Goal: Task Accomplishment & Management: Manage account settings

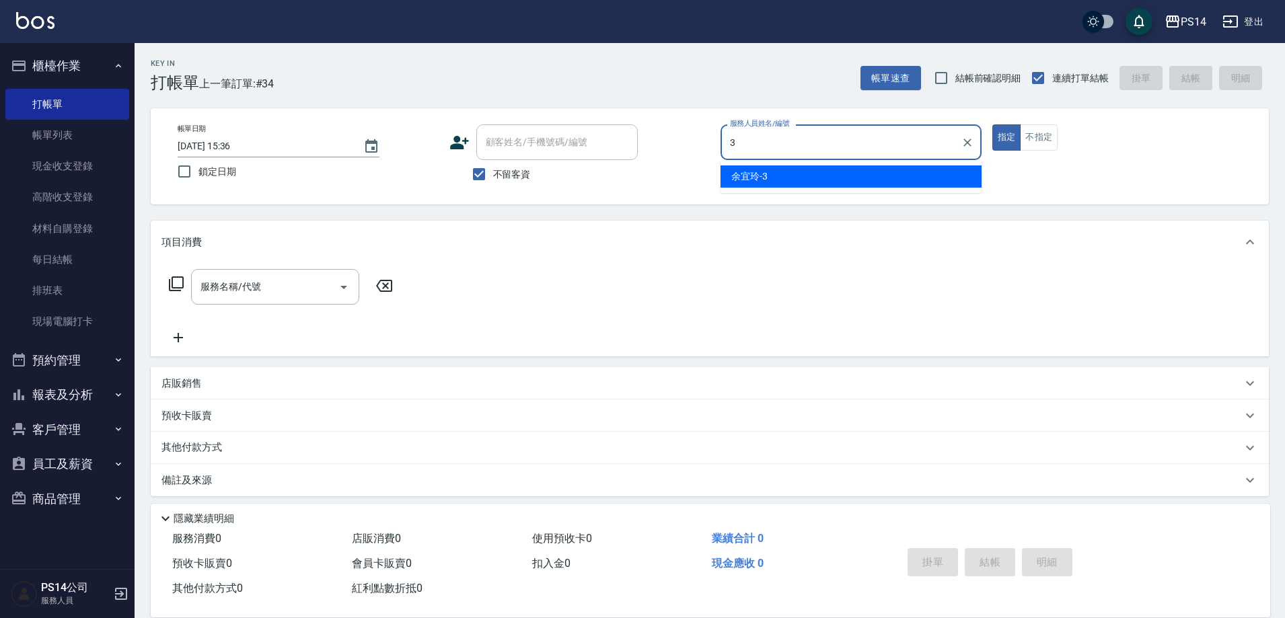
type input "[PERSON_NAME]-3"
type button "true"
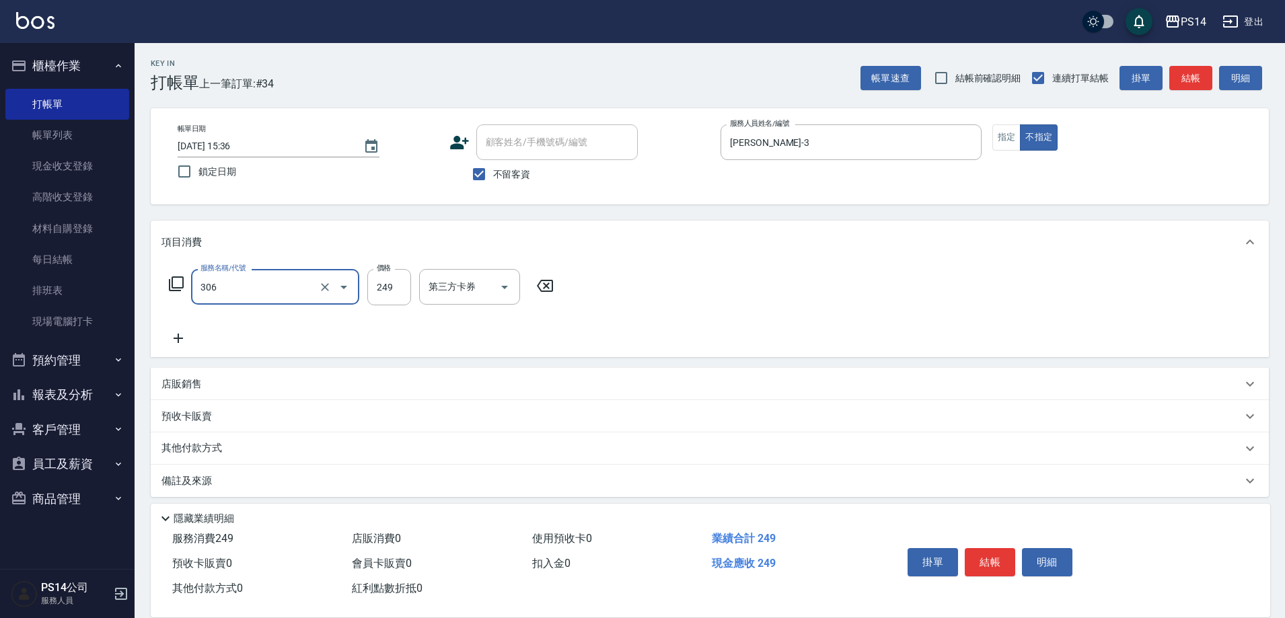
type input "剪髮(306)"
type input "[PERSON_NAME]-17"
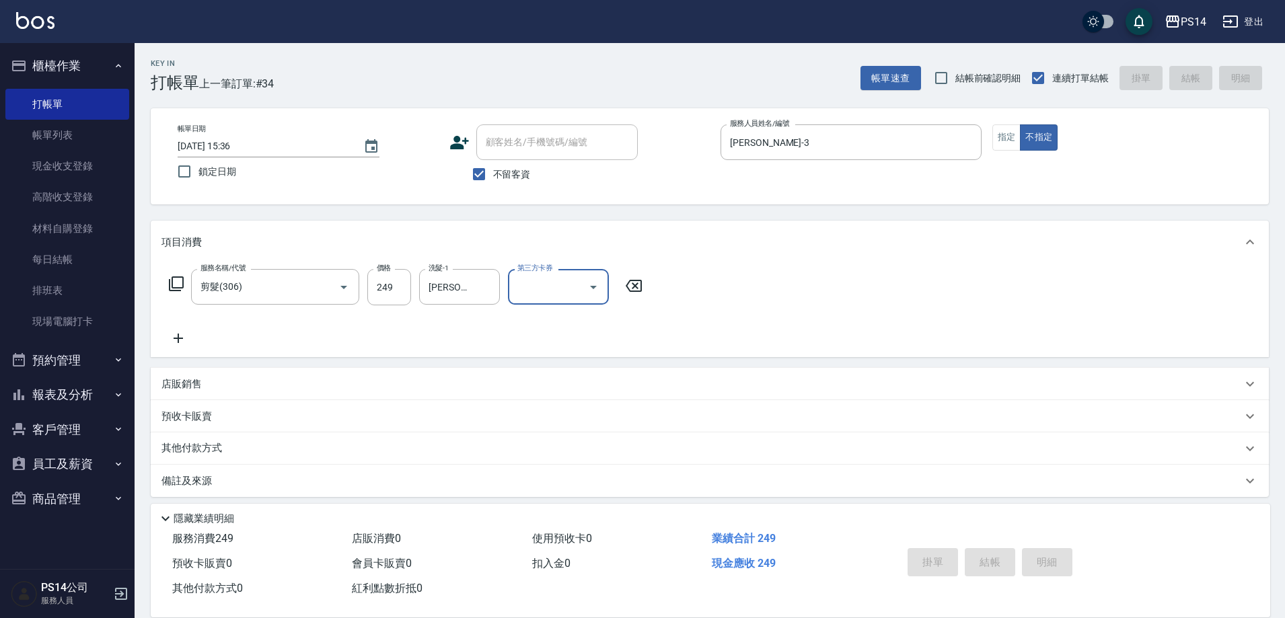
type input "[DATE] 19:26"
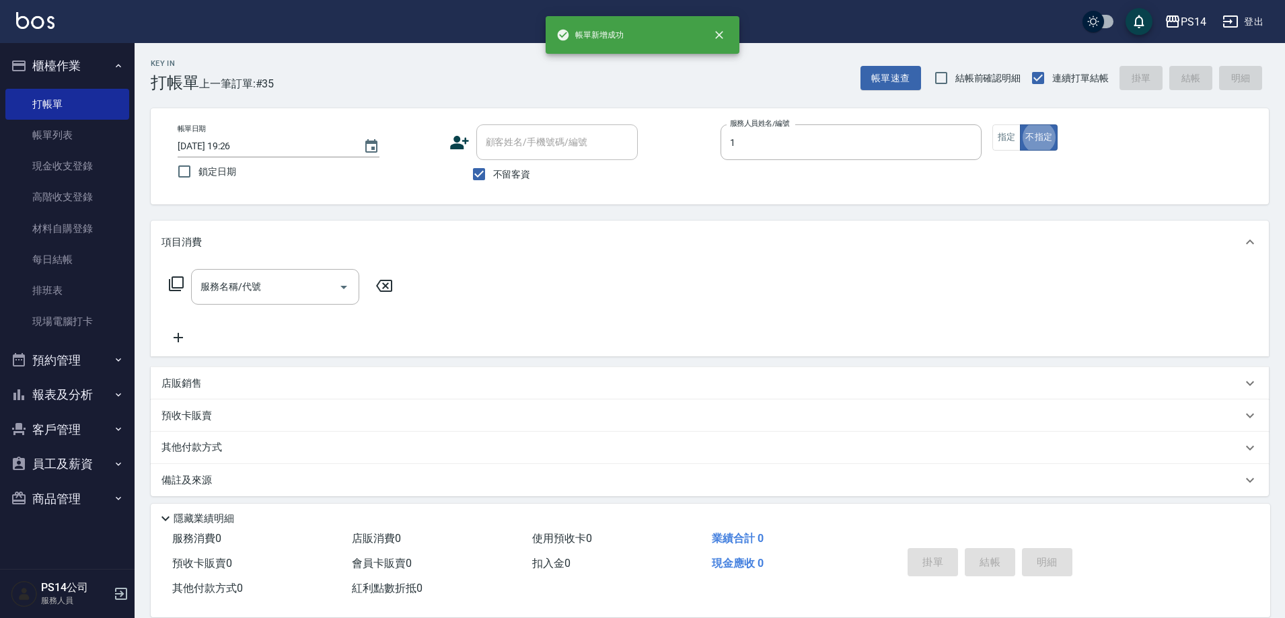
type input "[PERSON_NAME]-1"
type button "false"
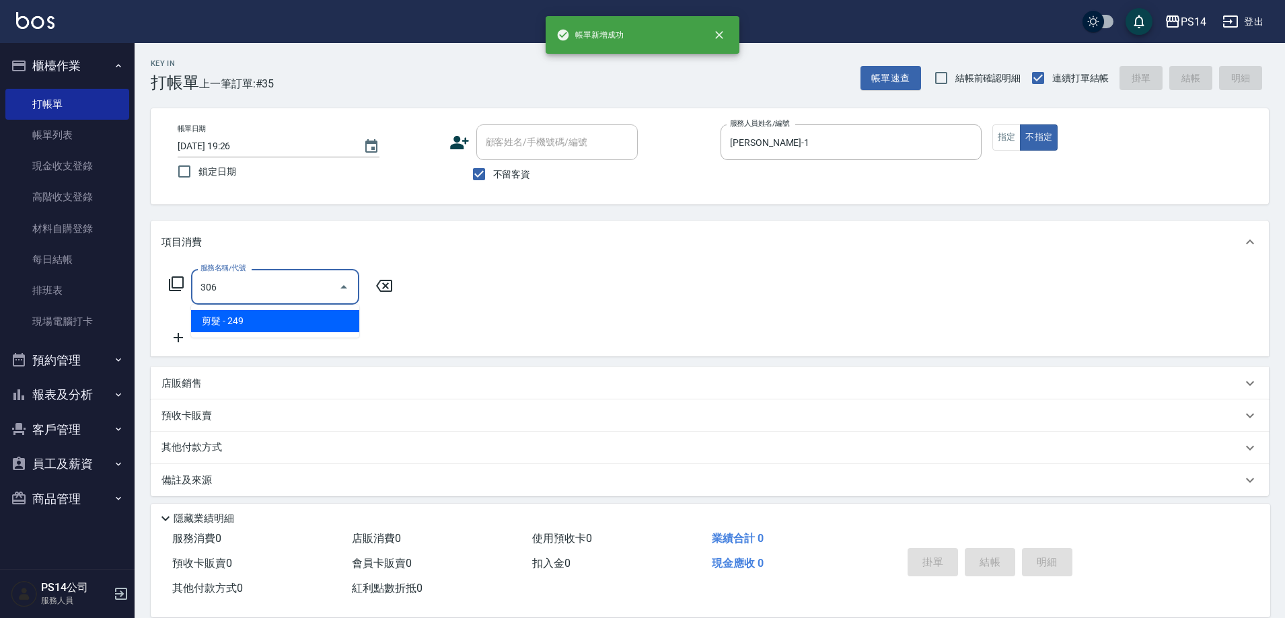
type input "剪髮(306)"
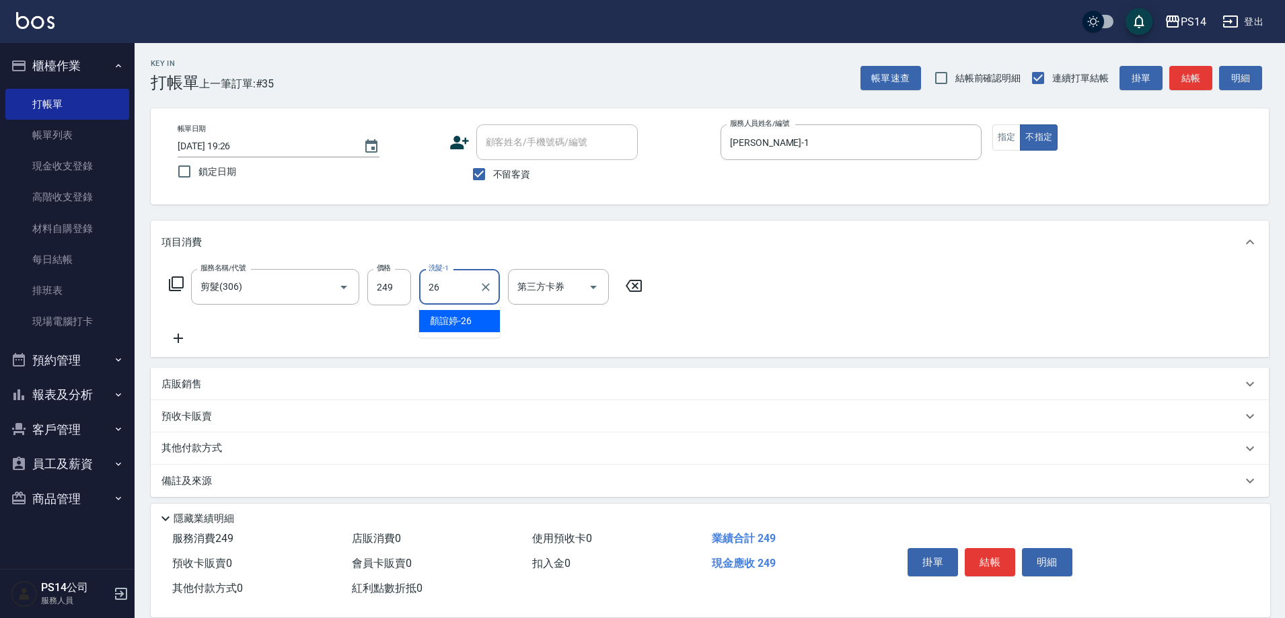
type input "[PERSON_NAME]-26"
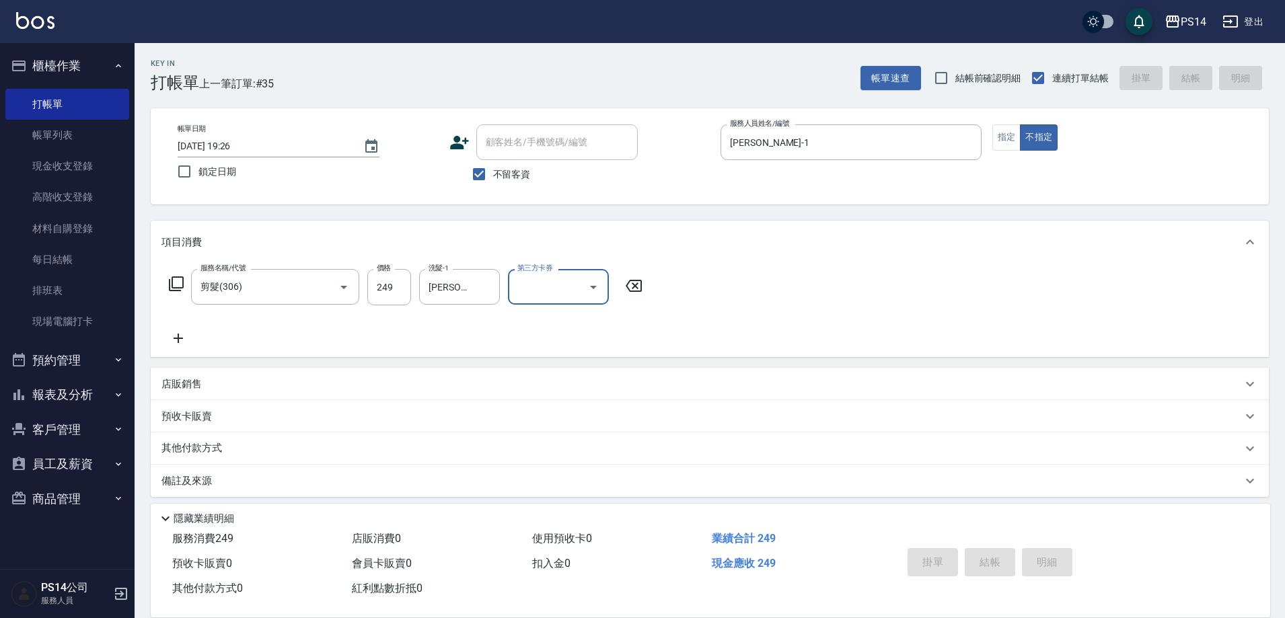
type input "[DATE] 19:27"
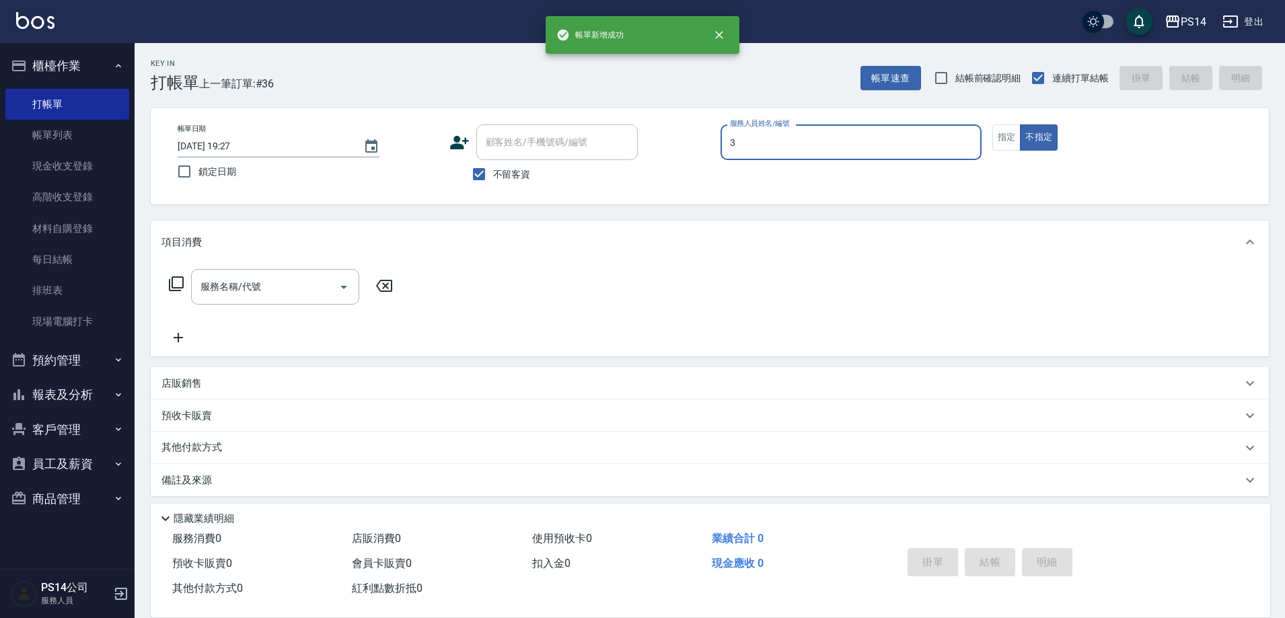
type input "[PERSON_NAME]-3"
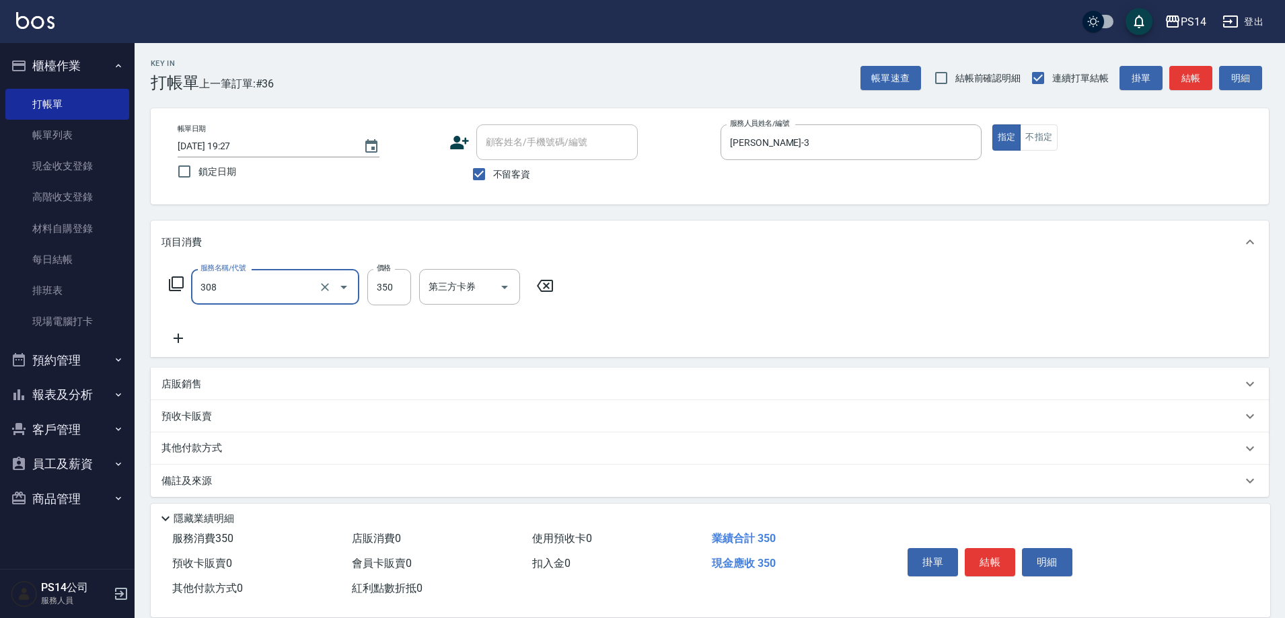
type input "洗+剪(308)"
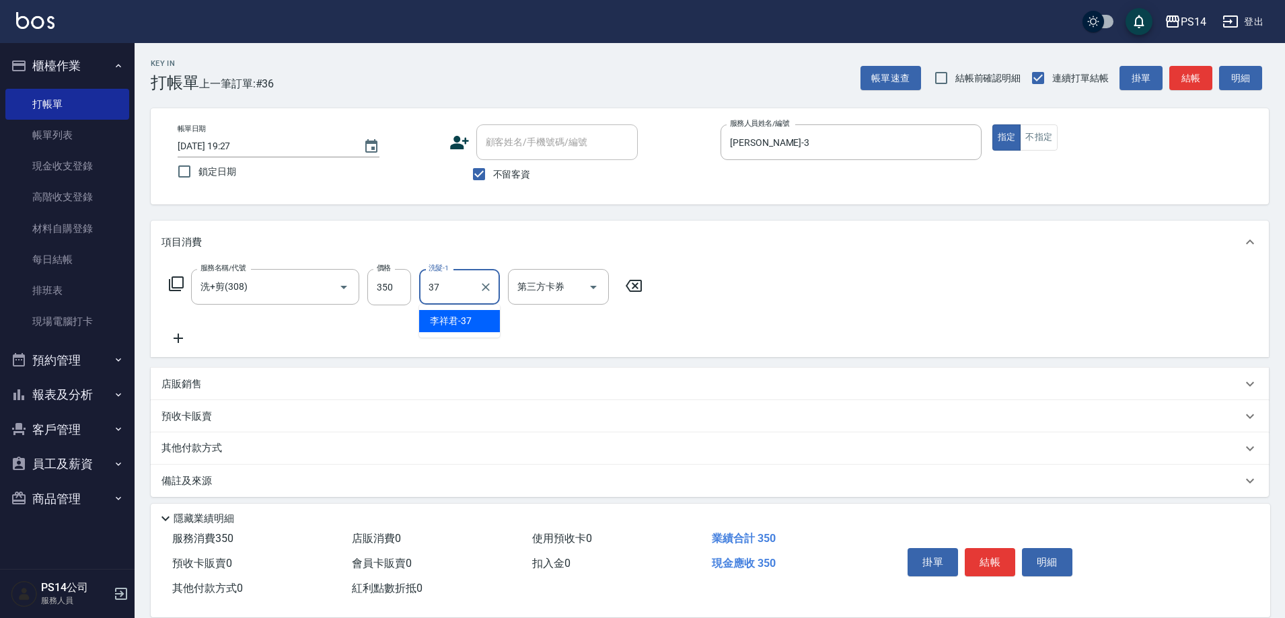
type input "李祥君 -37"
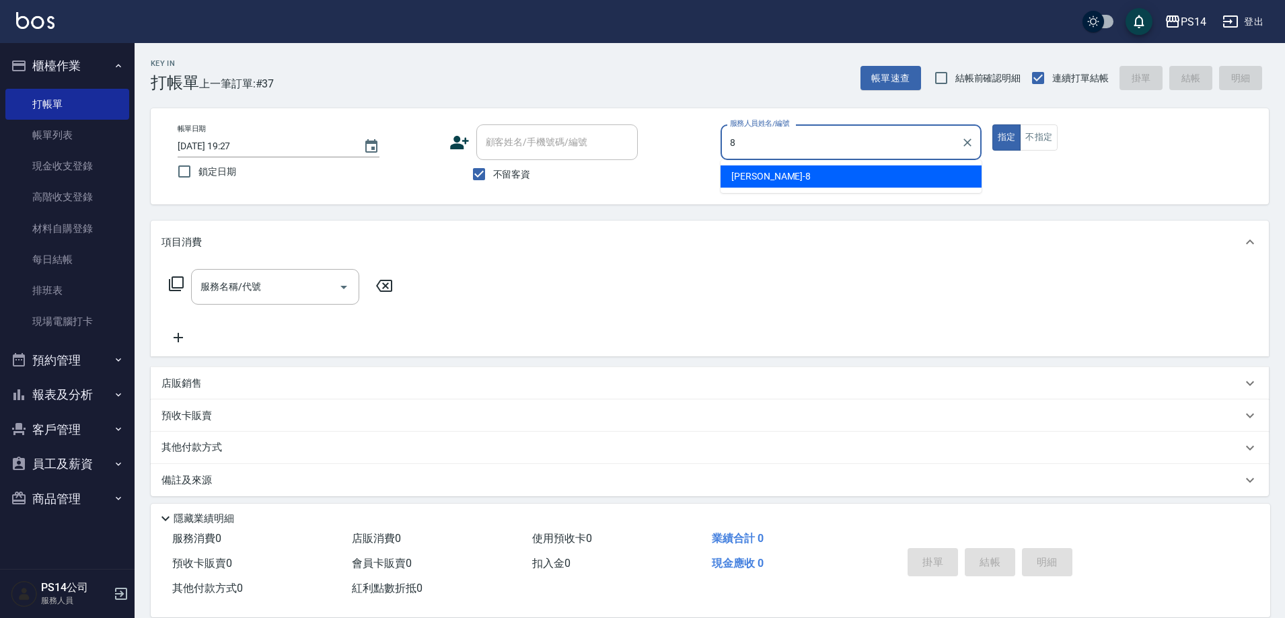
type input "[PERSON_NAME]-8"
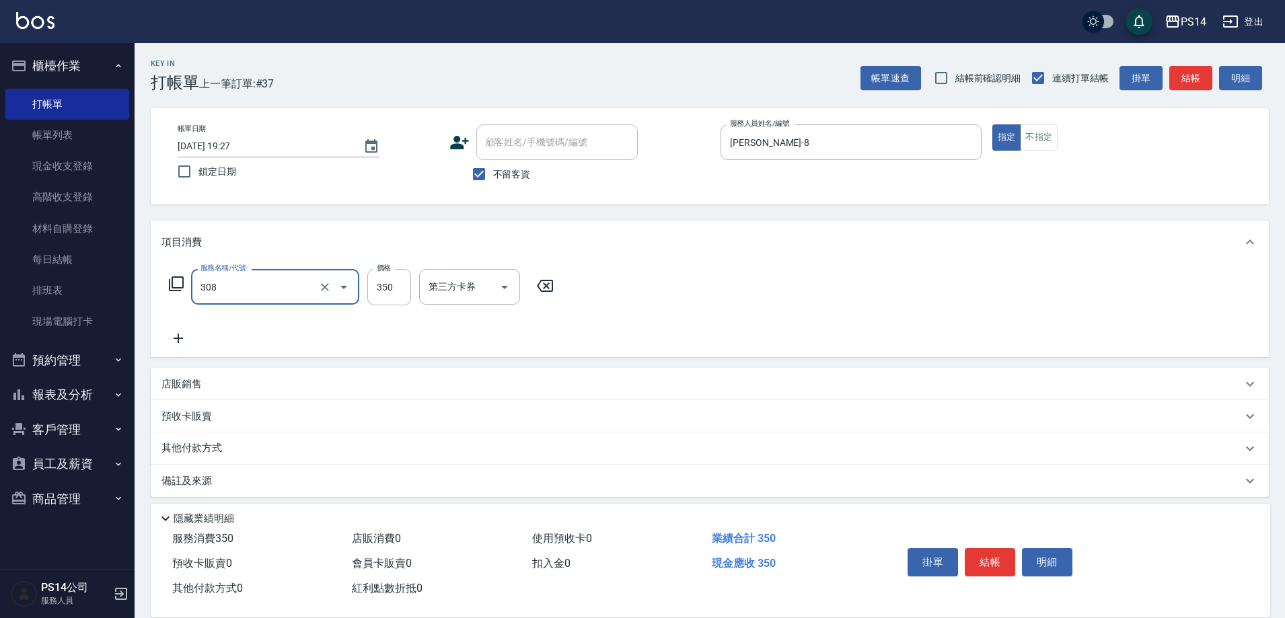
type input "洗+剪(308)"
click at [192, 386] on p "店販銷售" at bounding box center [182, 385] width 40 height 14
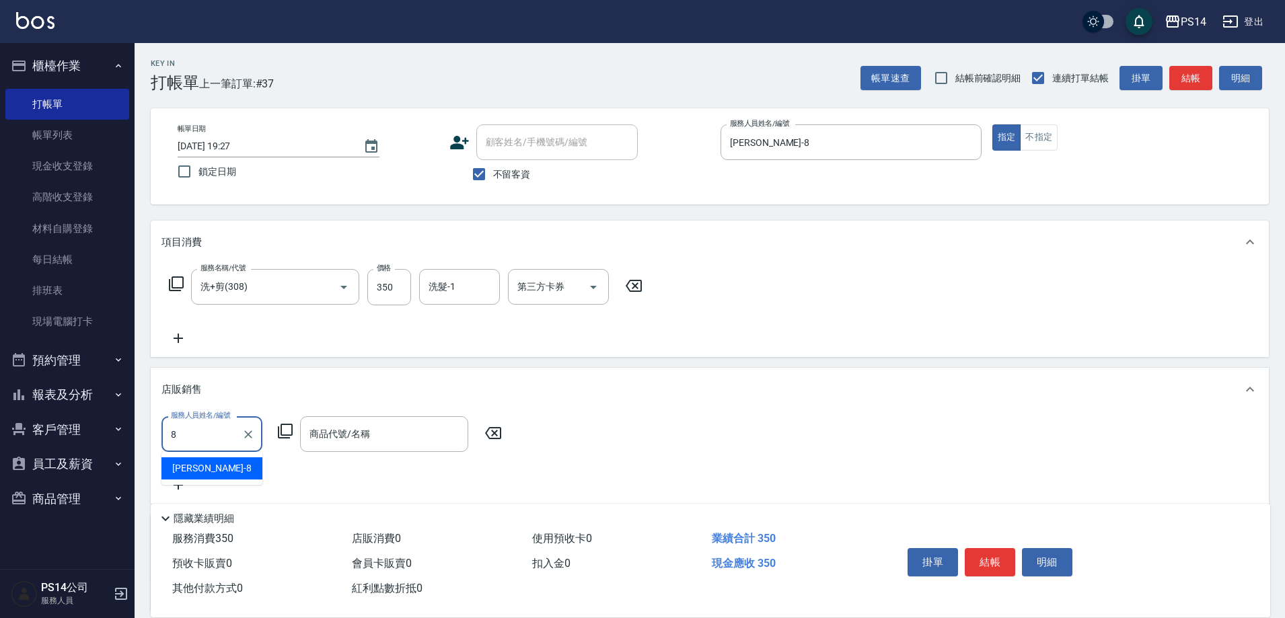
type input "[PERSON_NAME]-8"
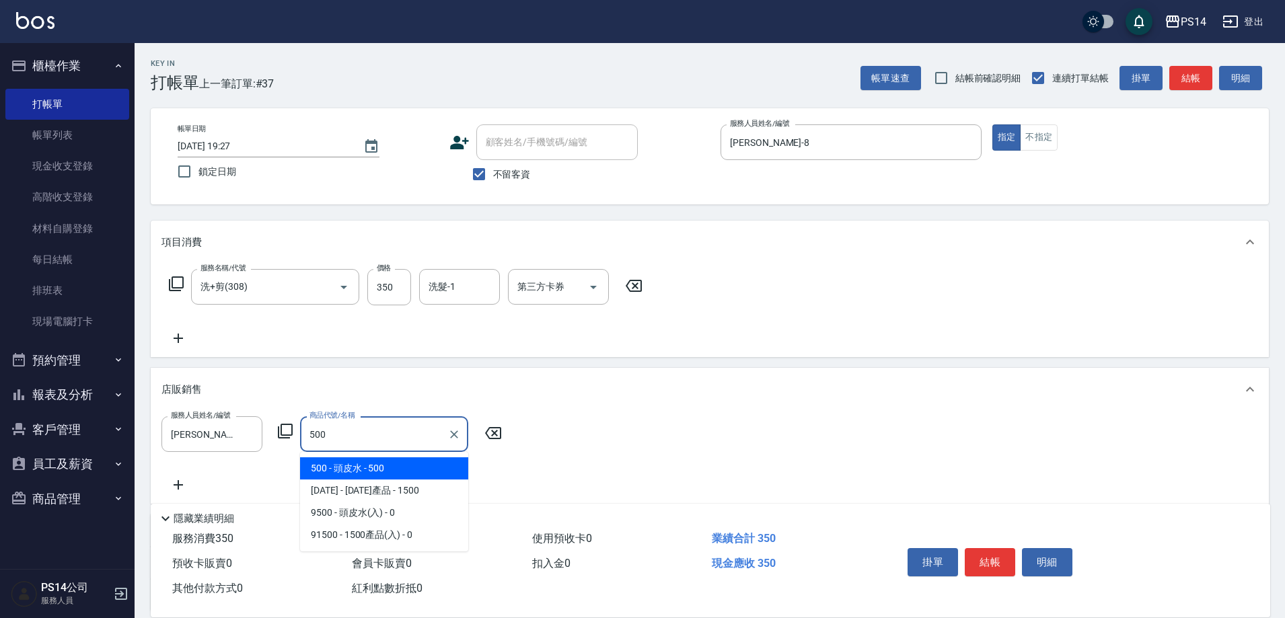
type input "頭皮水"
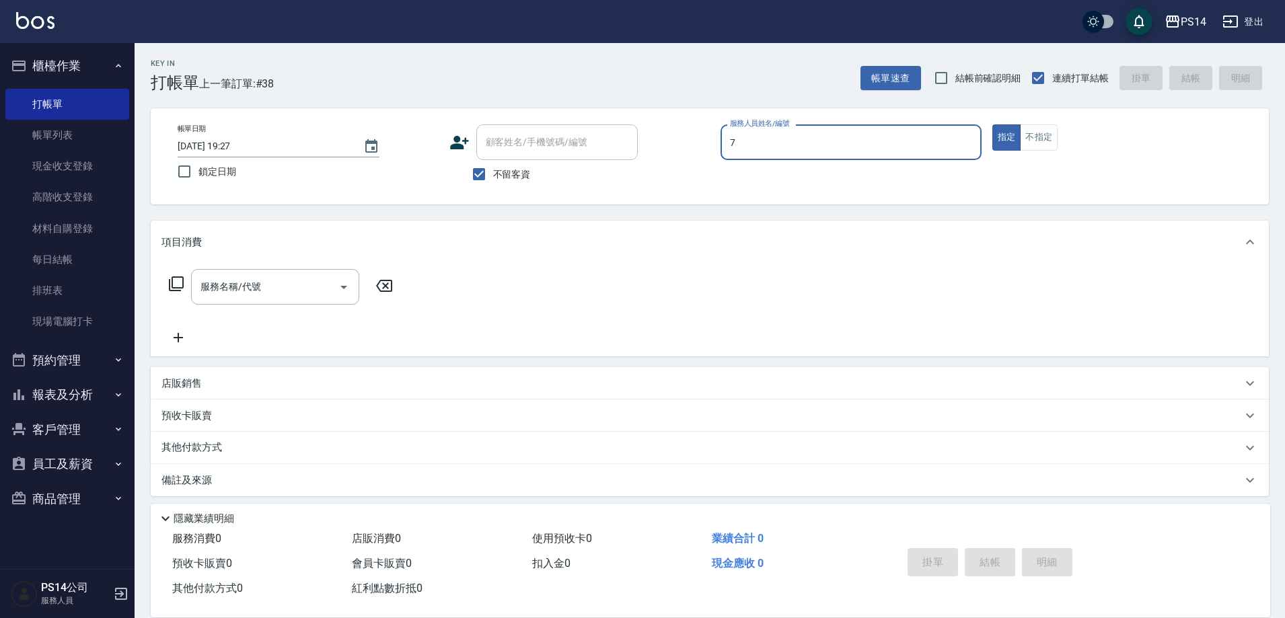
type input "[PERSON_NAME]-7"
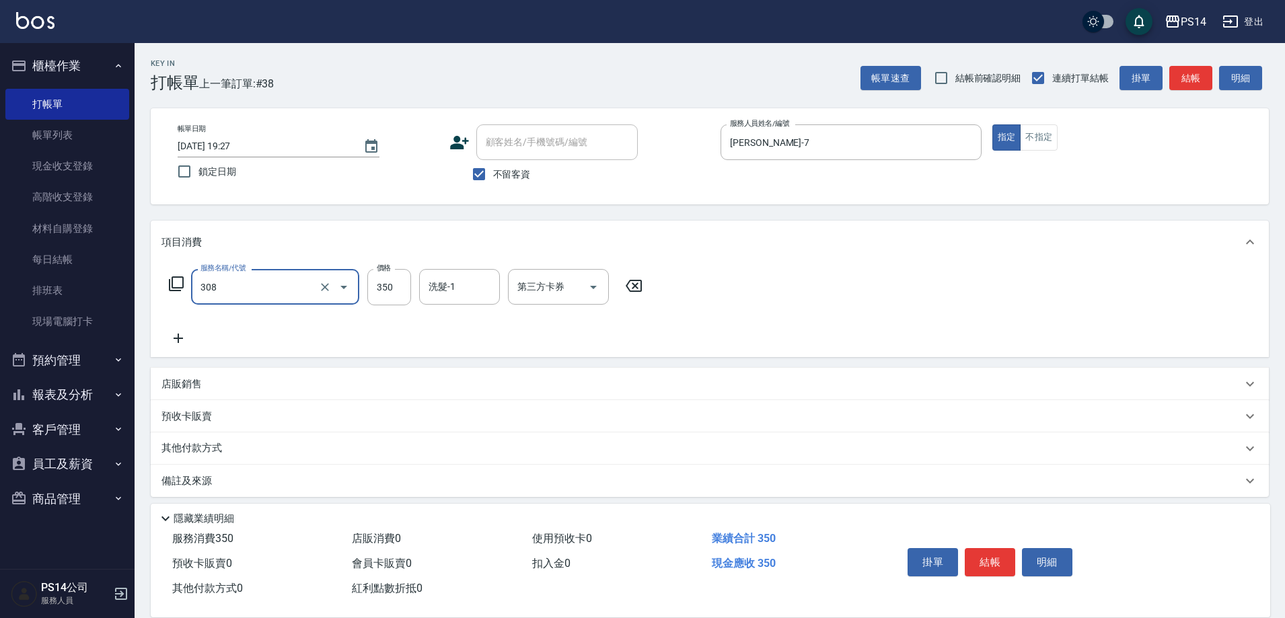
type input "洗+剪(308)"
type input "[PERSON_NAME]-17"
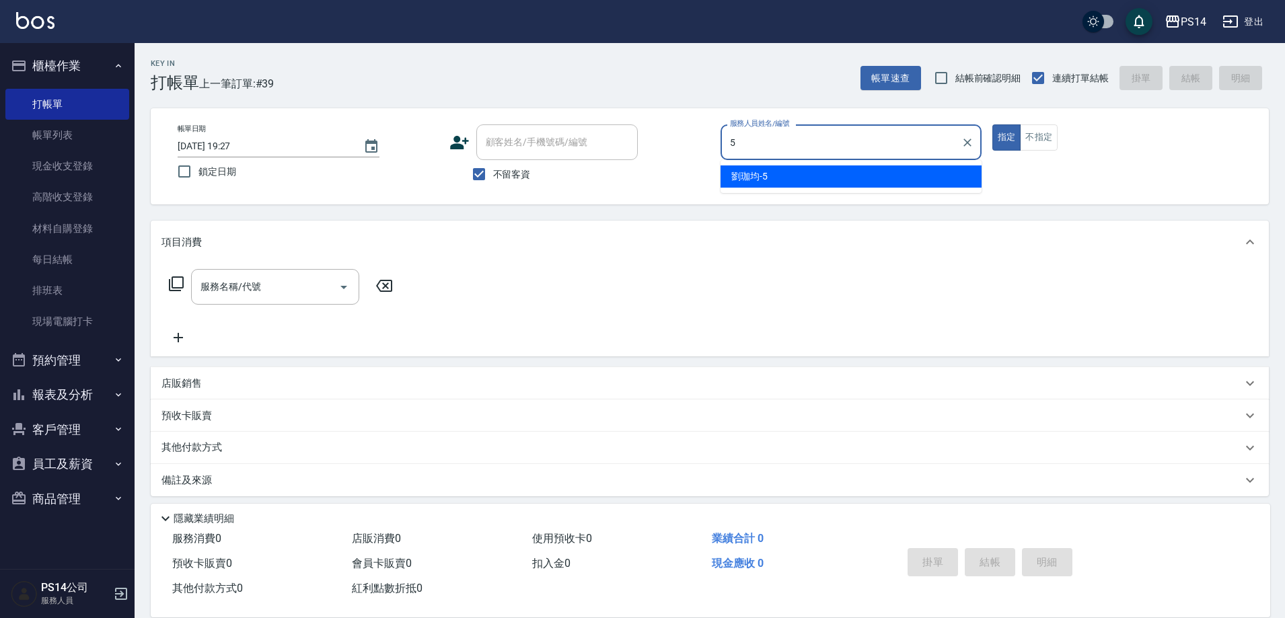
type input "[PERSON_NAME]-5"
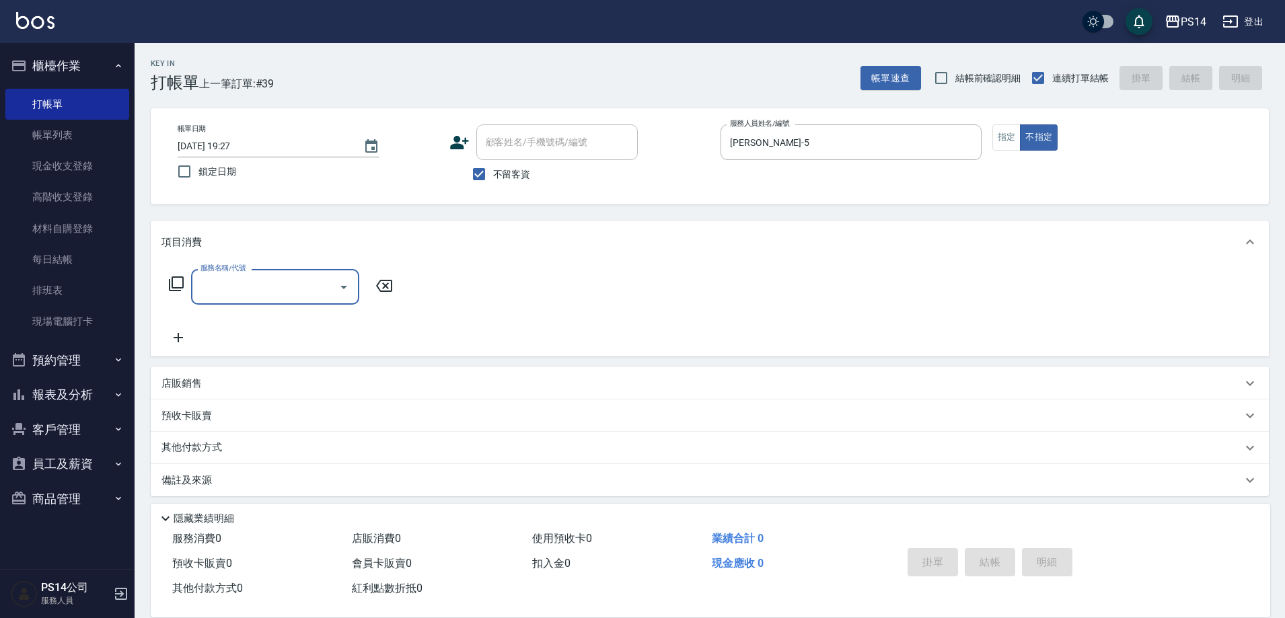
type input "3"
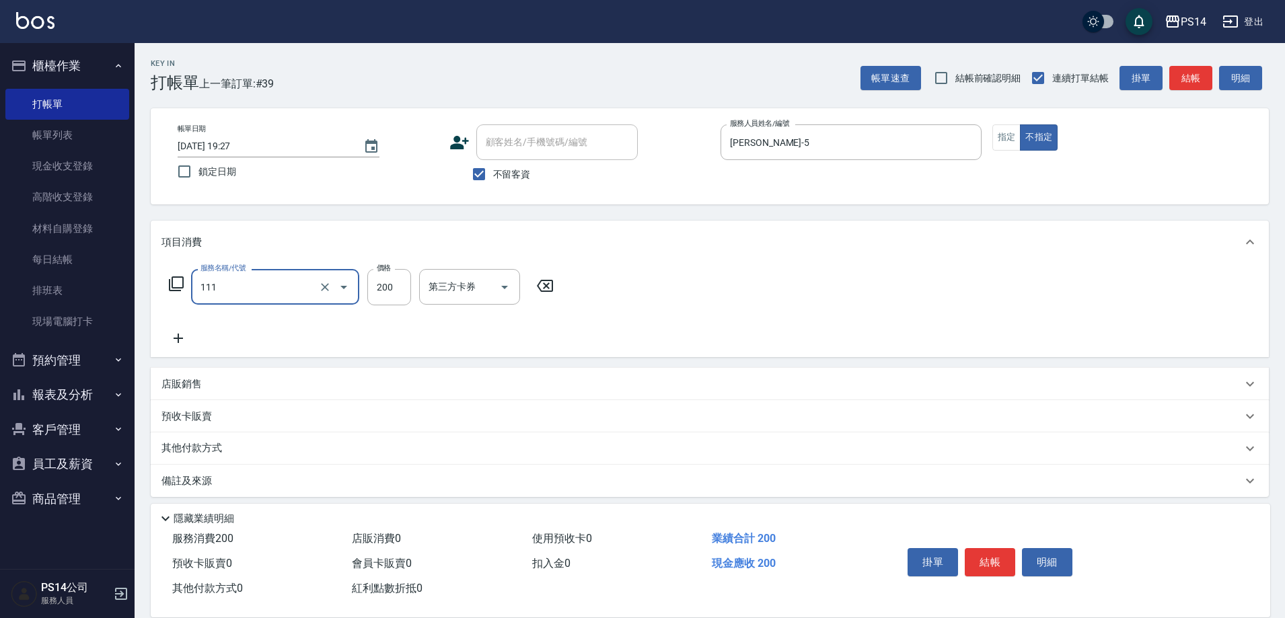
type input "200(111)"
type input "李祥君 -37"
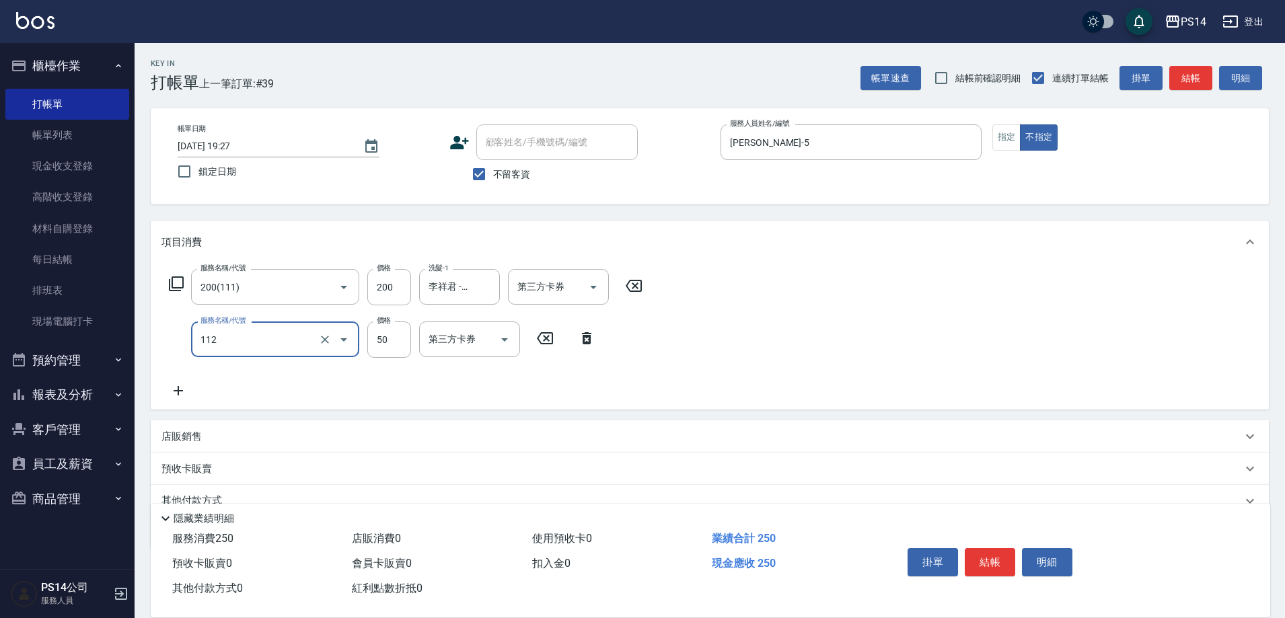
type input "精油50(112)"
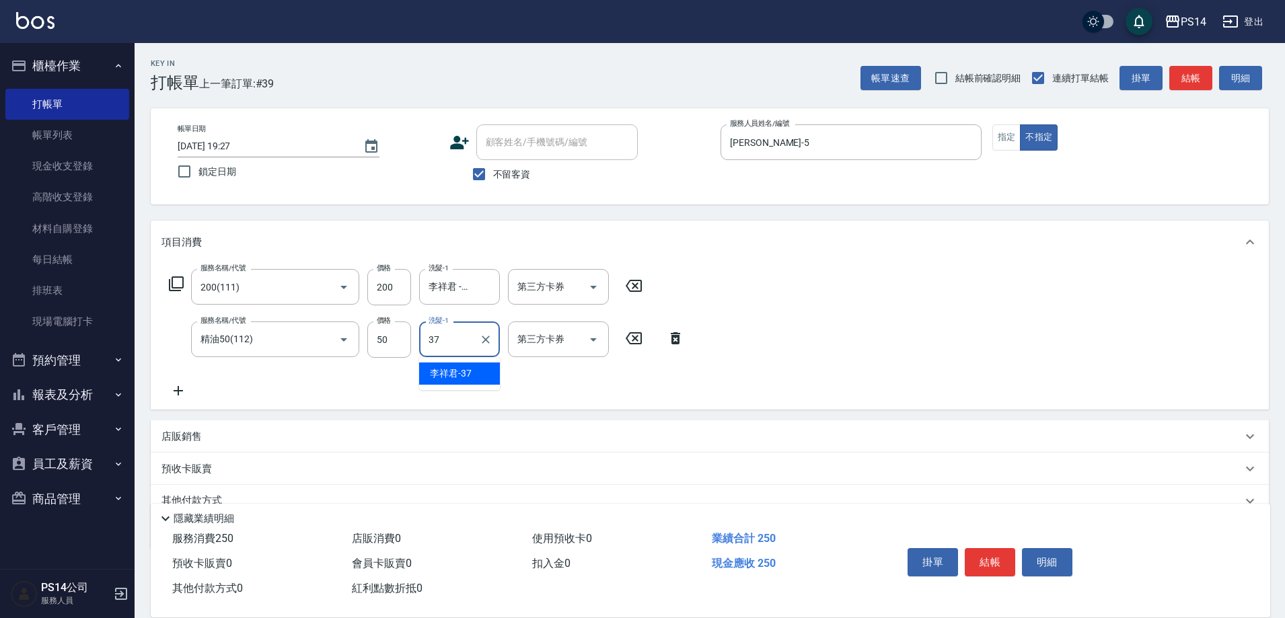
type input "李祥君 -37"
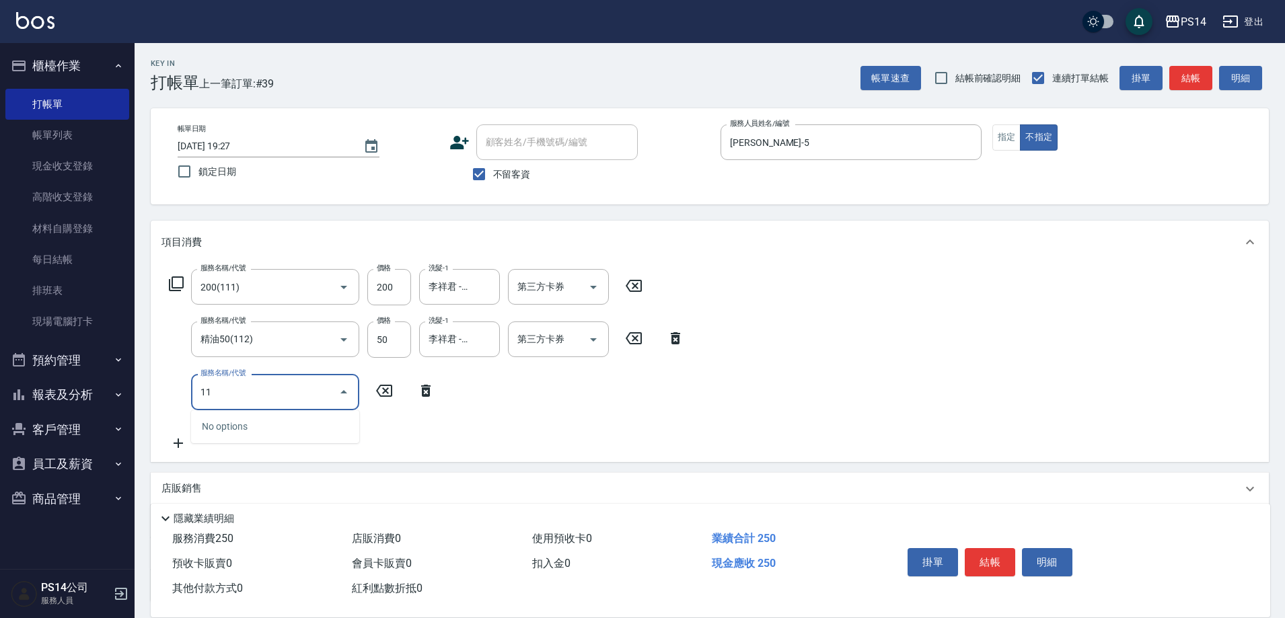
type input "112"
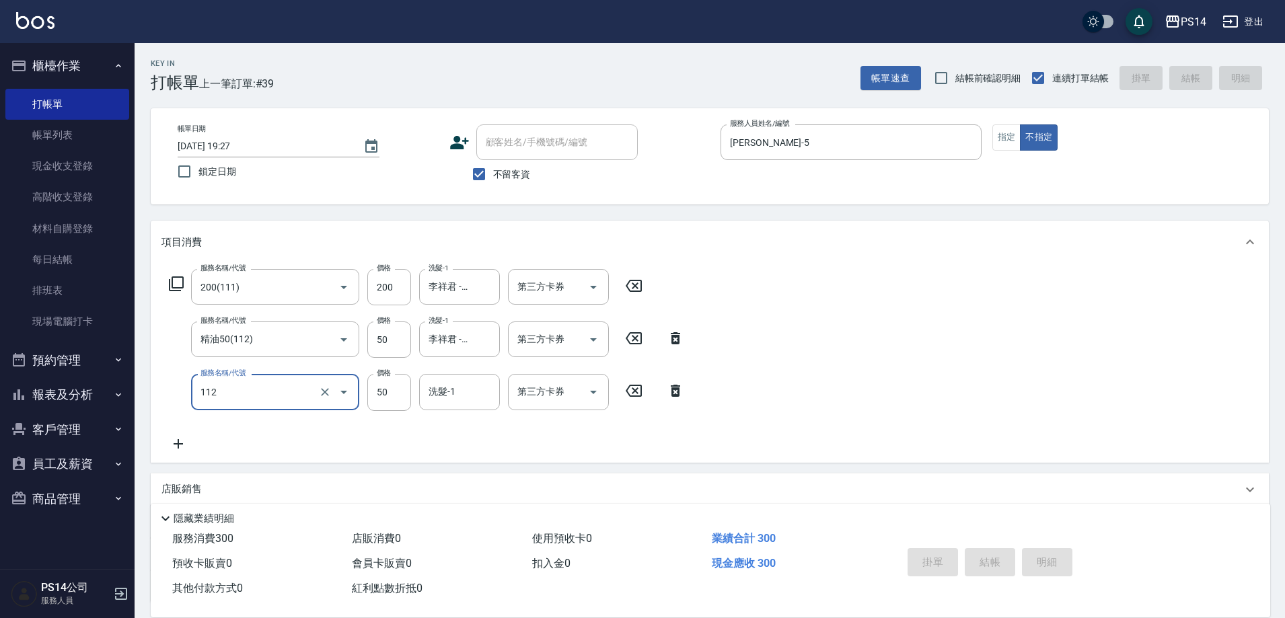
type input "[DATE] 19:28"
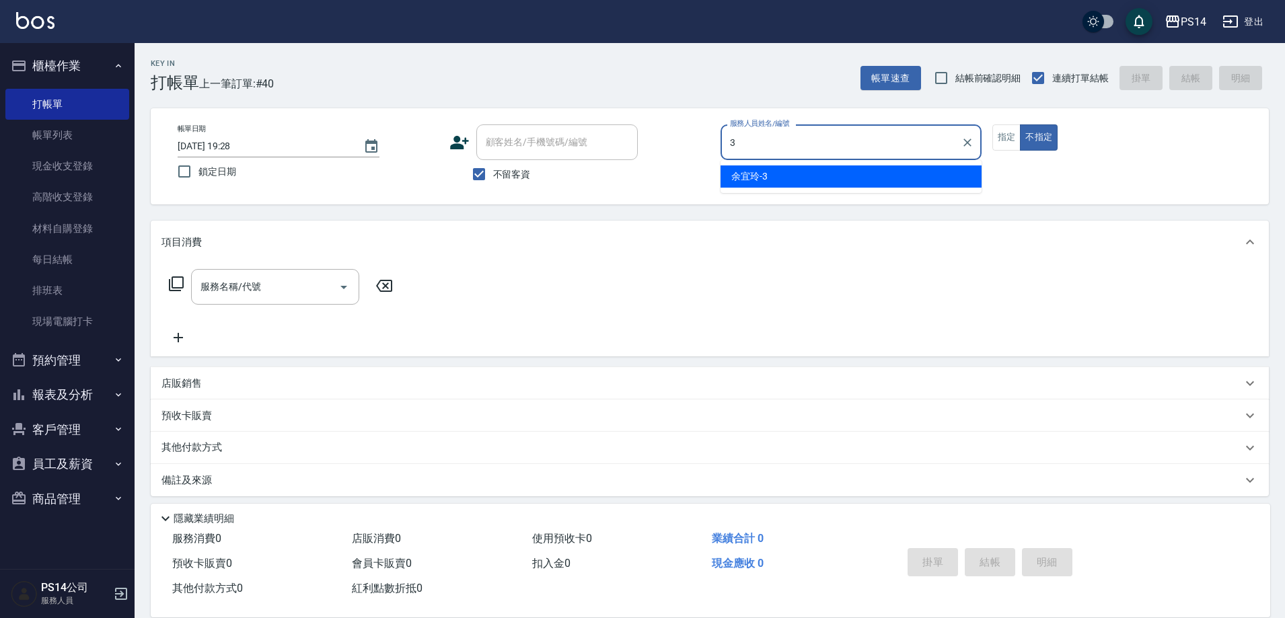
type input "[PERSON_NAME]-3"
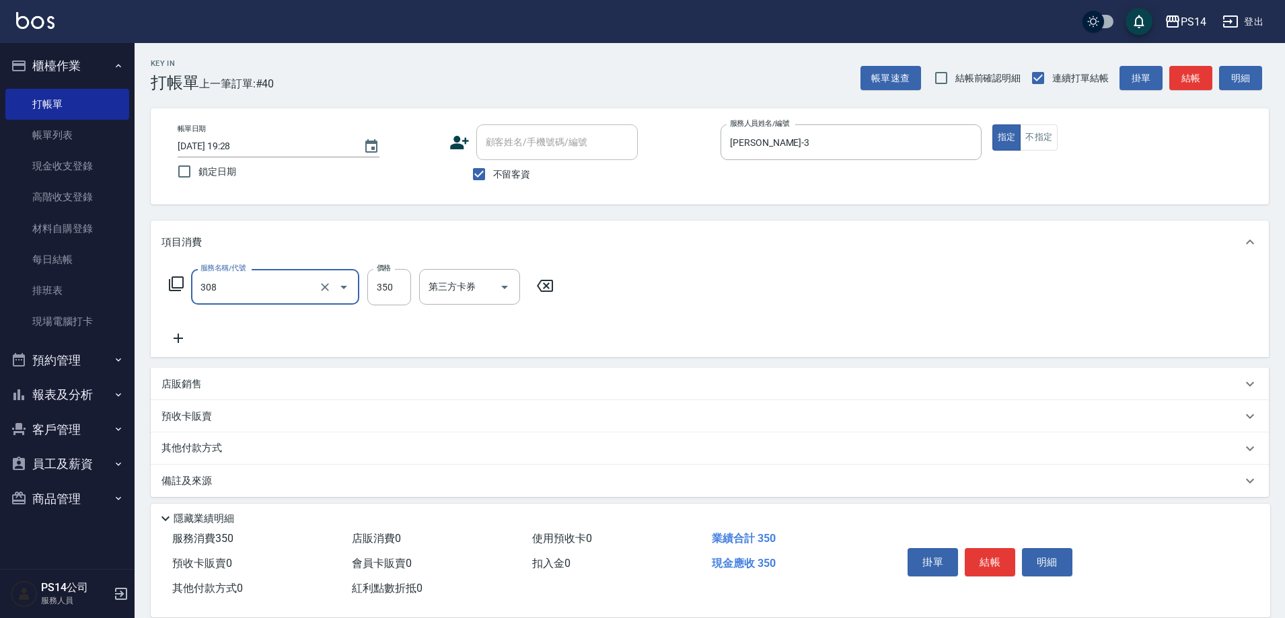
type input "洗+剪(308)"
type input "[PERSON_NAME]-26"
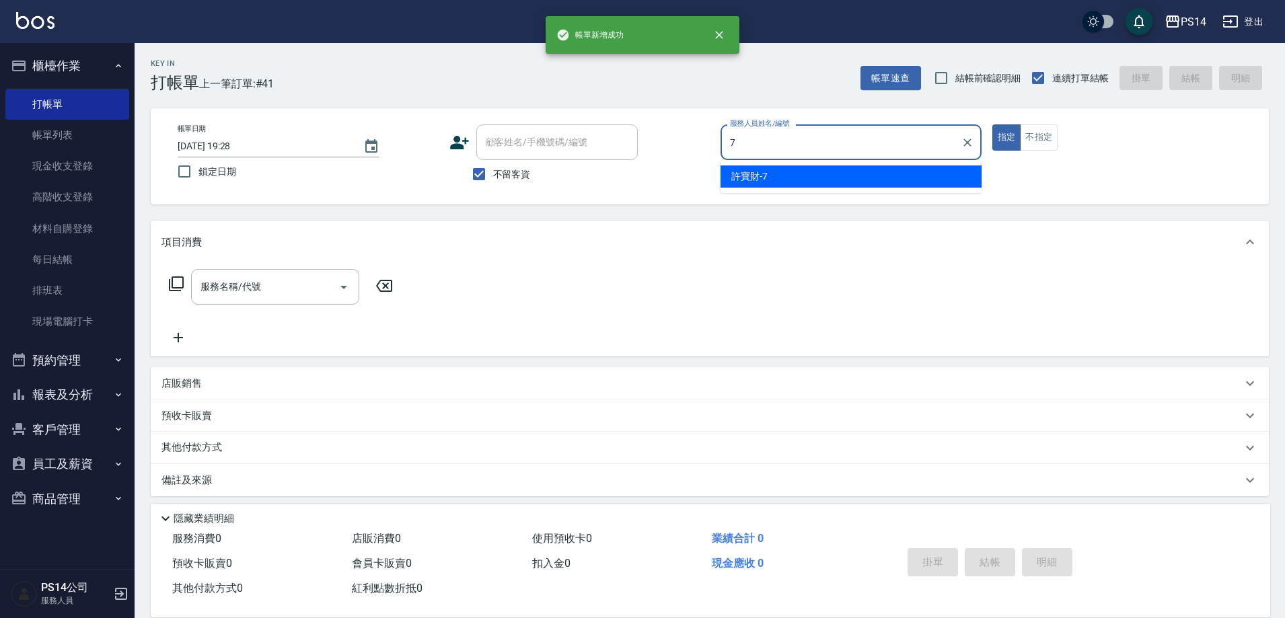
type input "[PERSON_NAME]-7"
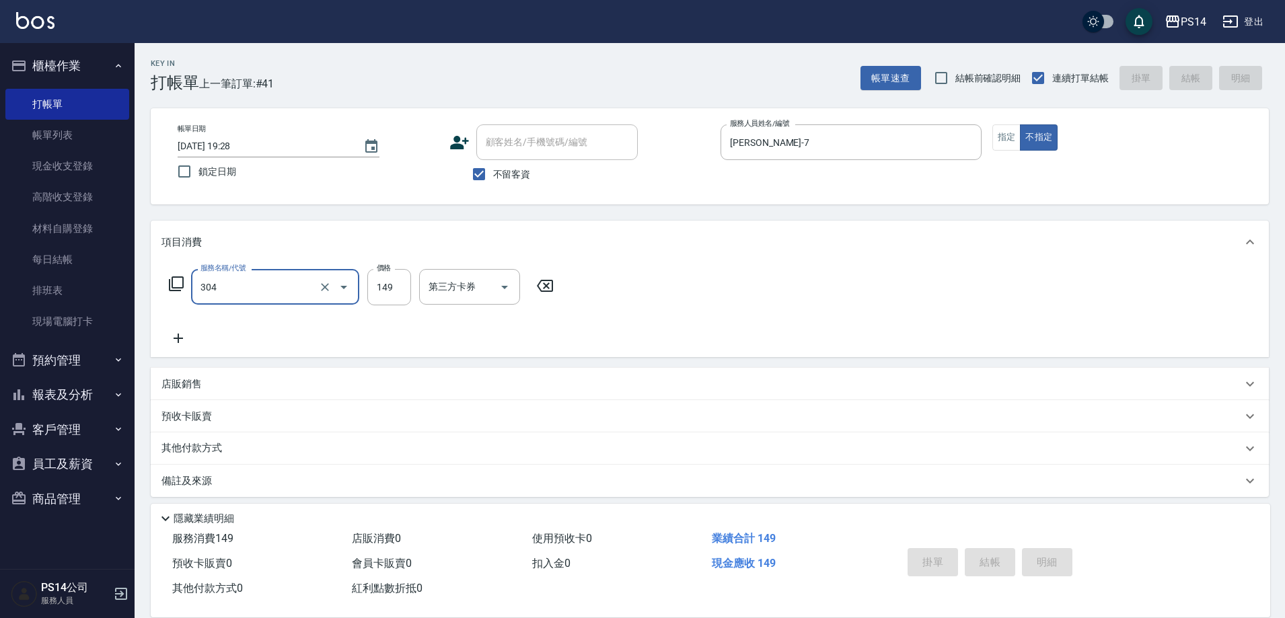
type input "304"
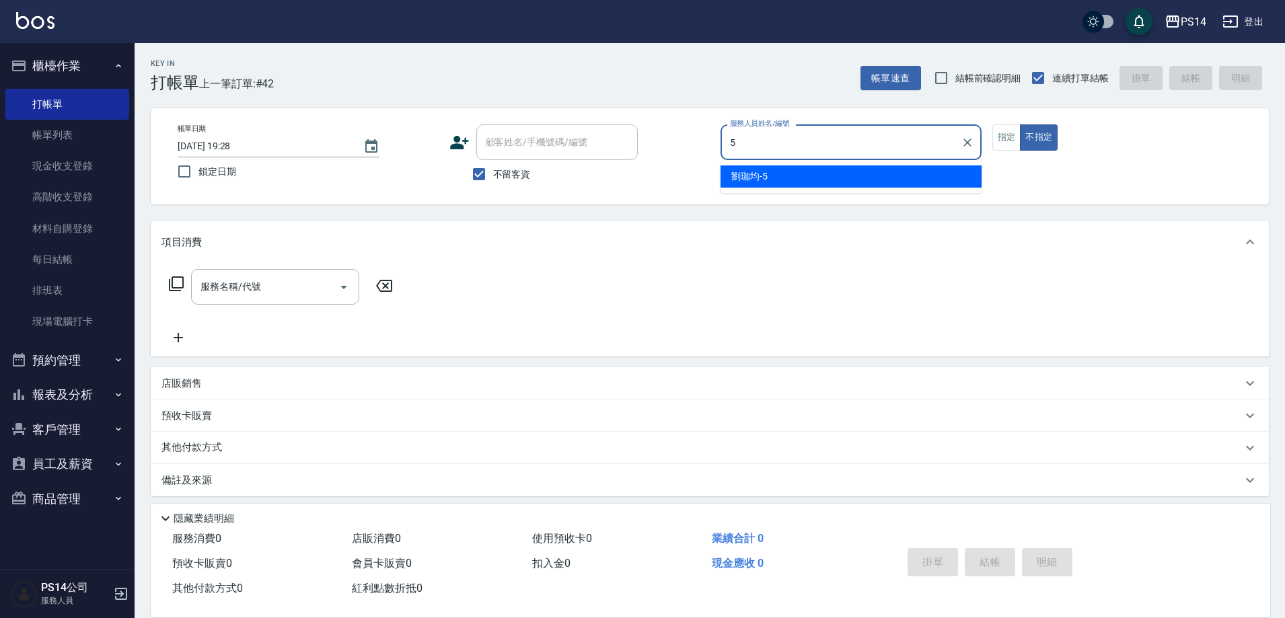
type input "[PERSON_NAME]-5"
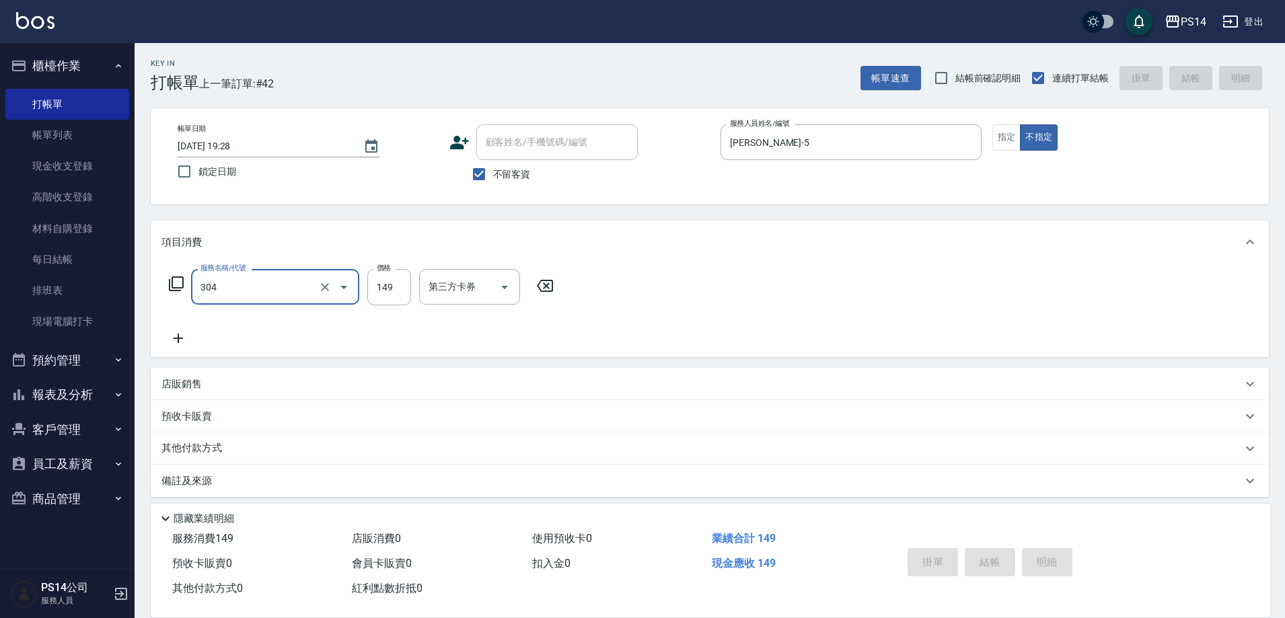
type input "304"
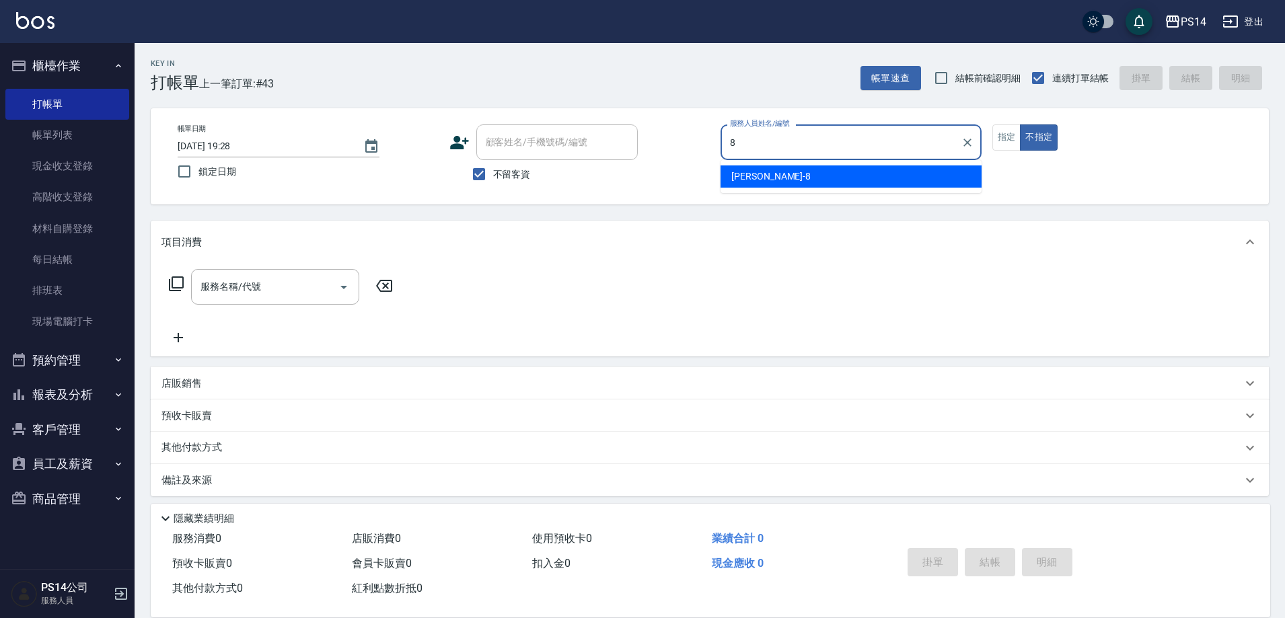
type input "[PERSON_NAME]-8"
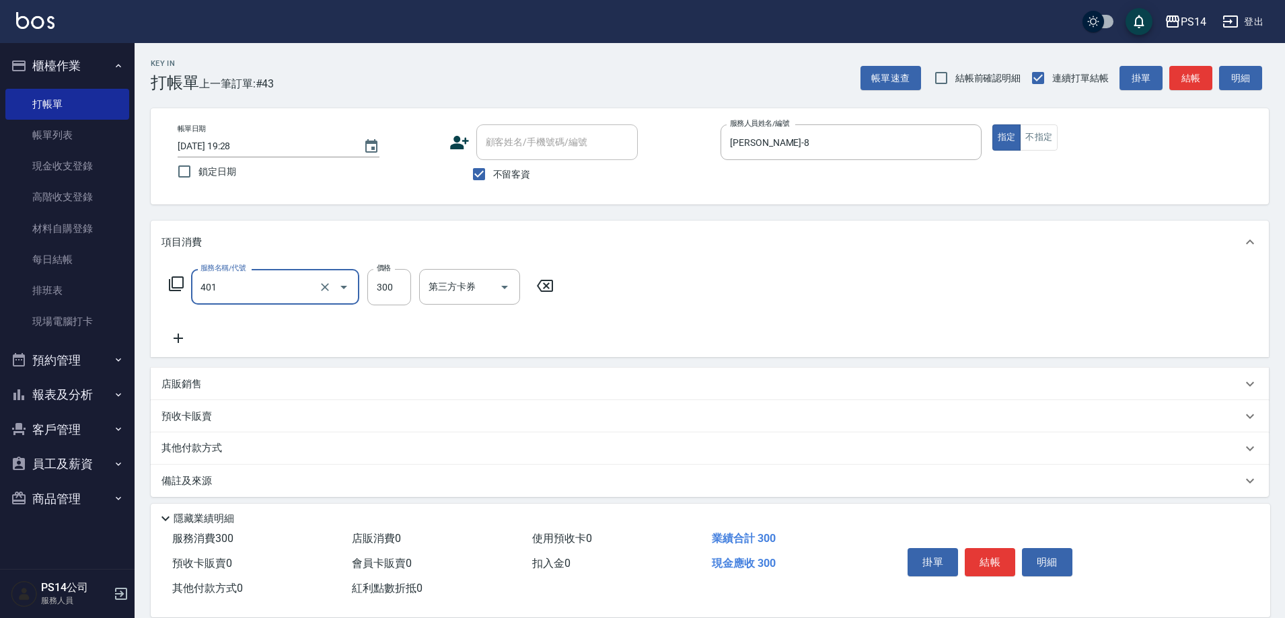
type input "300護(401)"
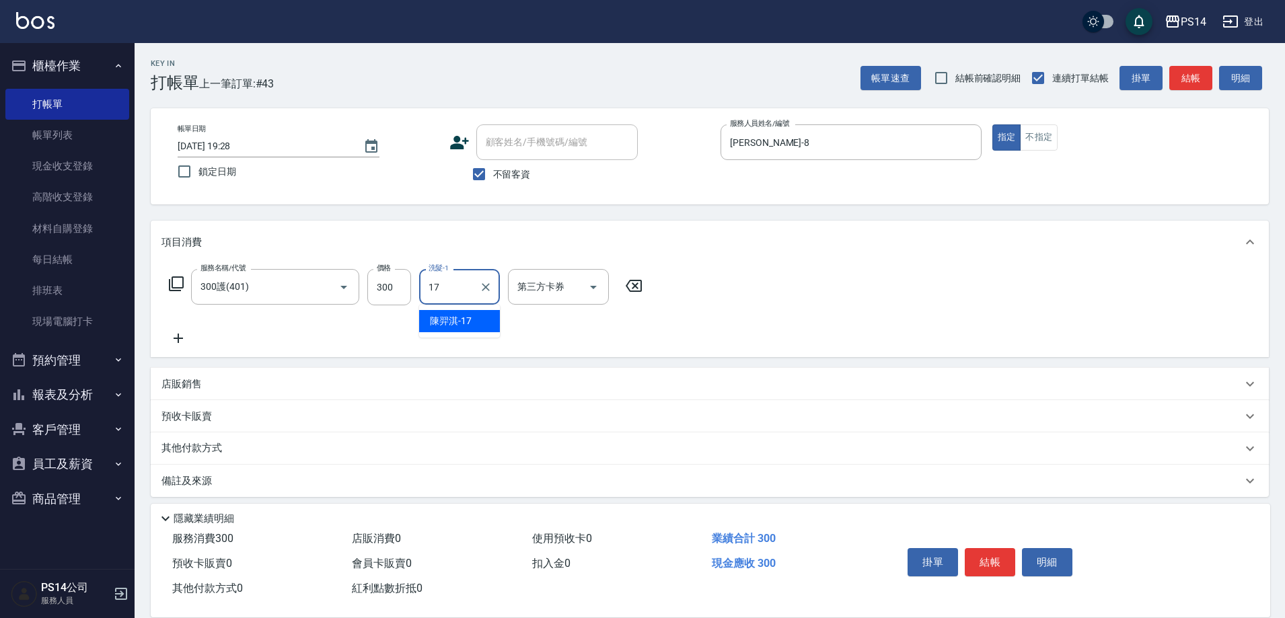
type input "[PERSON_NAME]-17"
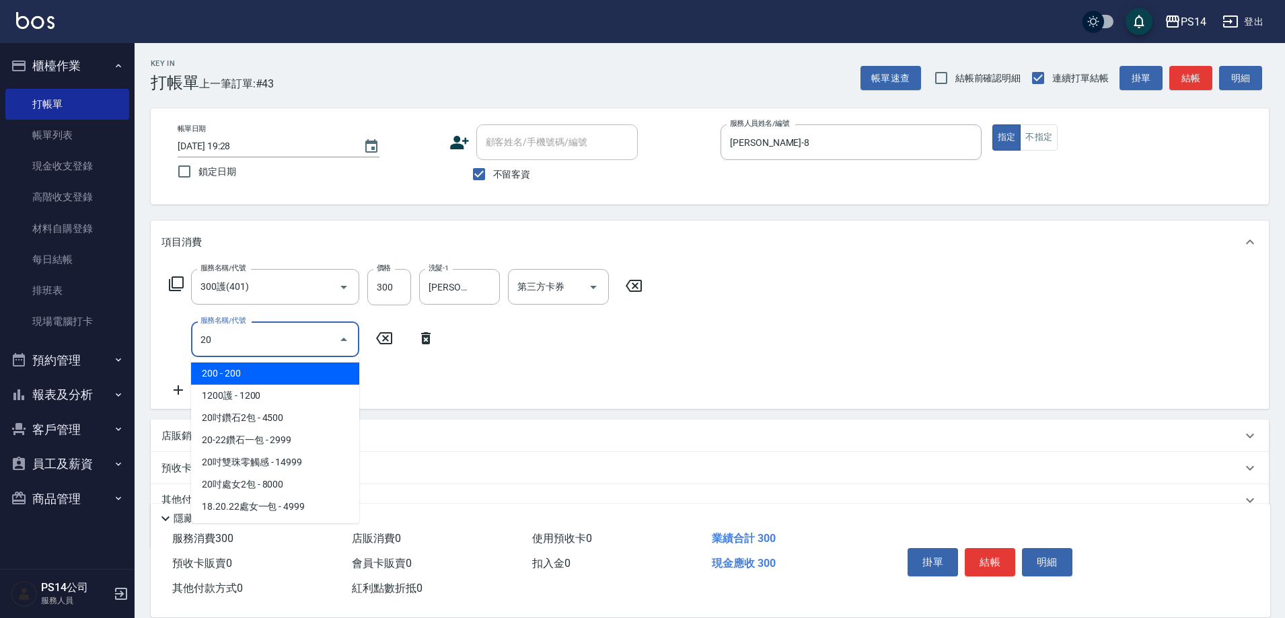
type input "2"
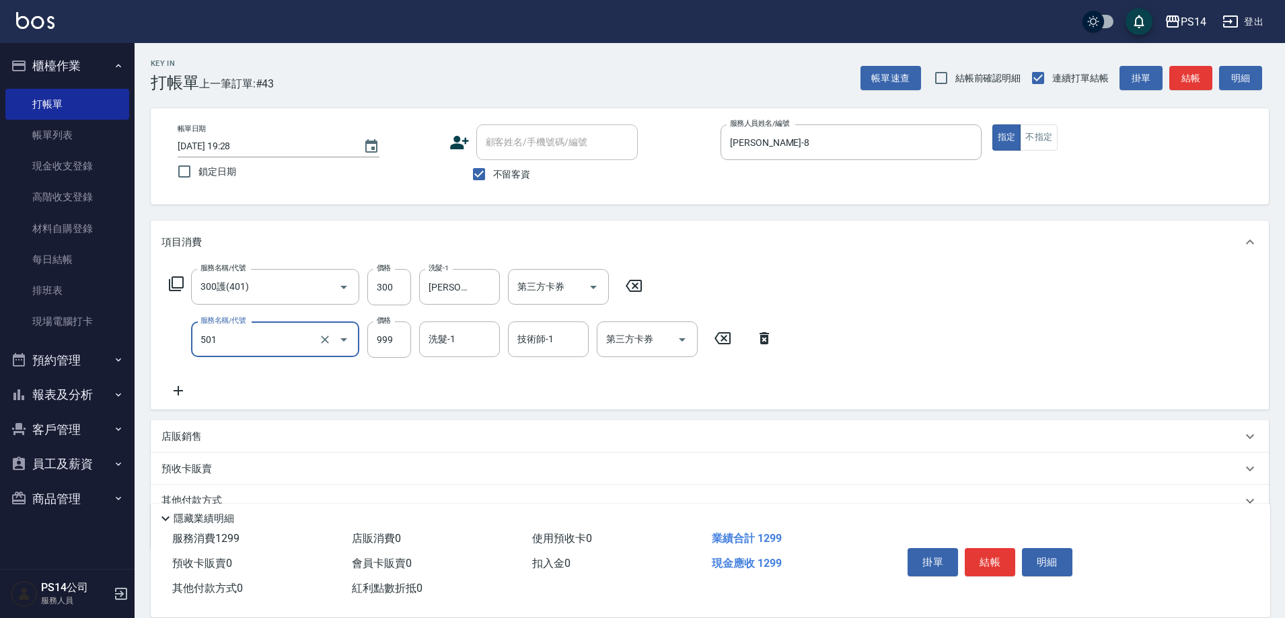
type input "染髮(501)"
type input "2000"
type input "[PERSON_NAME]-17"
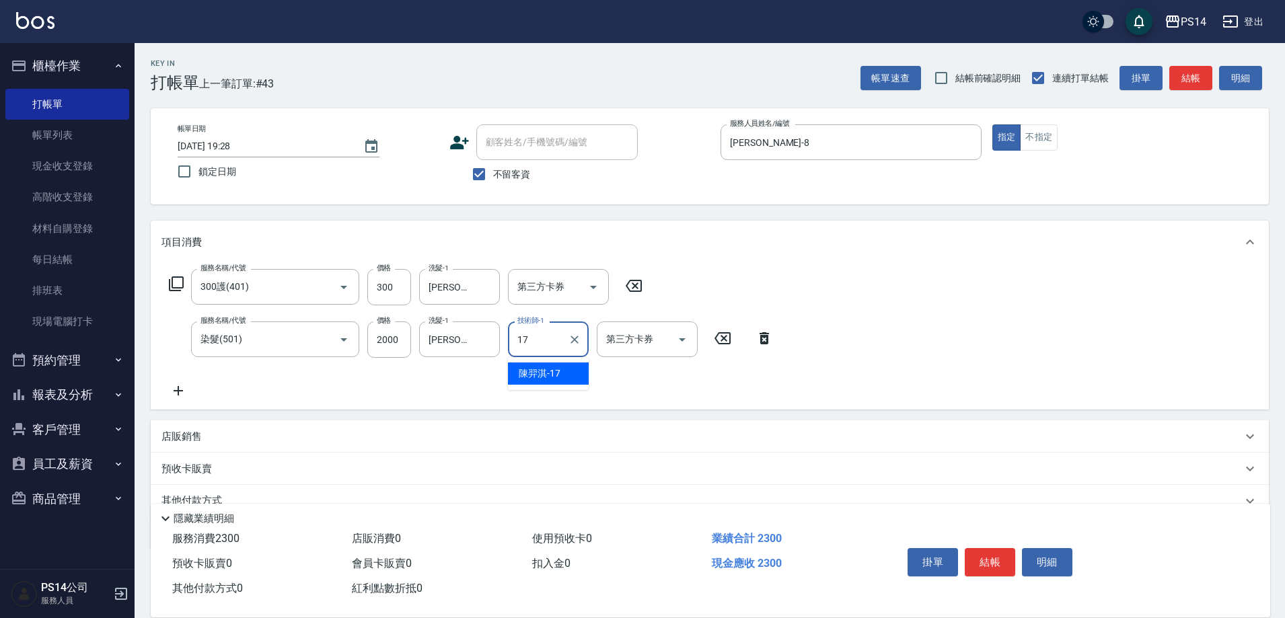
type input "[PERSON_NAME]-17"
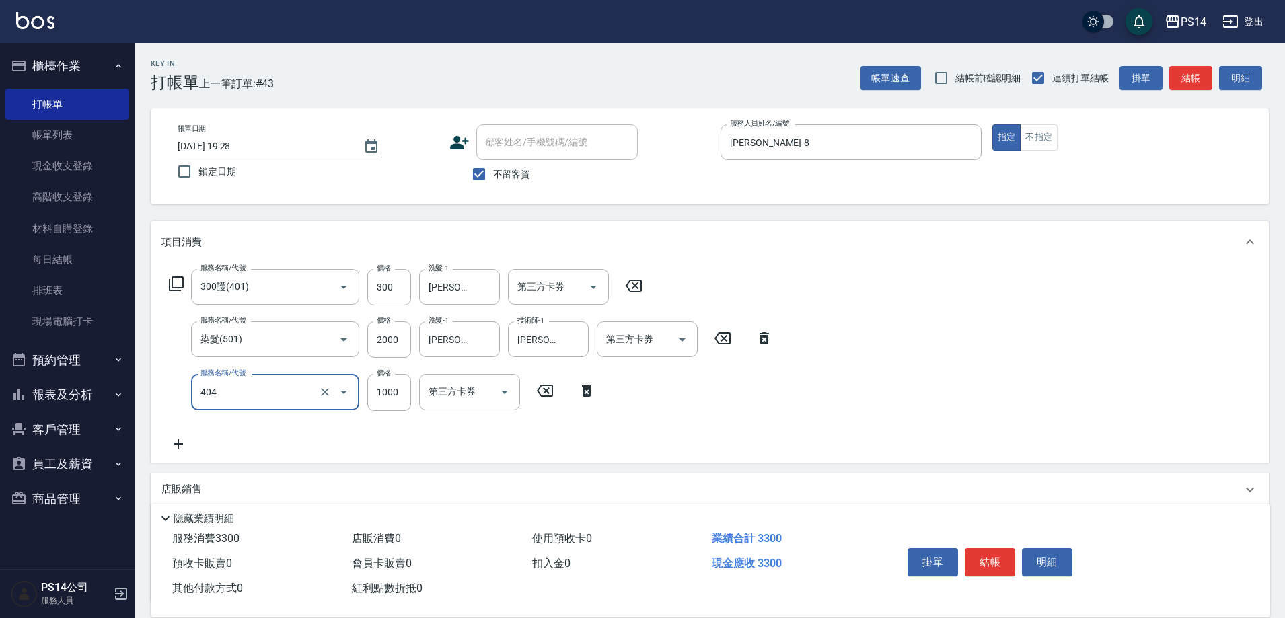
type input "1000護(404)"
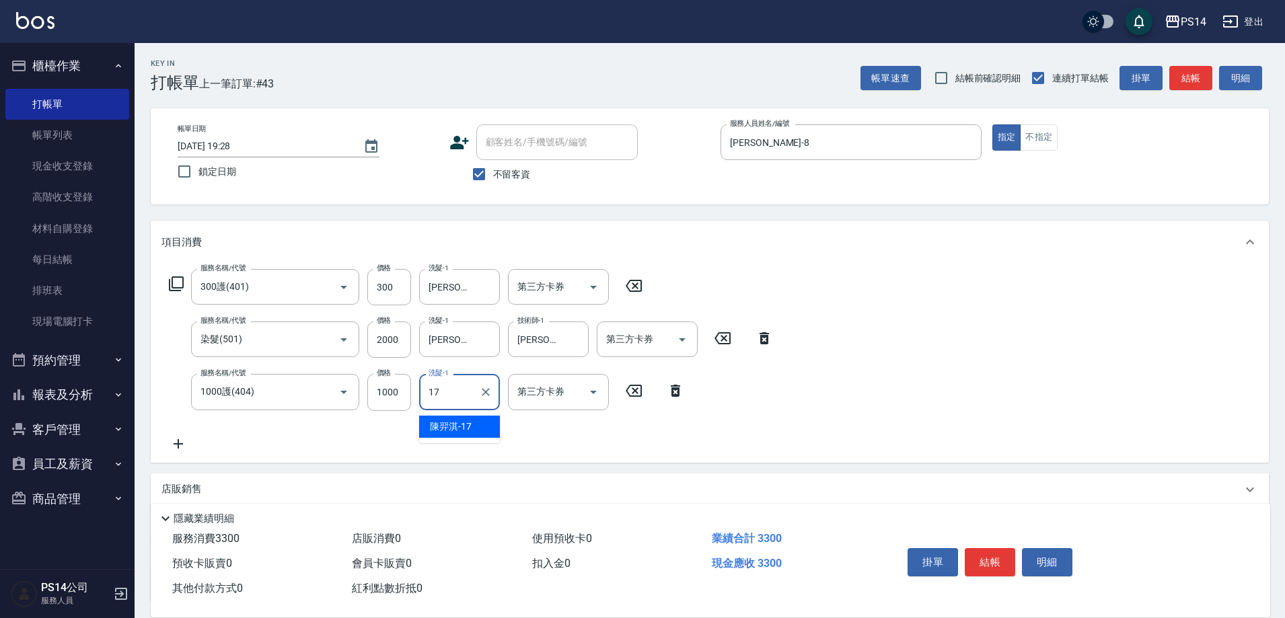
type input "[PERSON_NAME]-17"
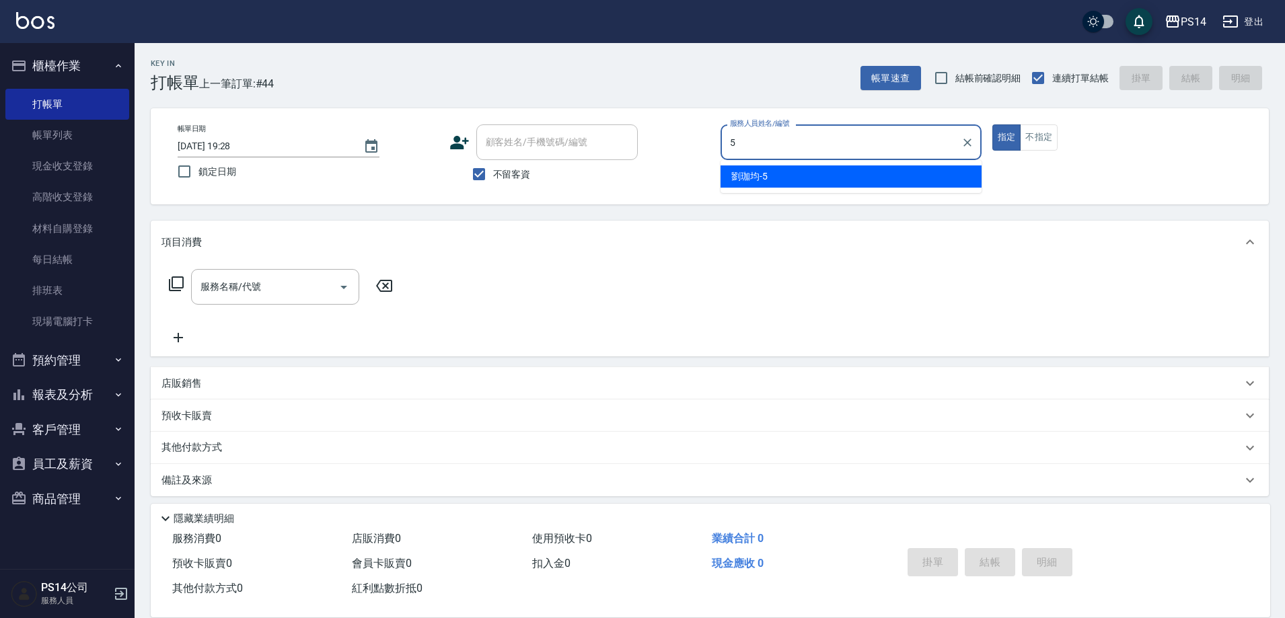
type input "[PERSON_NAME]-5"
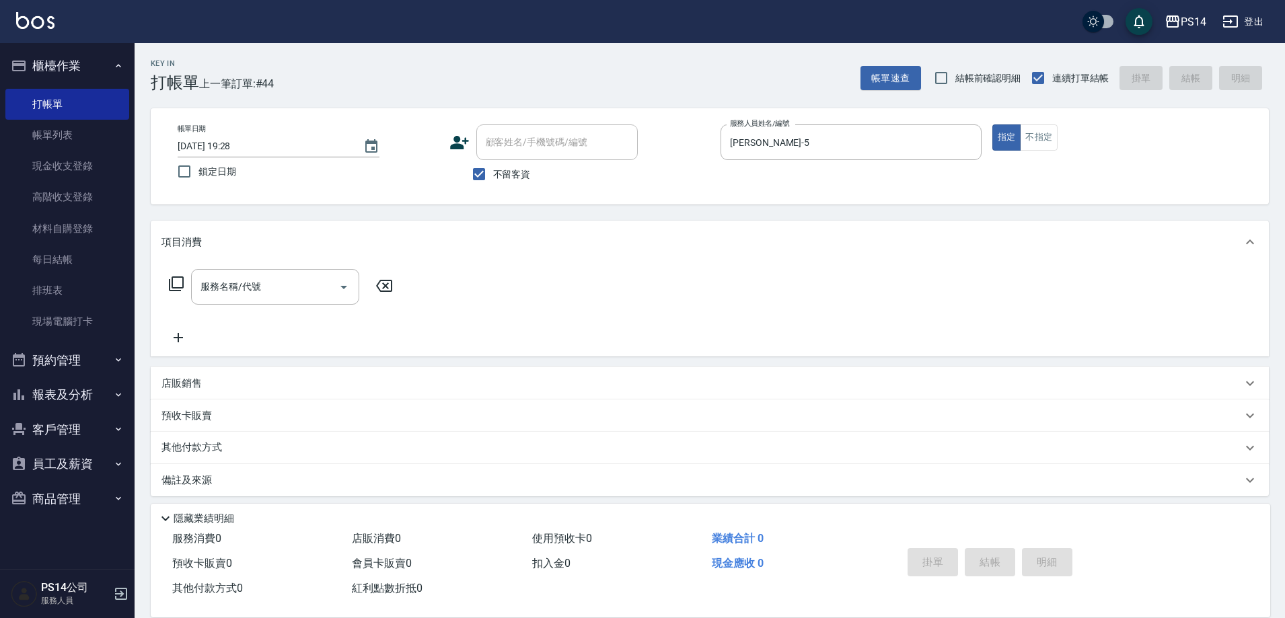
click at [177, 386] on p "店販銷售" at bounding box center [182, 384] width 40 height 14
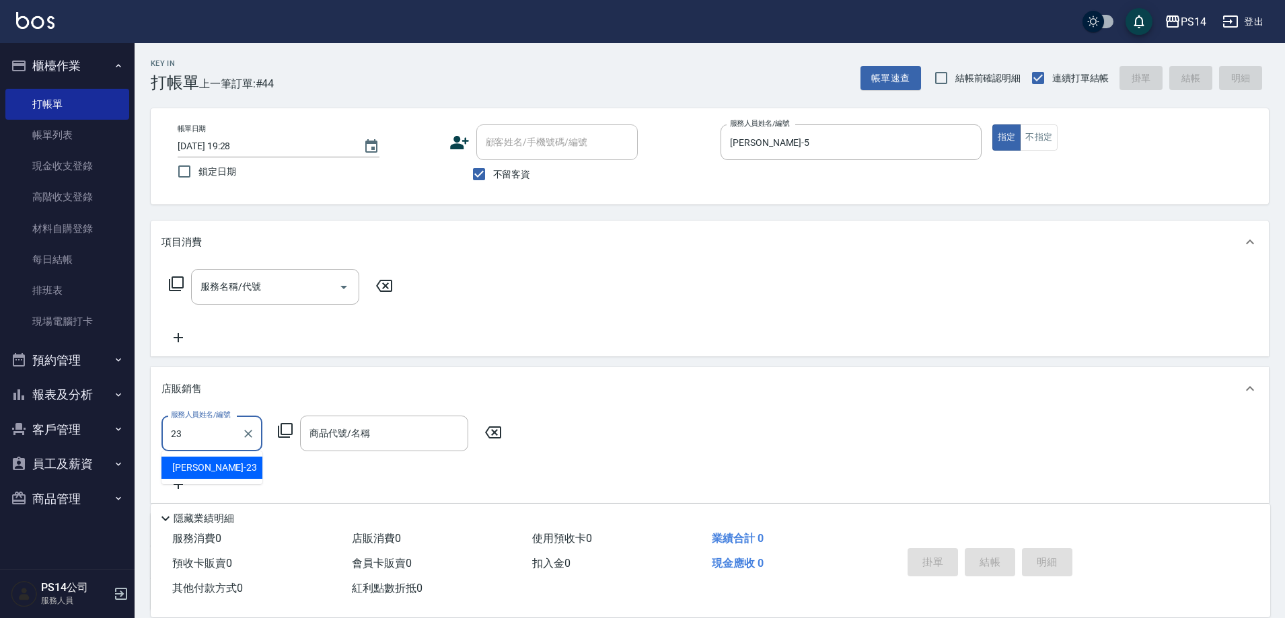
type input "[PERSON_NAME]-23"
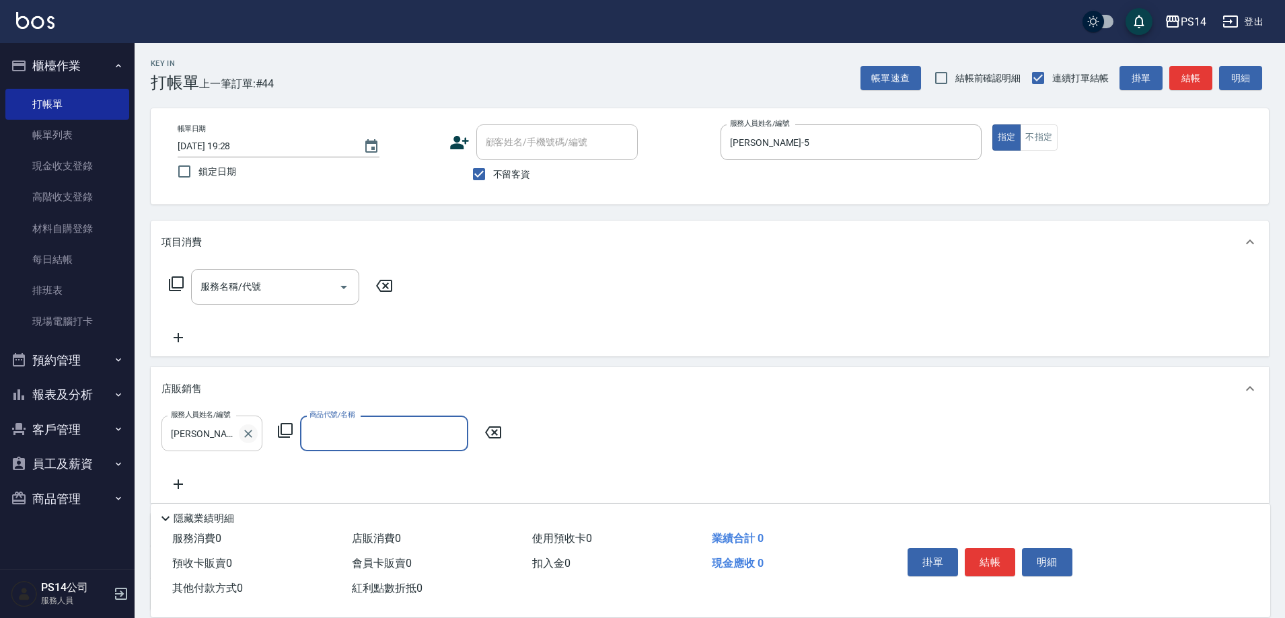
click at [252, 433] on icon "Clear" at bounding box center [248, 433] width 13 height 13
type input "[PERSON_NAME]-3"
type input "TKO"
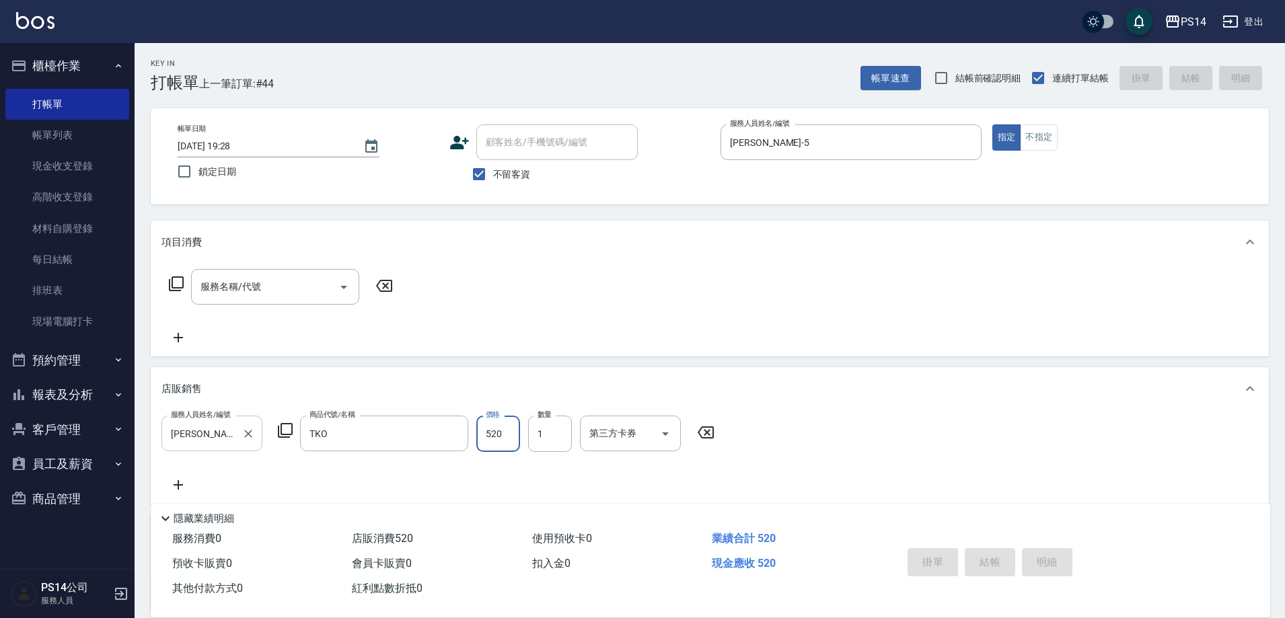
type input "[DATE] 19:29"
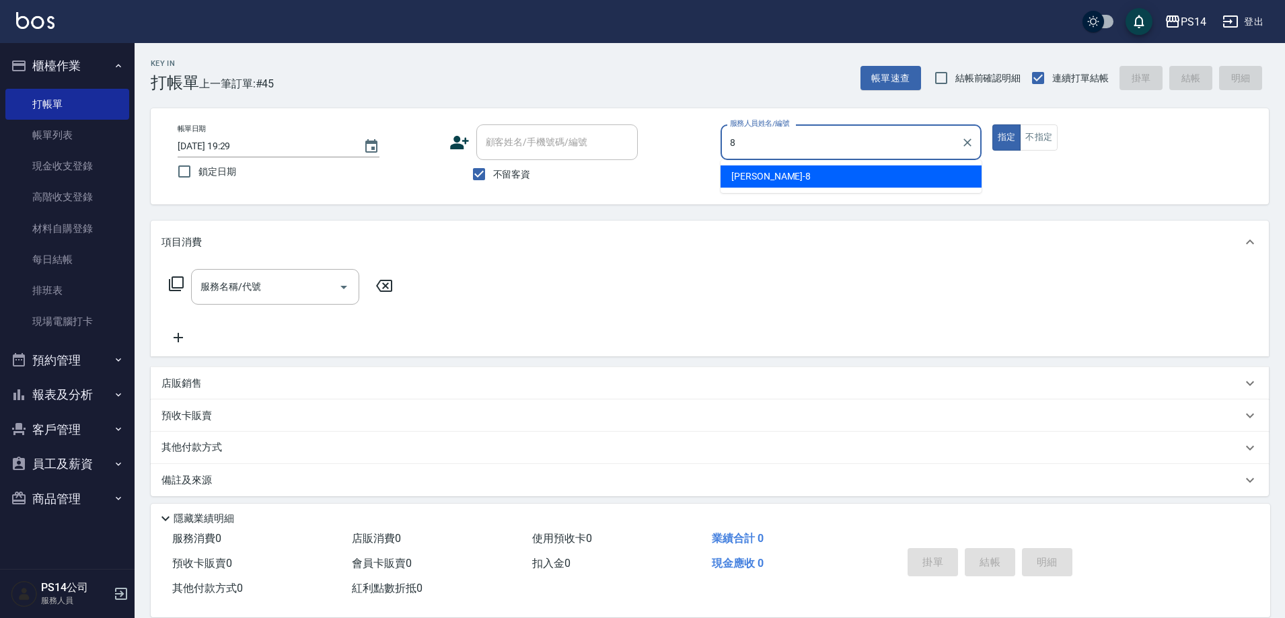
type input "[PERSON_NAME]-8"
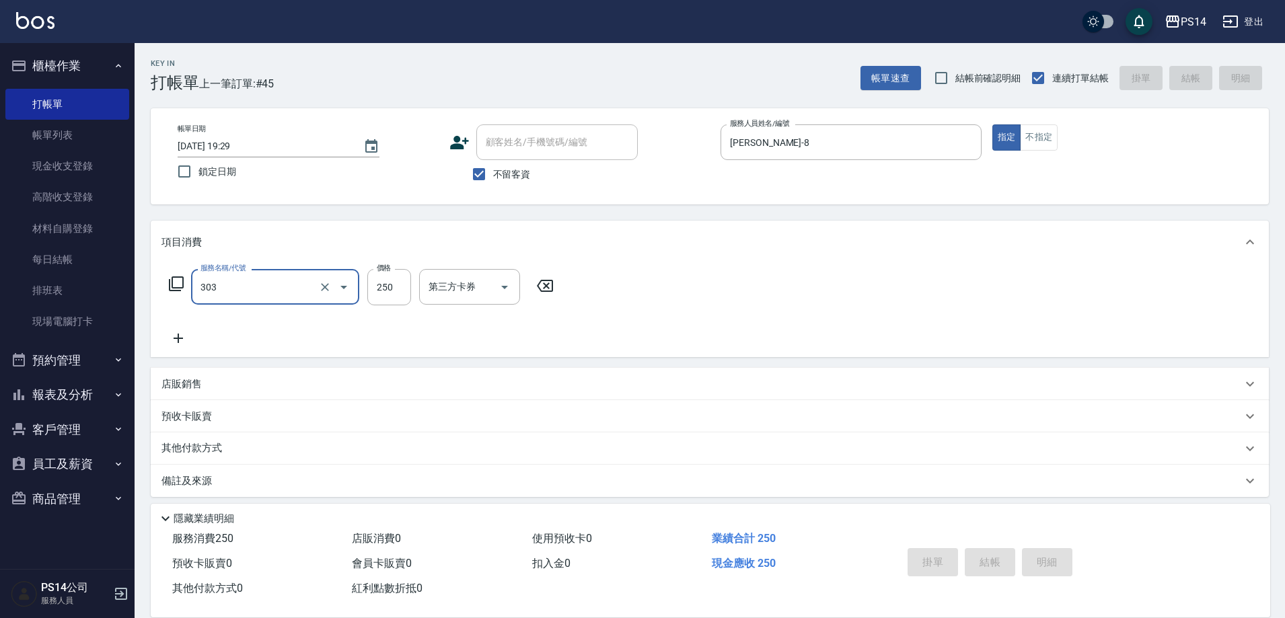
type input "303"
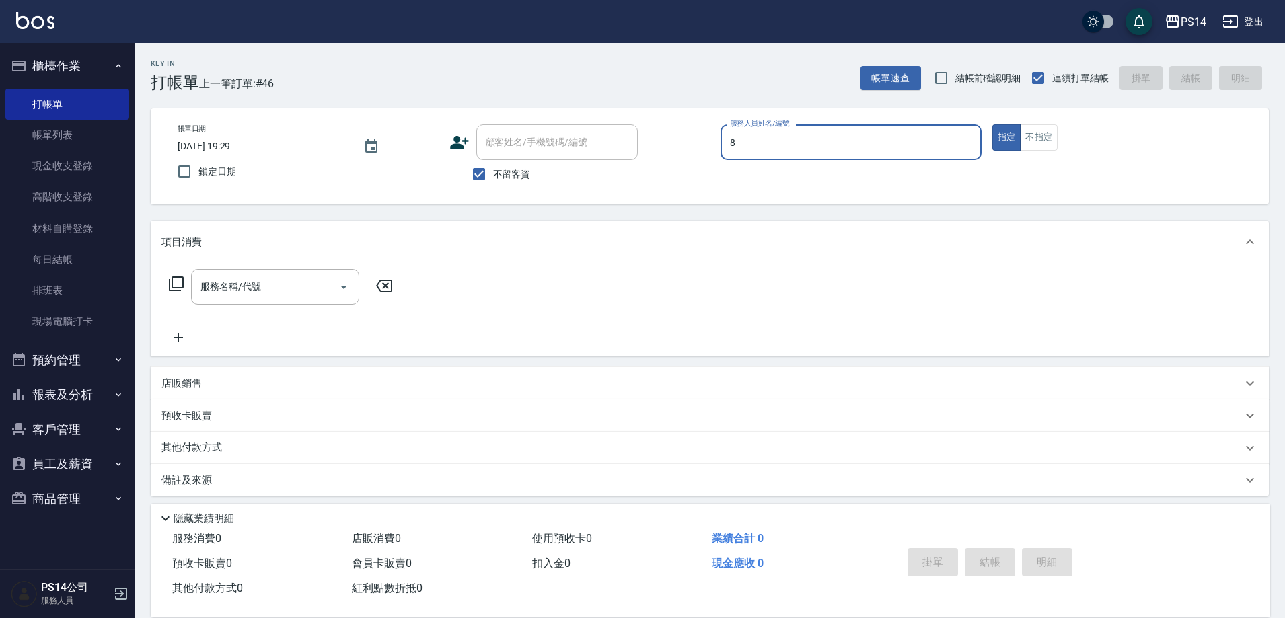
type input "[PERSON_NAME]-8"
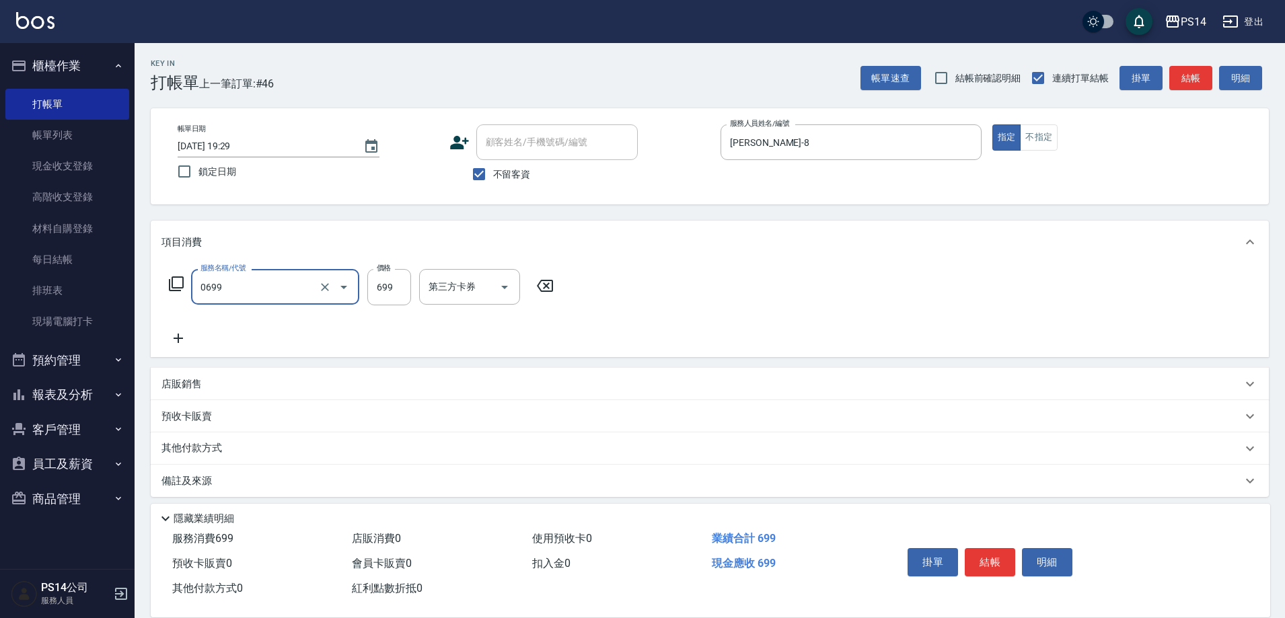
type input "精油SPA(0699)"
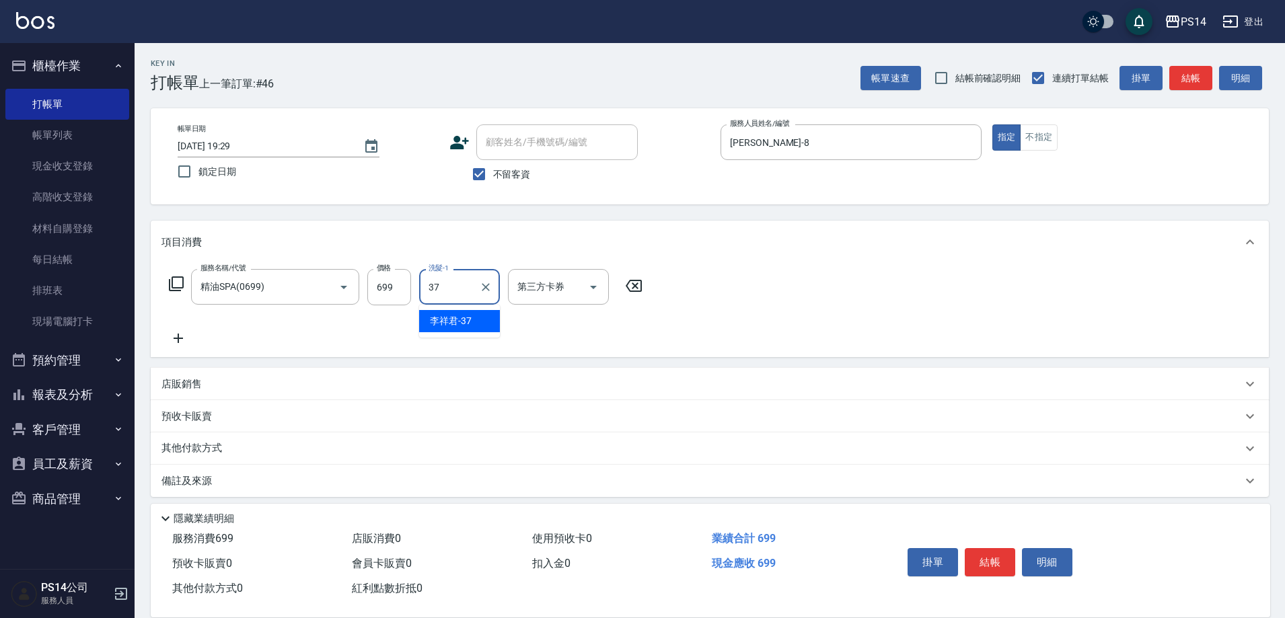
type input "李祥君 -37"
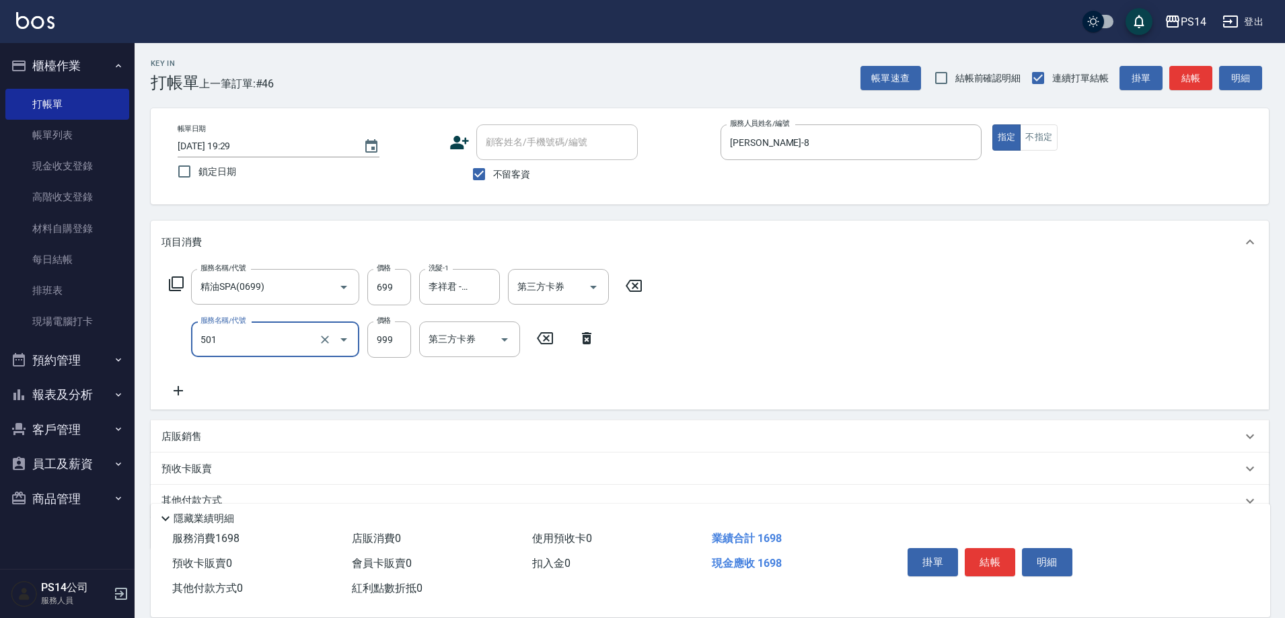
type input "染髮(501)"
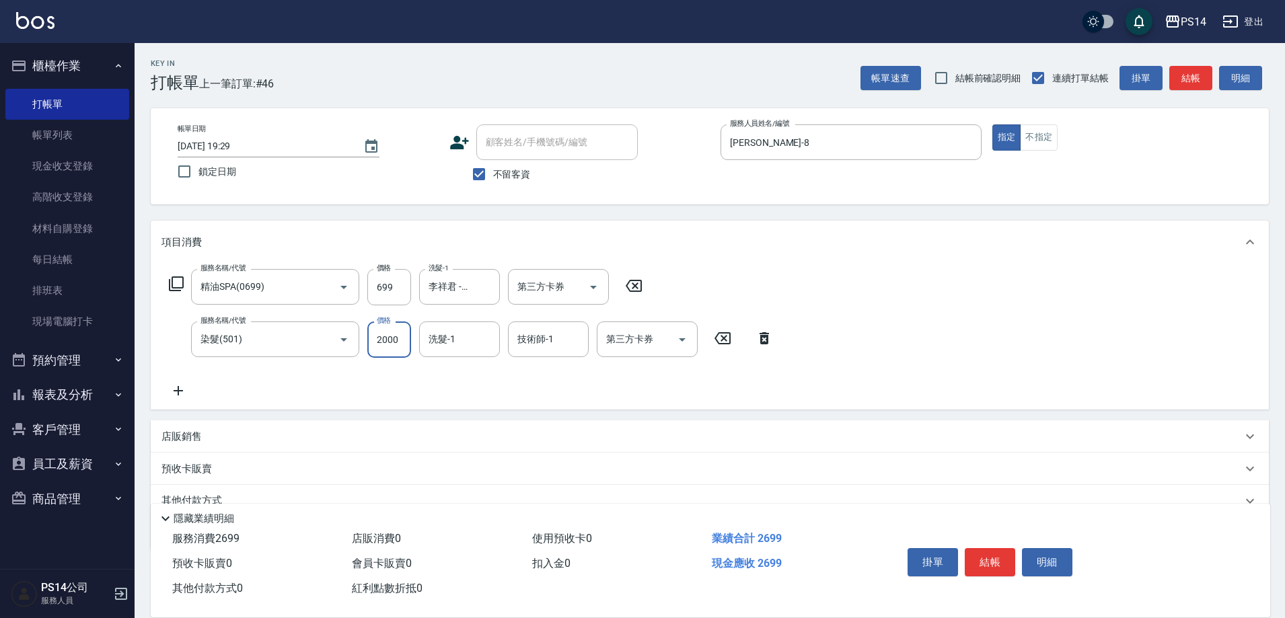
type input "2000"
type input "李祥君 -37"
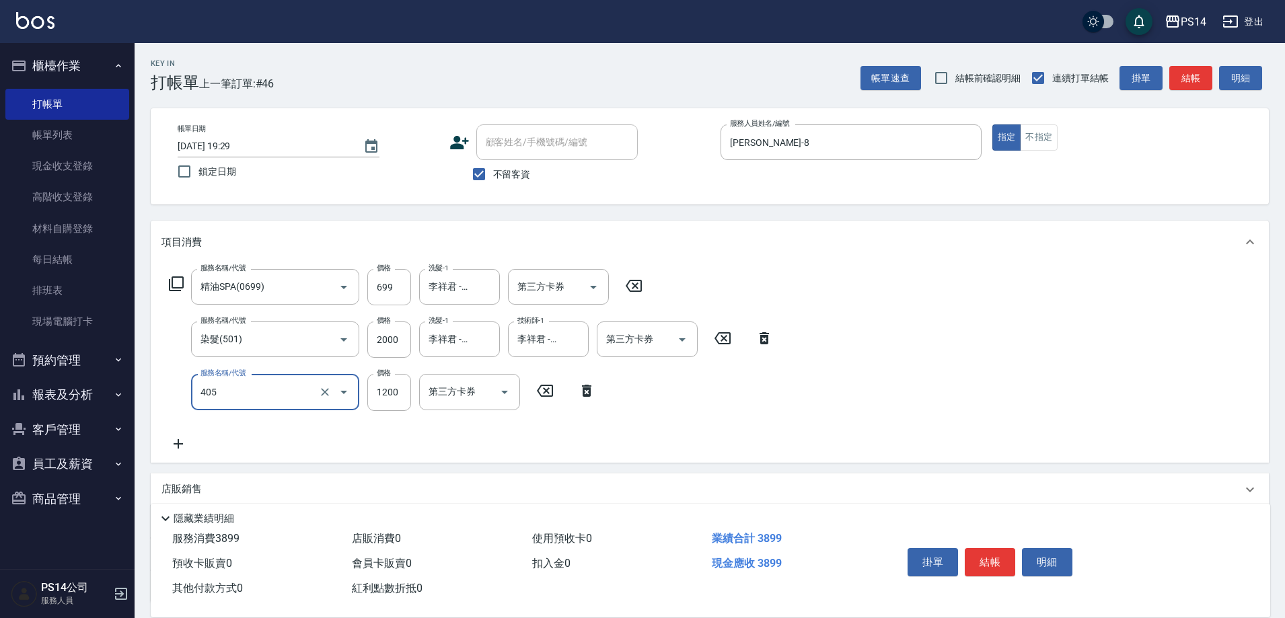
type input "1200護(405)"
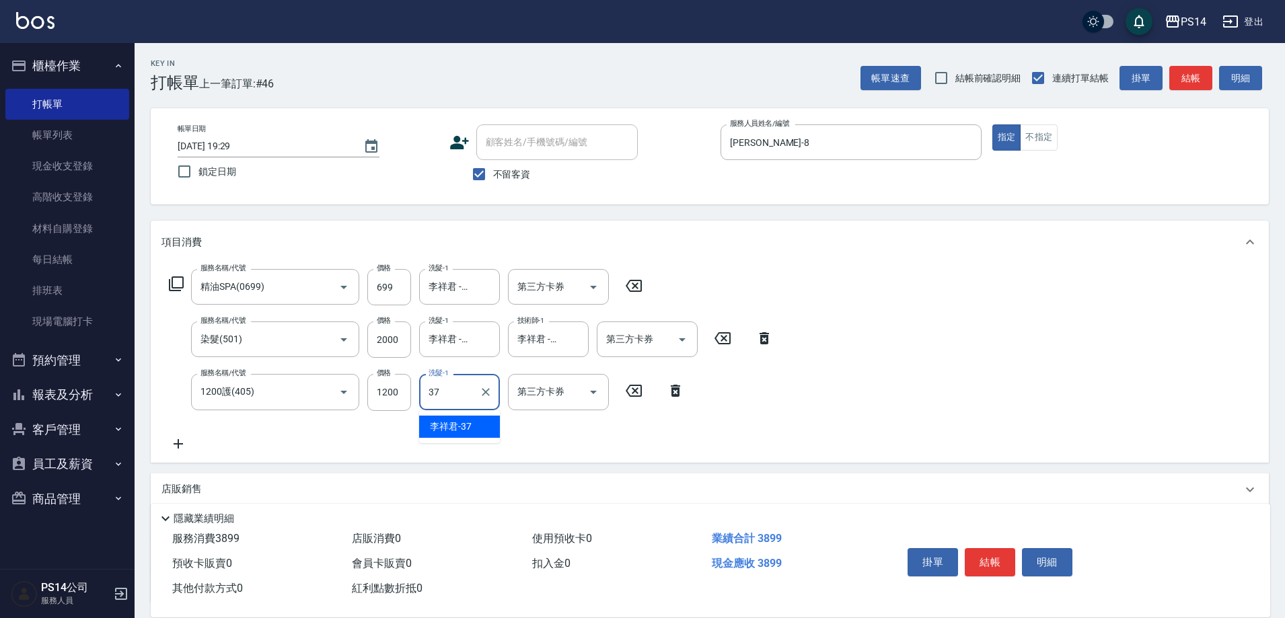
type input "李祥君 -37"
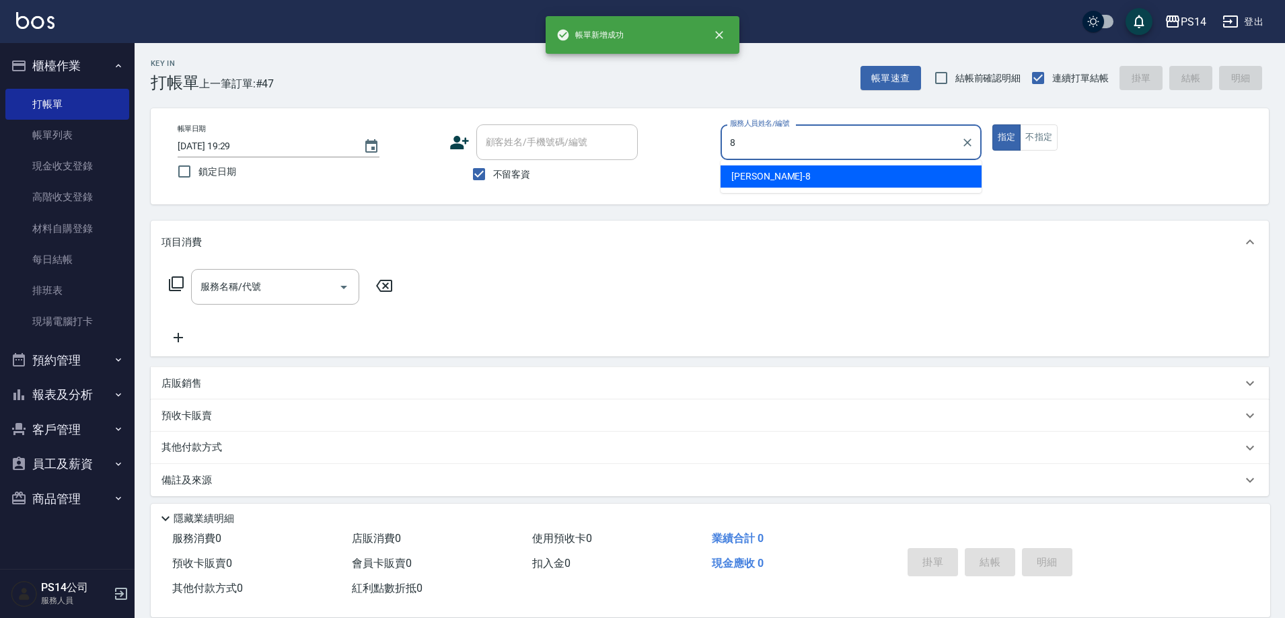
type input "[PERSON_NAME]-8"
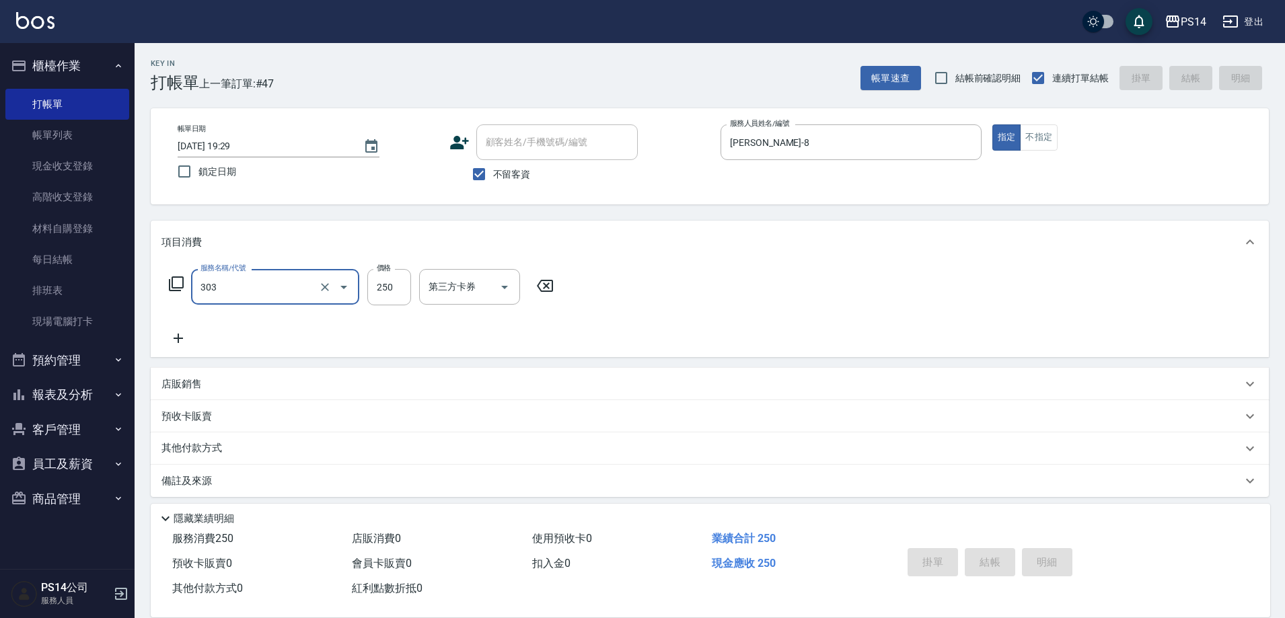
type input "303"
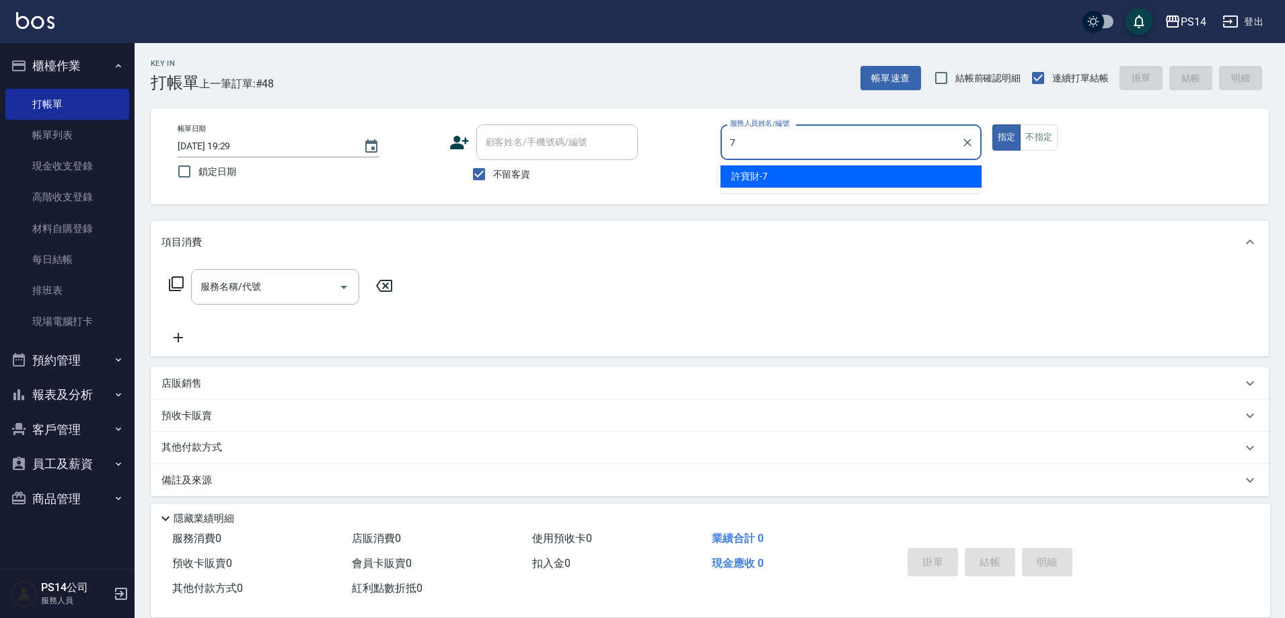
type input "[PERSON_NAME]-7"
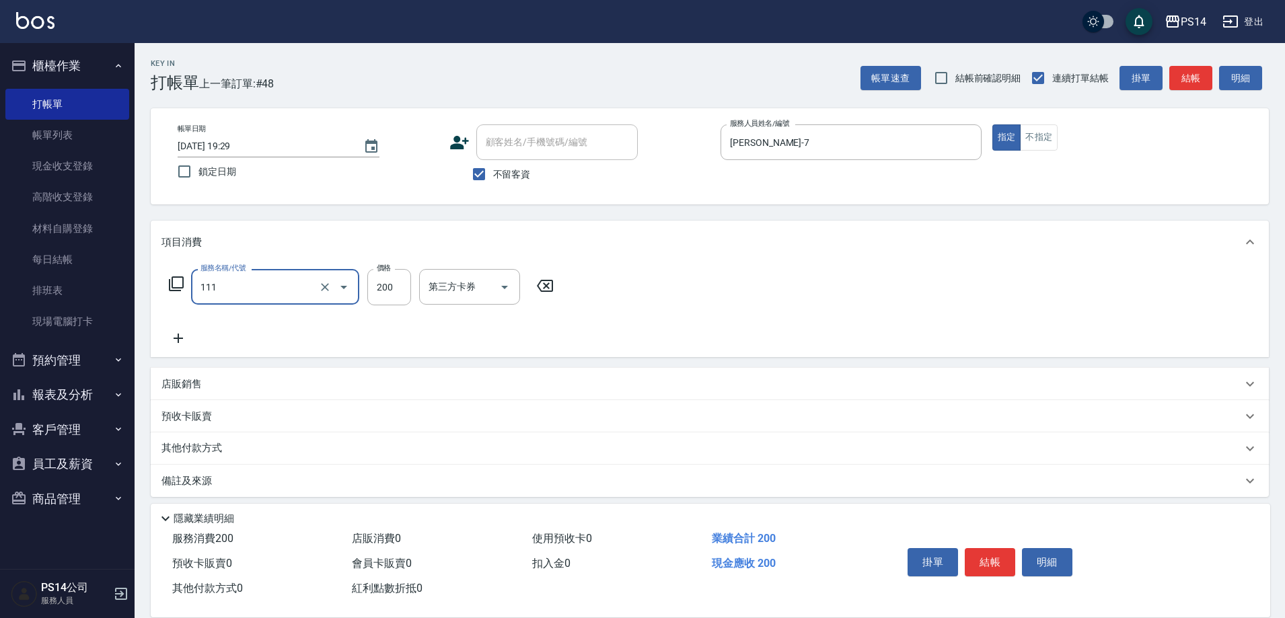
type input "200(111)"
type input "[PERSON_NAME]-17"
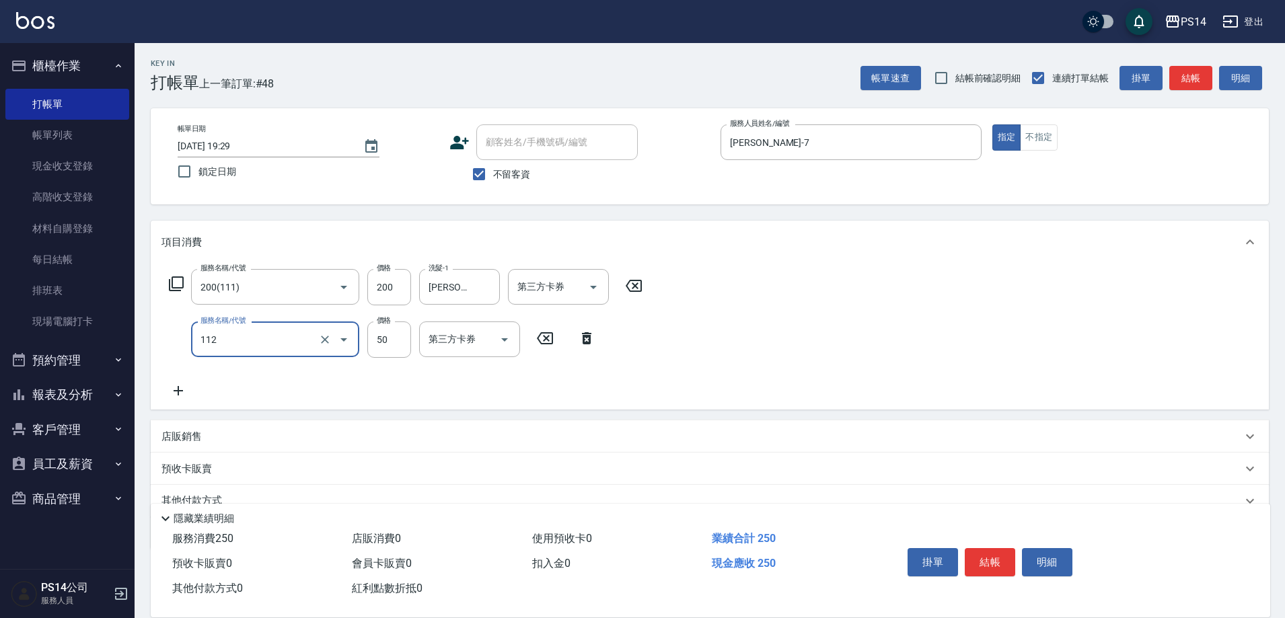
type input "精油50(112)"
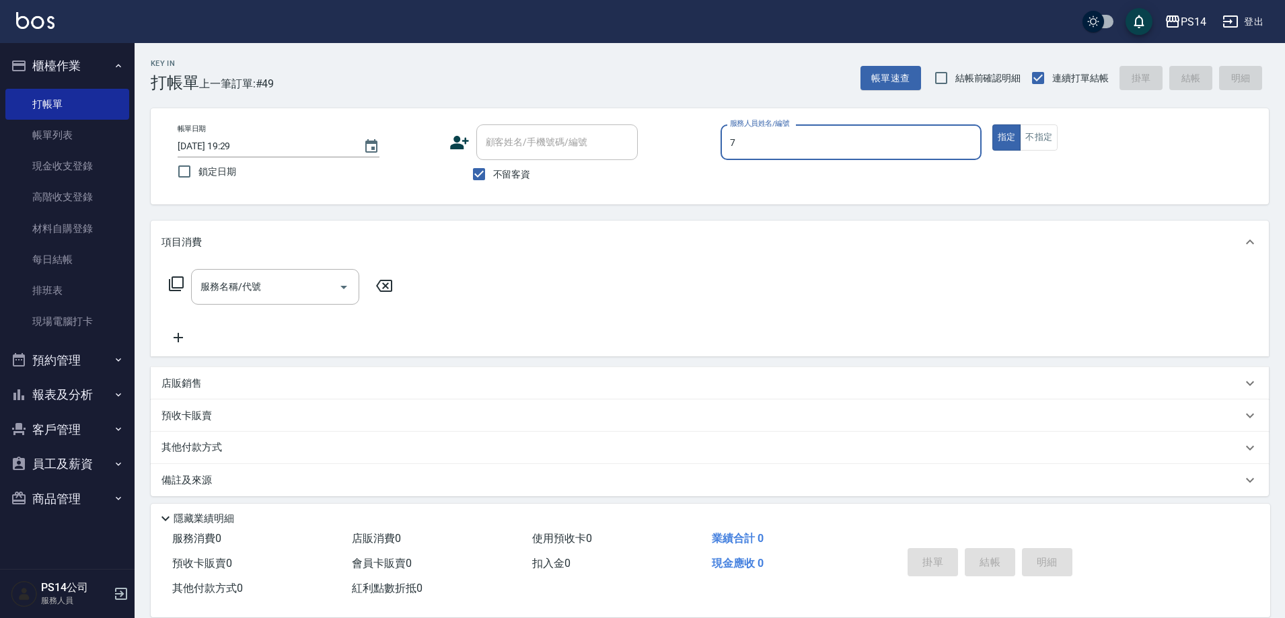
type input "[PERSON_NAME]-7"
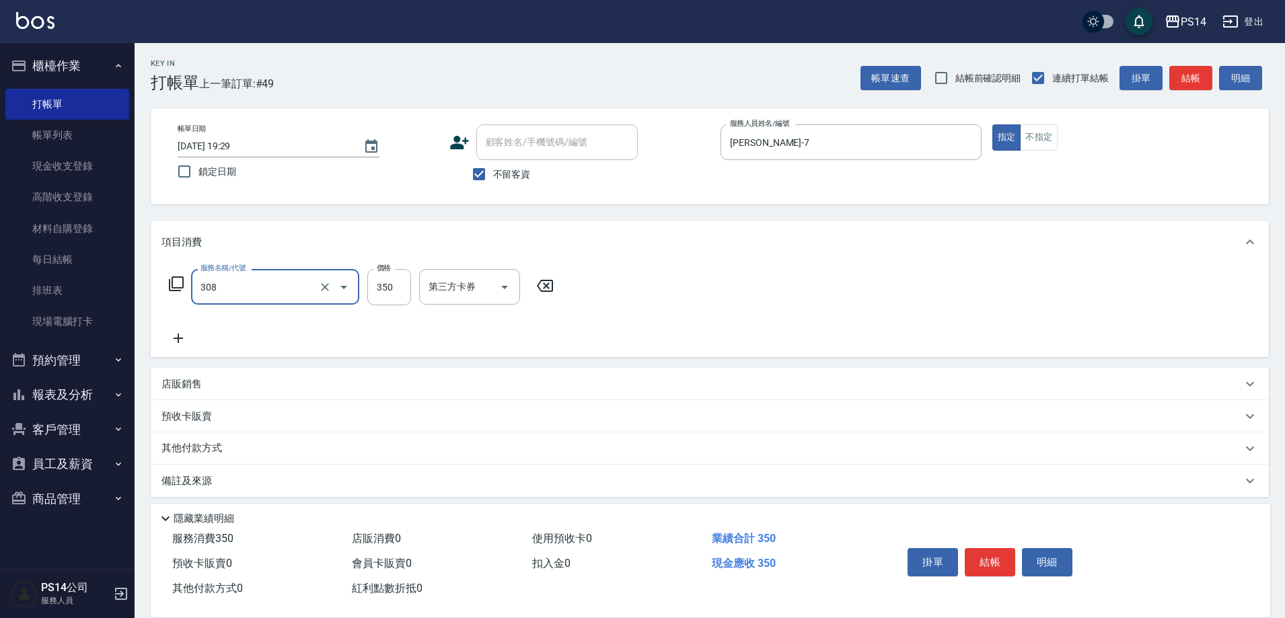
type input "洗+剪(308)"
type input "[PERSON_NAME]-28"
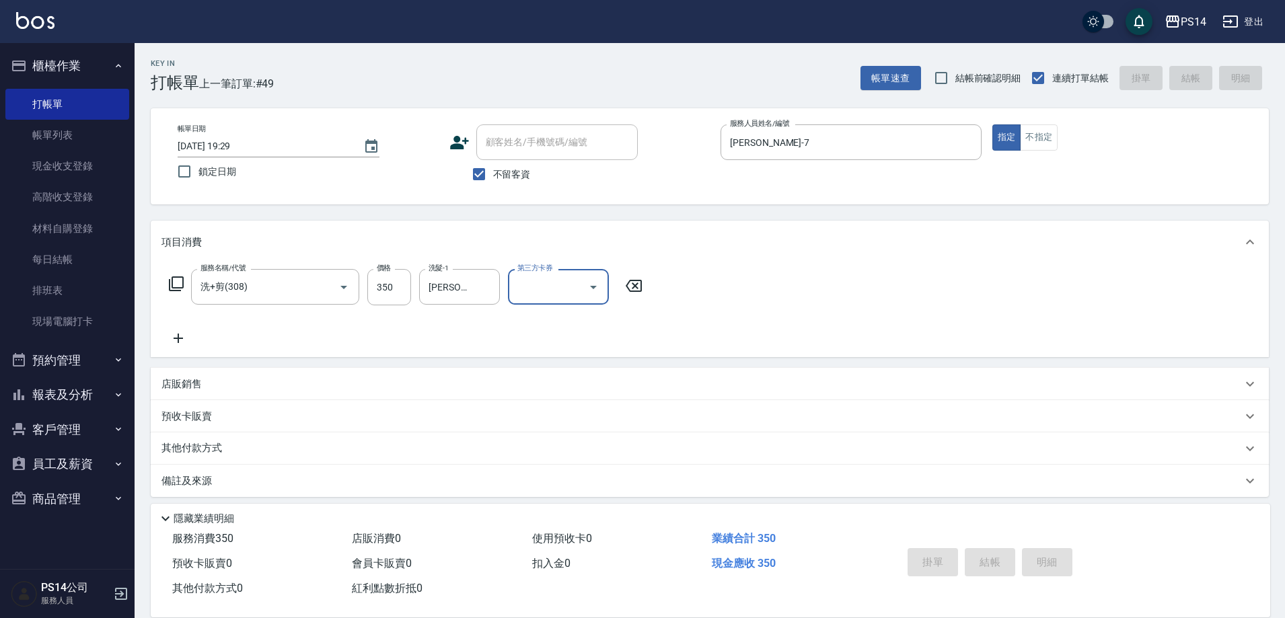
type input "[DATE] 19:30"
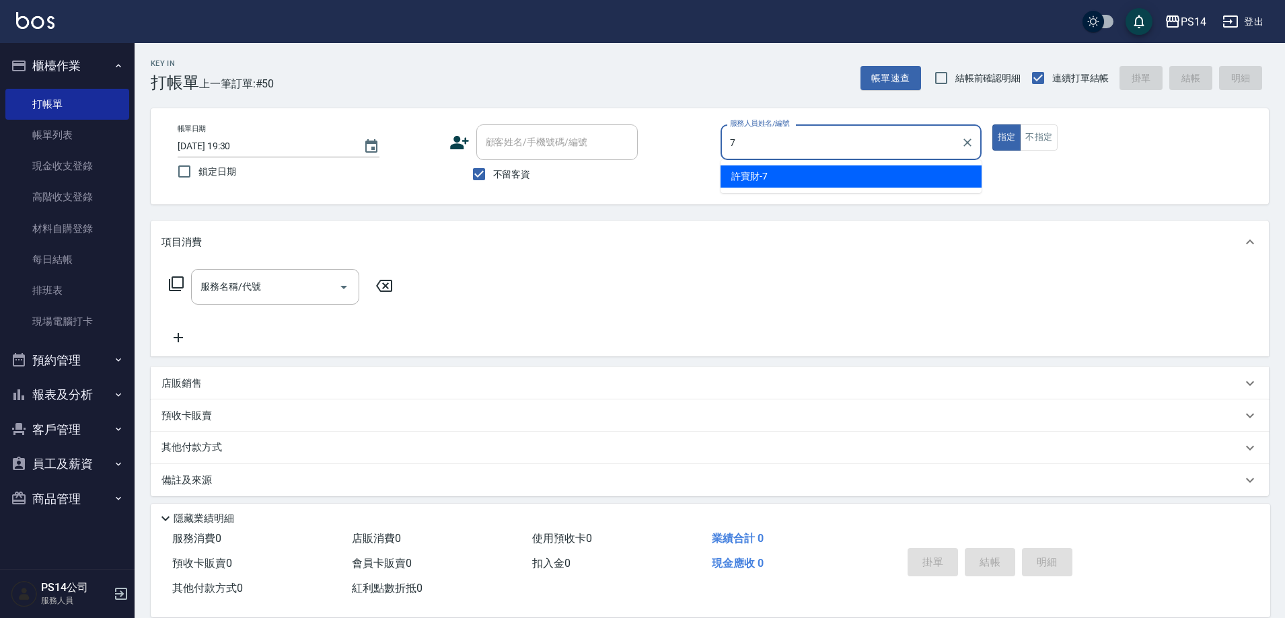
type input "[PERSON_NAME]-7"
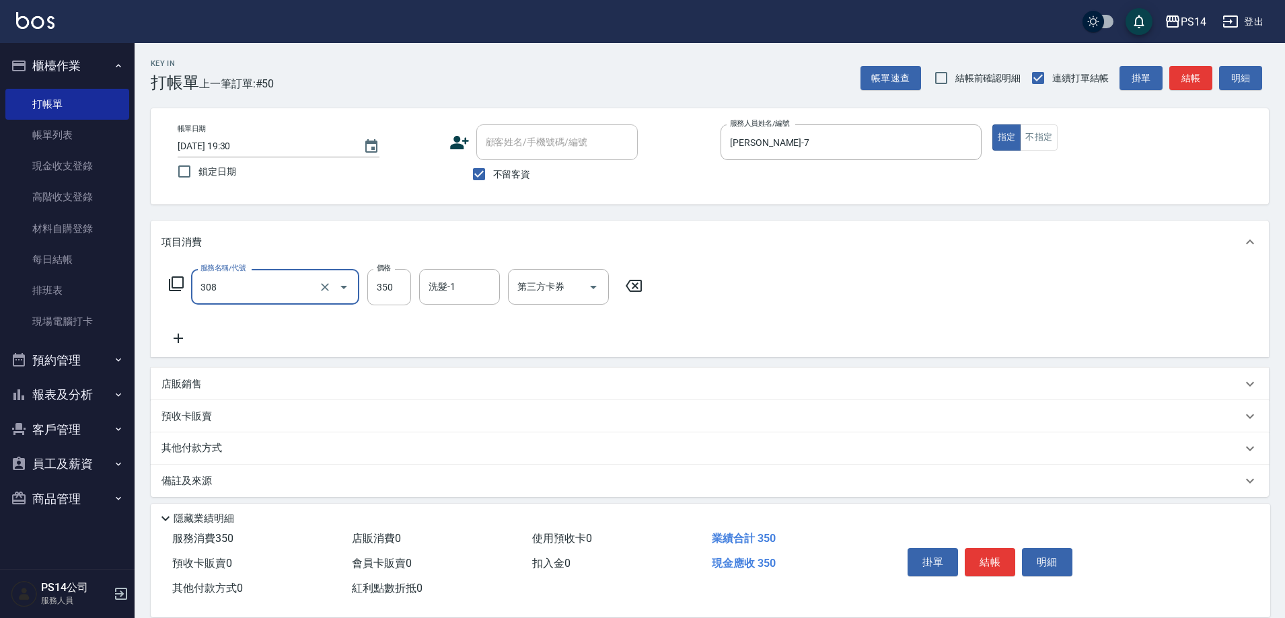
type input "洗+剪(308)"
type input "[PERSON_NAME]-17"
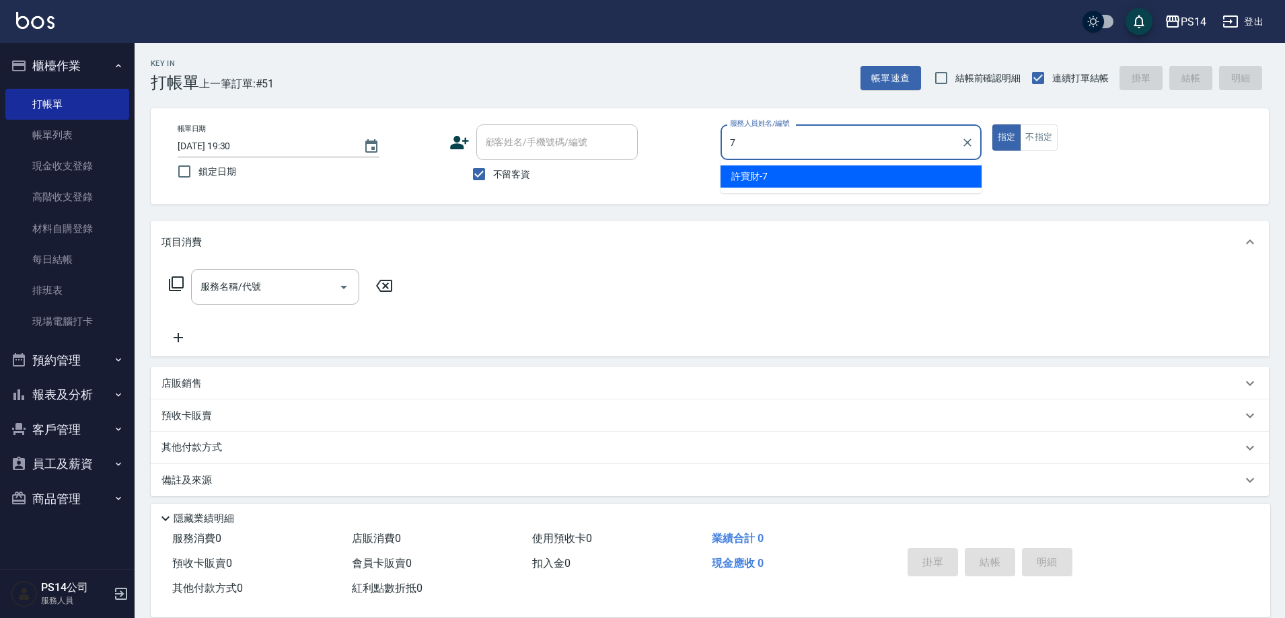
type input "[PERSON_NAME]-7"
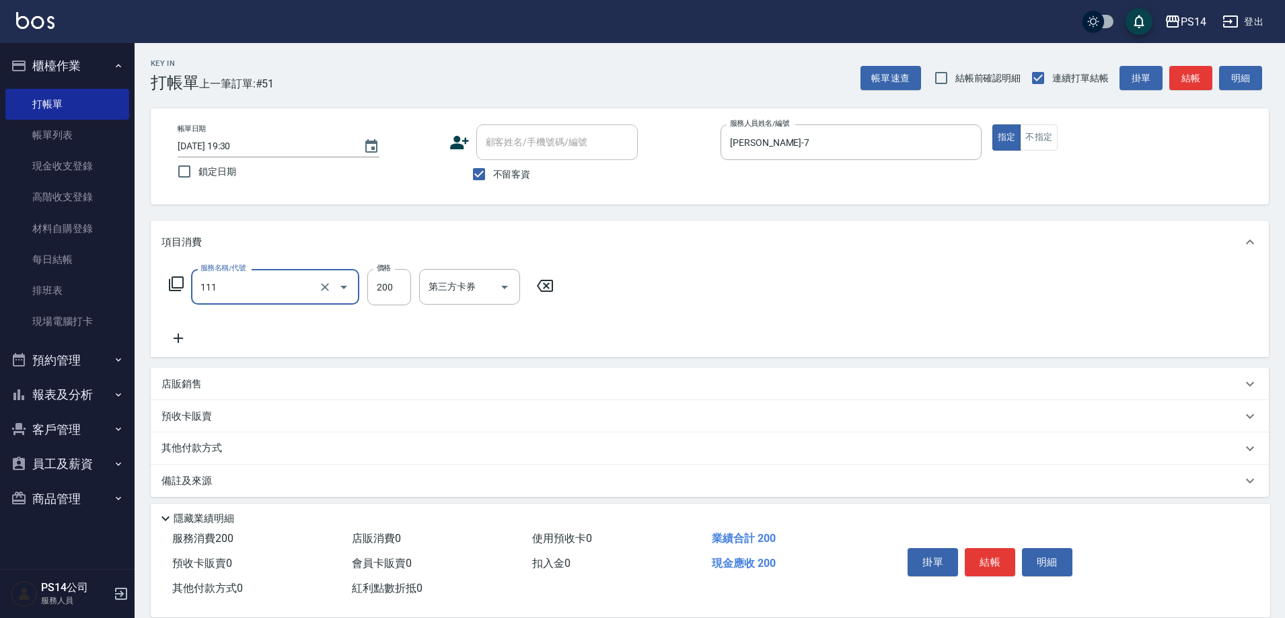
type input "200(111)"
type input "[PERSON_NAME]-26"
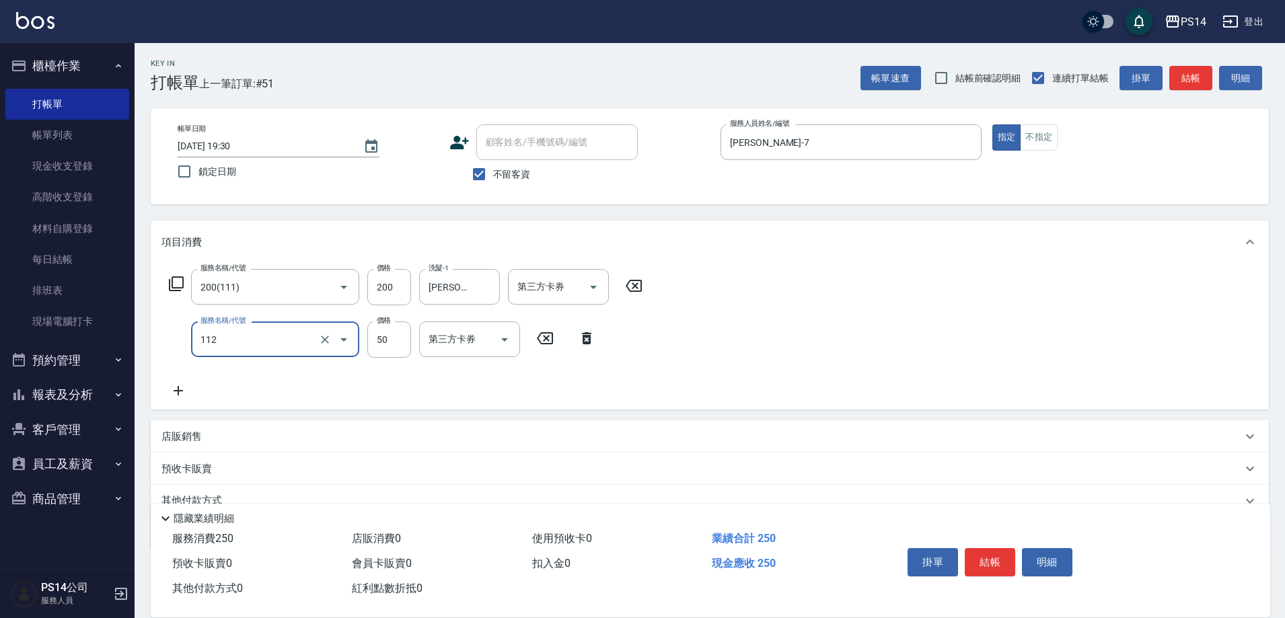
type input "精油50(112)"
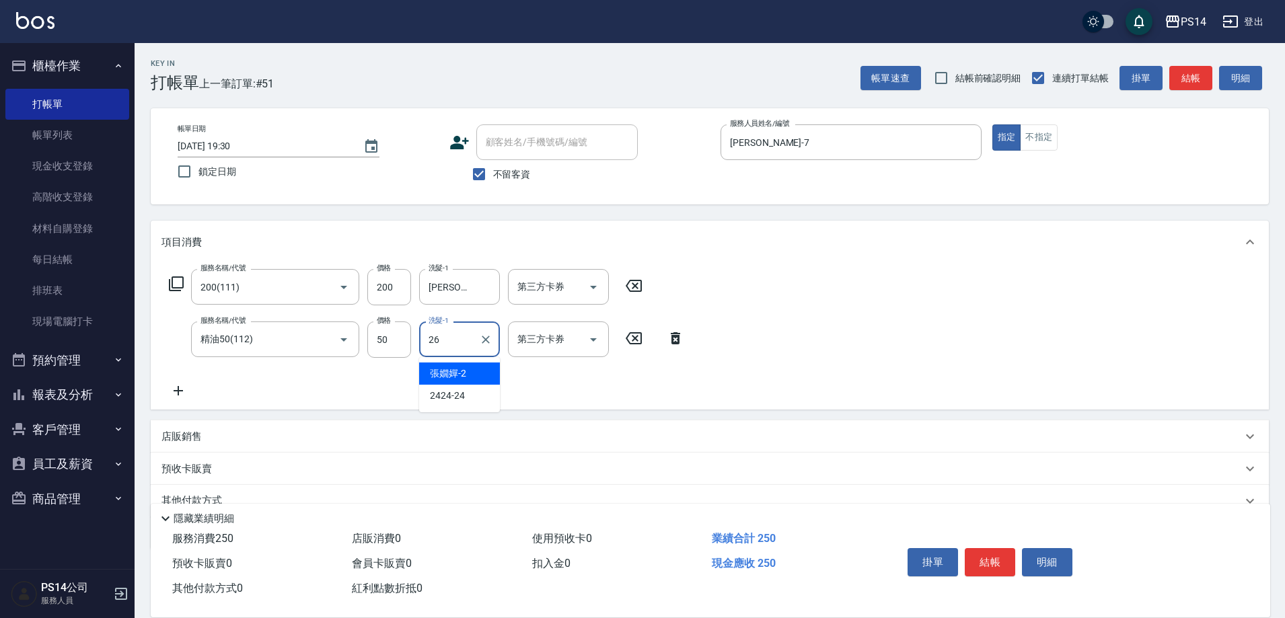
type input "[PERSON_NAME]-26"
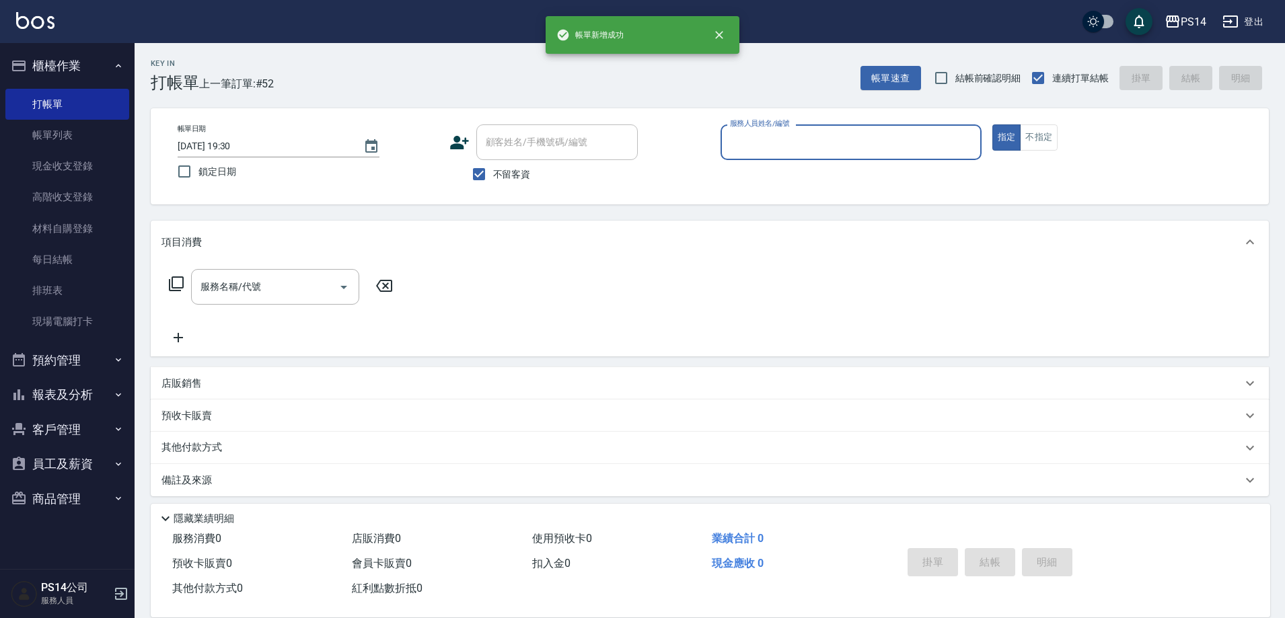
click at [22, 129] on link "帳單列表" at bounding box center [67, 135] width 124 height 31
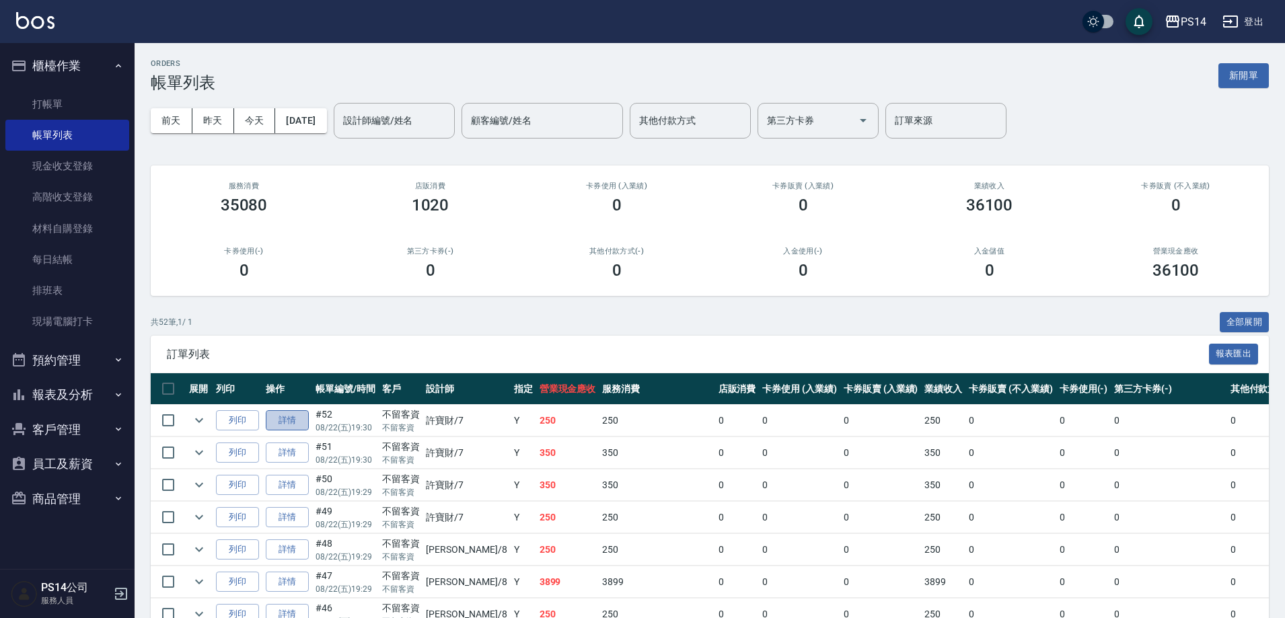
click at [296, 416] on link "詳情" at bounding box center [287, 421] width 43 height 21
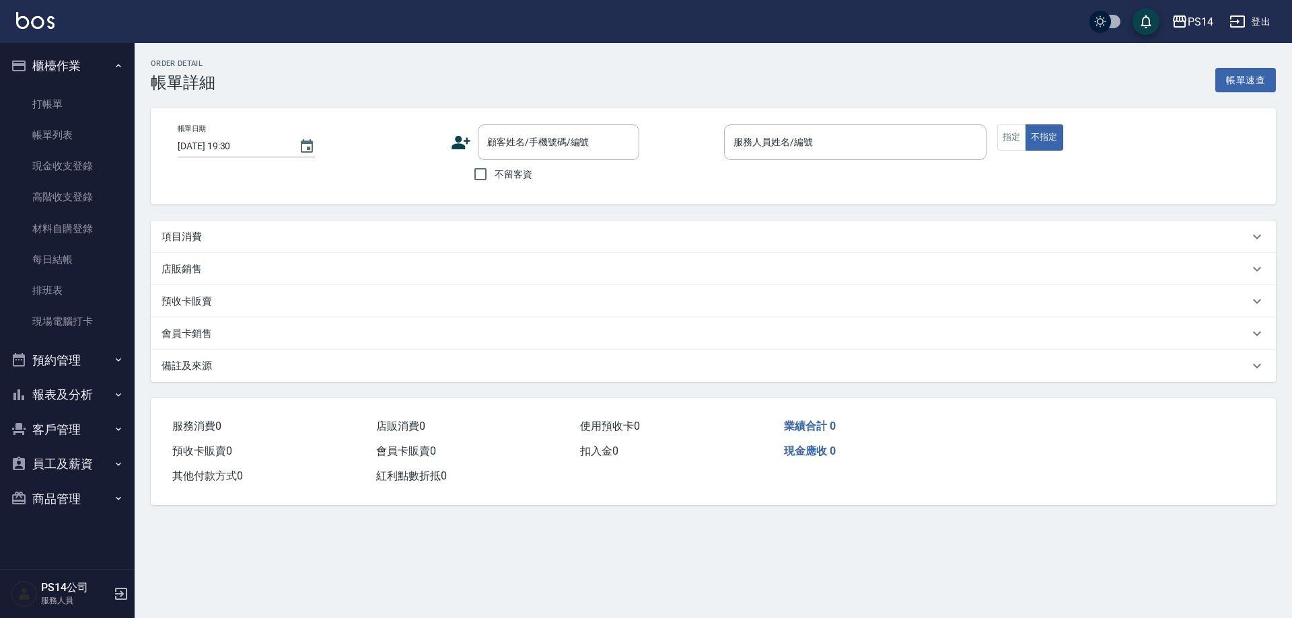
checkbox input "true"
type input "[PERSON_NAME]-7"
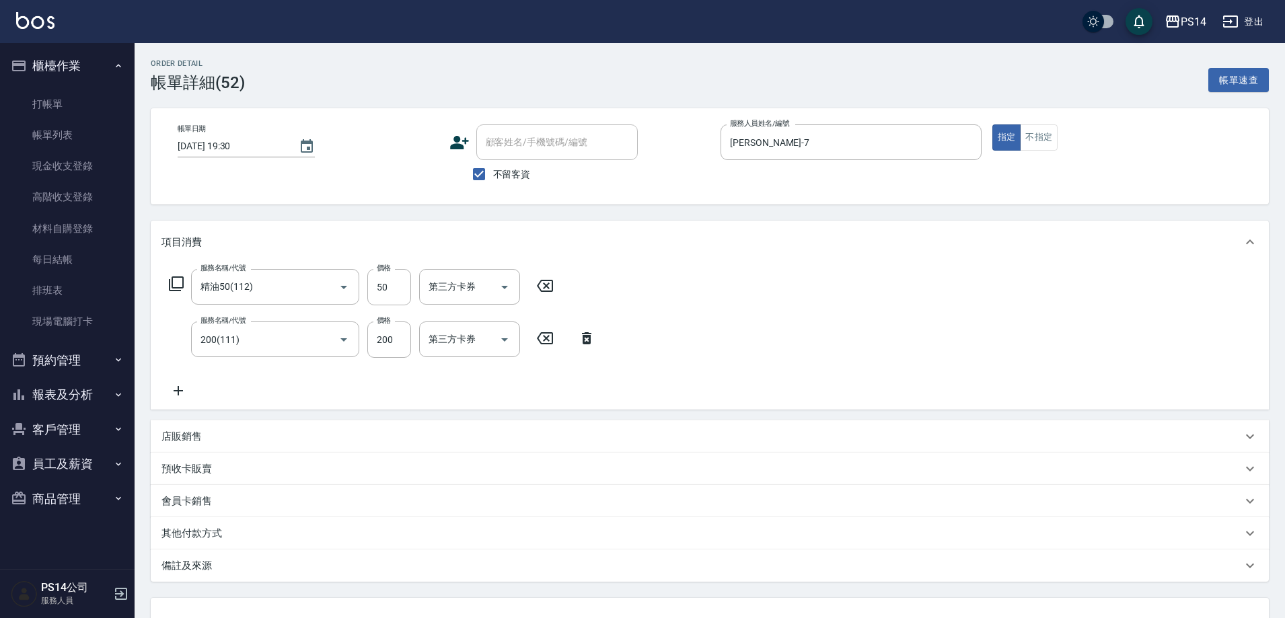
type input "精油50(112)"
type input "200(111)"
click at [275, 335] on input "200(111)" at bounding box center [256, 340] width 118 height 24
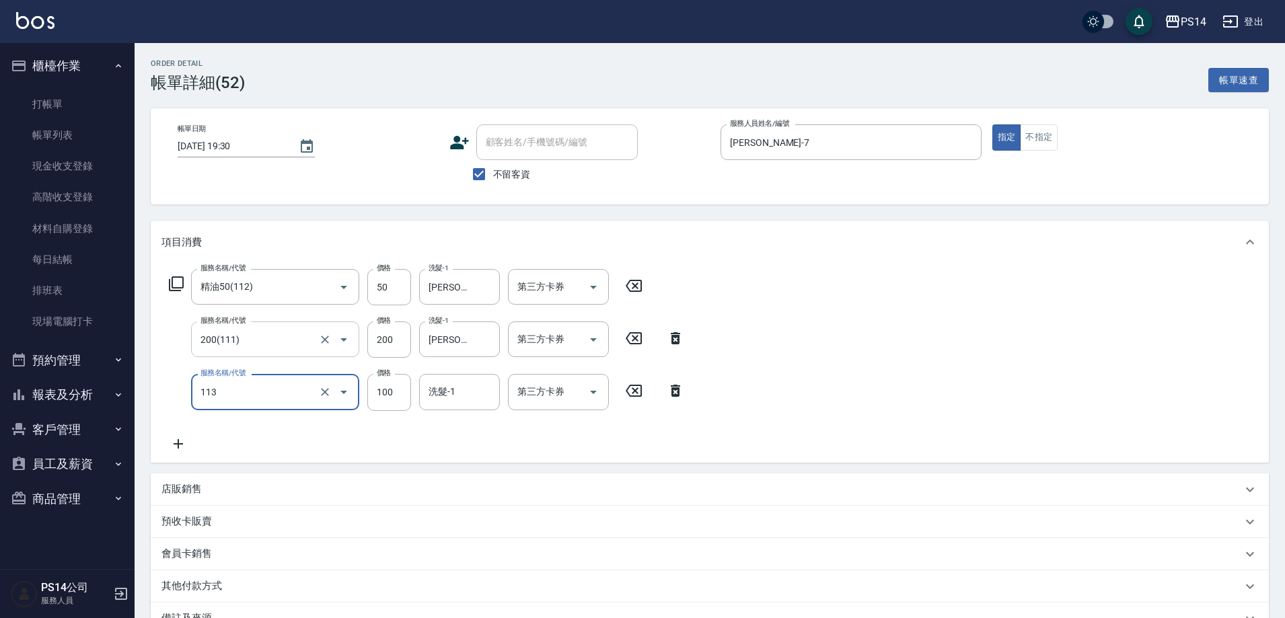
type input "瞬護100(113)"
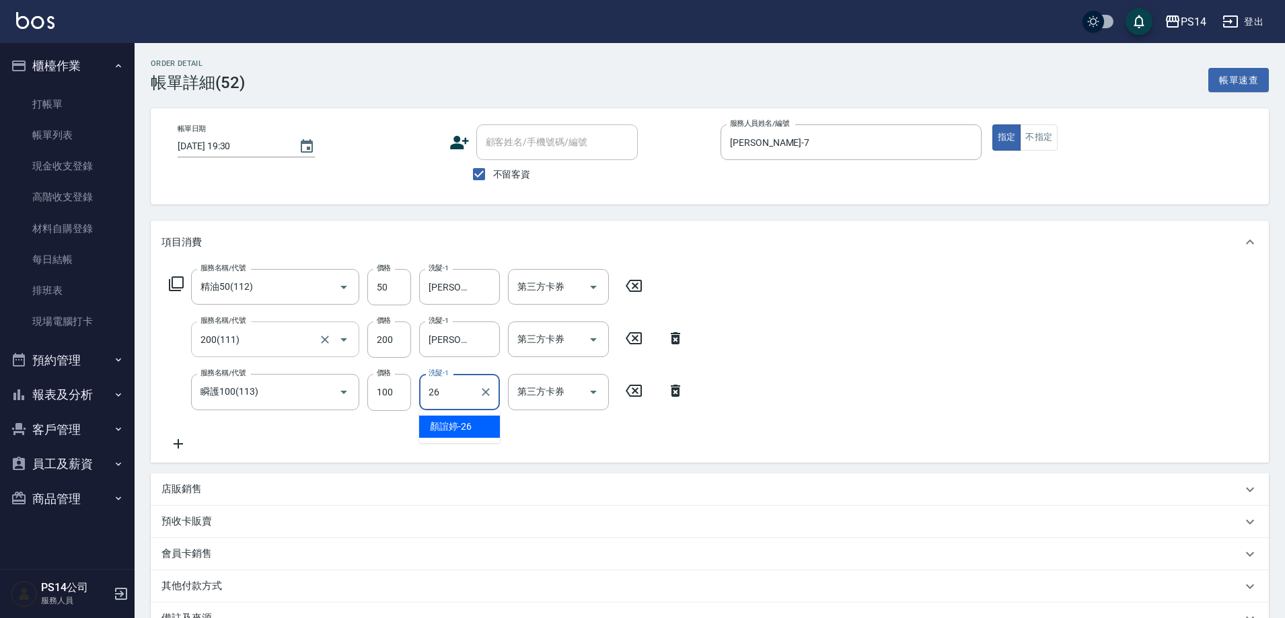
type input "[PERSON_NAME]-26"
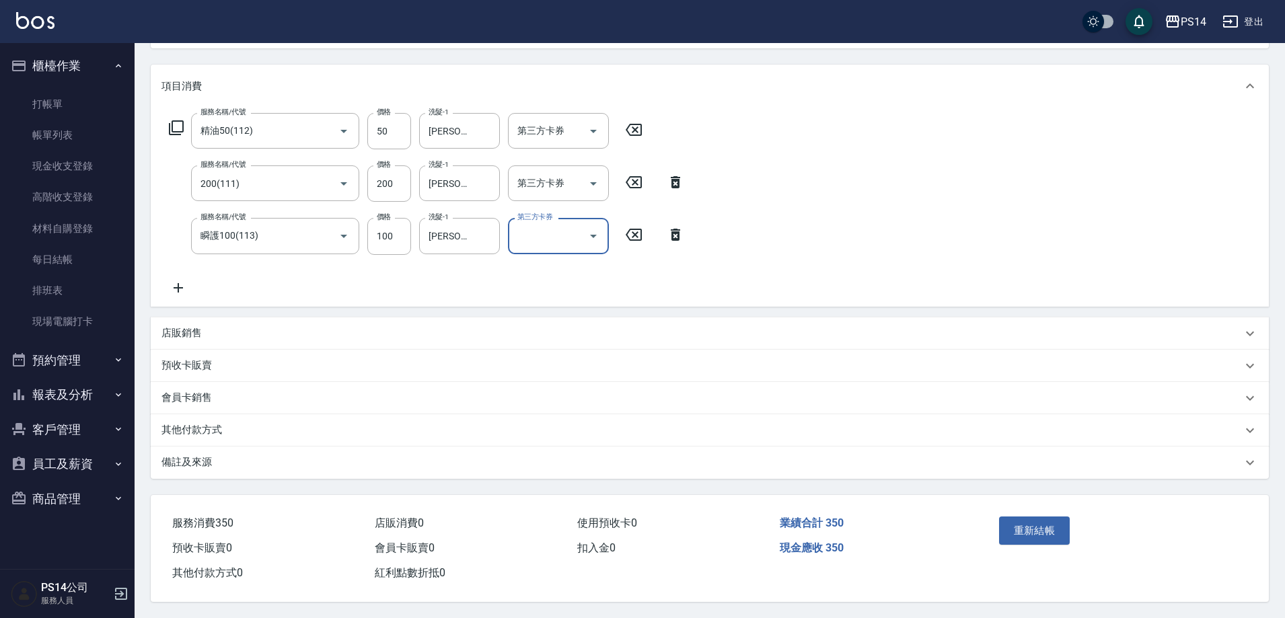
scroll to position [162, 0]
click at [1032, 540] on div "重新結帳" at bounding box center [1055, 540] width 122 height 59
click at [1037, 530] on button "重新結帳" at bounding box center [1034, 531] width 71 height 28
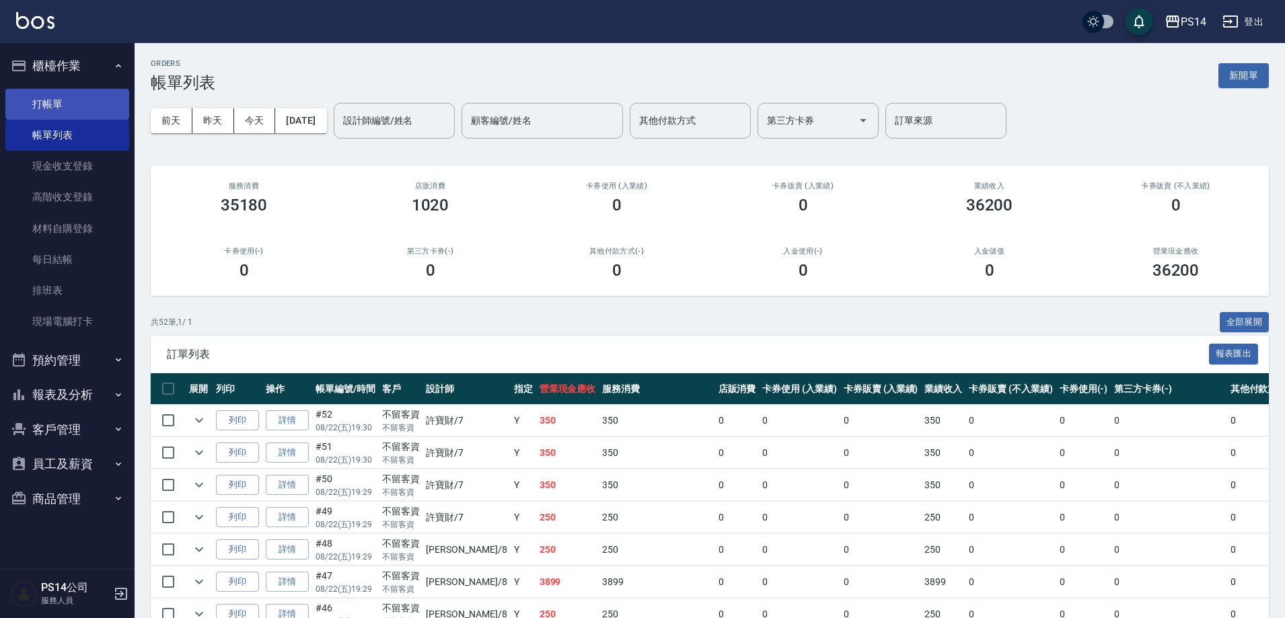
drag, startPoint x: 63, startPoint y: 102, endPoint x: 77, endPoint y: 101, distance: 14.2
click at [63, 103] on link "打帳單" at bounding box center [67, 104] width 124 height 31
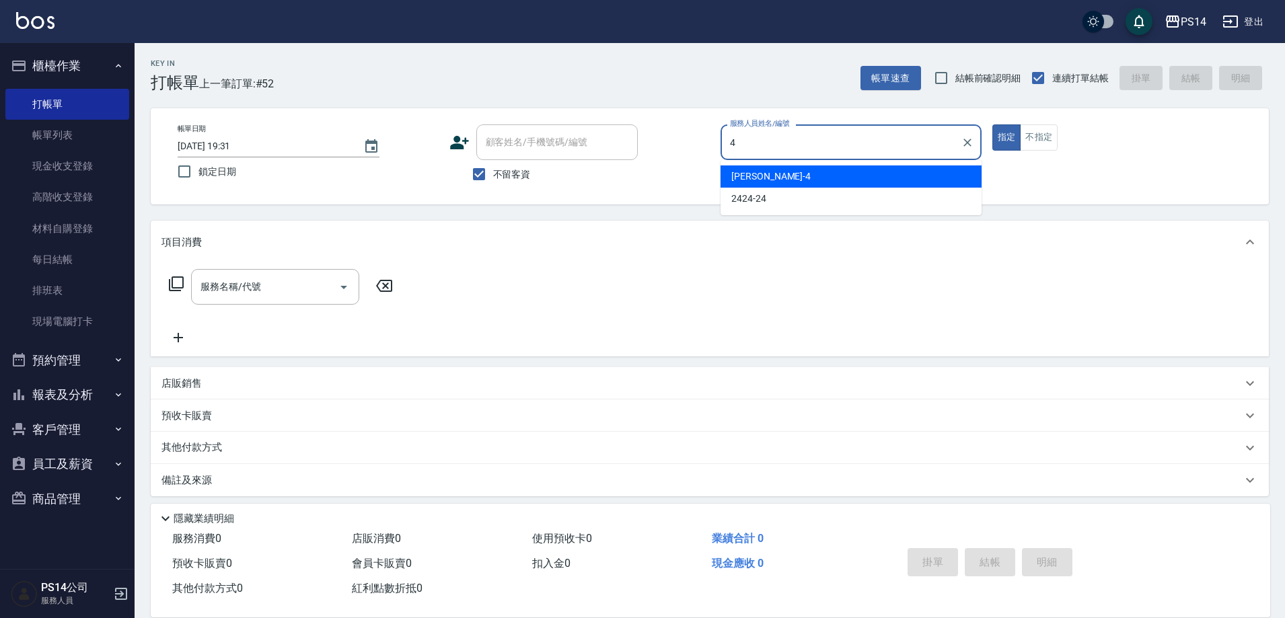
type input "[PERSON_NAME]-4"
type button "true"
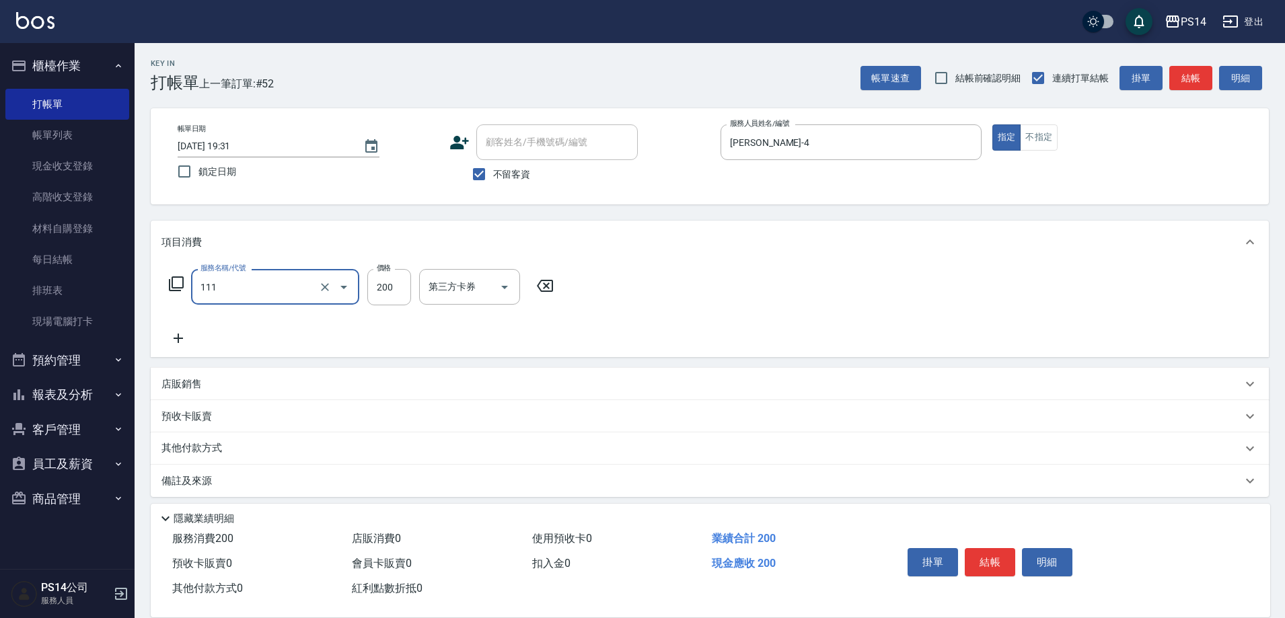
type input "200(111)"
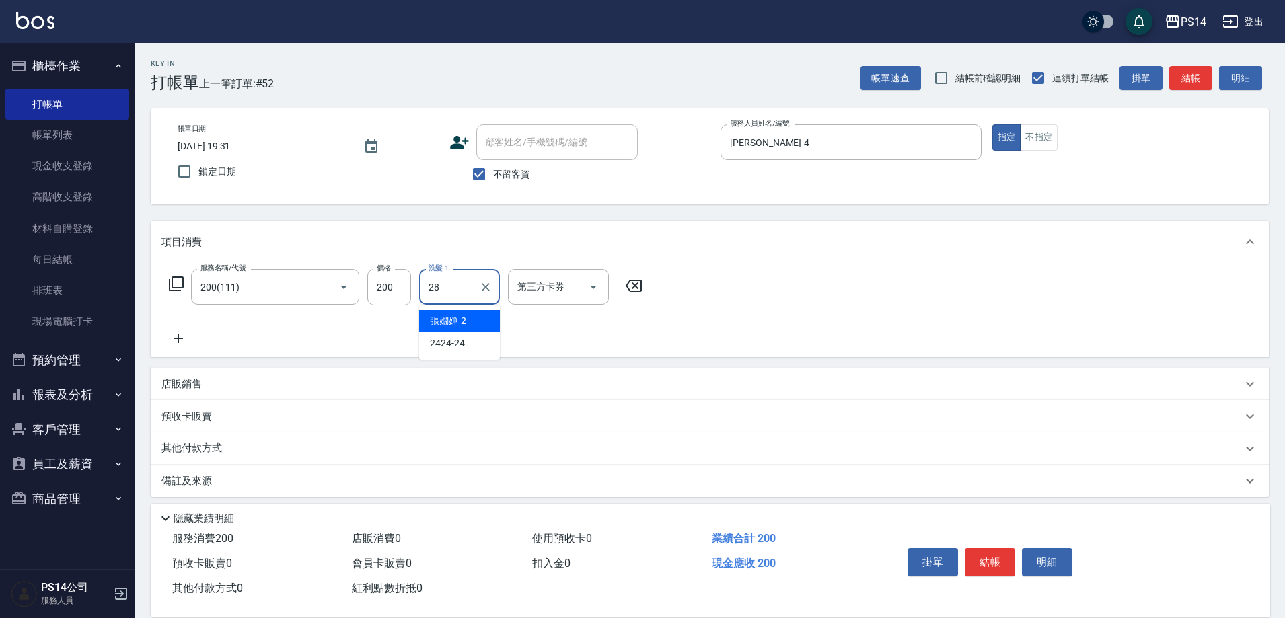
type input "[PERSON_NAME]-28"
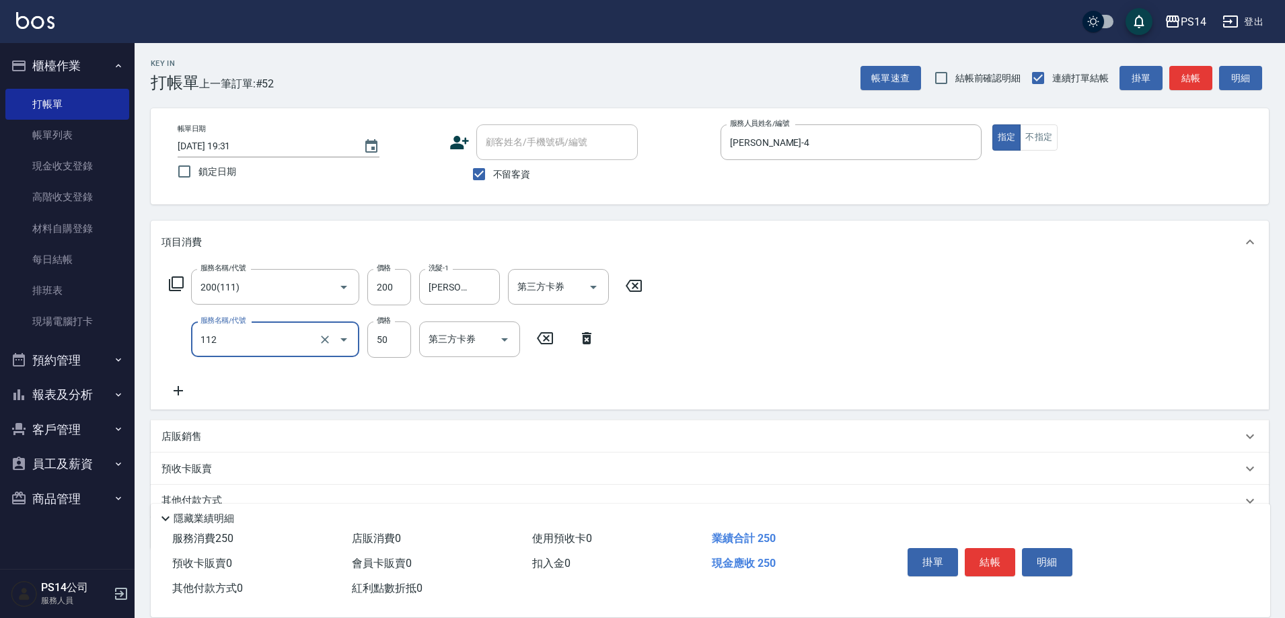
type input "精油50(112)"
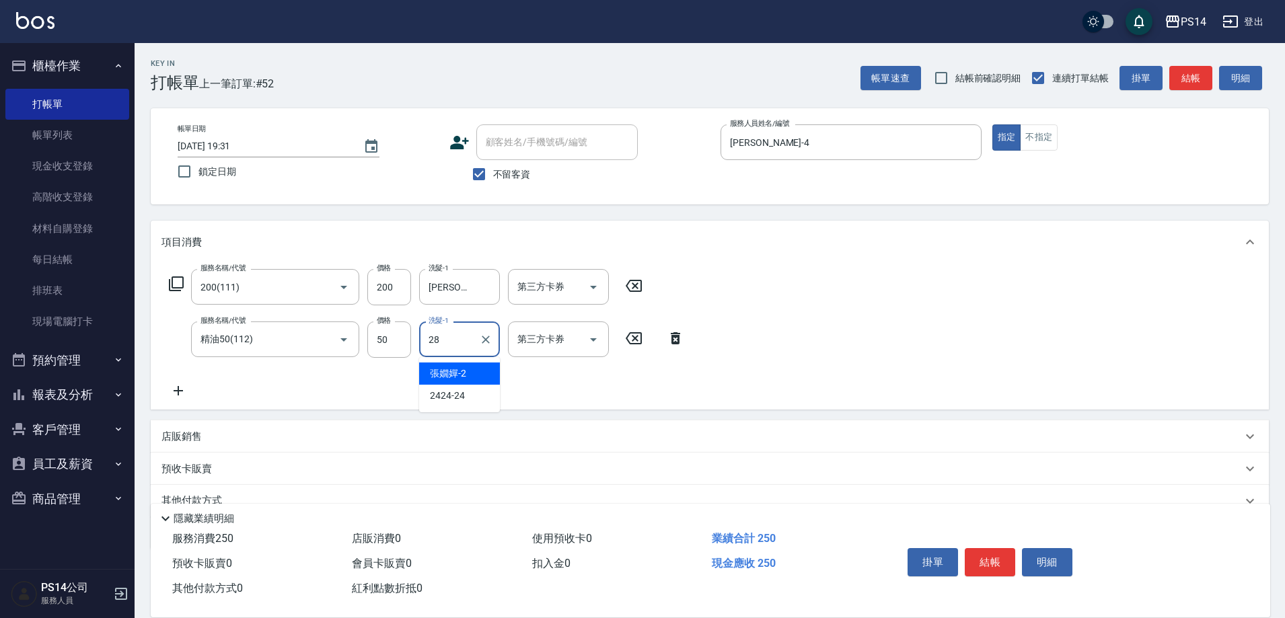
type input "[PERSON_NAME]-28"
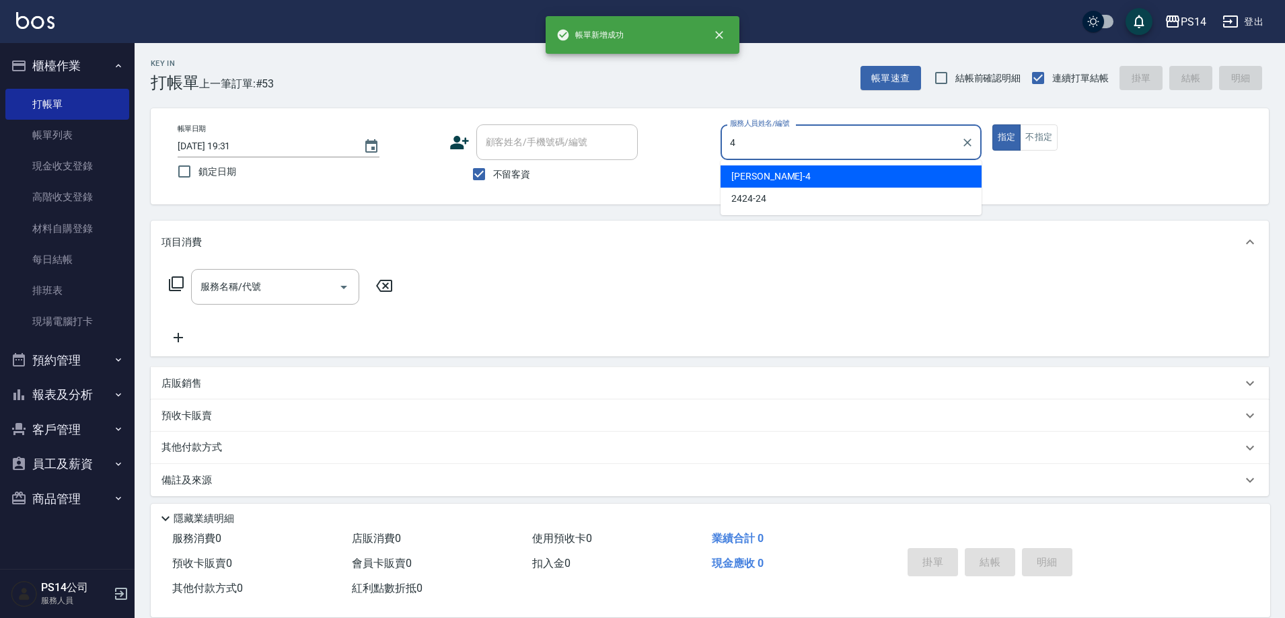
type input "[PERSON_NAME]-4"
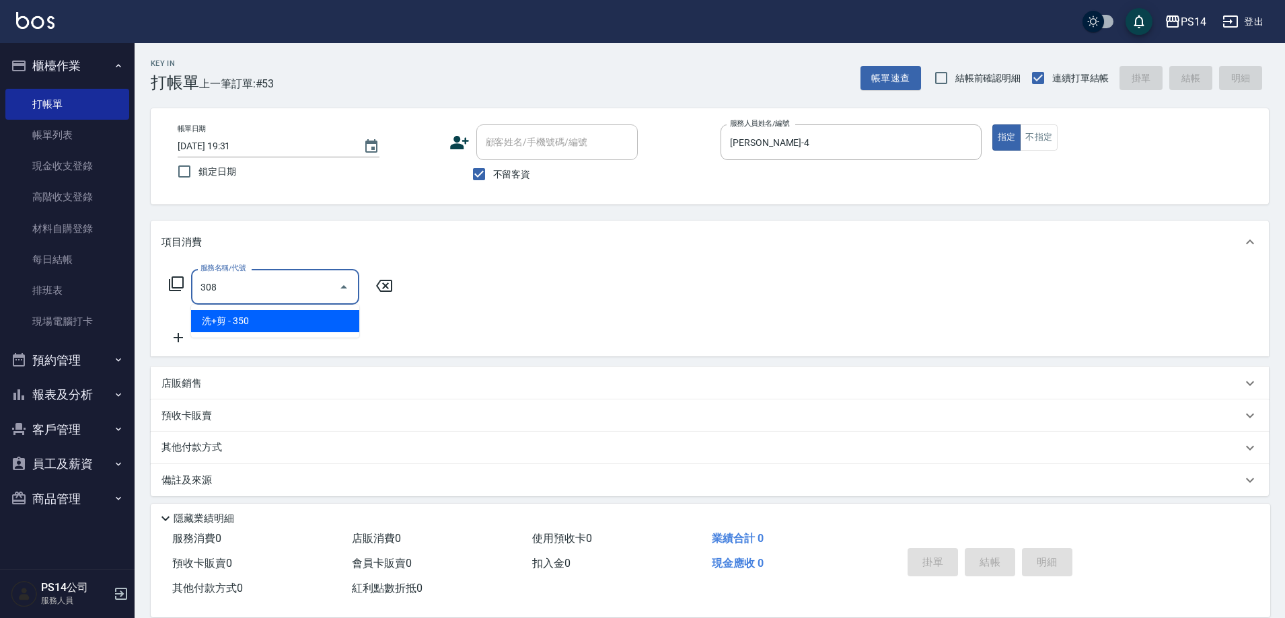
type input "洗+剪(308)"
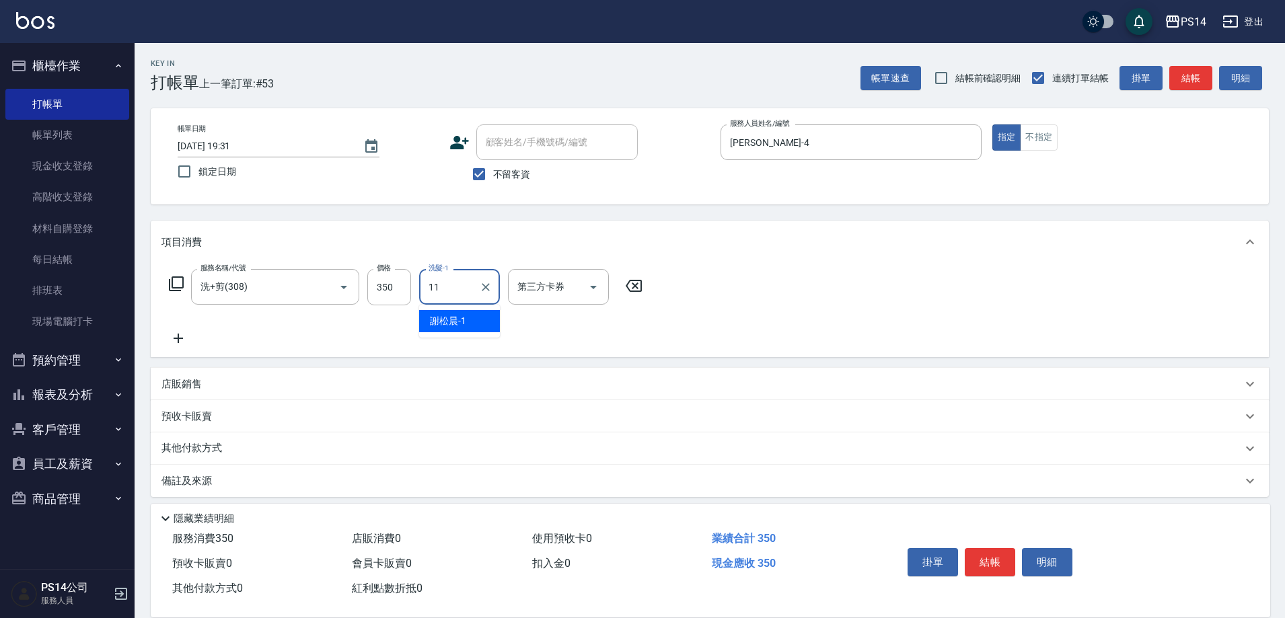
type input "[PERSON_NAME]-11"
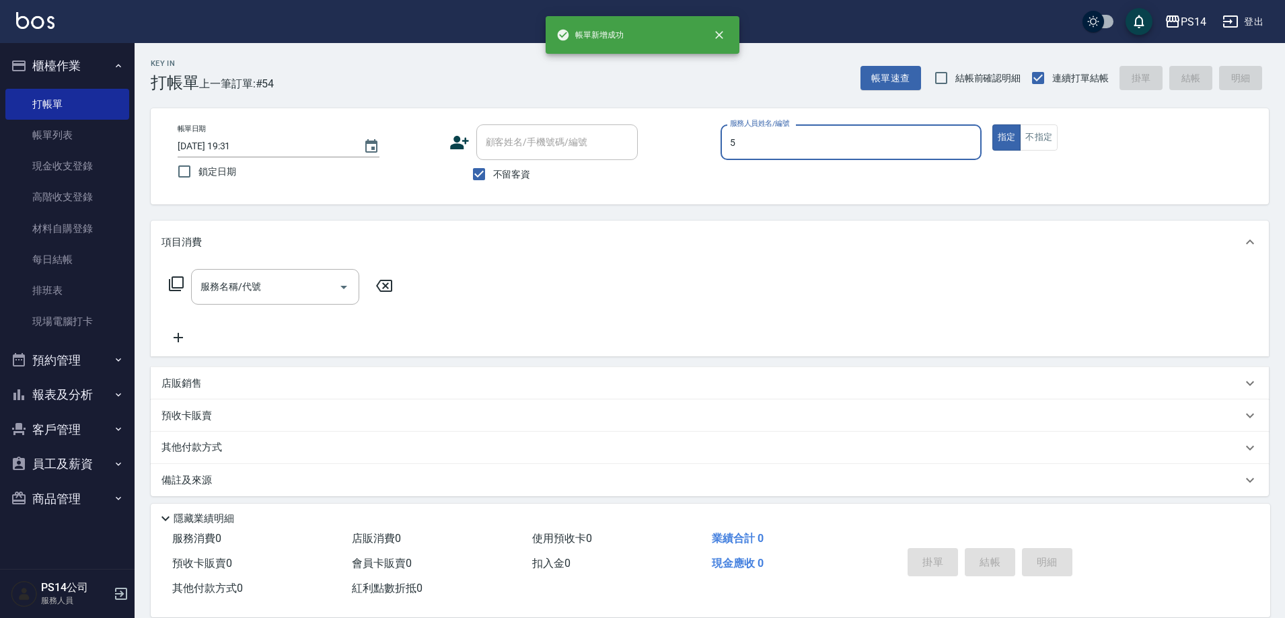
type input "[PERSON_NAME]-5"
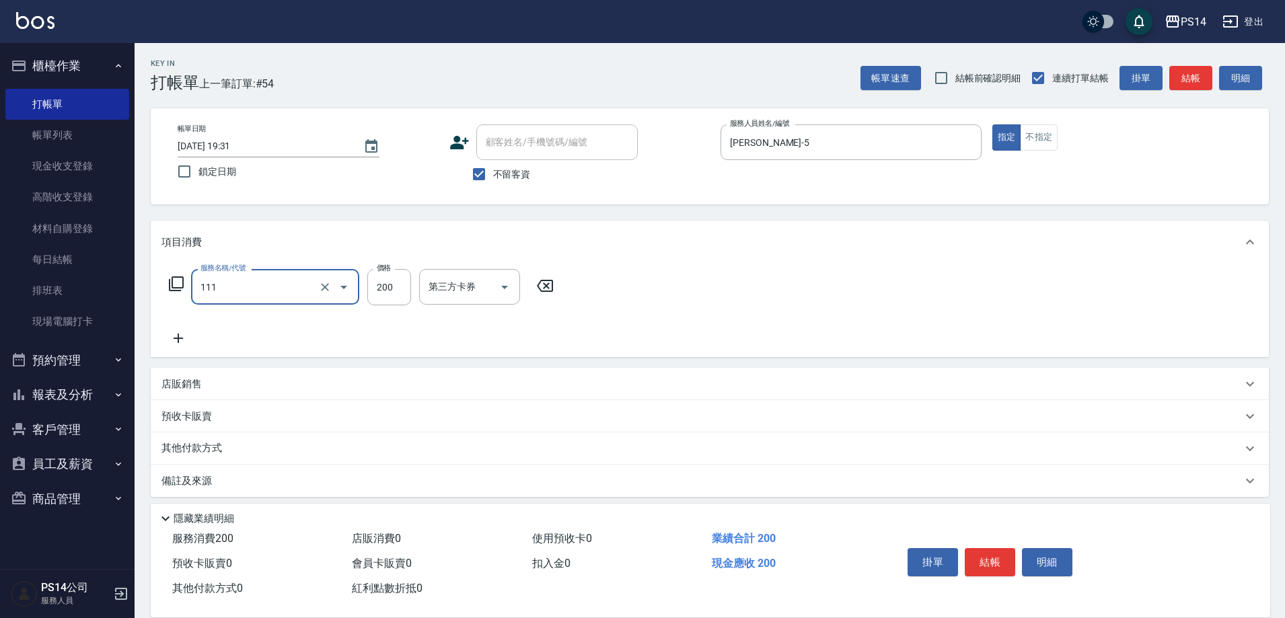
type input "200(111)"
type input "[PERSON_NAME]-28"
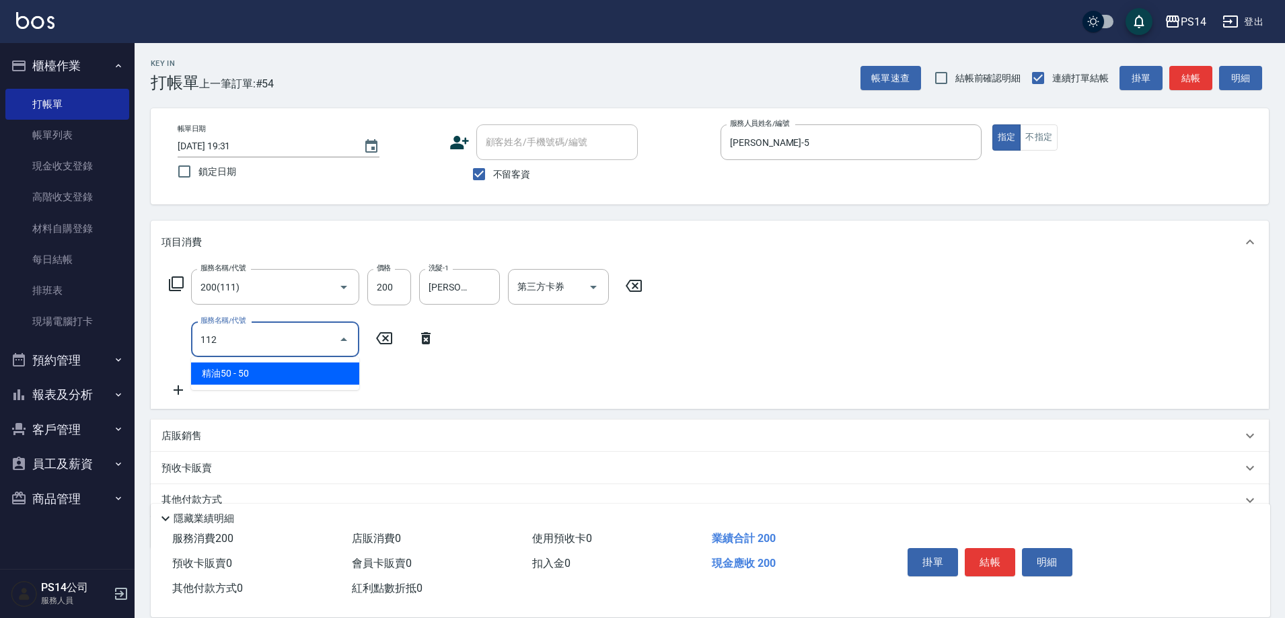
type input "精油50(112)"
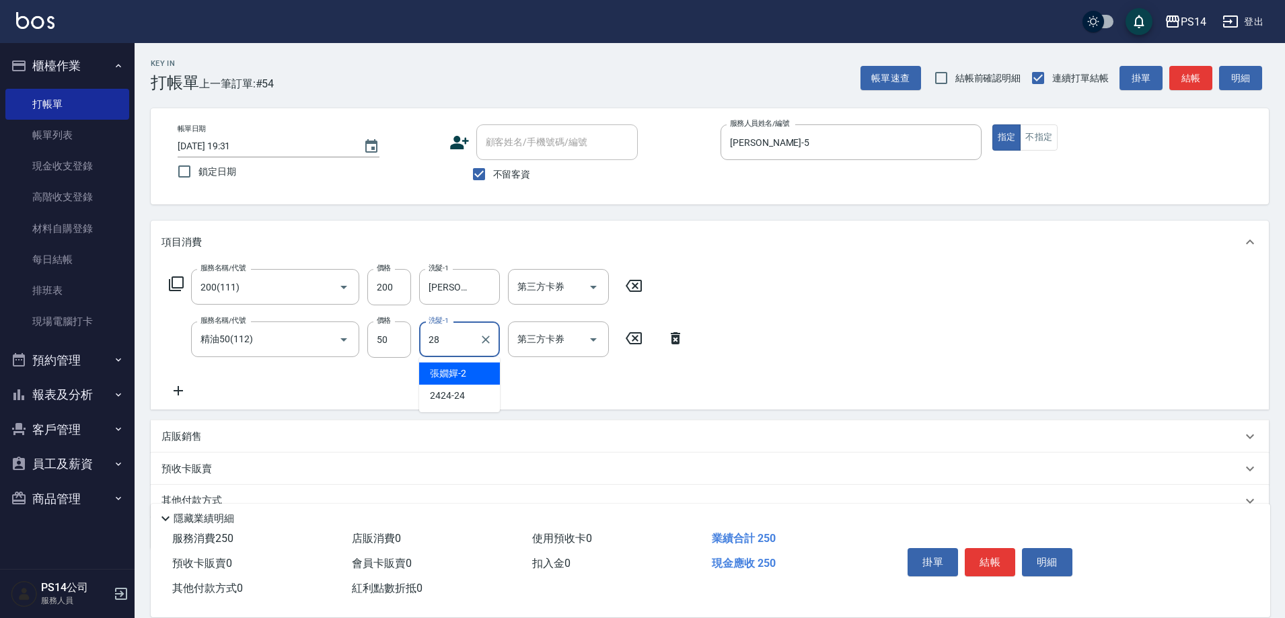
type input "[PERSON_NAME]-28"
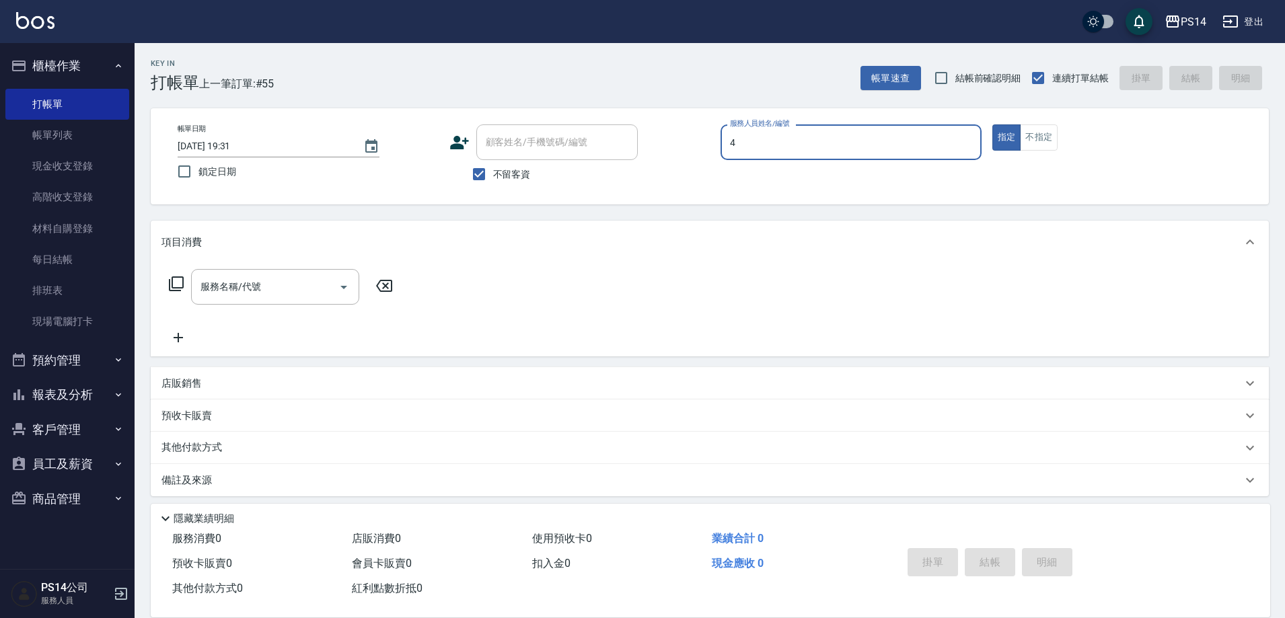
type input "[PERSON_NAME]-4"
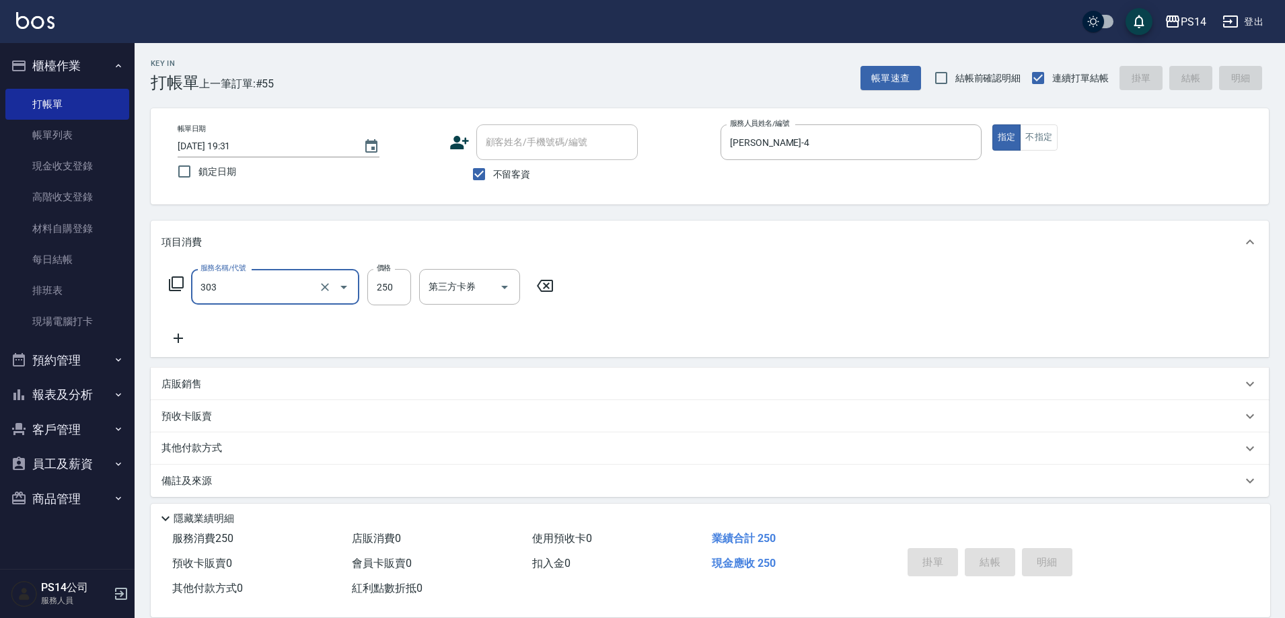
type input "303"
type input "[DATE] 19:49"
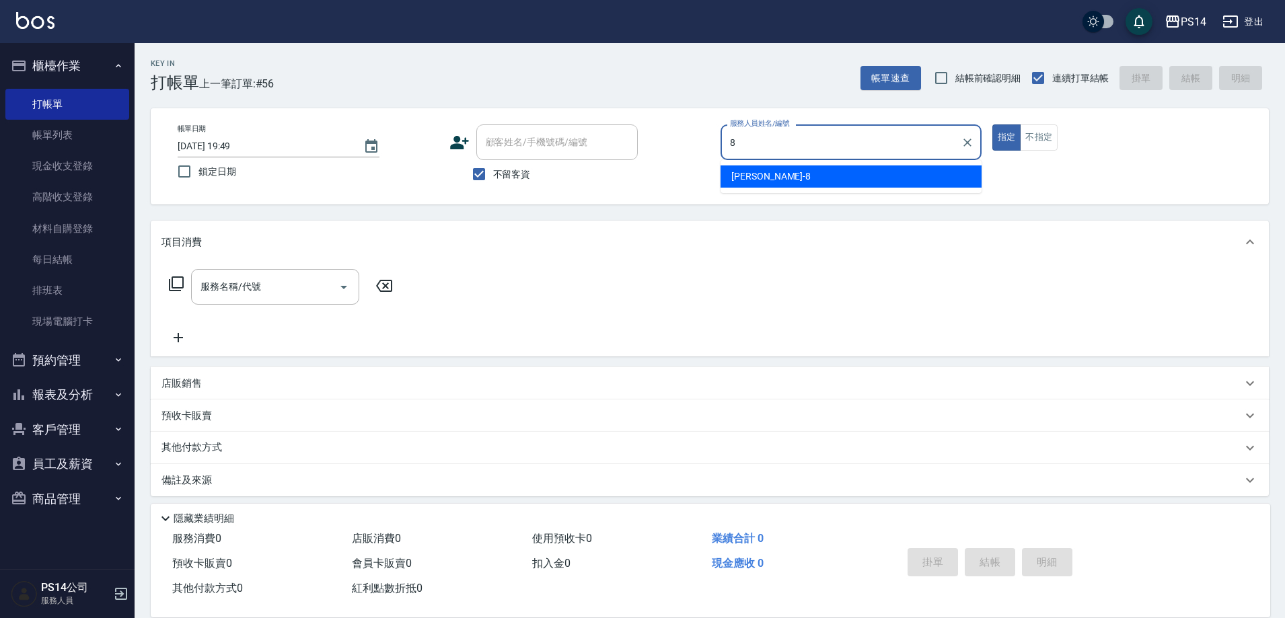
type input "[PERSON_NAME]-8"
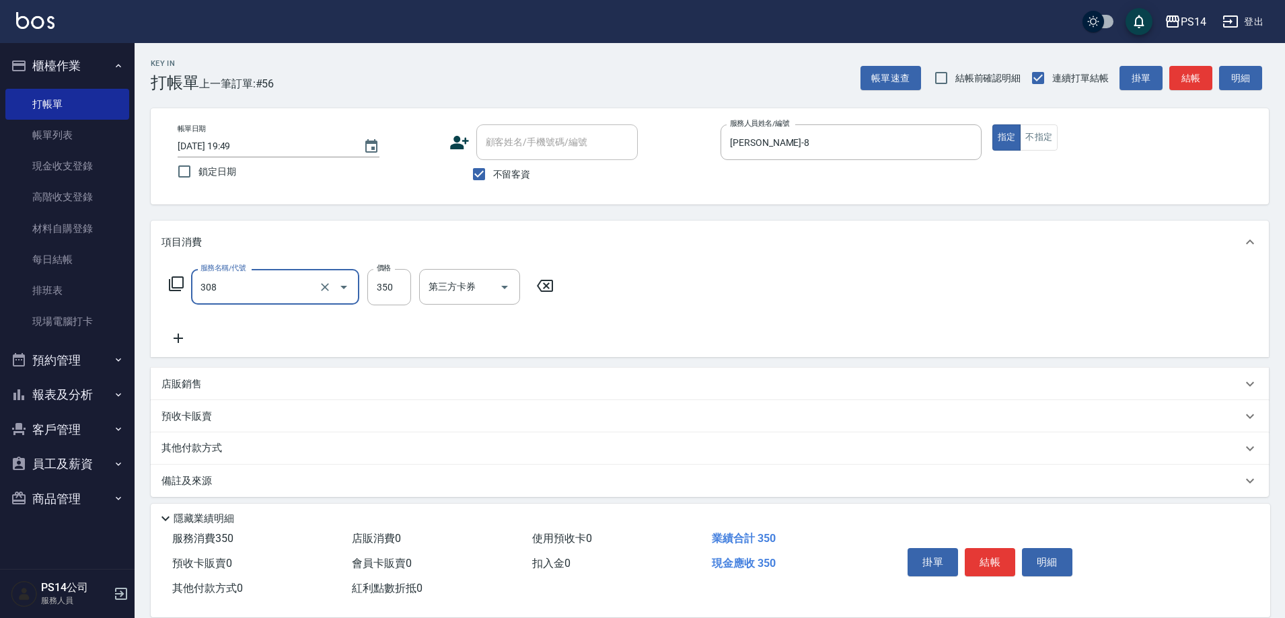
type input "洗+剪(308)"
type input "[PERSON_NAME]-28"
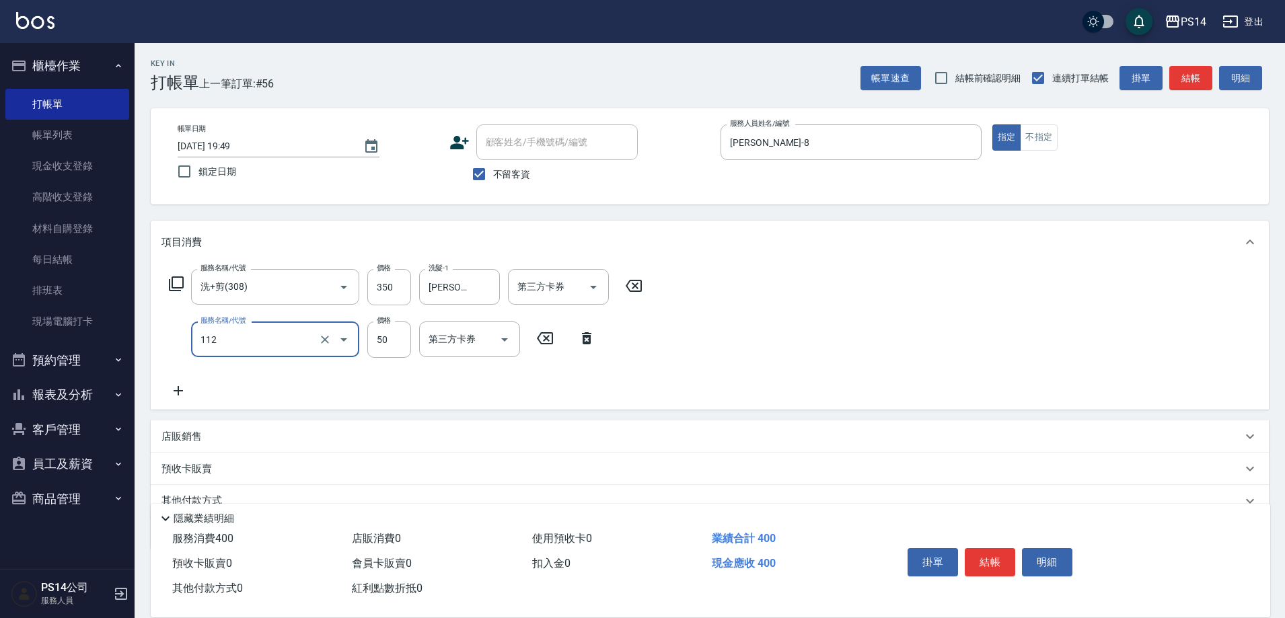
type input "精油50(112)"
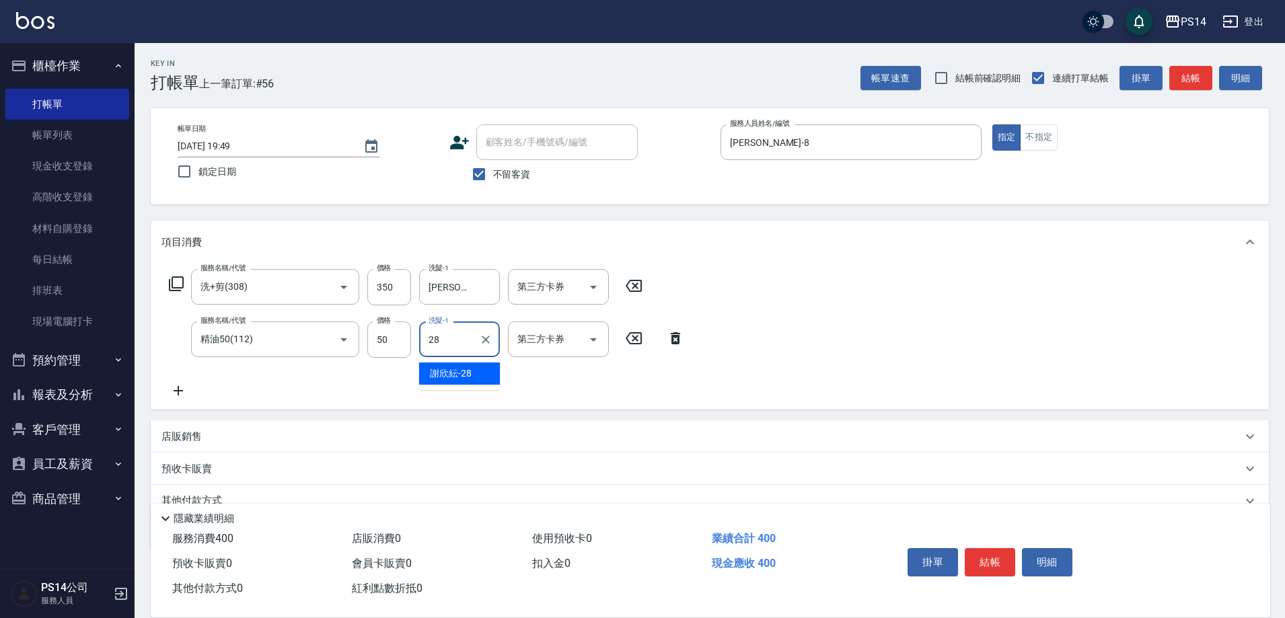
type input "[PERSON_NAME]-28"
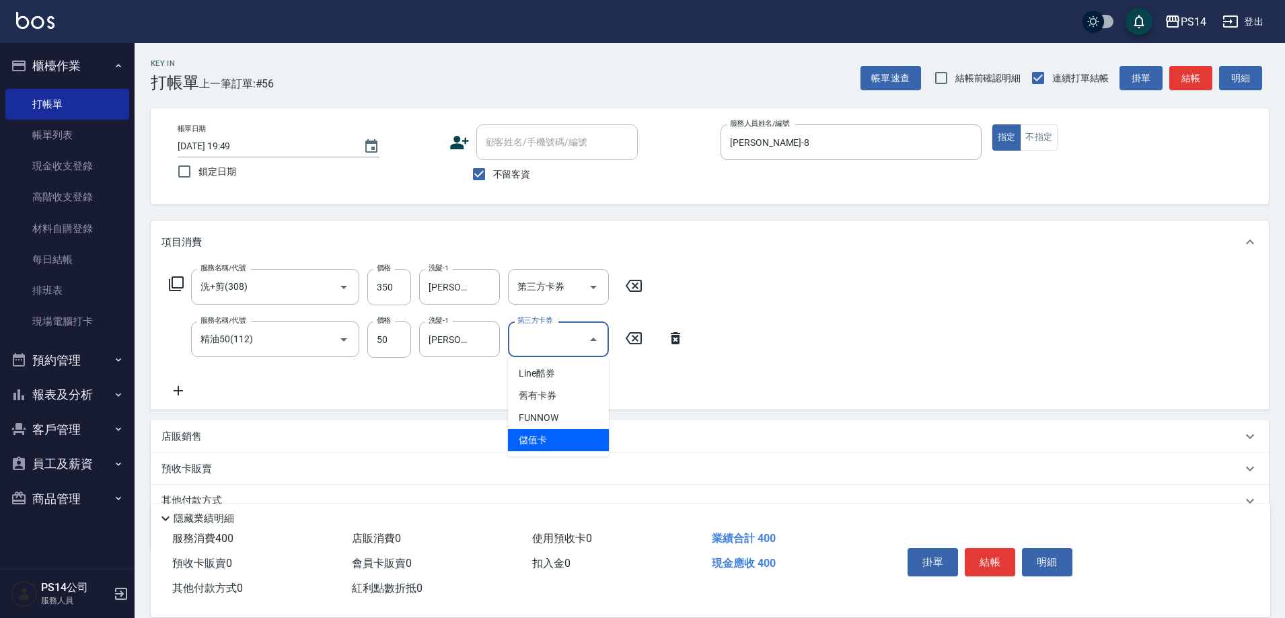
type input "儲值卡"
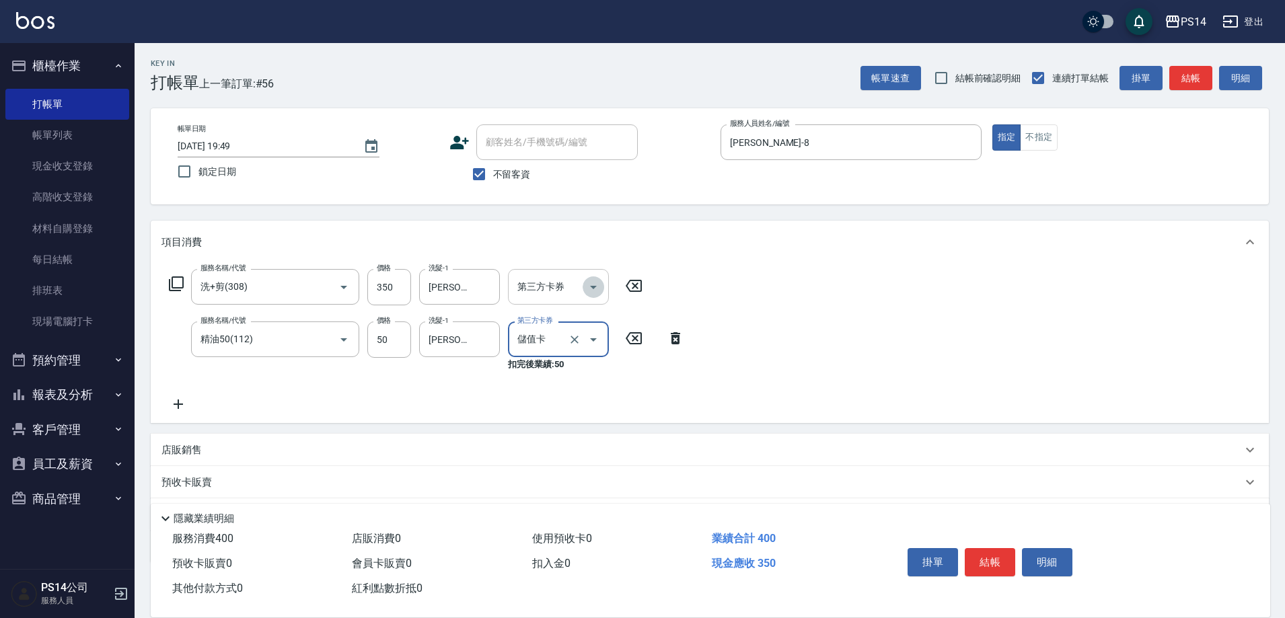
click at [596, 286] on icon "Open" at bounding box center [593, 287] width 16 height 16
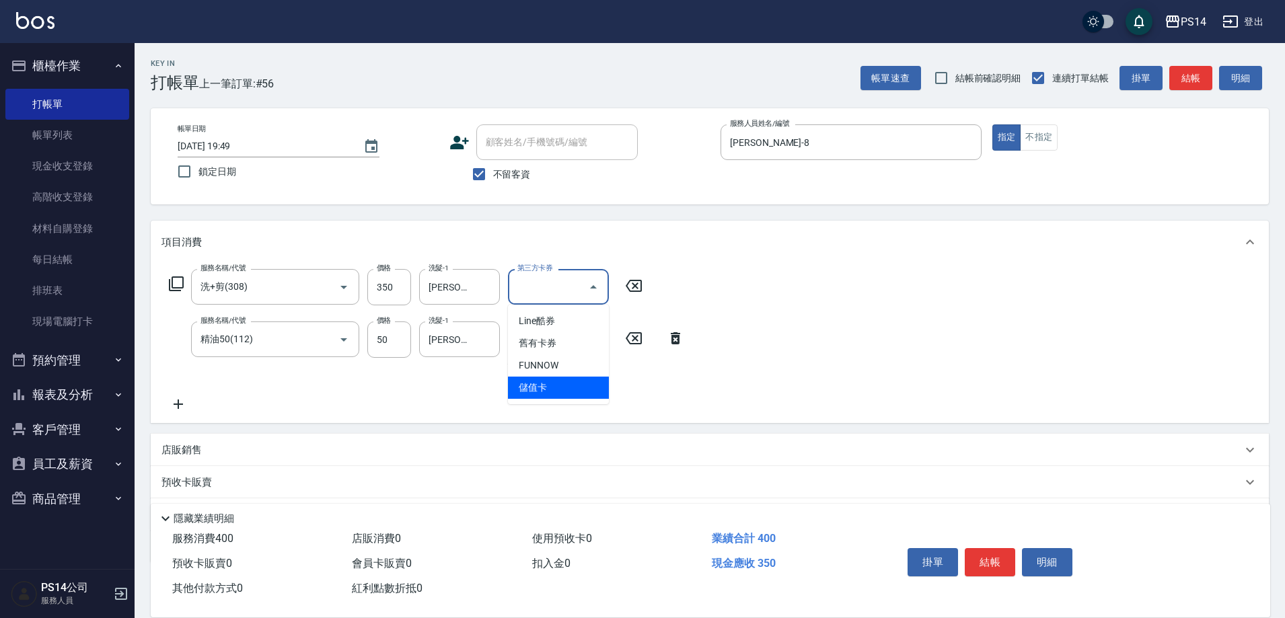
click at [577, 390] on span "儲值卡" at bounding box center [558, 388] width 101 height 22
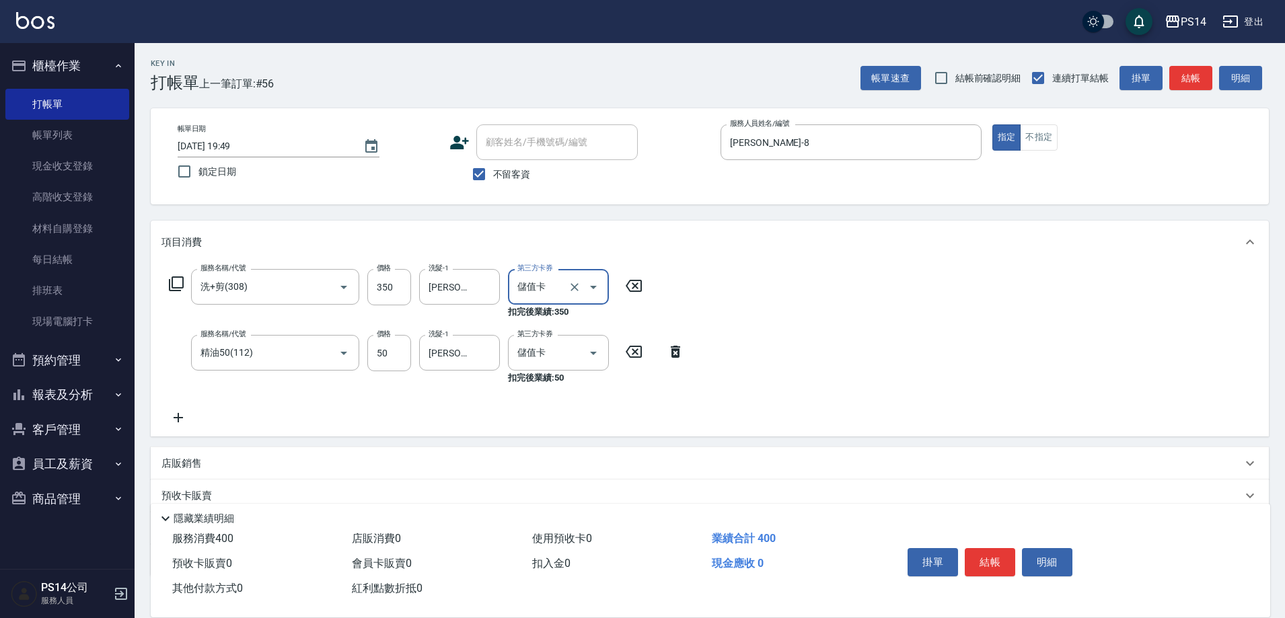
type input "儲值卡"
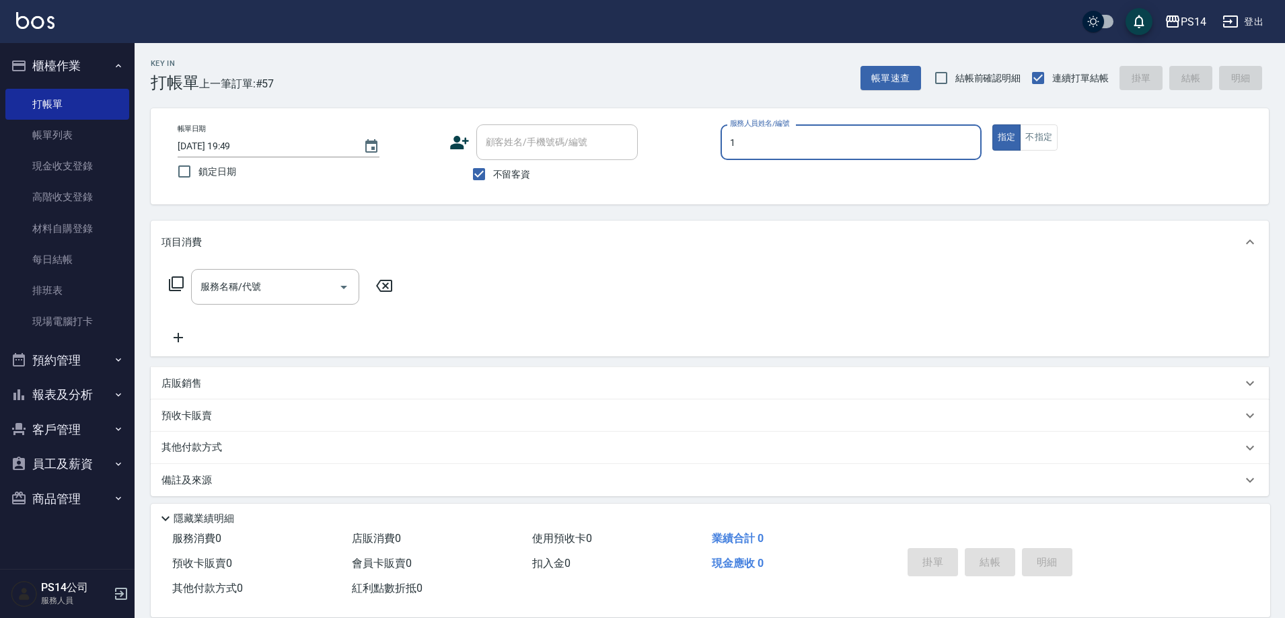
type input "[PERSON_NAME]-1"
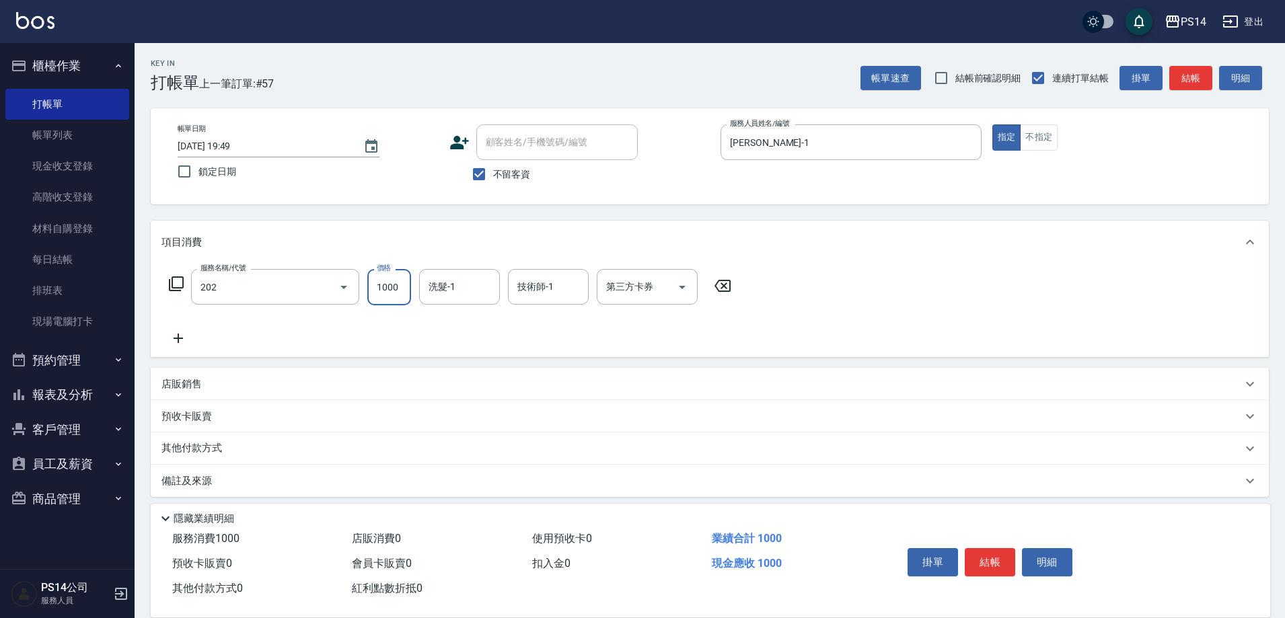
type input "燙髮(202)"
type input "2500"
type input "[PERSON_NAME]-26"
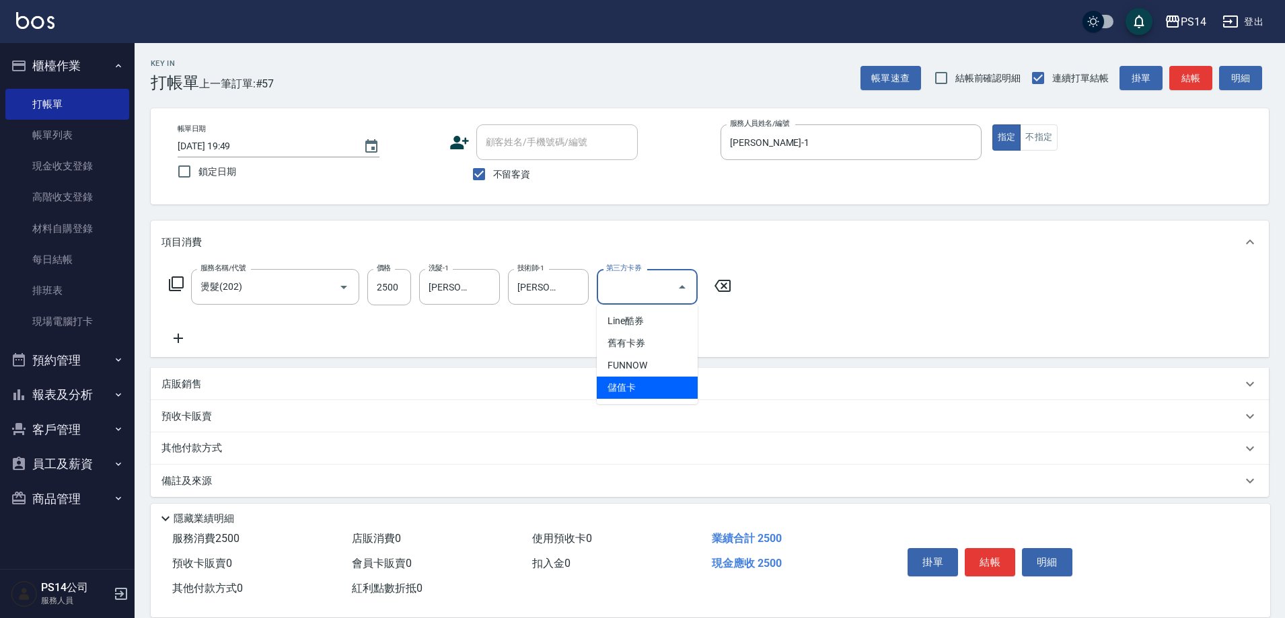
type input "儲值卡"
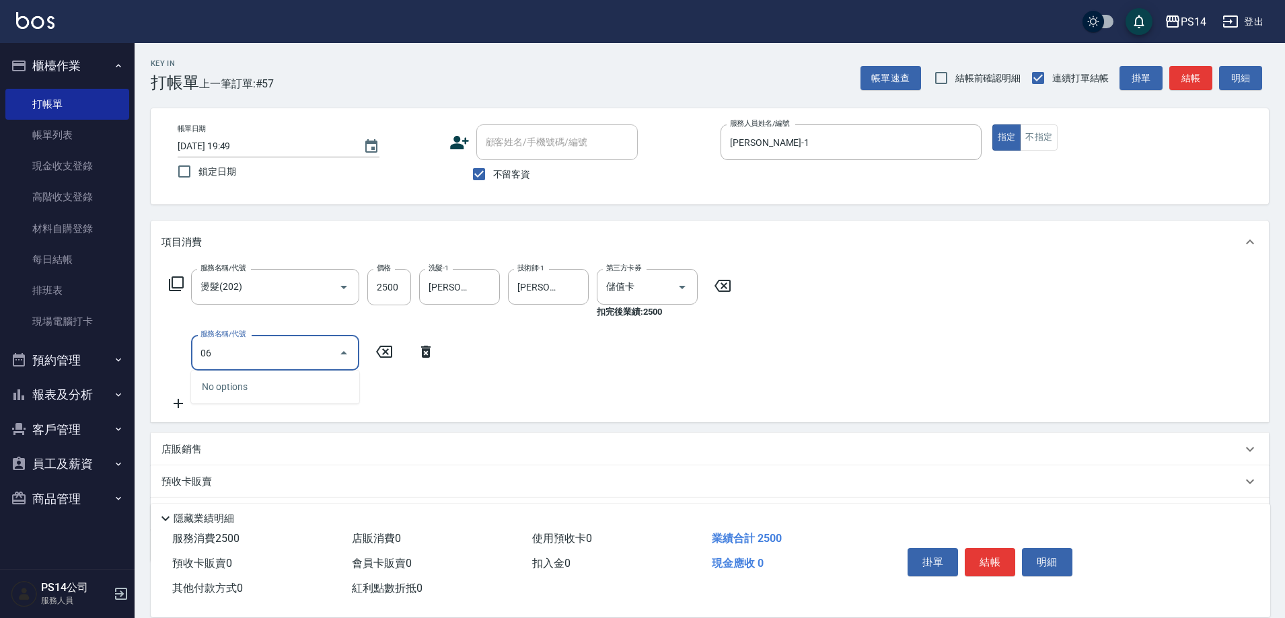
type input "0"
type input "基礎燙(201)"
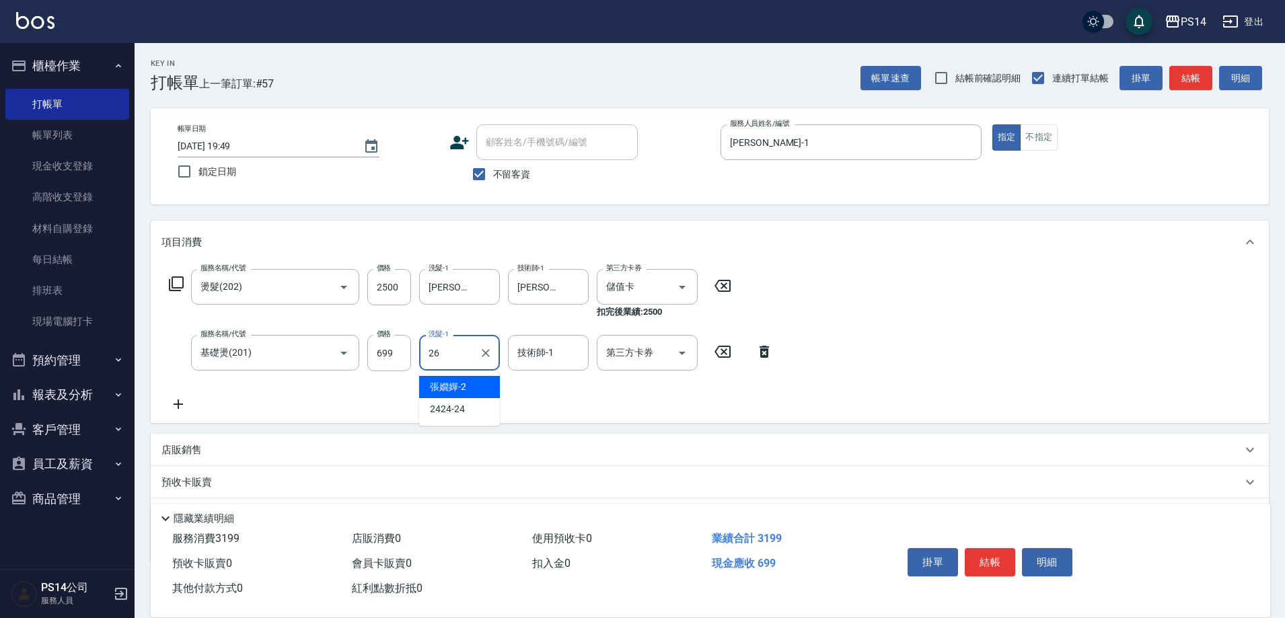
type input "[PERSON_NAME]-26"
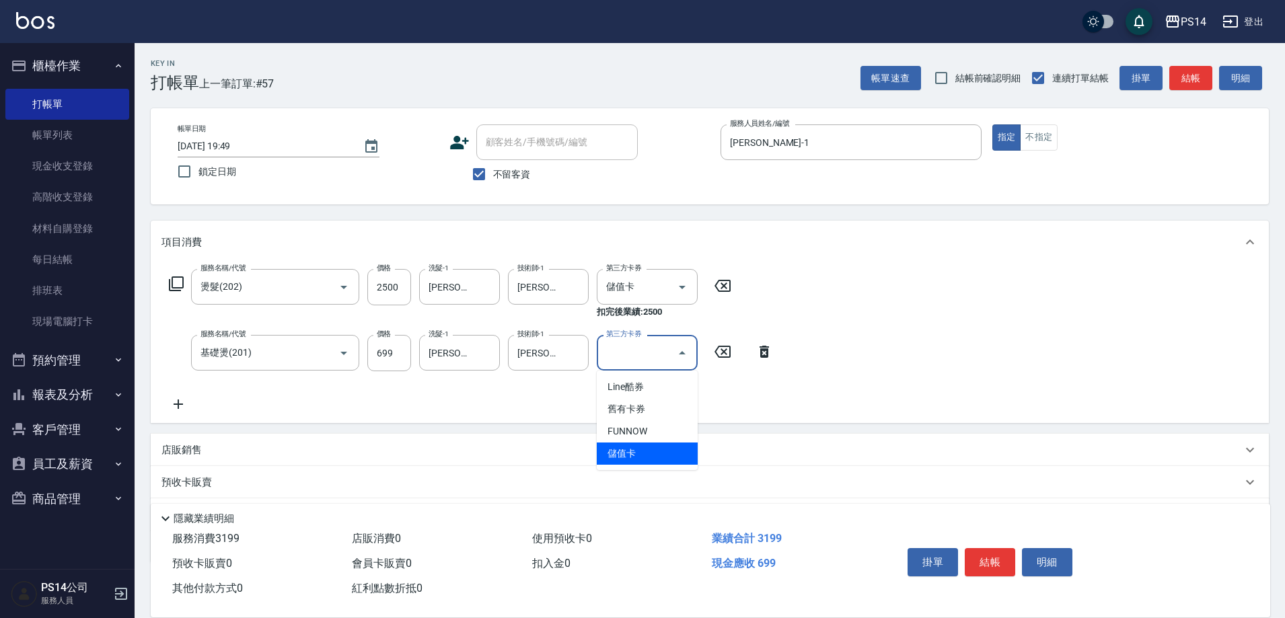
type input "儲值卡"
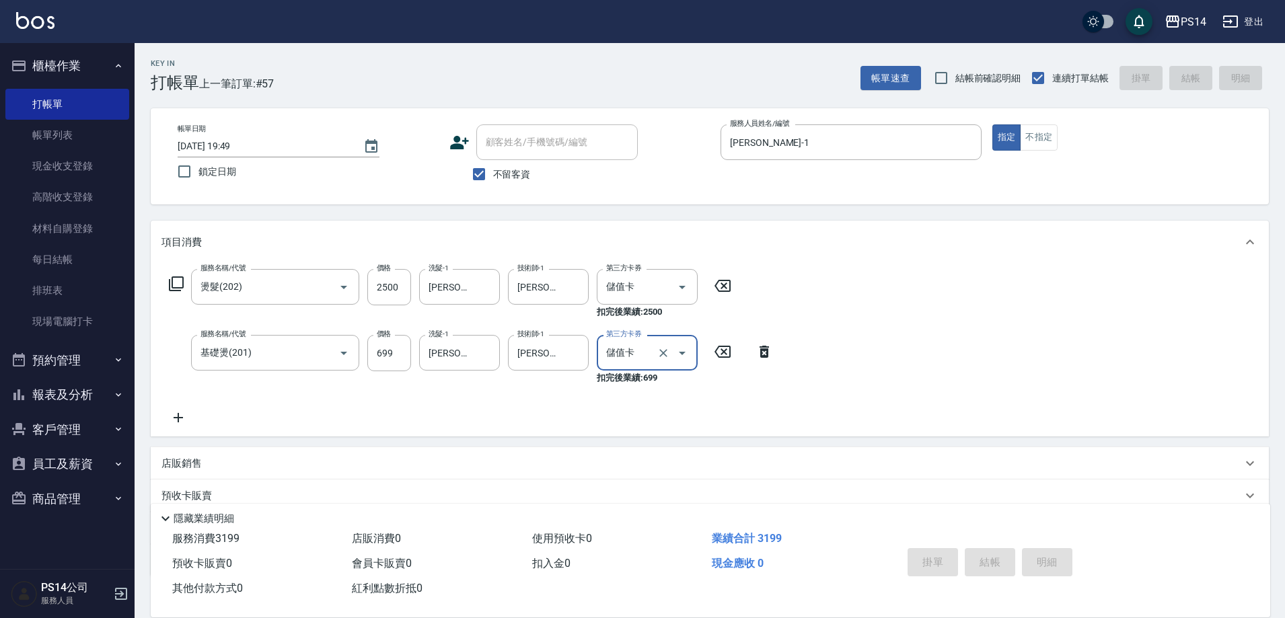
type input "[DATE] 19:50"
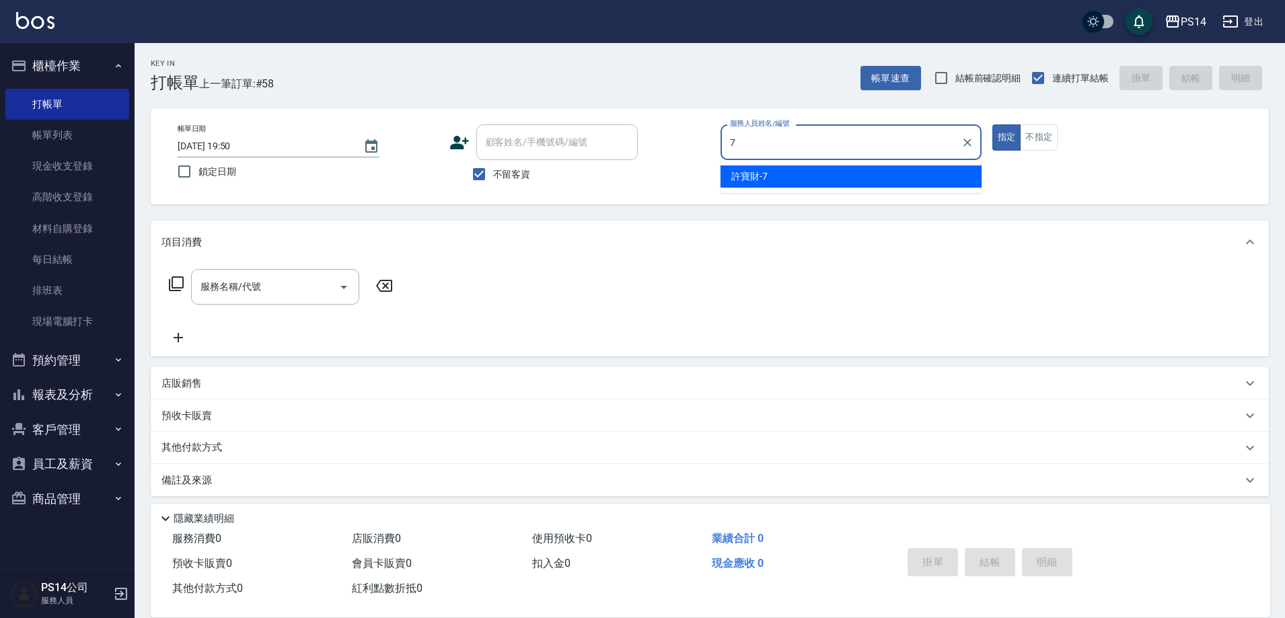
type input "[PERSON_NAME]-7"
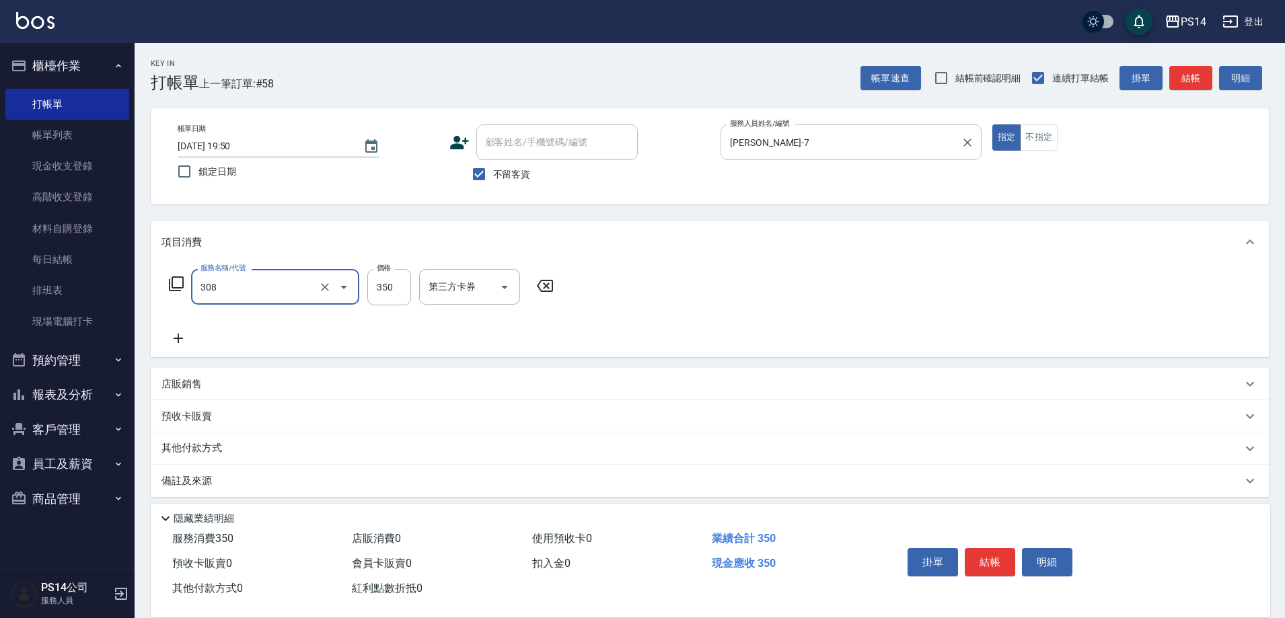
type input "洗+剪(308)"
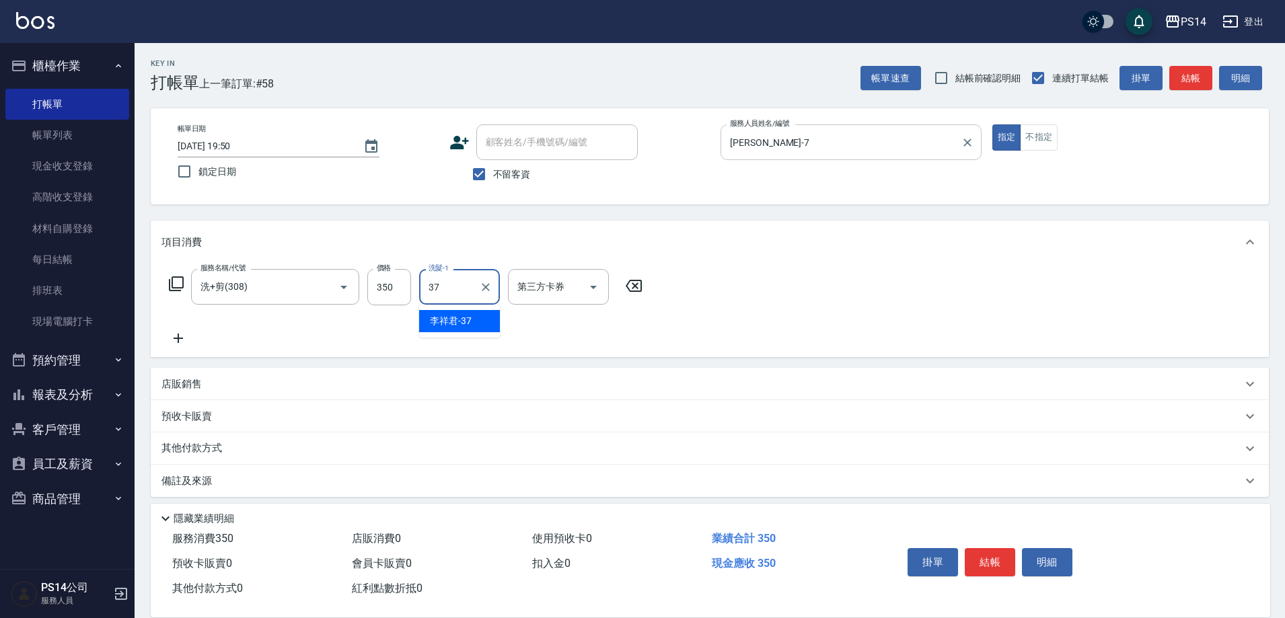
type input "李祥君 -37"
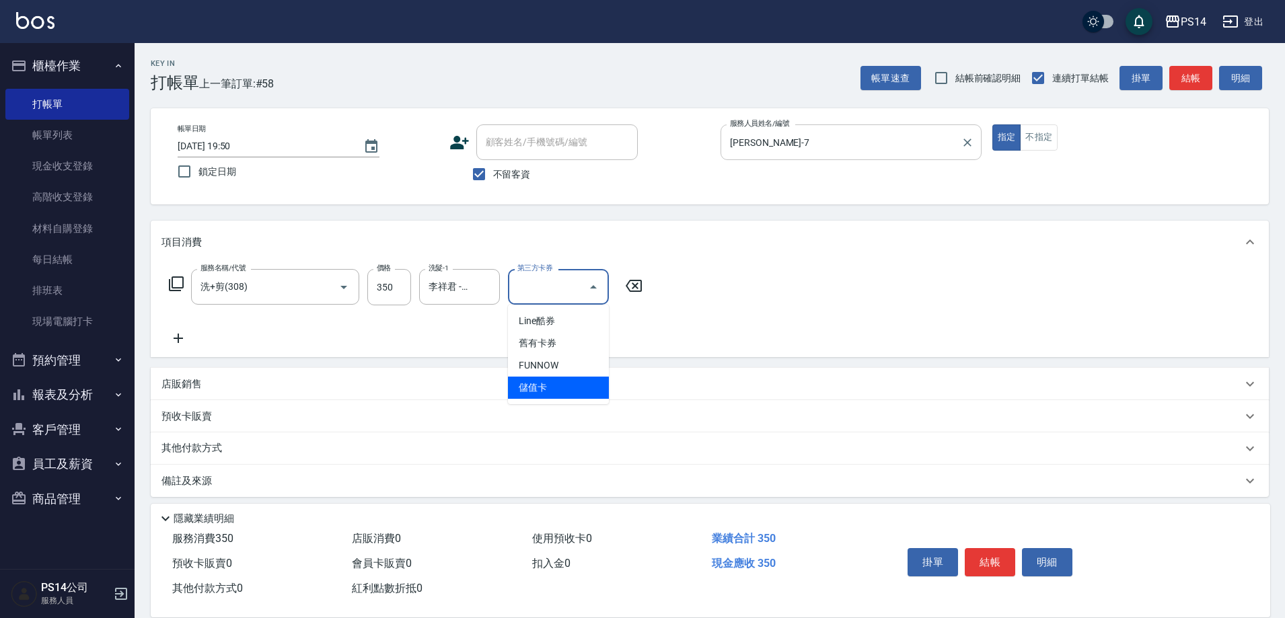
type input "儲值卡"
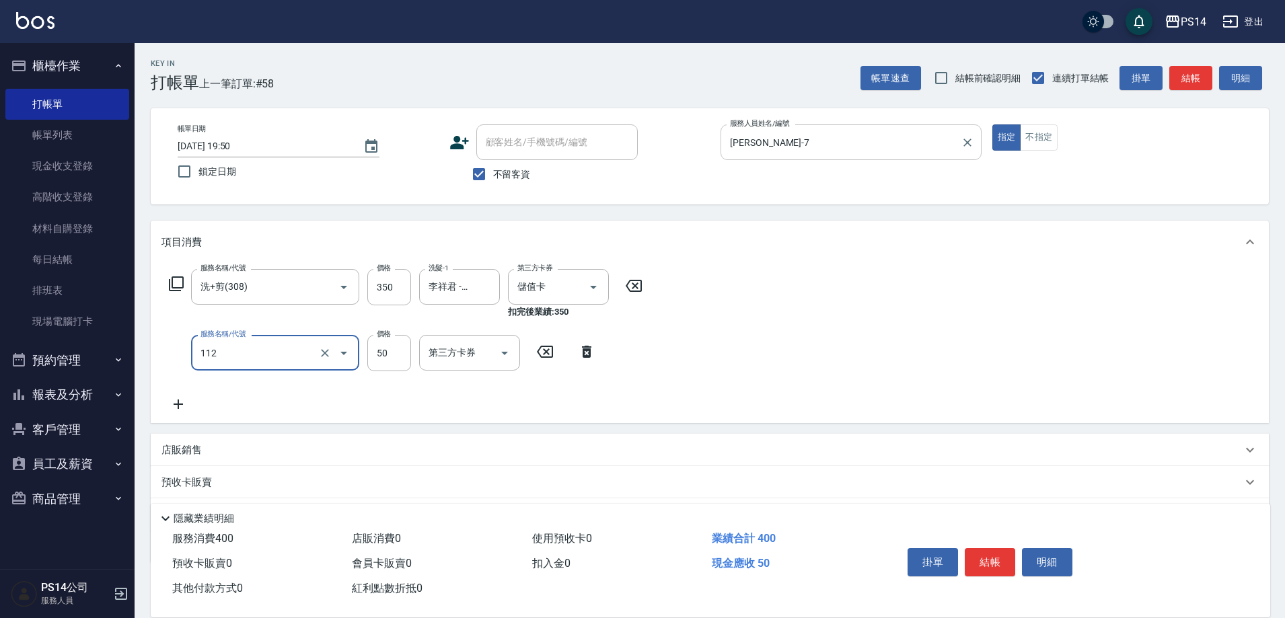
type input "精油50(112)"
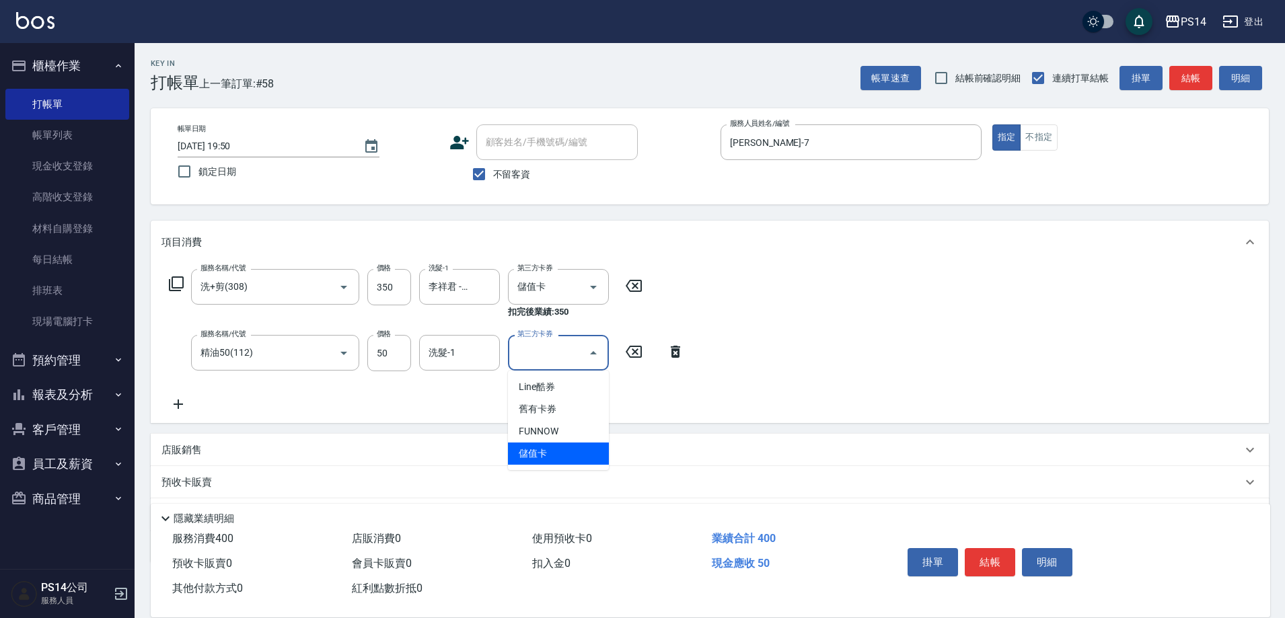
type input "儲值卡"
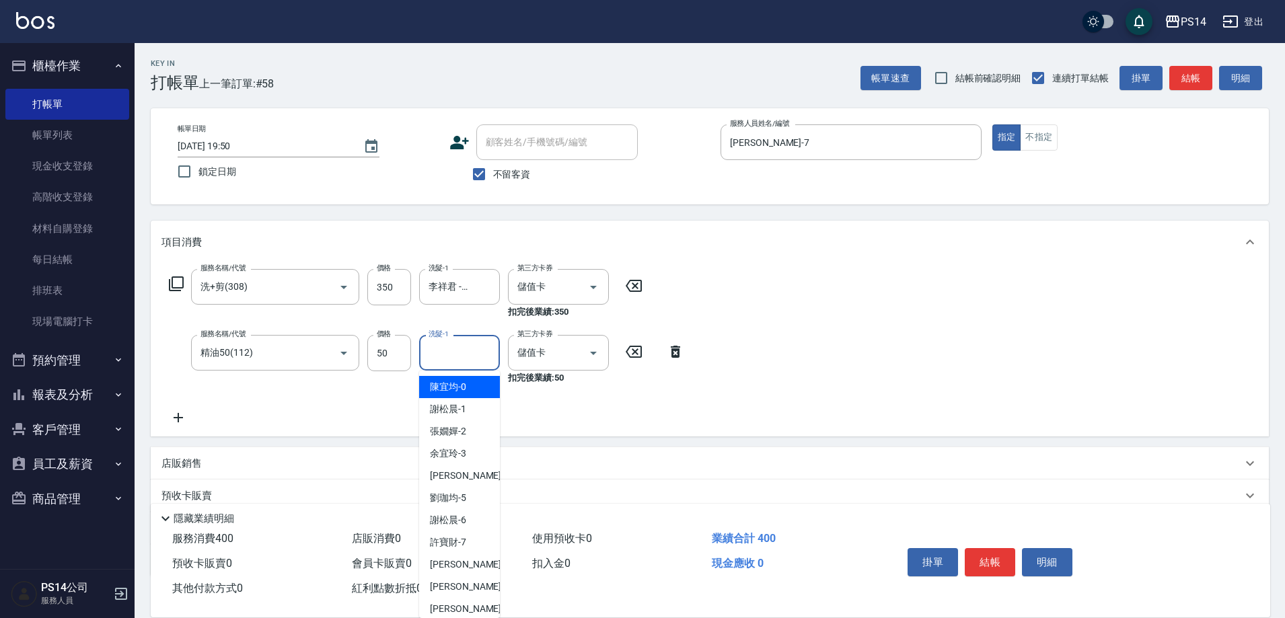
drag, startPoint x: 439, startPoint y: 354, endPoint x: 460, endPoint y: 343, distance: 23.8
click at [448, 351] on div "洗髮-1 洗髮-1" at bounding box center [459, 353] width 81 height 36
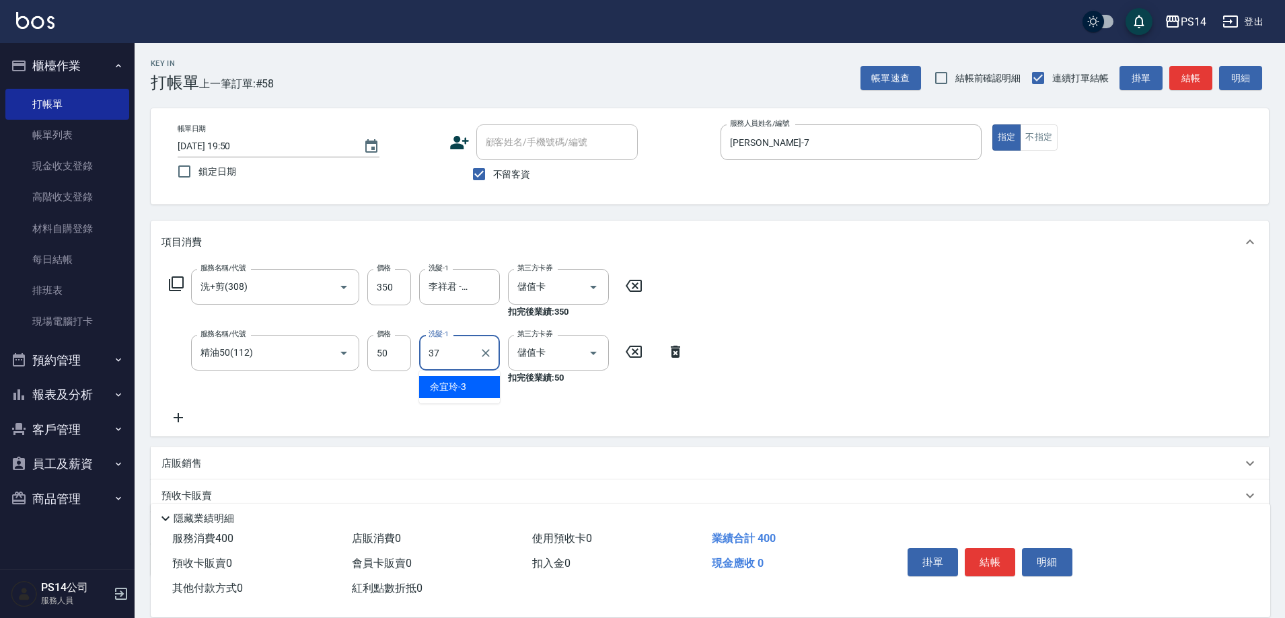
type input "李祥君 -37"
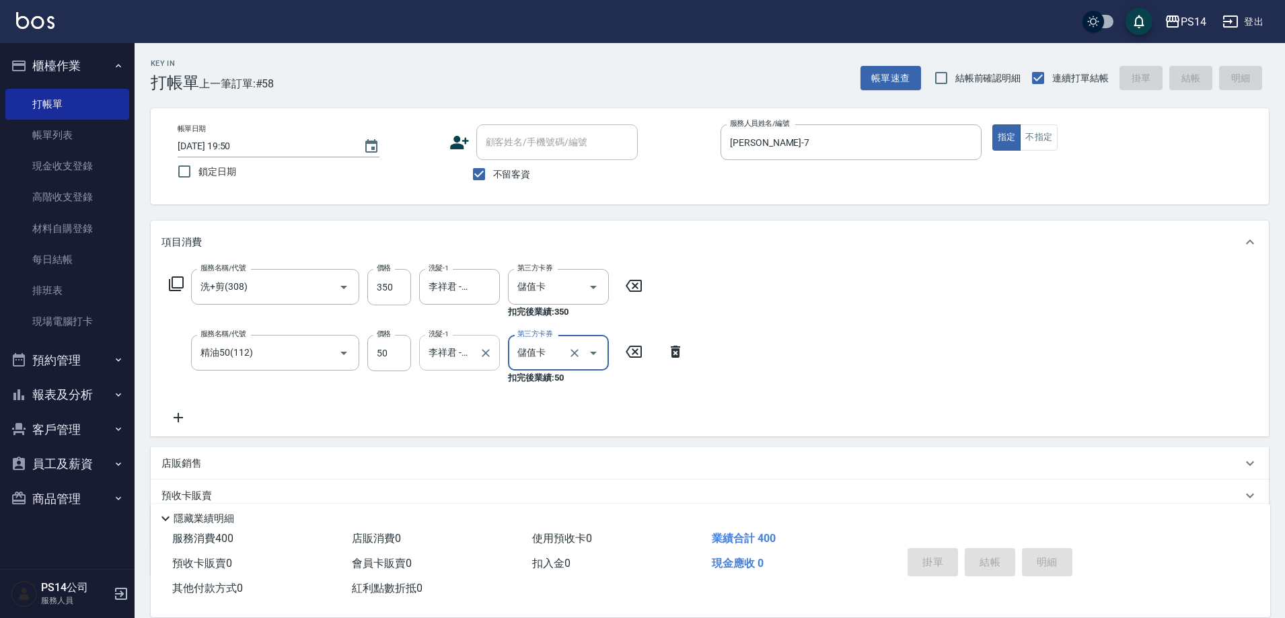
type input "[DATE] 19:51"
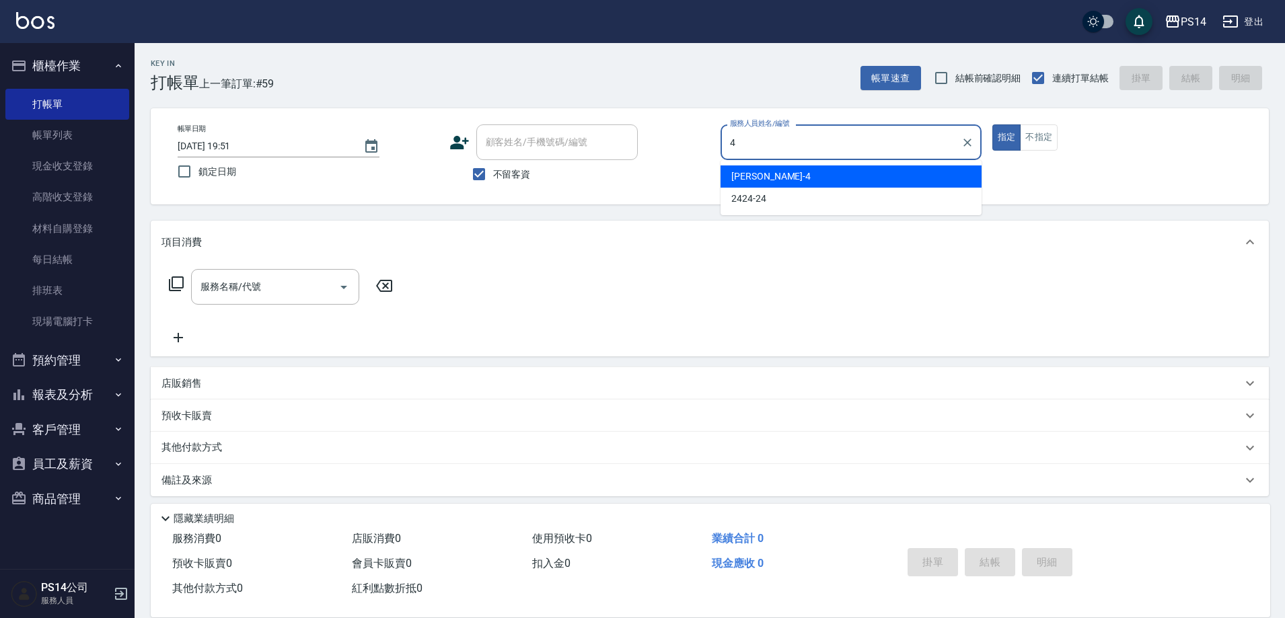
type input "[PERSON_NAME]-4"
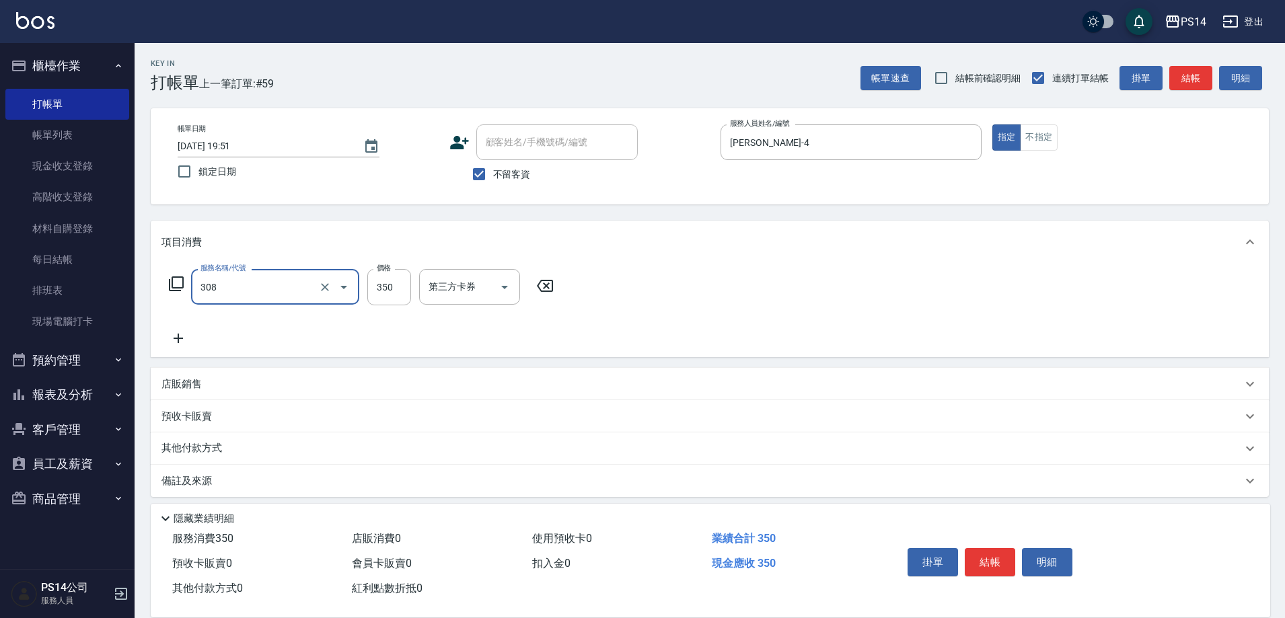
type input "洗+剪(308)"
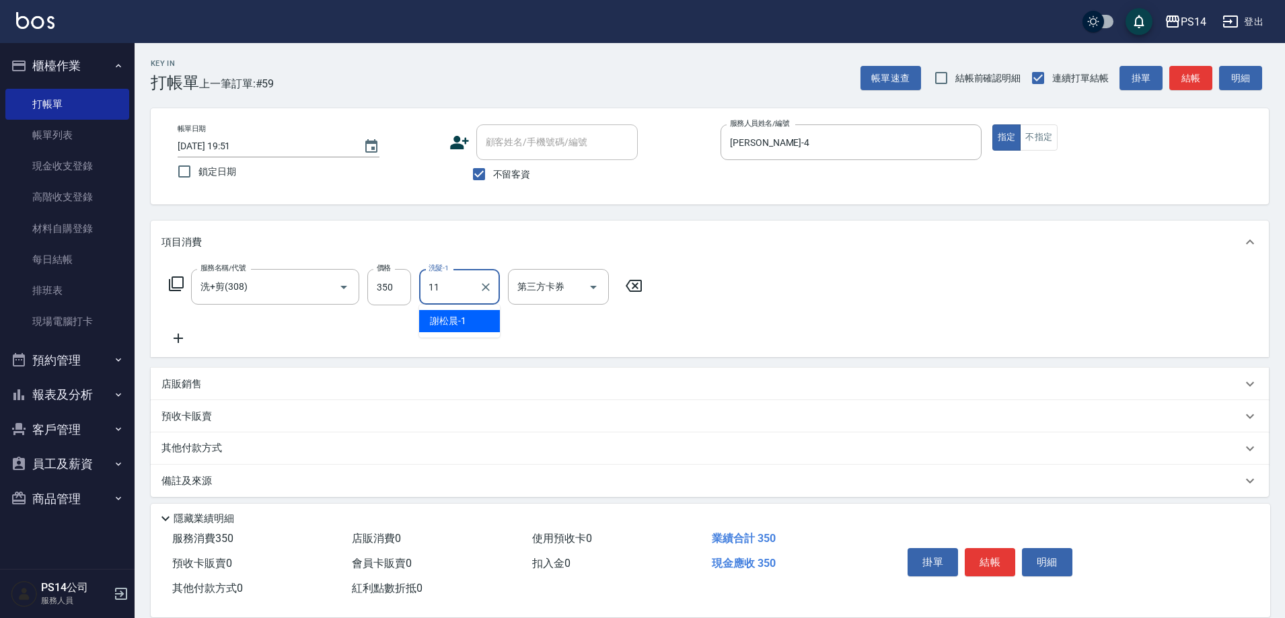
type input "[PERSON_NAME]-11"
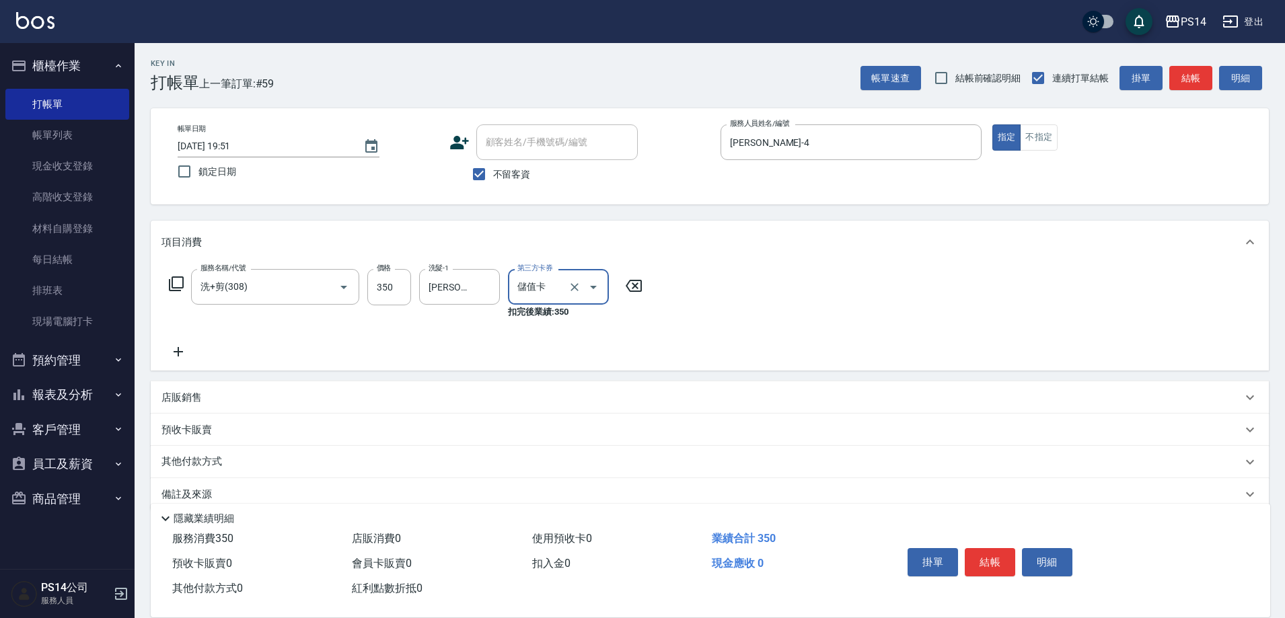
type input "儲值卡"
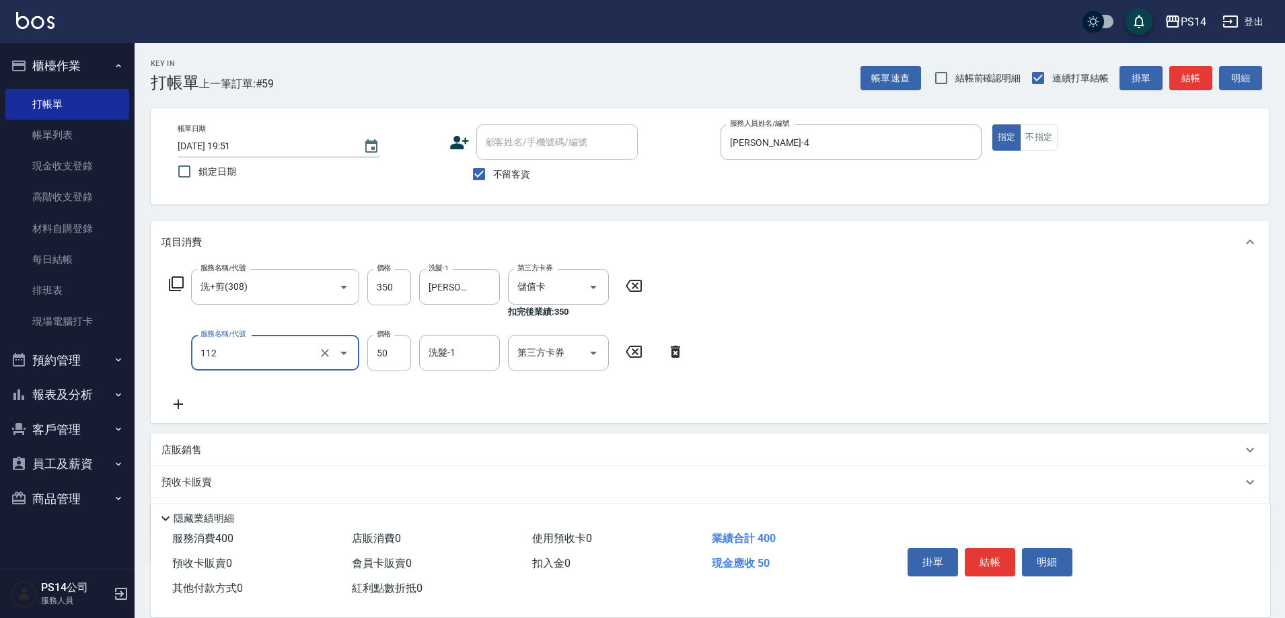
type input "精油50(112)"
type input "[PERSON_NAME]-11"
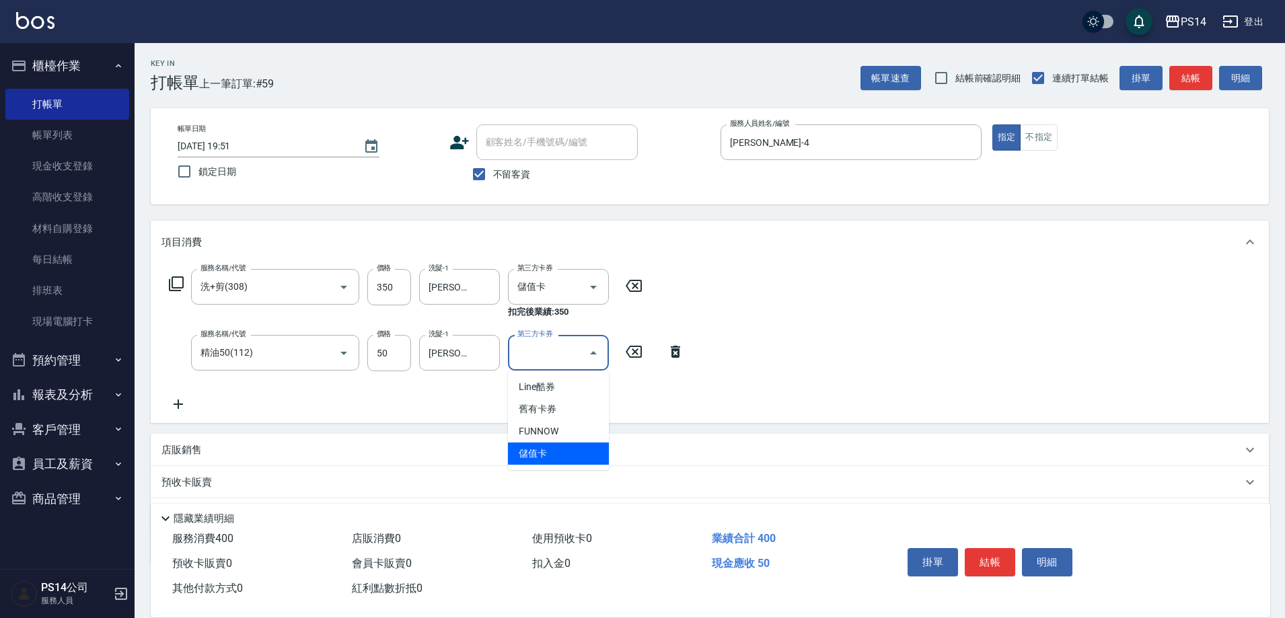
type input "儲值卡"
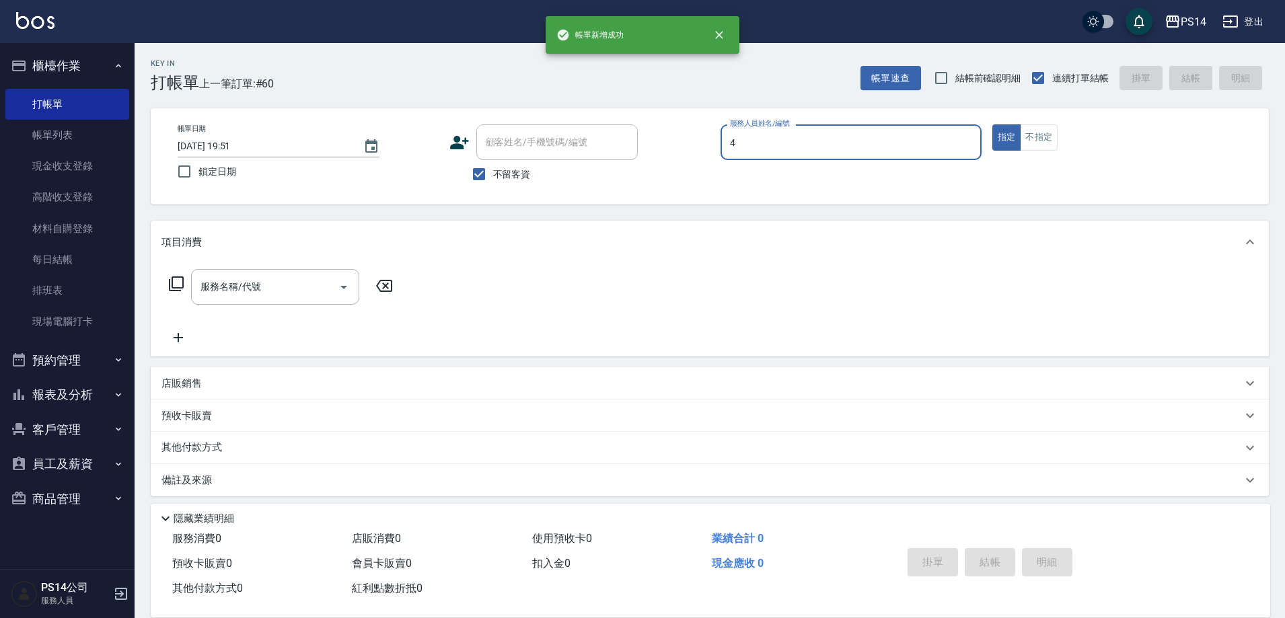
type input "[PERSON_NAME]-4"
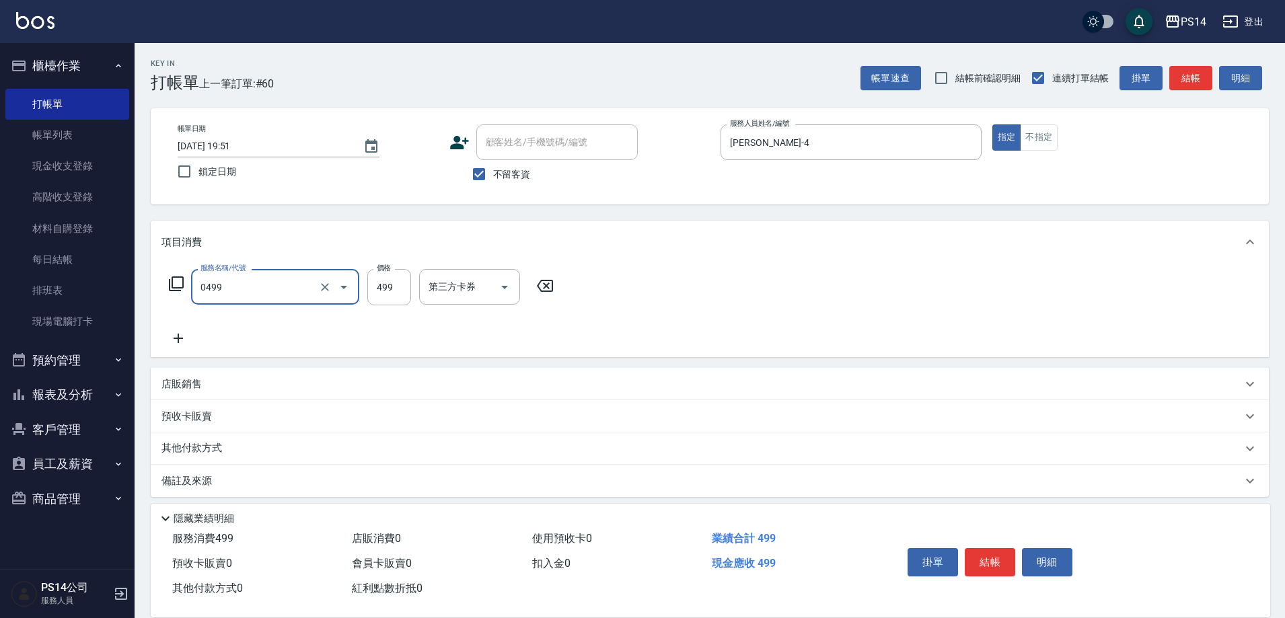
type input "[PERSON_NAME]499(0499)"
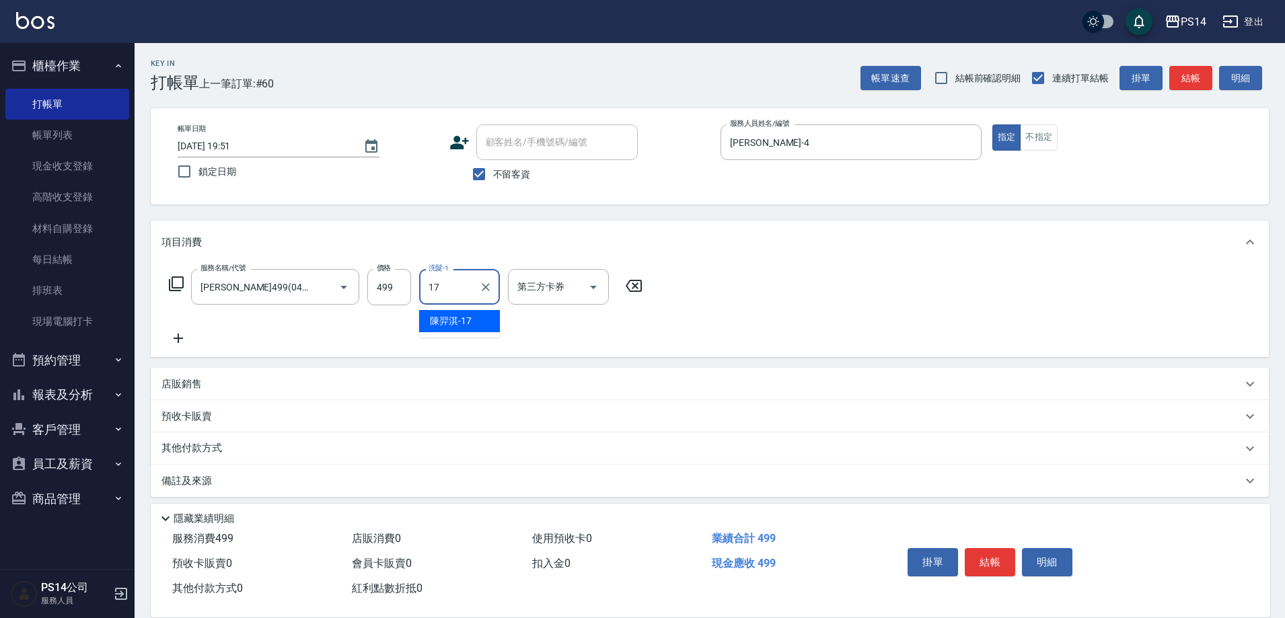
type input "[PERSON_NAME]-17"
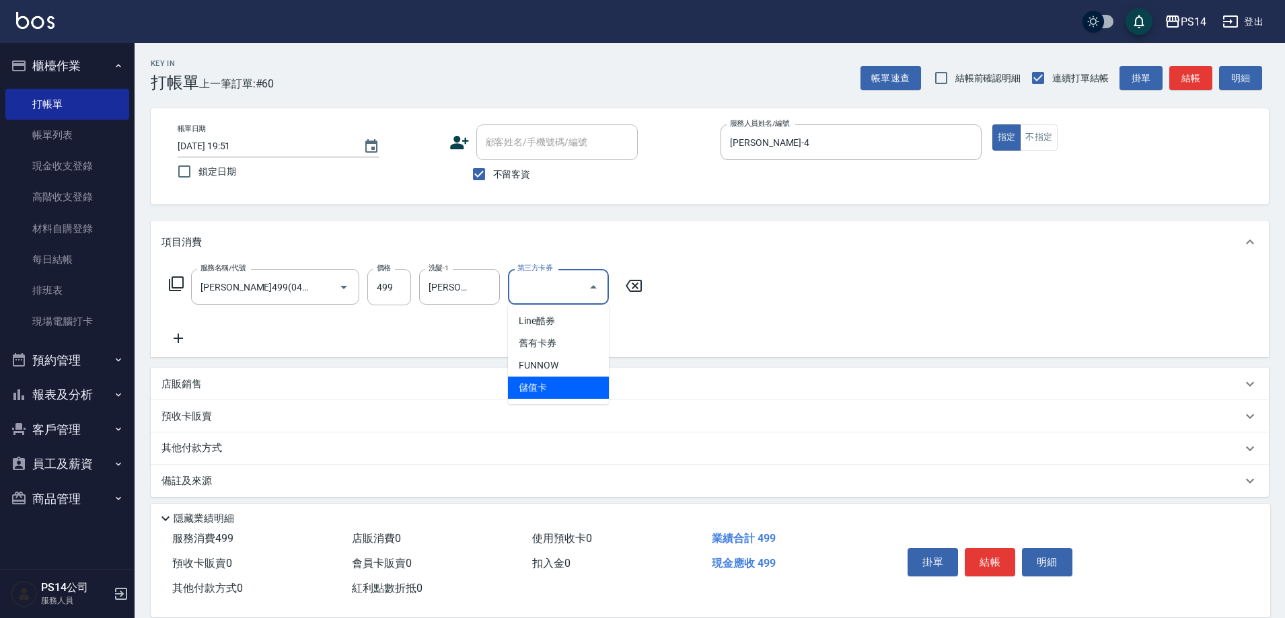
type input "儲值卡"
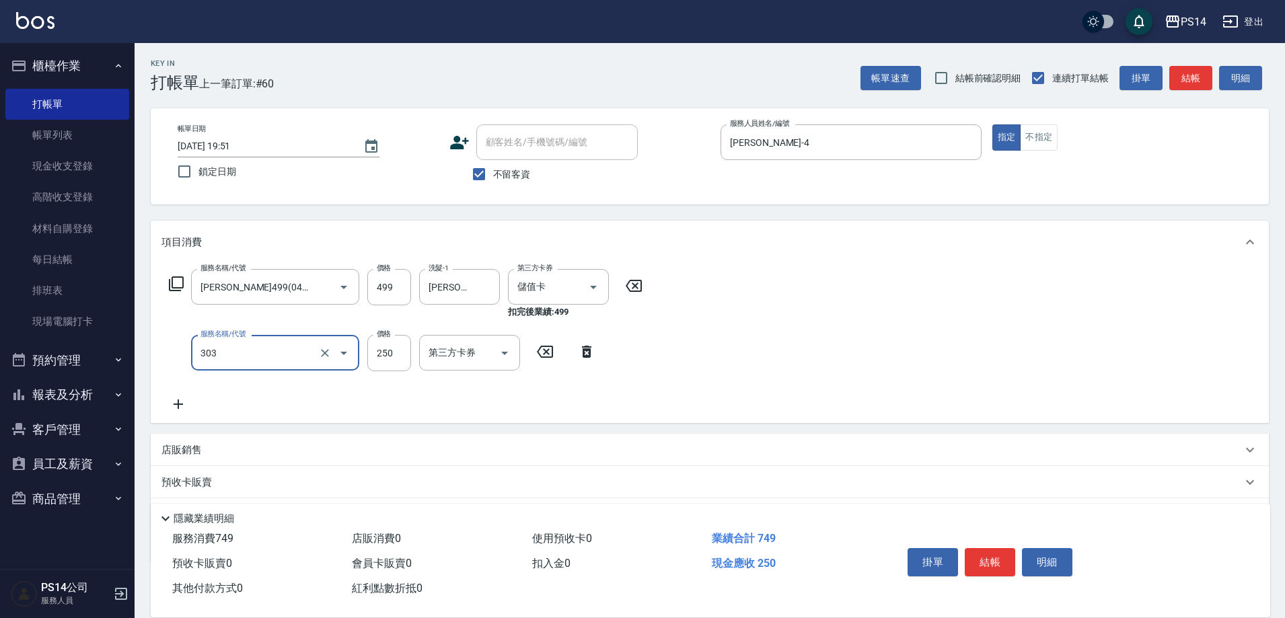
type input "剪髮(303)"
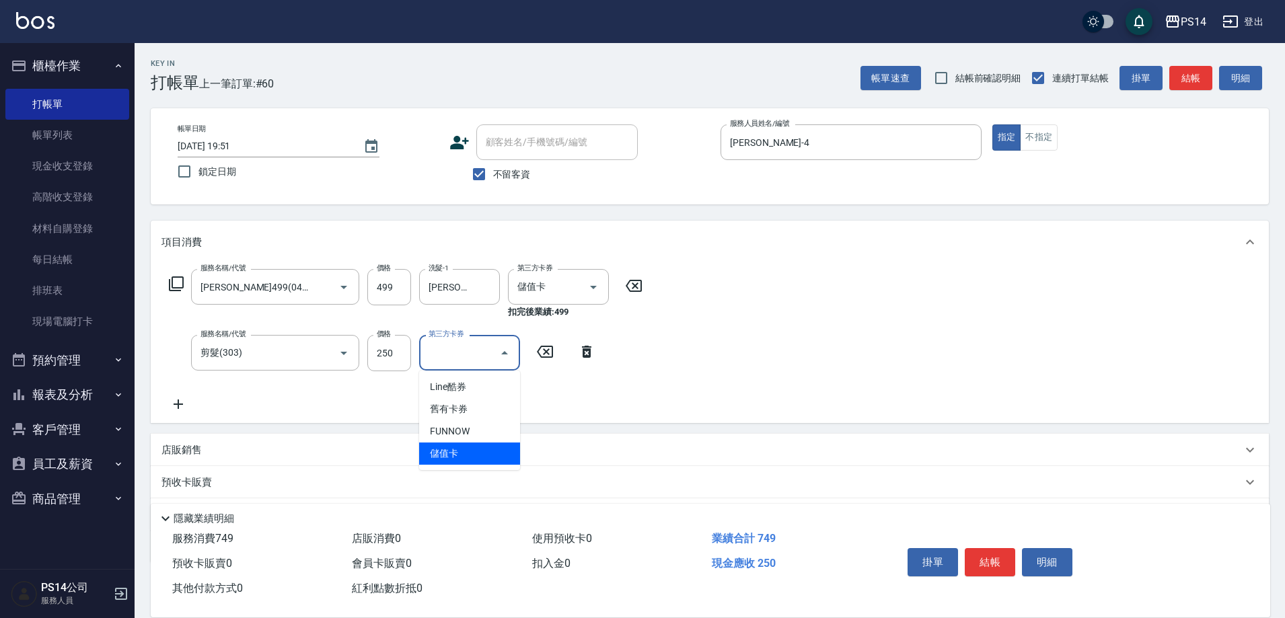
type input "儲值卡"
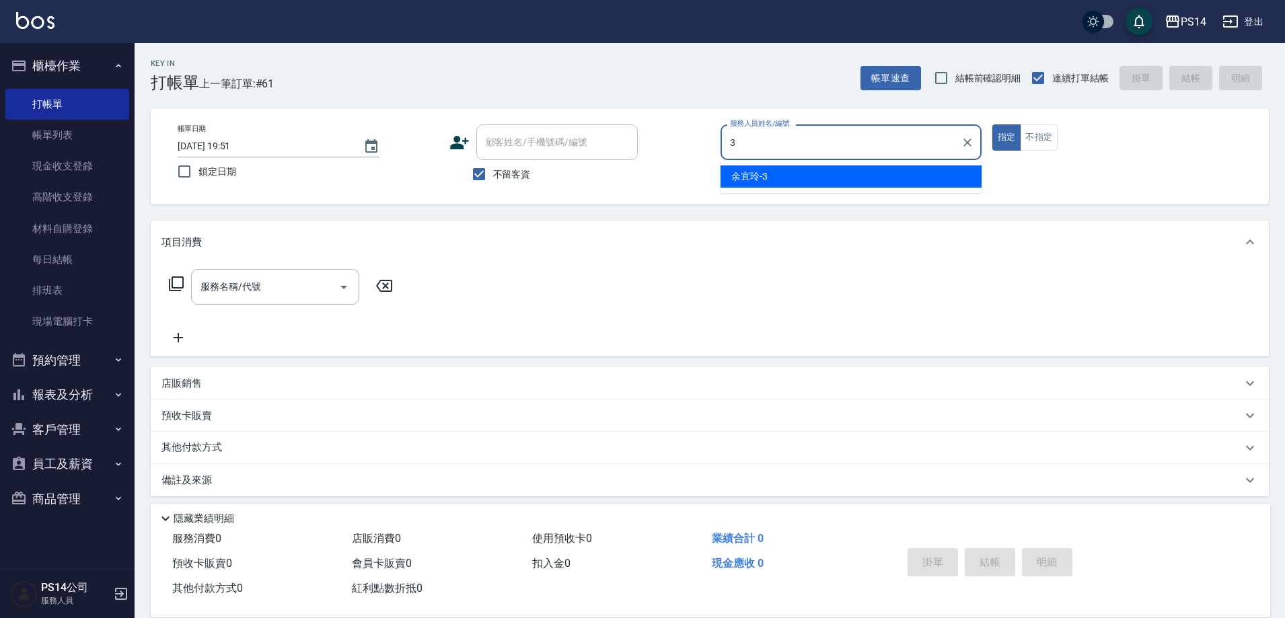
type input "[PERSON_NAME]-3"
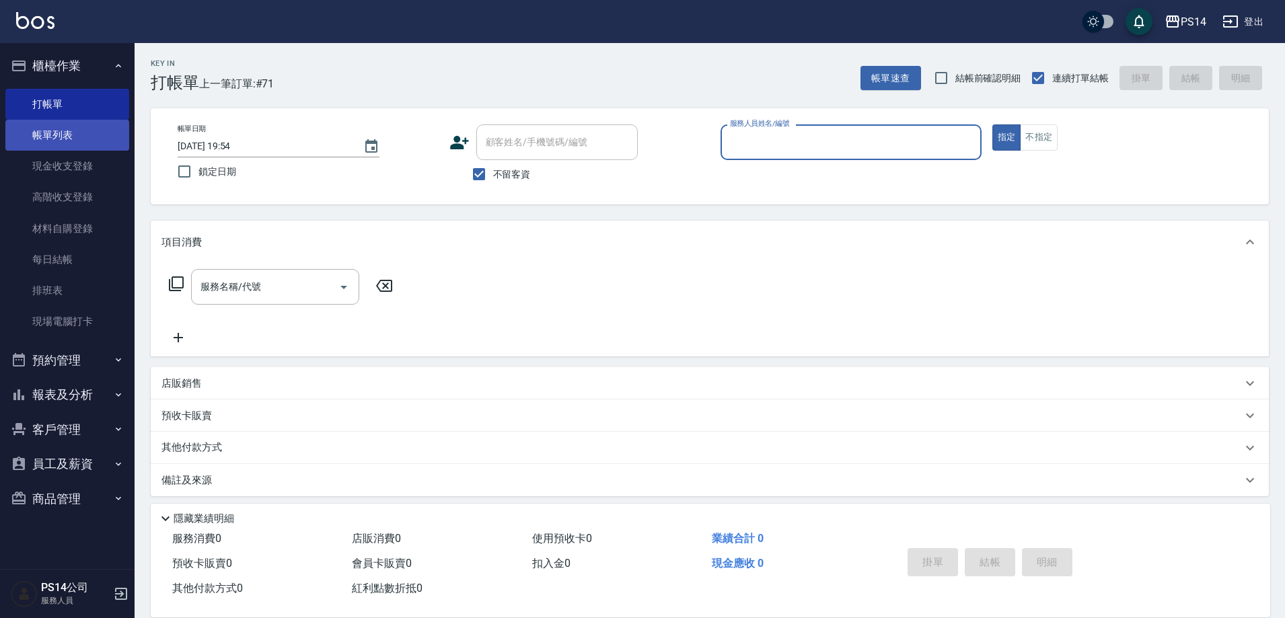
click at [59, 137] on link "帳單列表" at bounding box center [67, 135] width 124 height 31
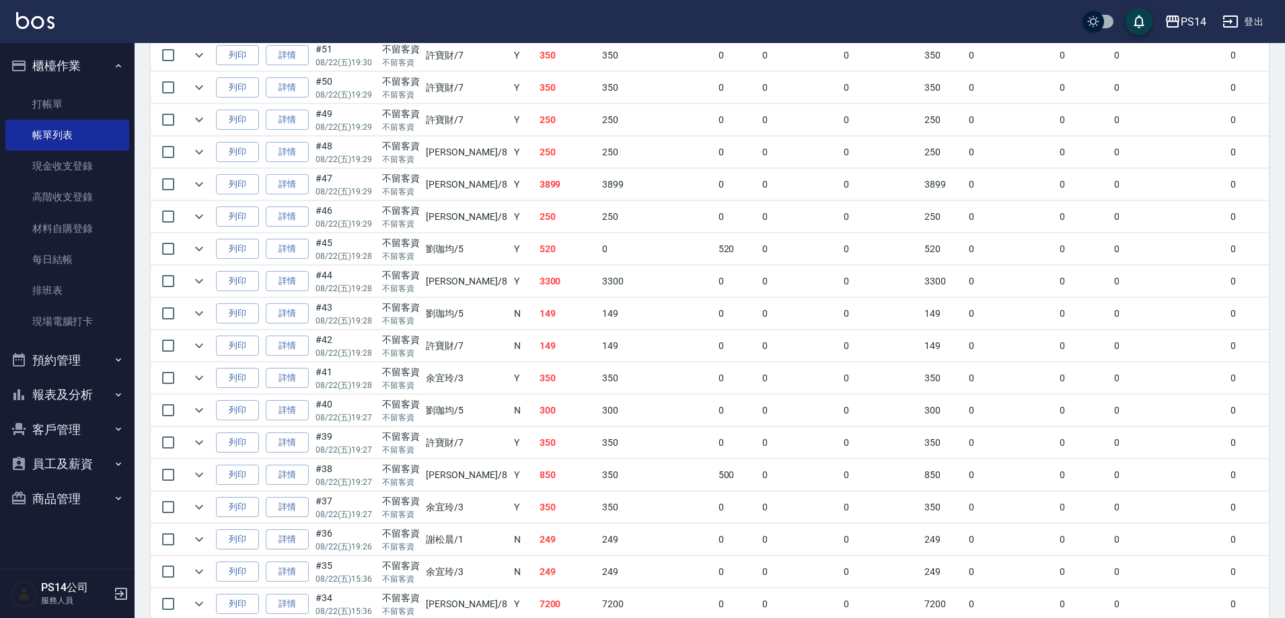
scroll to position [1077, 0]
click at [297, 320] on link "詳情" at bounding box center [287, 313] width 43 height 21
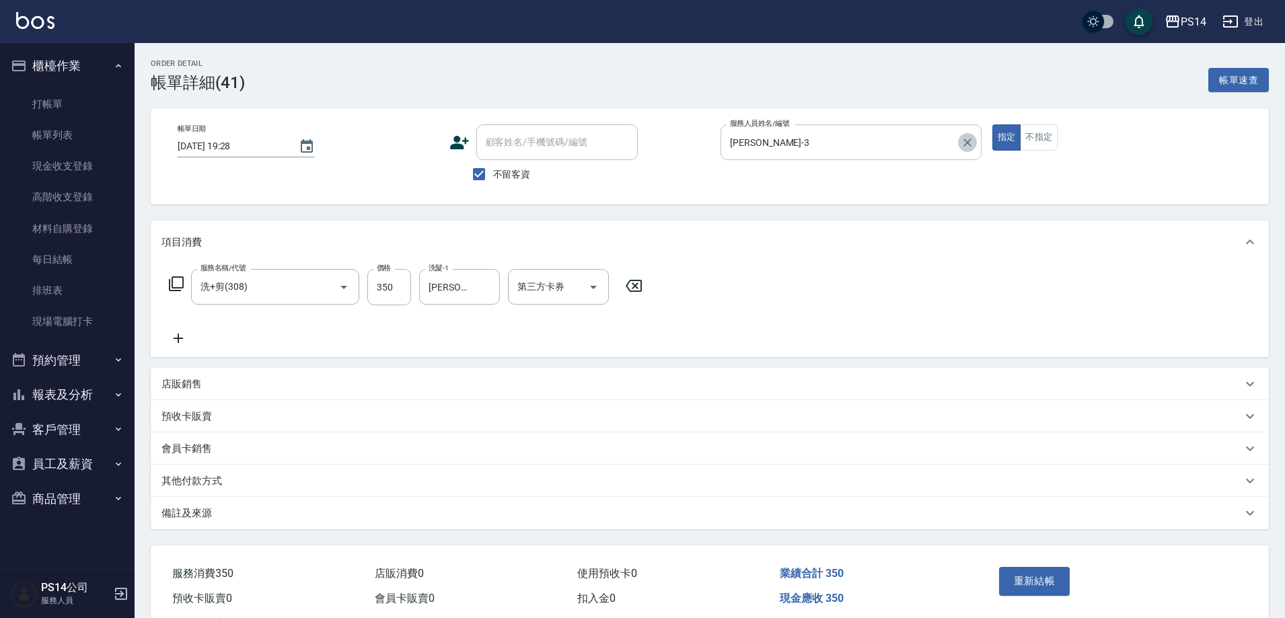
click at [968, 143] on icon "Clear" at bounding box center [968, 143] width 8 height 8
click at [1040, 592] on button "重新結帳" at bounding box center [1034, 581] width 71 height 28
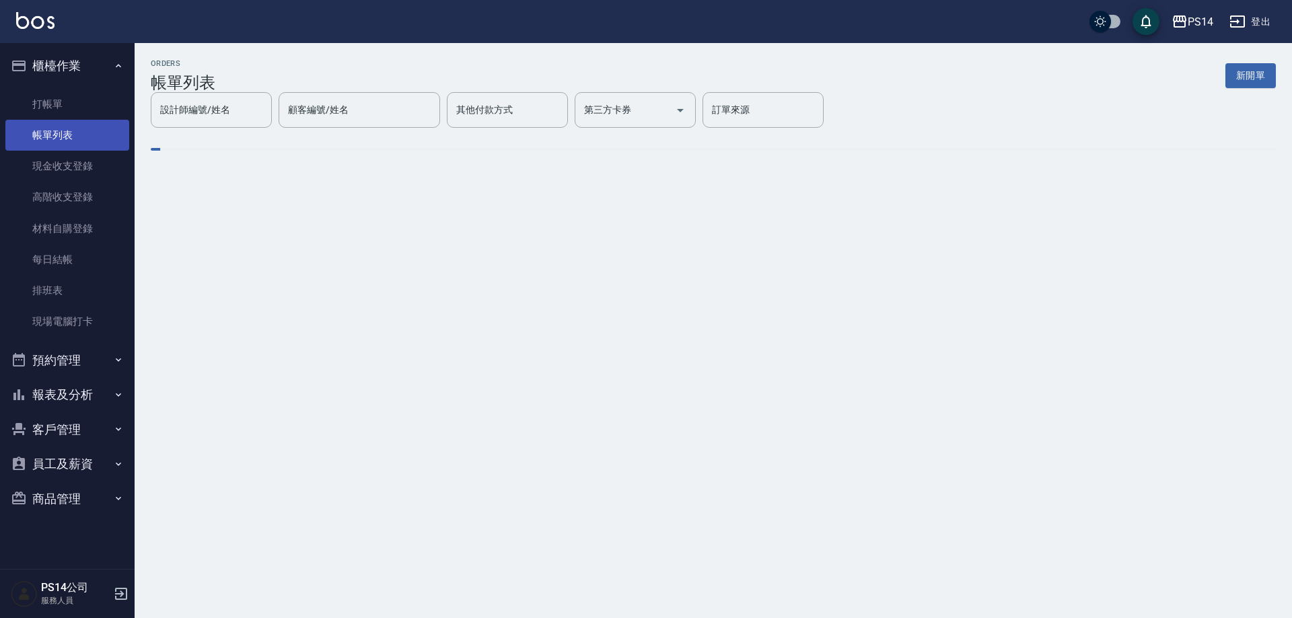
click at [46, 131] on link "帳單列表" at bounding box center [67, 135] width 124 height 31
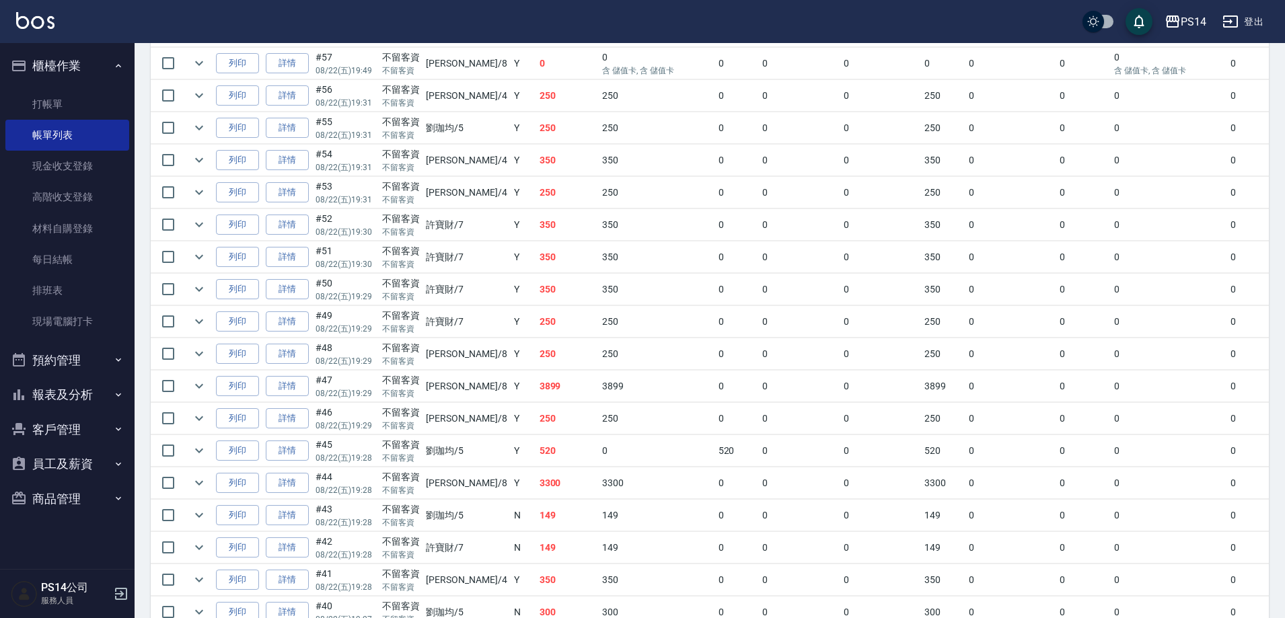
scroll to position [875, 0]
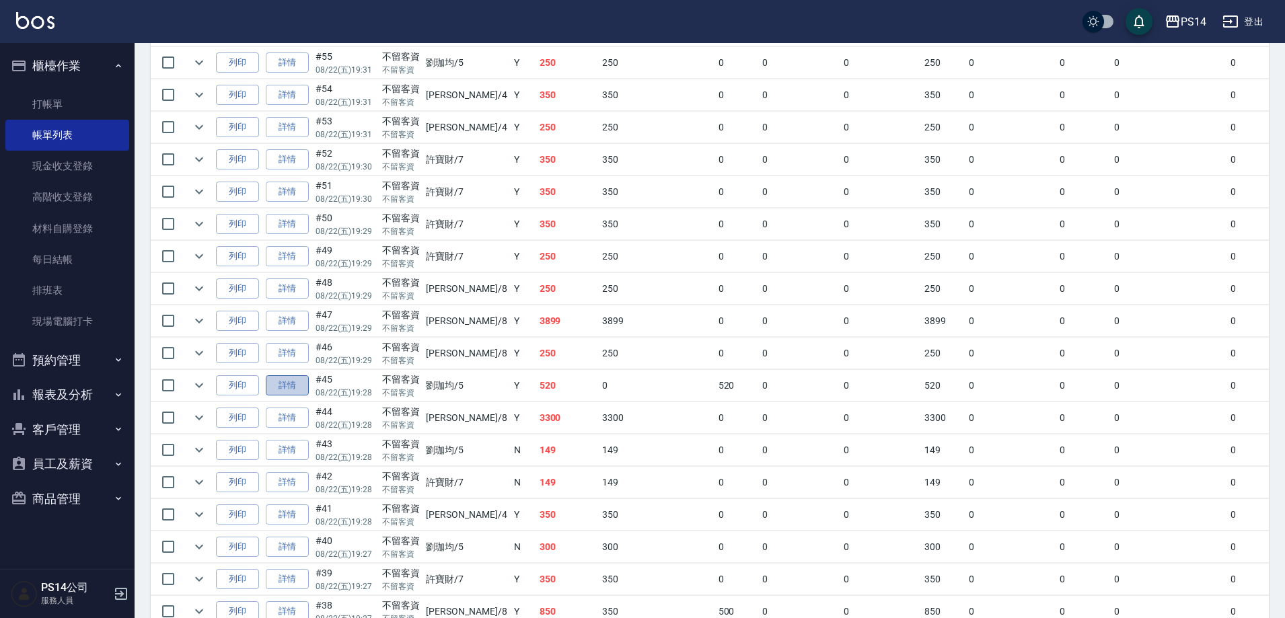
click at [297, 385] on link "詳情" at bounding box center [287, 386] width 43 height 21
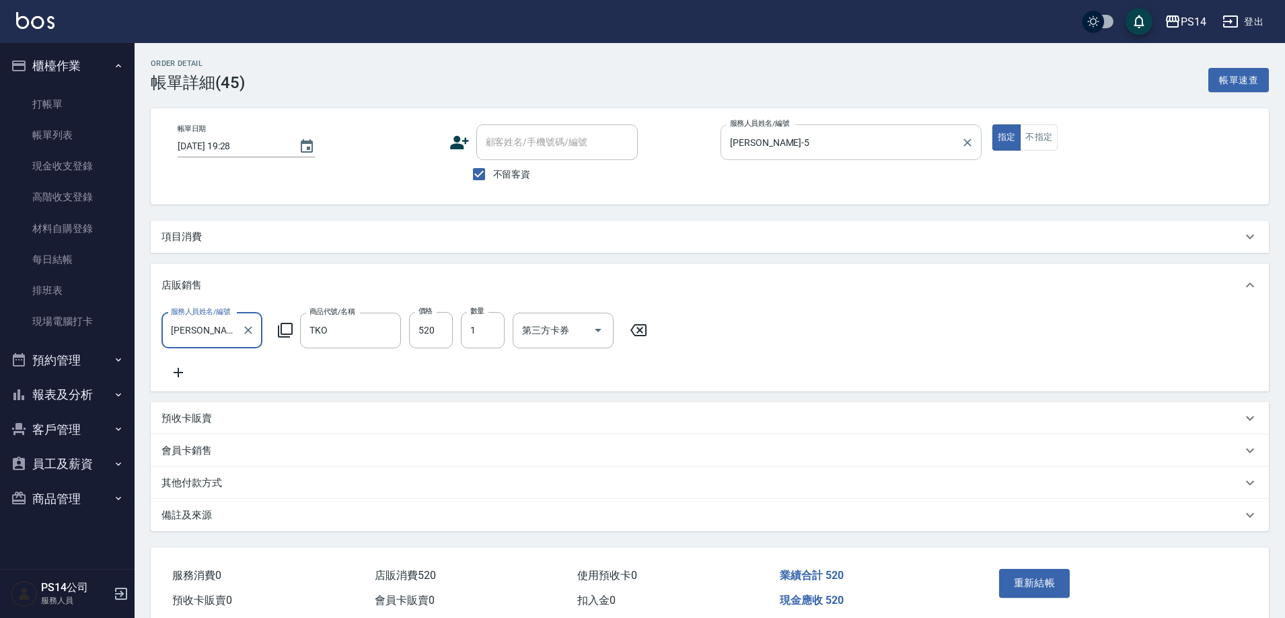
click at [918, 139] on input "[PERSON_NAME]-5" at bounding box center [841, 143] width 229 height 24
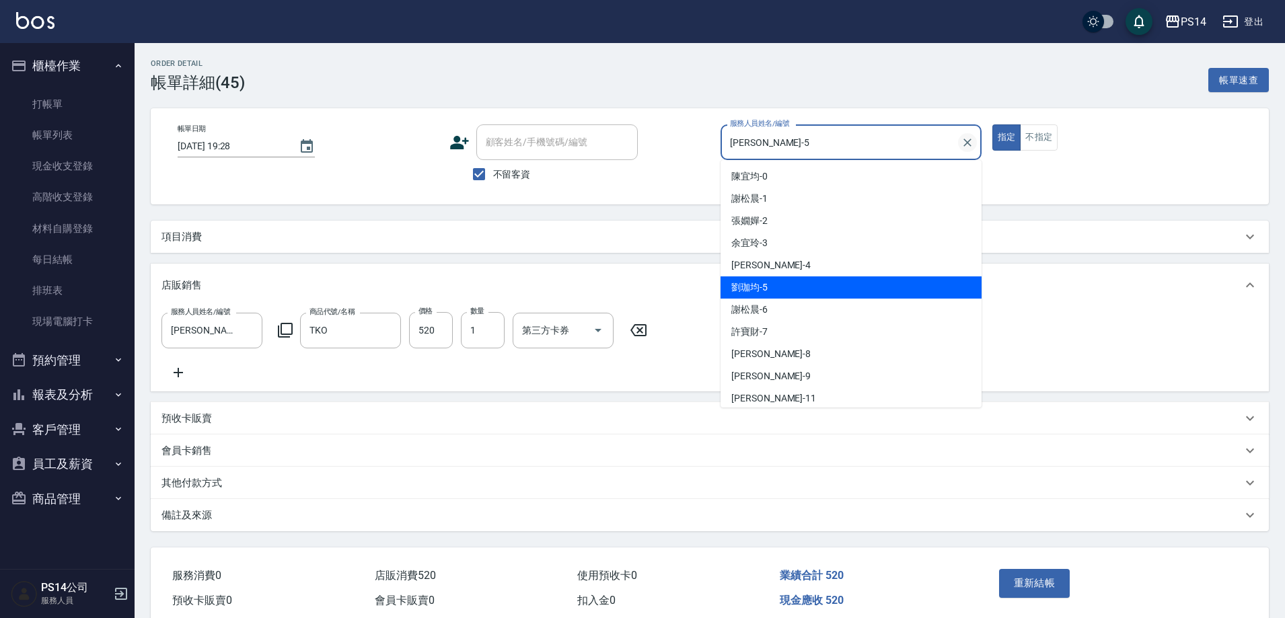
click at [969, 139] on icon "Clear" at bounding box center [967, 142] width 13 height 13
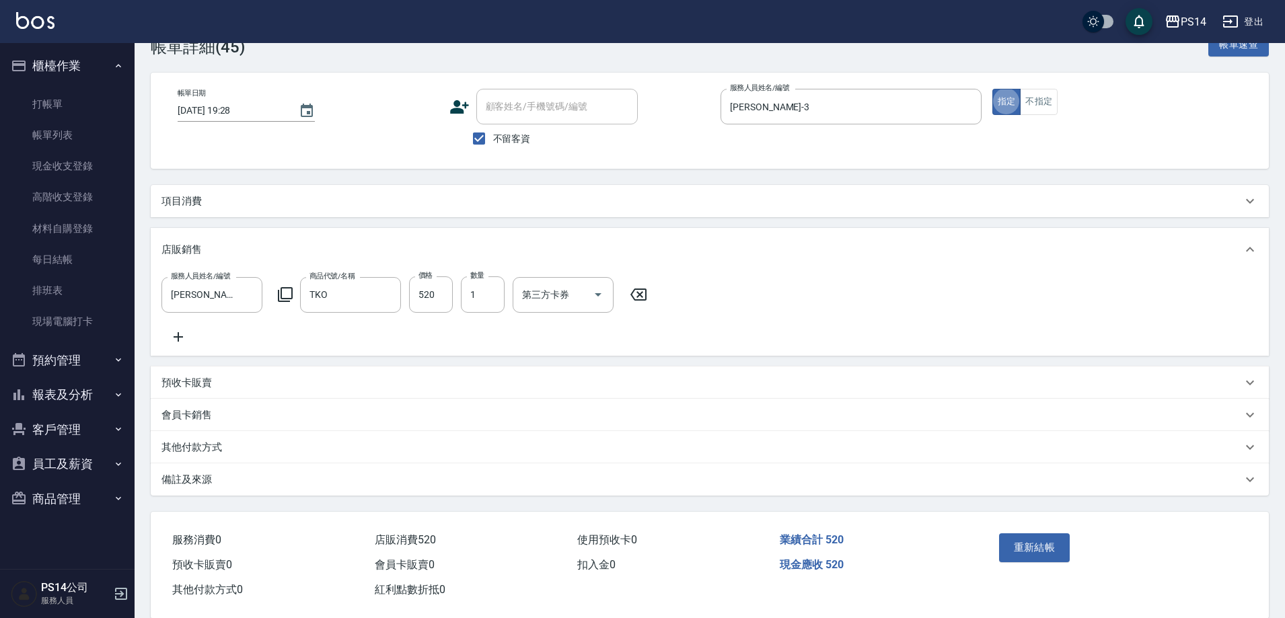
scroll to position [69, 0]
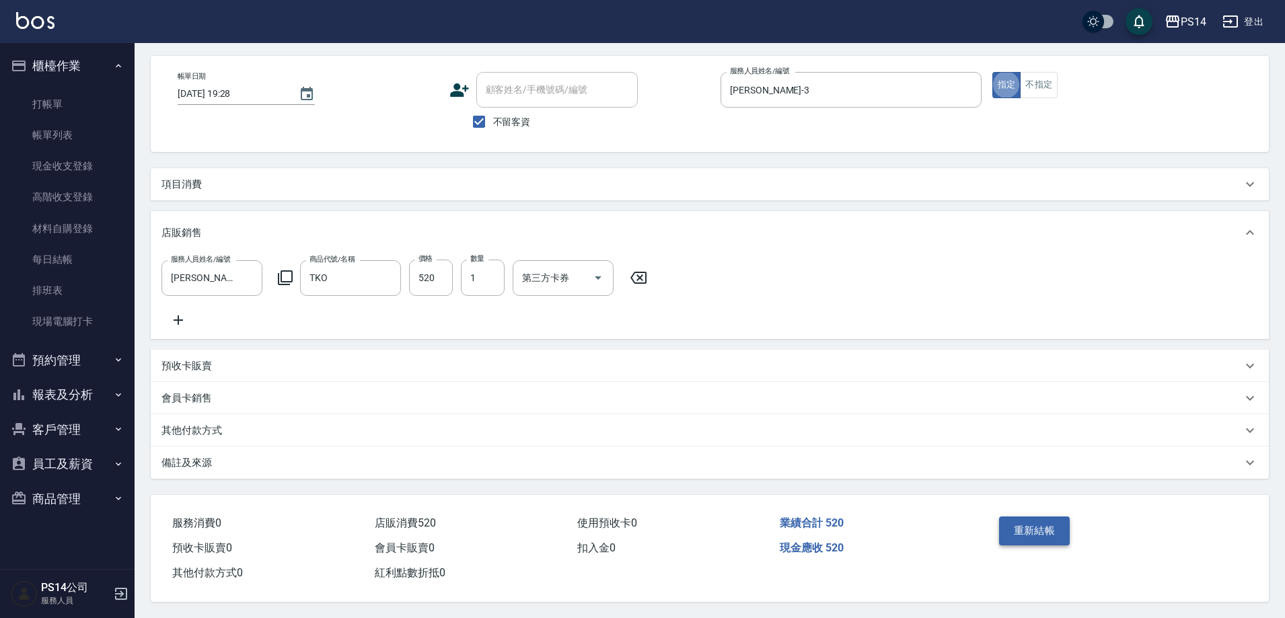
click at [1040, 522] on button "重新結帳" at bounding box center [1034, 531] width 71 height 28
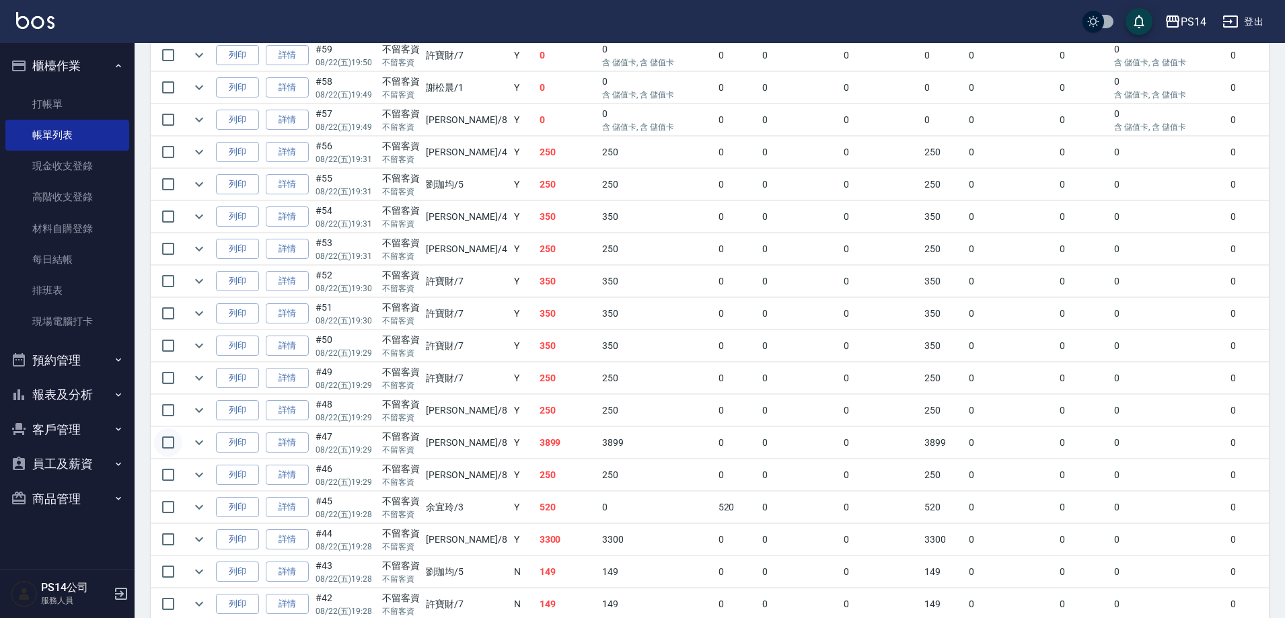
scroll to position [808, 0]
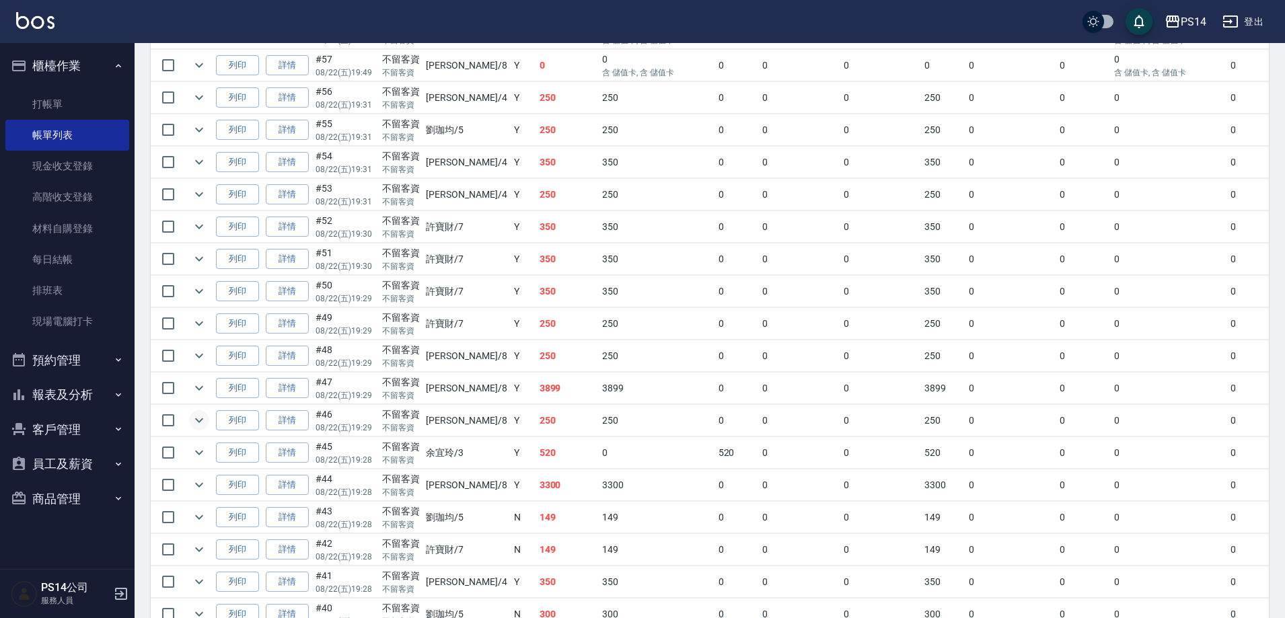
click at [201, 422] on icon "expand row" at bounding box center [199, 421] width 8 height 5
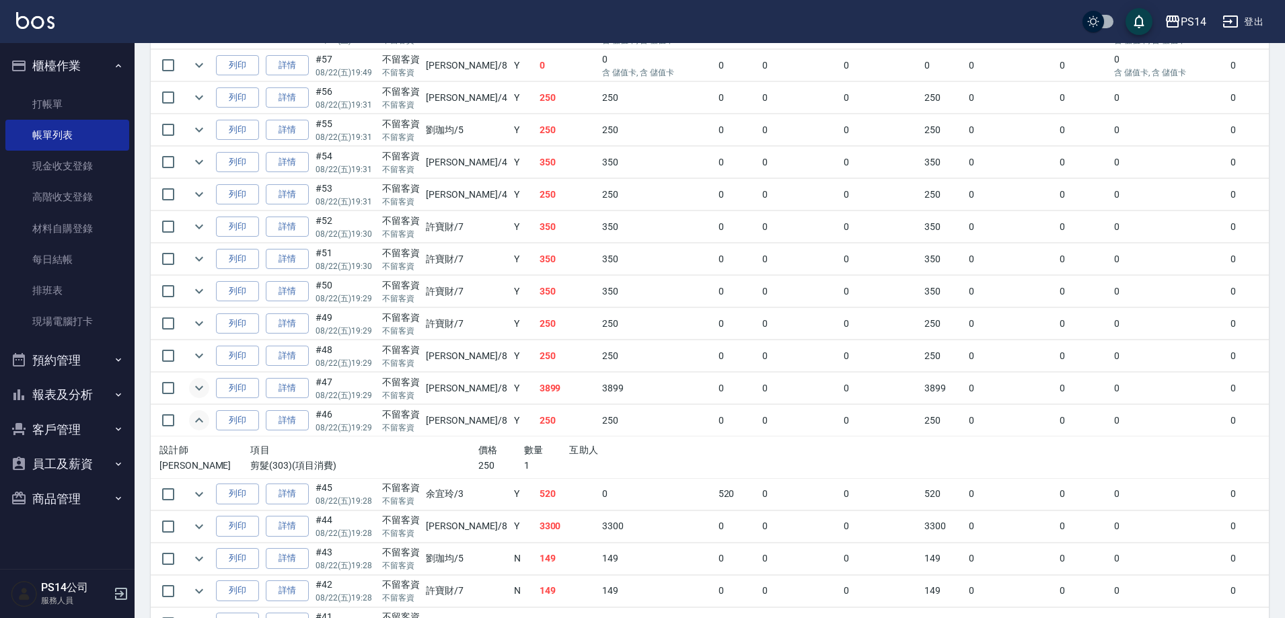
click at [200, 418] on icon "expand row" at bounding box center [199, 421] width 16 height 16
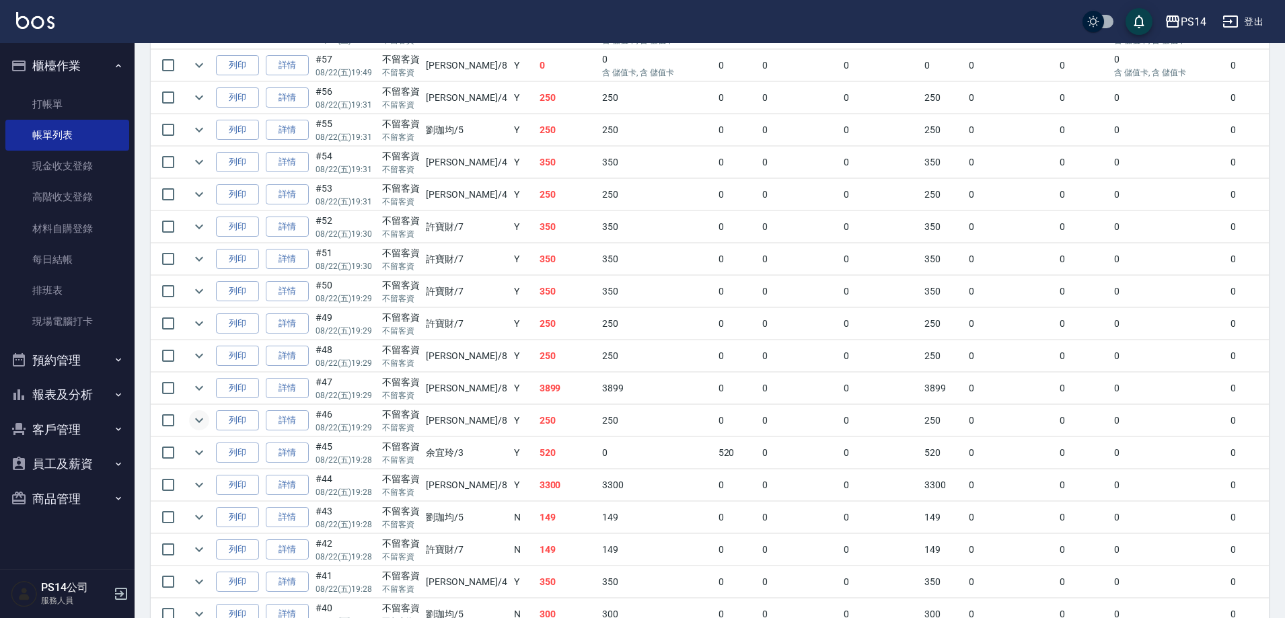
click at [203, 388] on icon "expand row" at bounding box center [199, 388] width 16 height 16
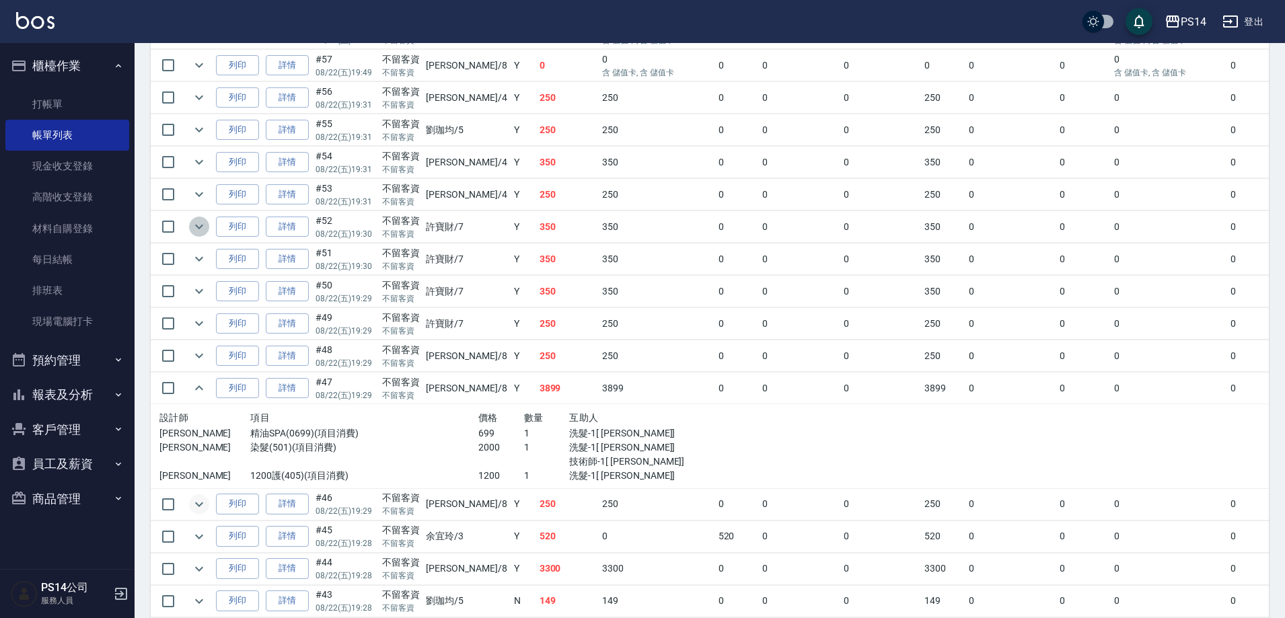
click at [197, 232] on icon "expand row" at bounding box center [199, 227] width 16 height 16
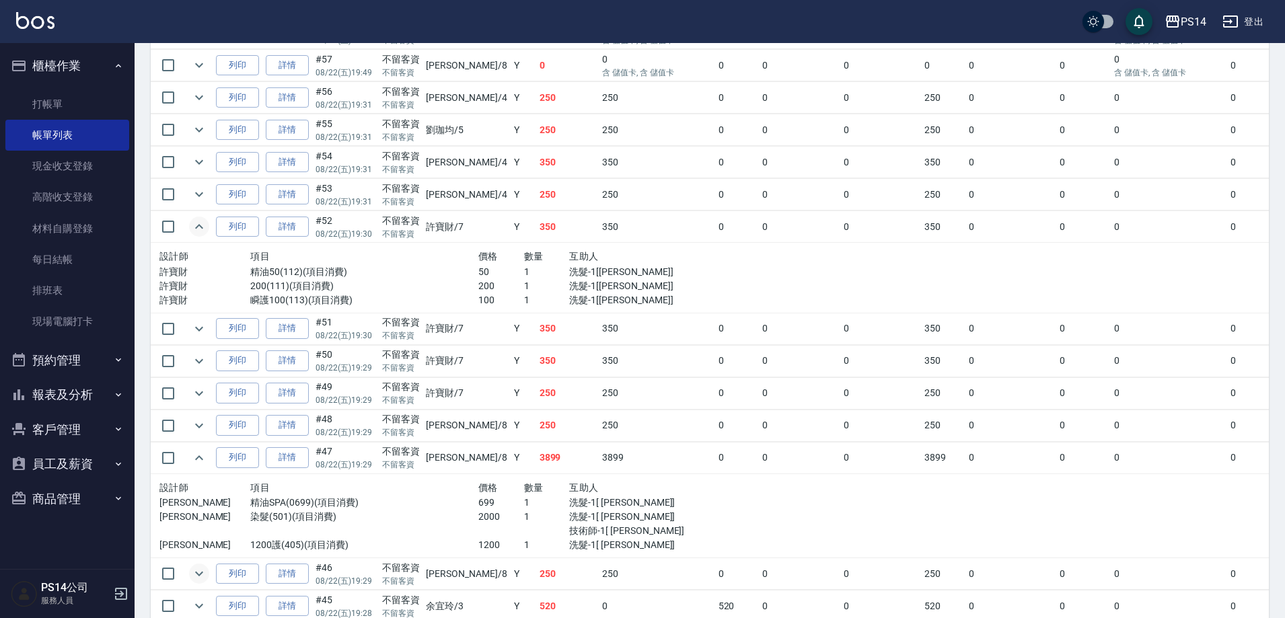
click at [194, 341] on td at bounding box center [199, 329] width 27 height 32
click at [201, 336] on icon "expand row" at bounding box center [199, 329] width 16 height 16
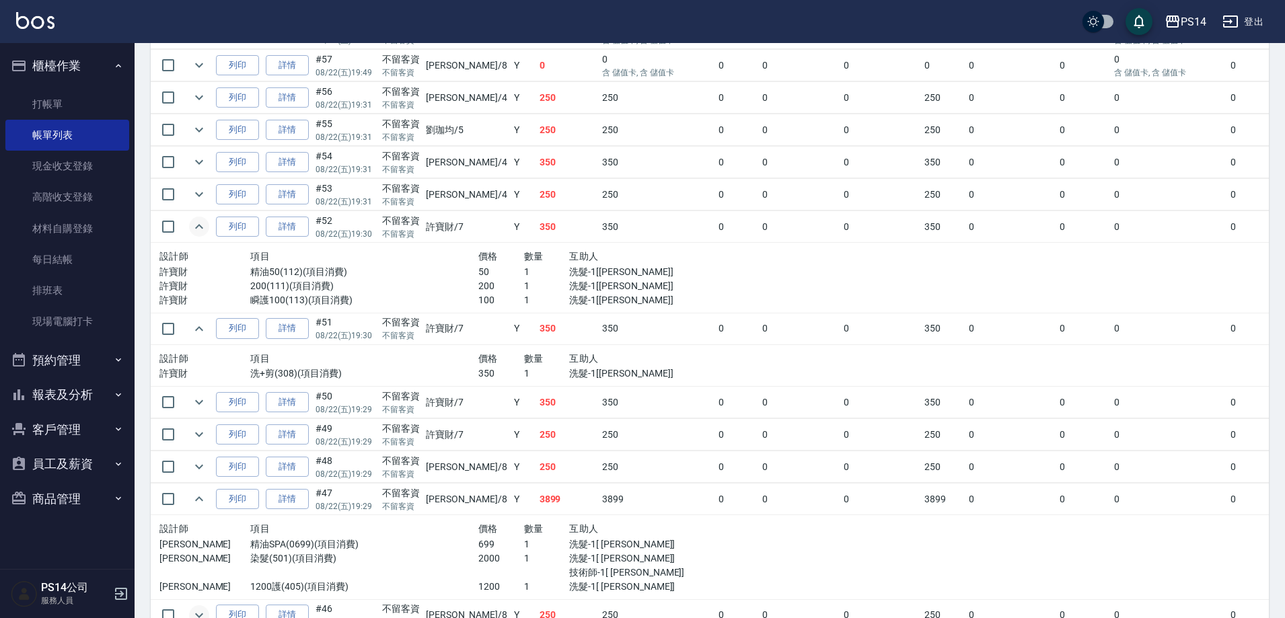
click at [197, 406] on icon "expand row" at bounding box center [199, 402] width 16 height 16
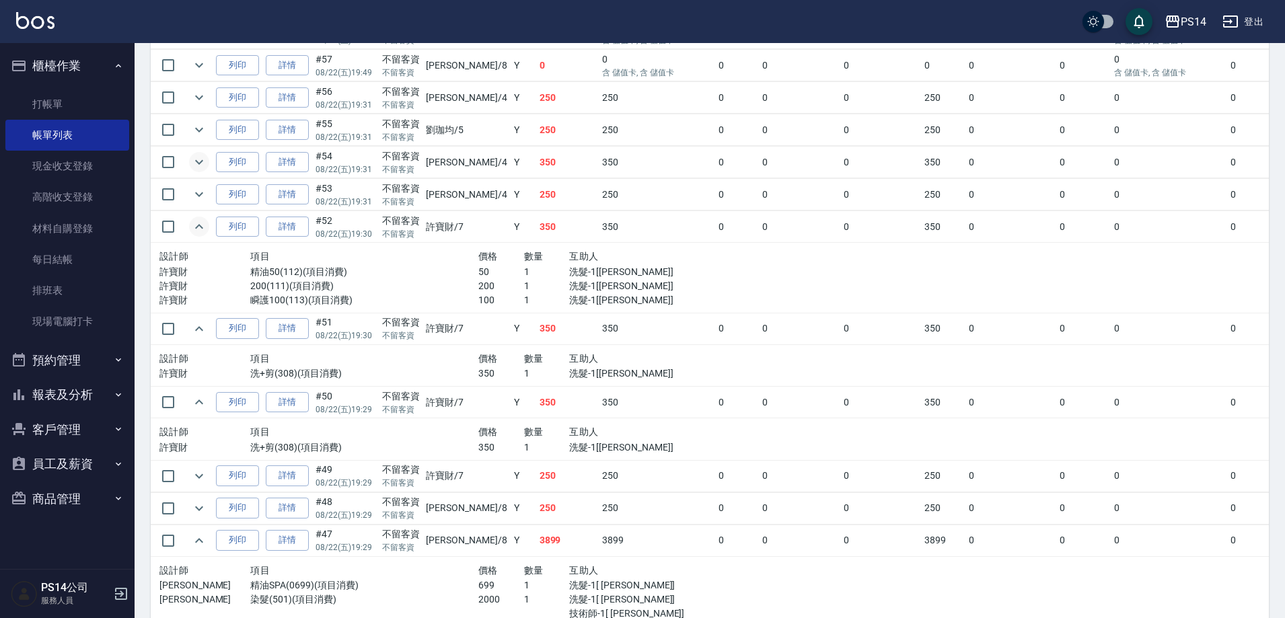
click at [203, 164] on icon "expand row" at bounding box center [199, 162] width 16 height 16
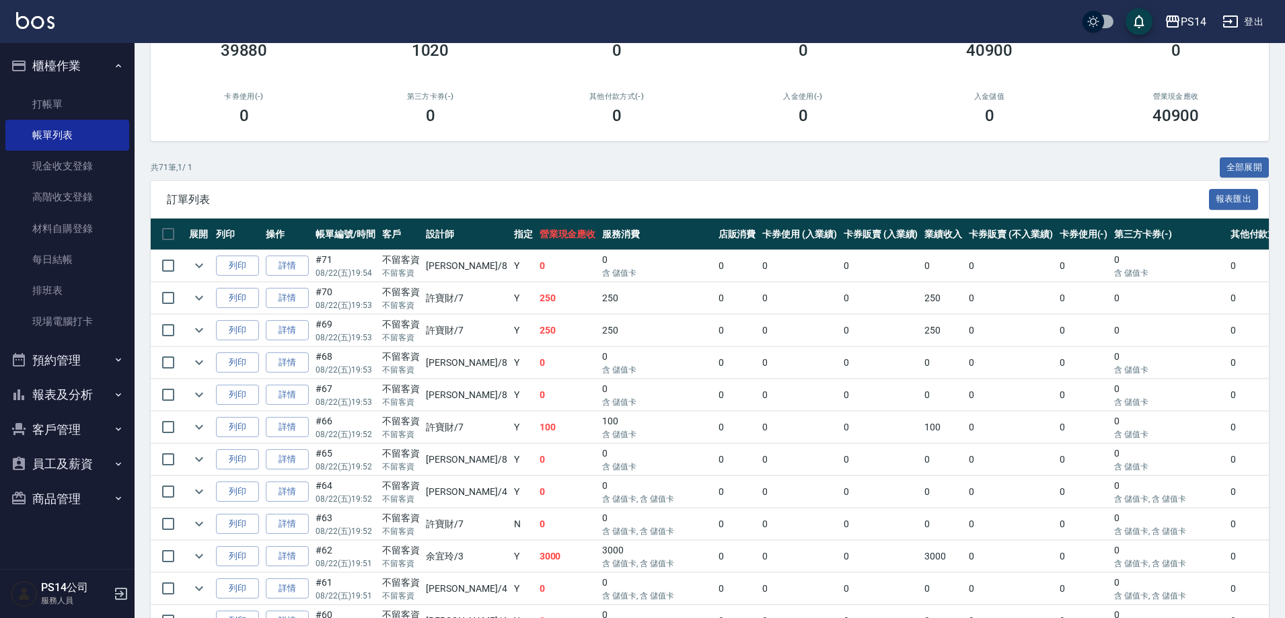
scroll to position [135, 0]
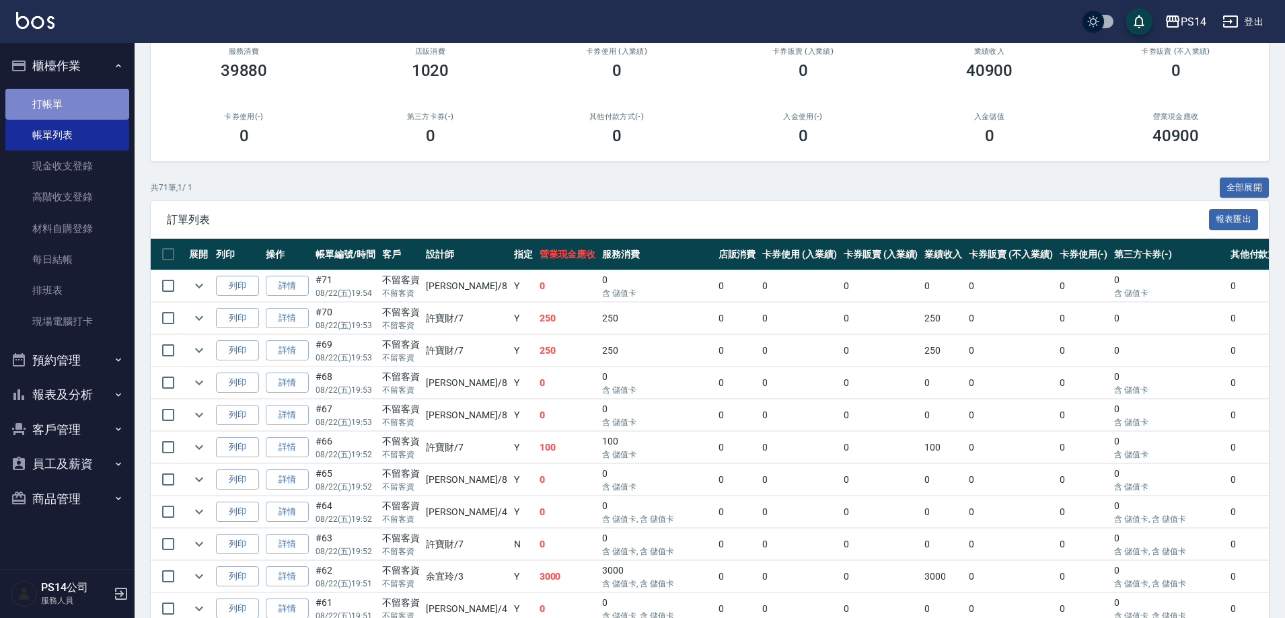
click at [69, 93] on link "打帳單" at bounding box center [67, 104] width 124 height 31
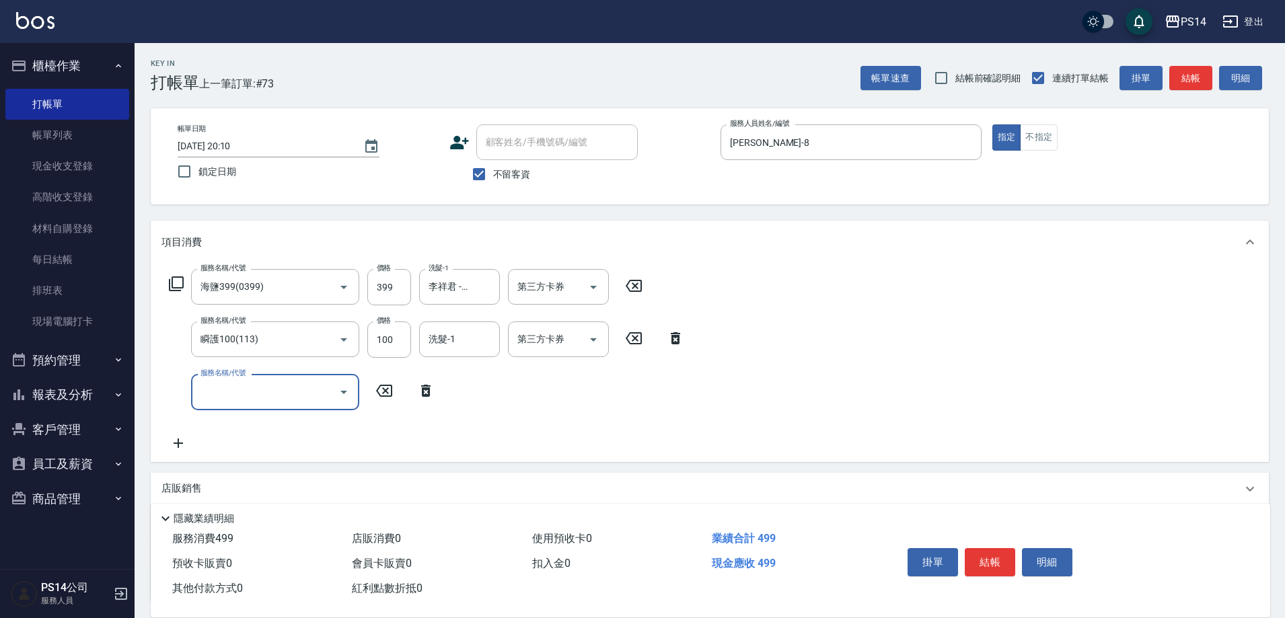
drag, startPoint x: 190, startPoint y: 485, endPoint x: 274, endPoint y: 465, distance: 85.7
click at [190, 482] on p "店販銷售" at bounding box center [182, 489] width 40 height 14
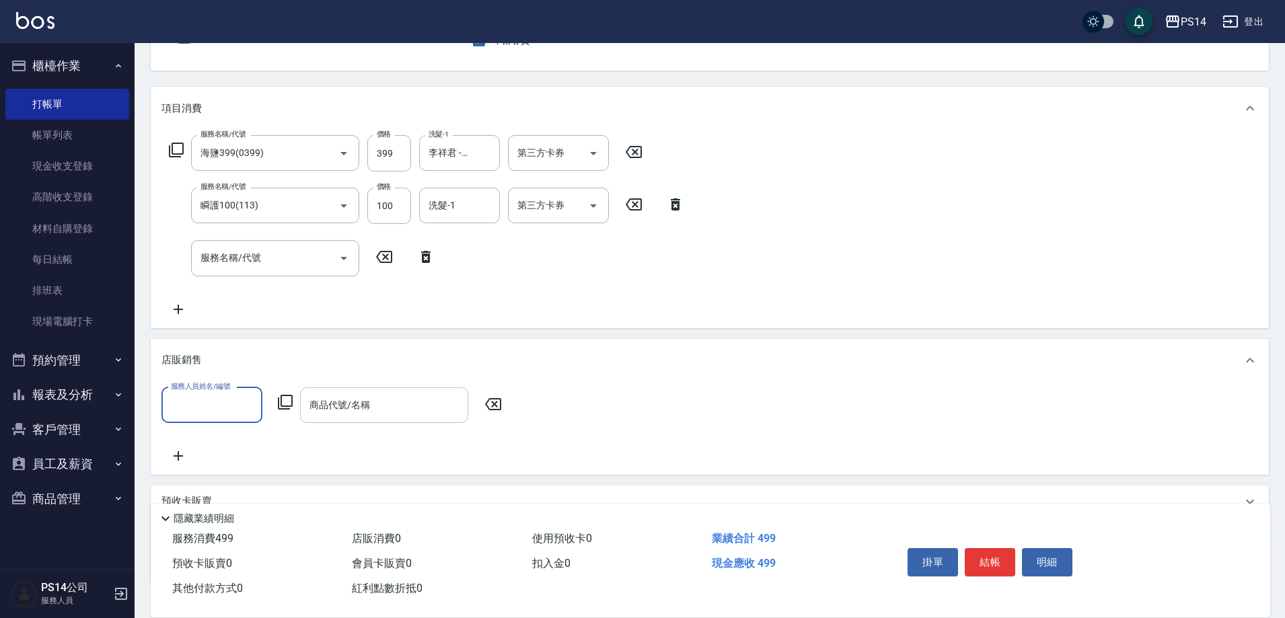
scroll to position [135, 0]
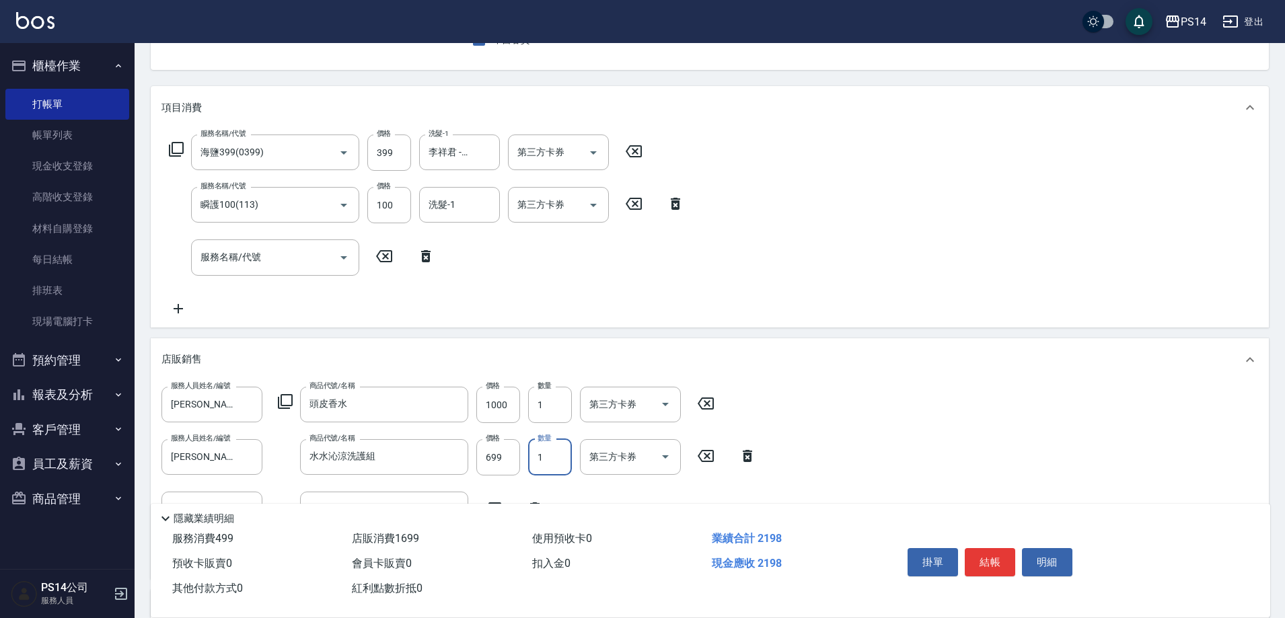
click at [535, 458] on input "1" at bounding box center [550, 457] width 44 height 36
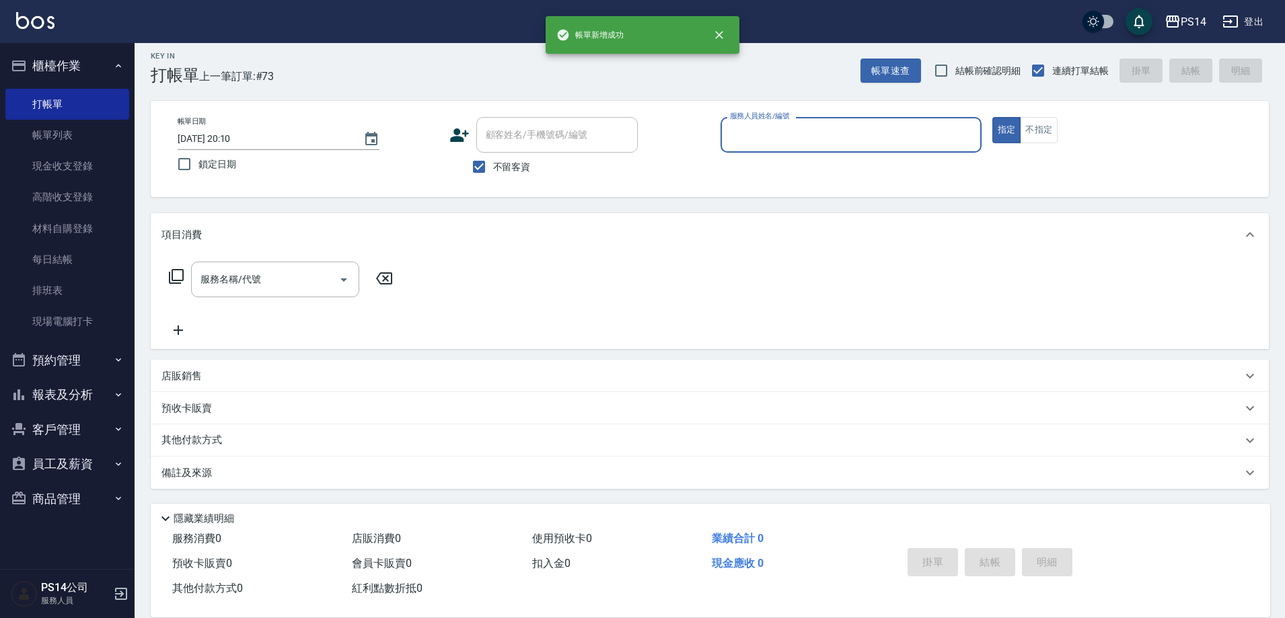
scroll to position [7, 0]
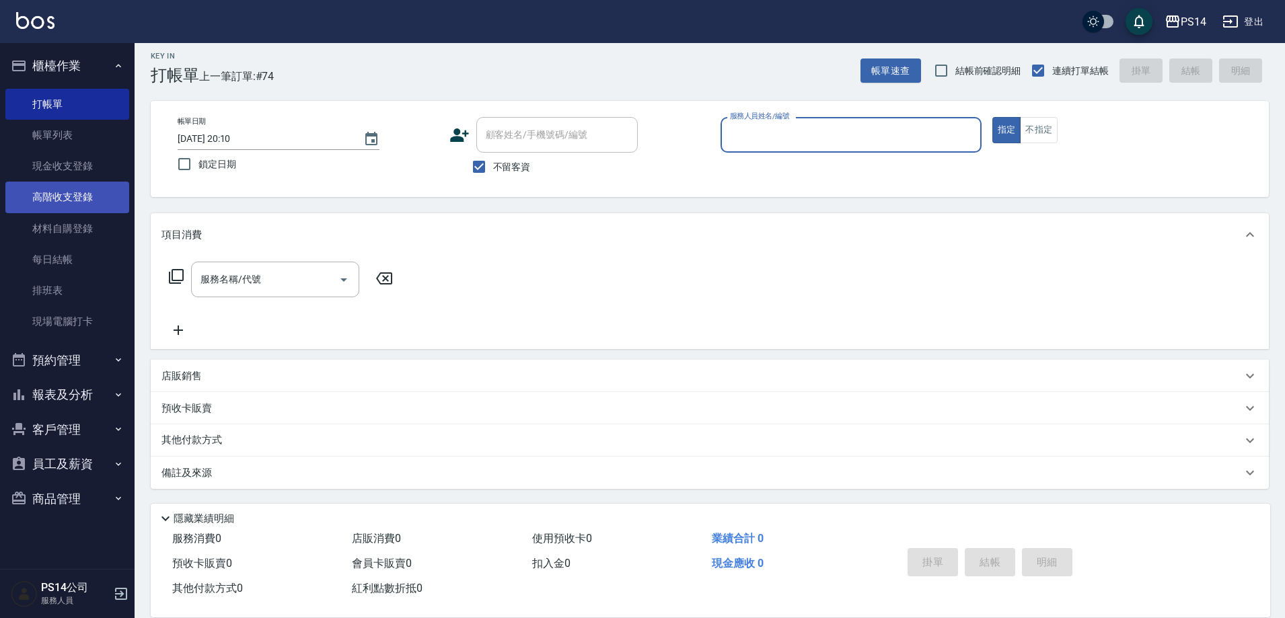
click at [63, 197] on link "高階收支登錄" at bounding box center [67, 197] width 124 height 31
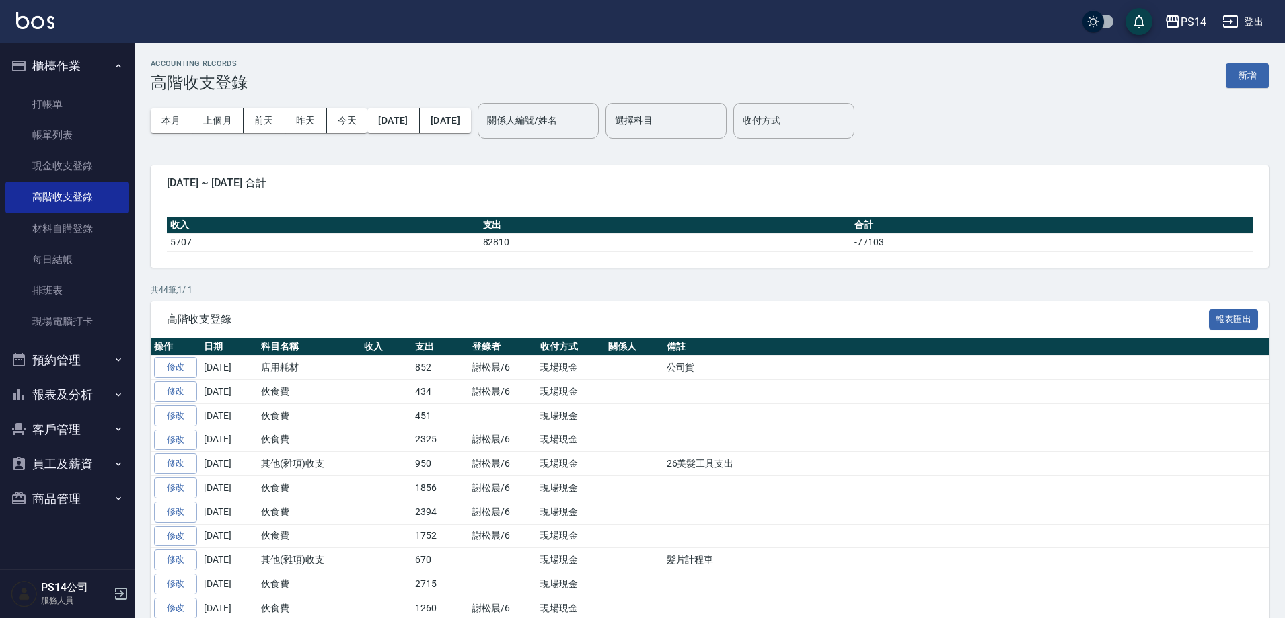
drag, startPoint x: 1246, startPoint y: 75, endPoint x: 901, endPoint y: 28, distance: 347.9
click at [1246, 76] on button "新增" at bounding box center [1247, 75] width 43 height 25
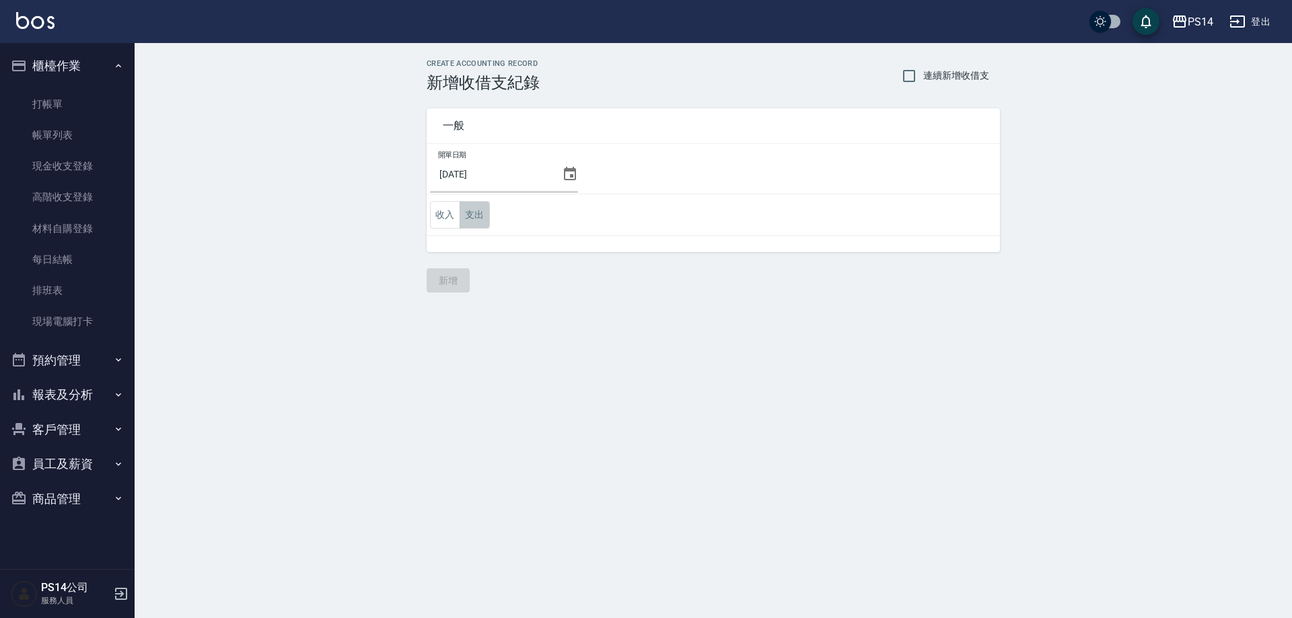
drag, startPoint x: 486, startPoint y: 217, endPoint x: 503, endPoint y: 235, distance: 24.7
click at [486, 219] on button "支出" at bounding box center [475, 215] width 30 height 28
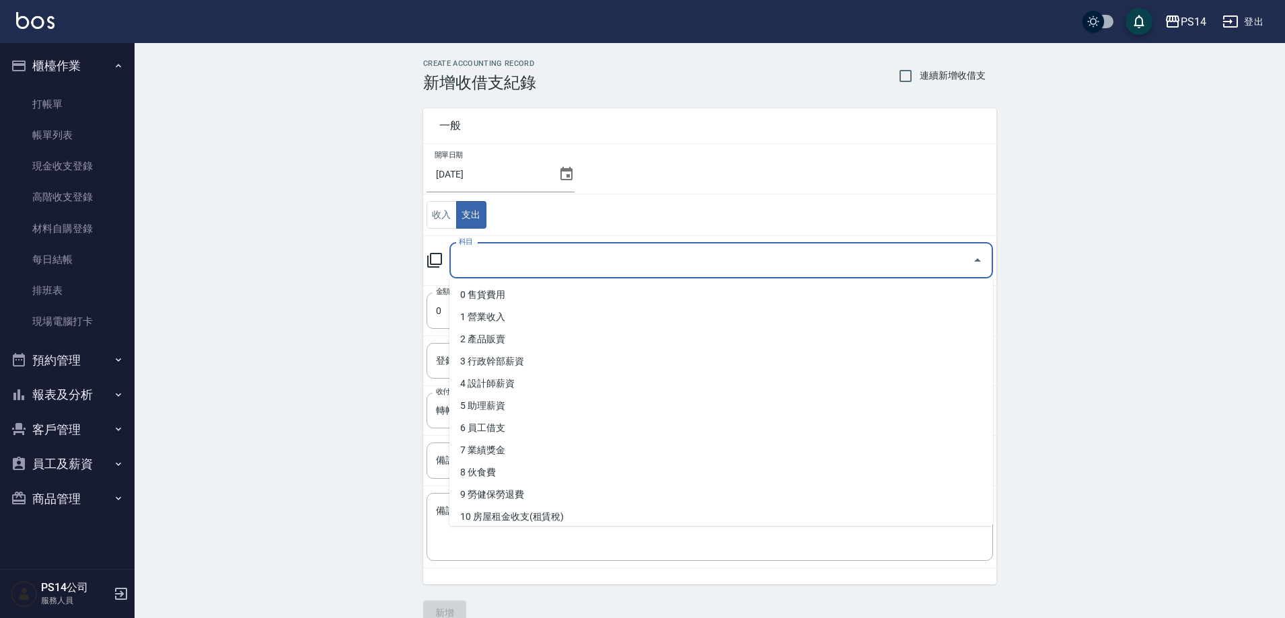
drag, startPoint x: 528, startPoint y: 254, endPoint x: 486, endPoint y: 332, distance: 88.8
click at [526, 258] on input "科目" at bounding box center [711, 261] width 511 height 24
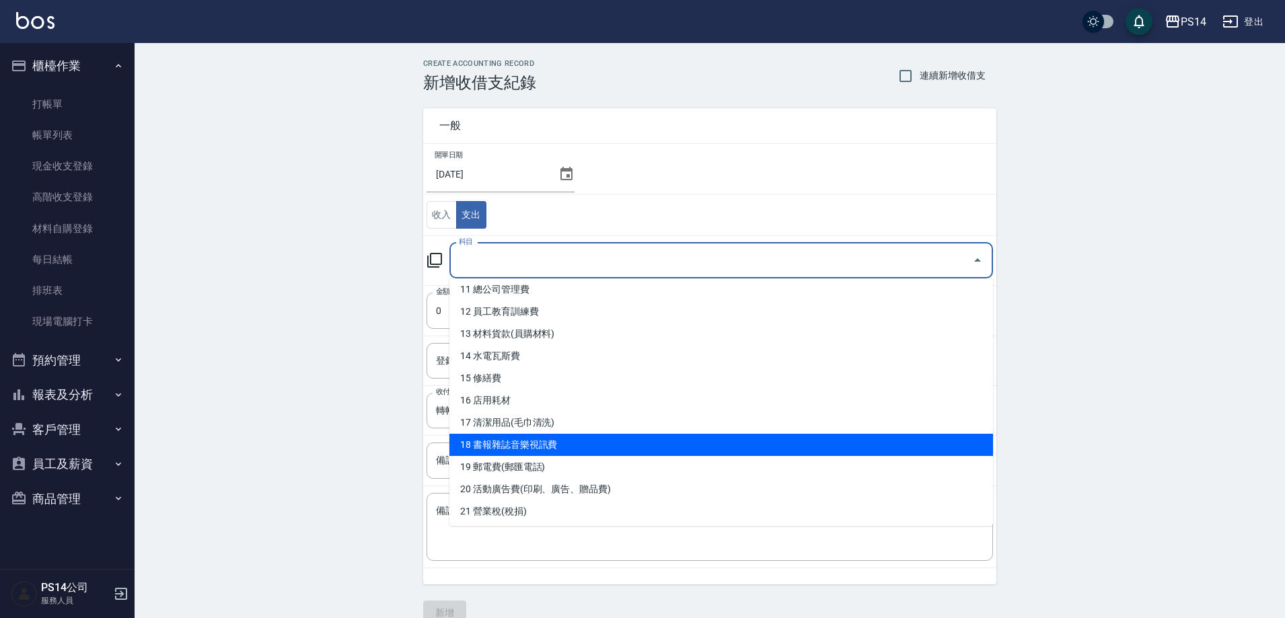
scroll to position [269, 0]
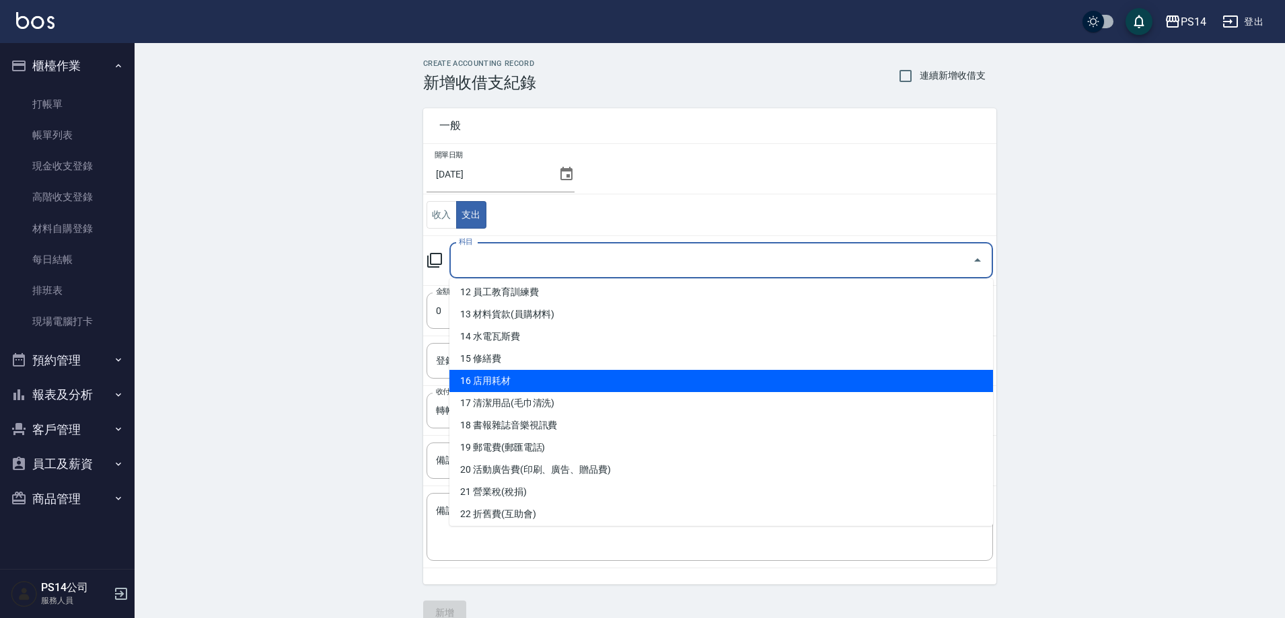
click at [513, 384] on li "16 店用耗材" at bounding box center [722, 381] width 544 height 22
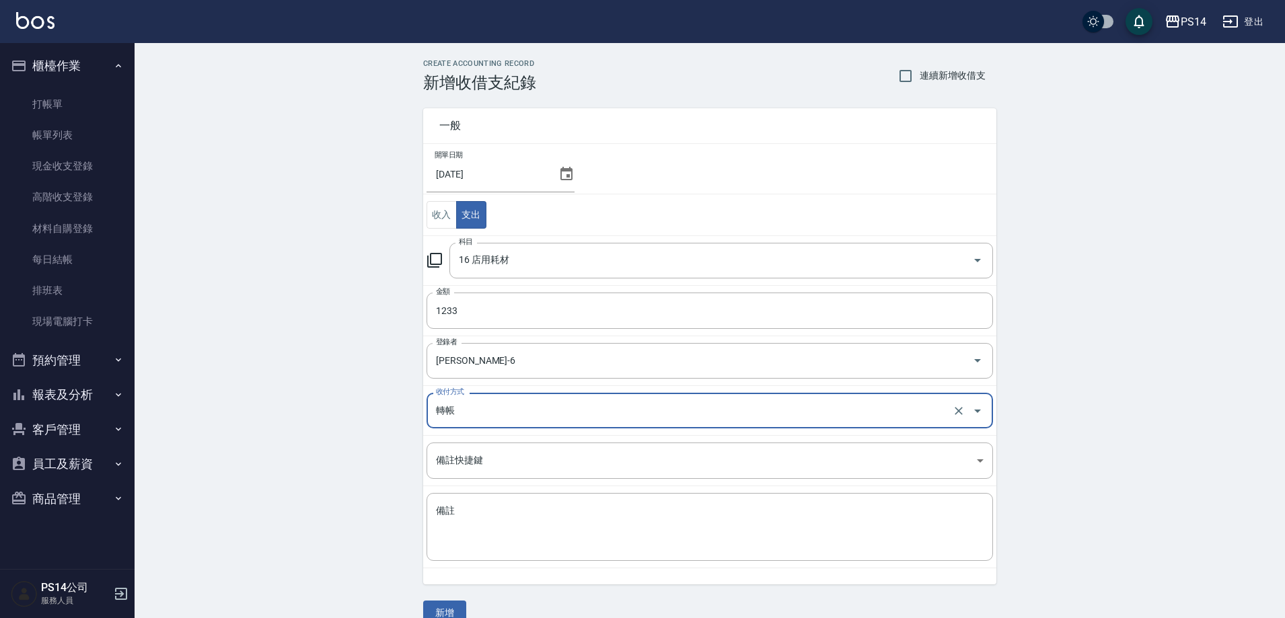
click at [604, 423] on div "轉帳 收付方式" at bounding box center [710, 411] width 567 height 36
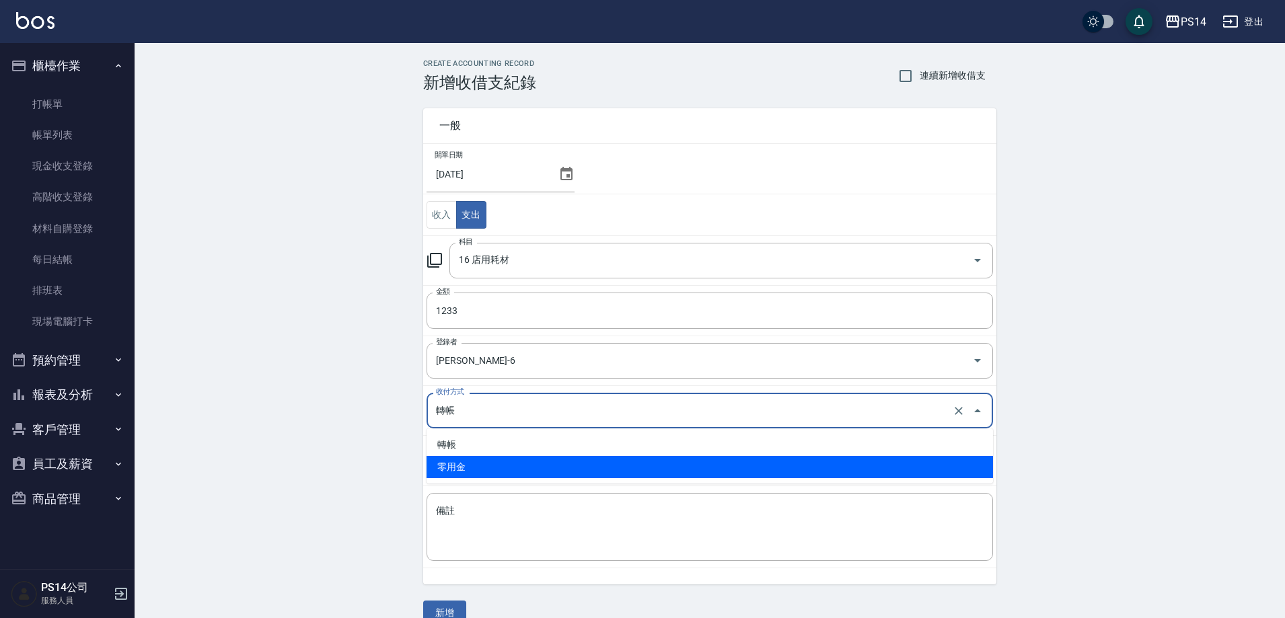
click at [542, 471] on li "零用金" at bounding box center [710, 467] width 567 height 22
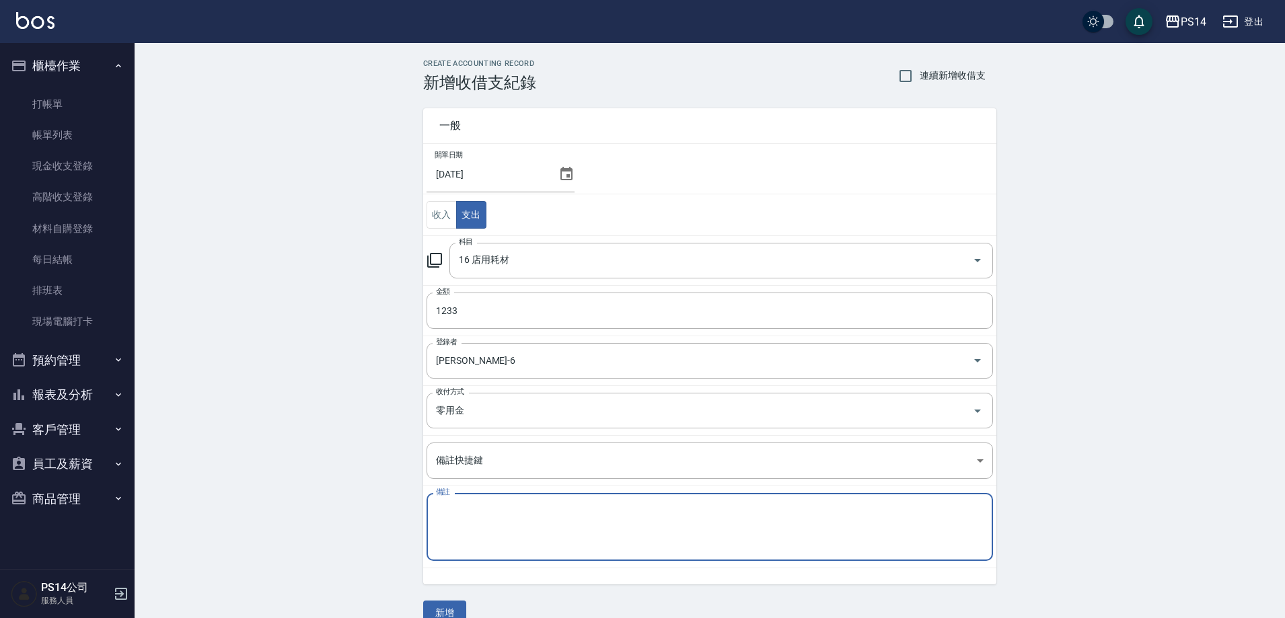
click at [481, 545] on textarea "備註" at bounding box center [710, 528] width 548 height 46
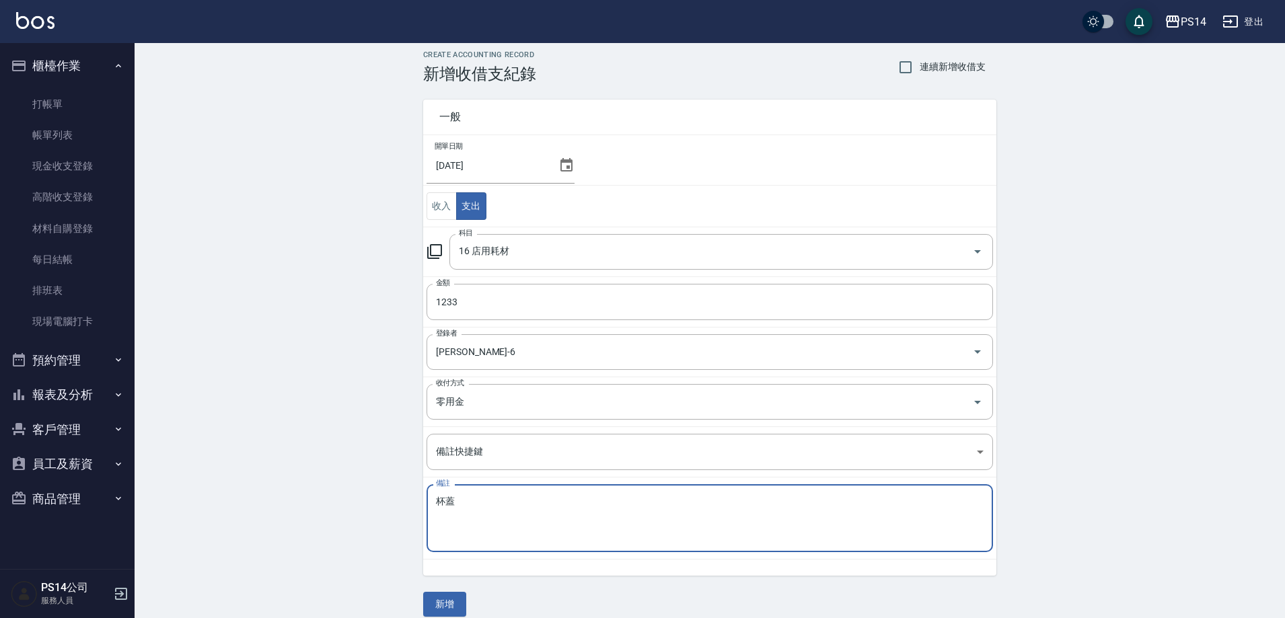
scroll to position [24, 0]
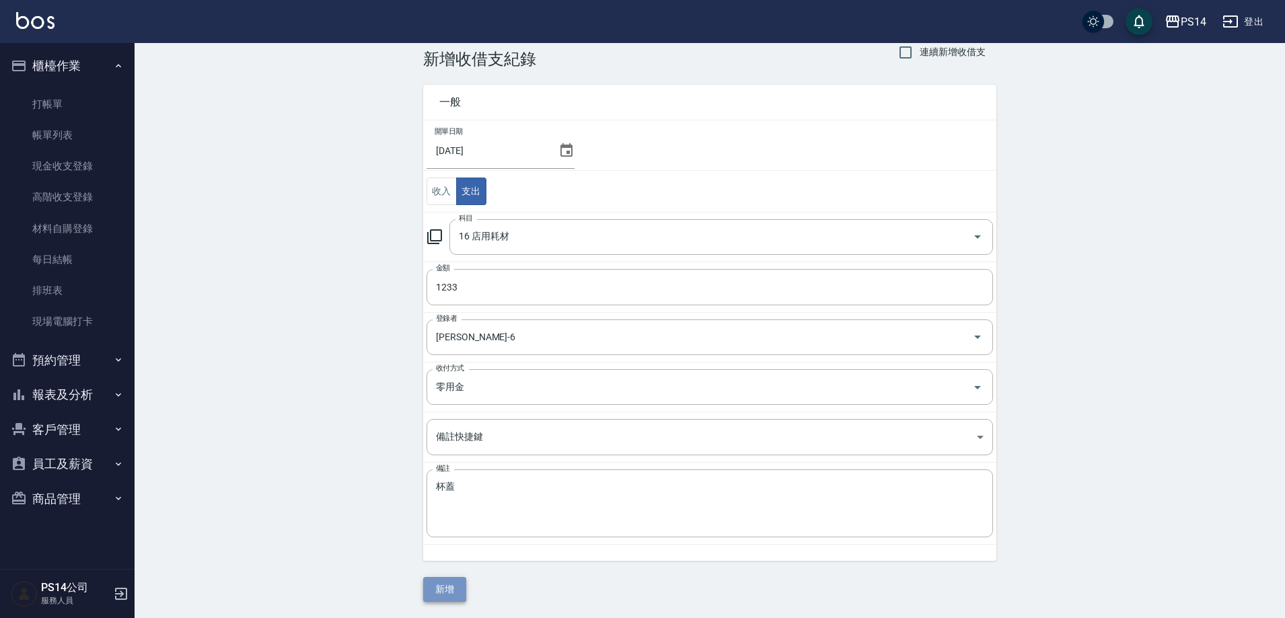
click at [464, 598] on button "新增" at bounding box center [444, 589] width 43 height 25
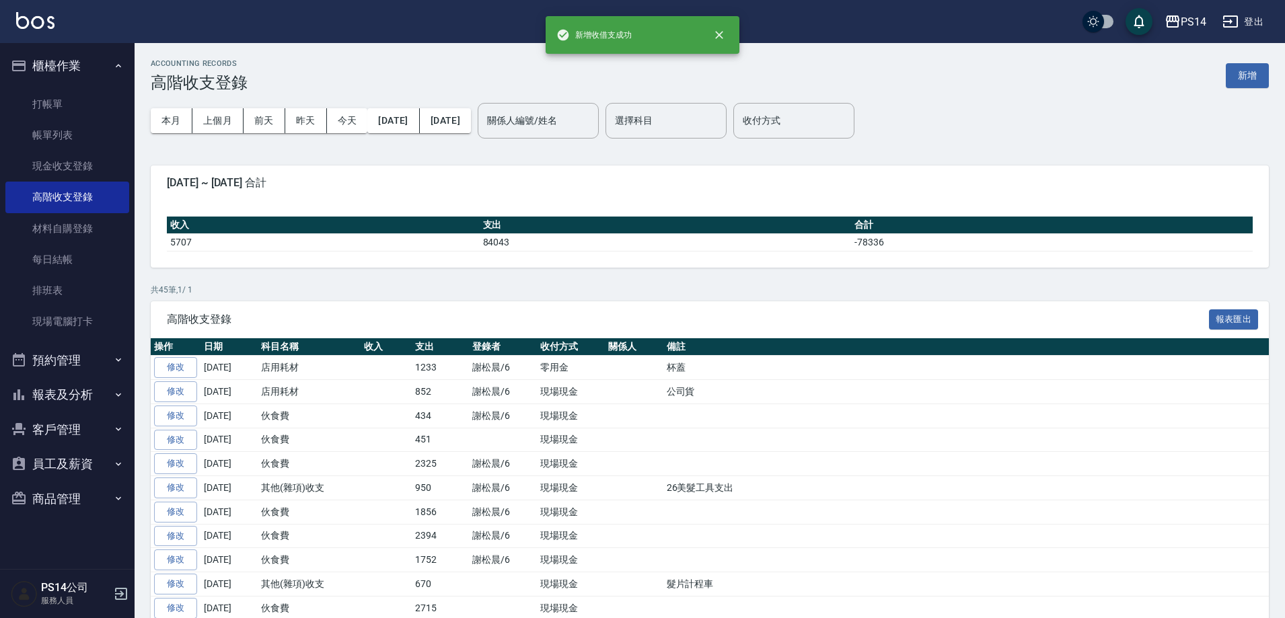
drag, startPoint x: 65, startPoint y: 102, endPoint x: 192, endPoint y: 104, distance: 127.2
click at [65, 104] on link "打帳單" at bounding box center [67, 104] width 124 height 31
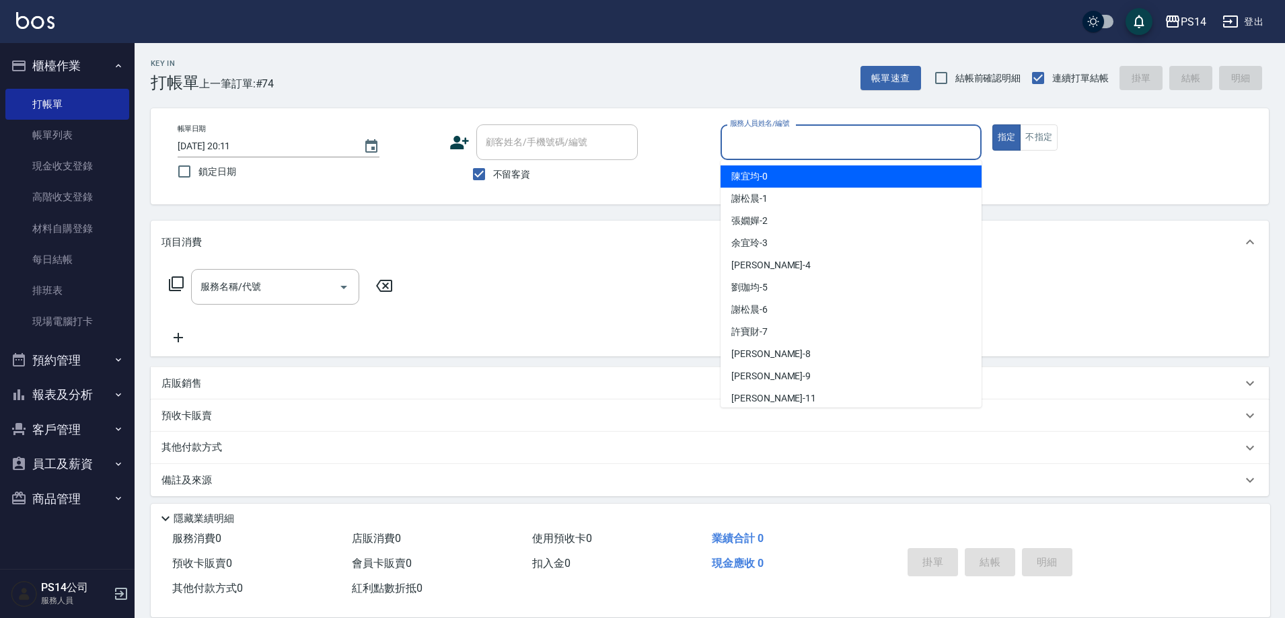
click at [859, 141] on input "服務人員姓名/編號" at bounding box center [851, 143] width 249 height 24
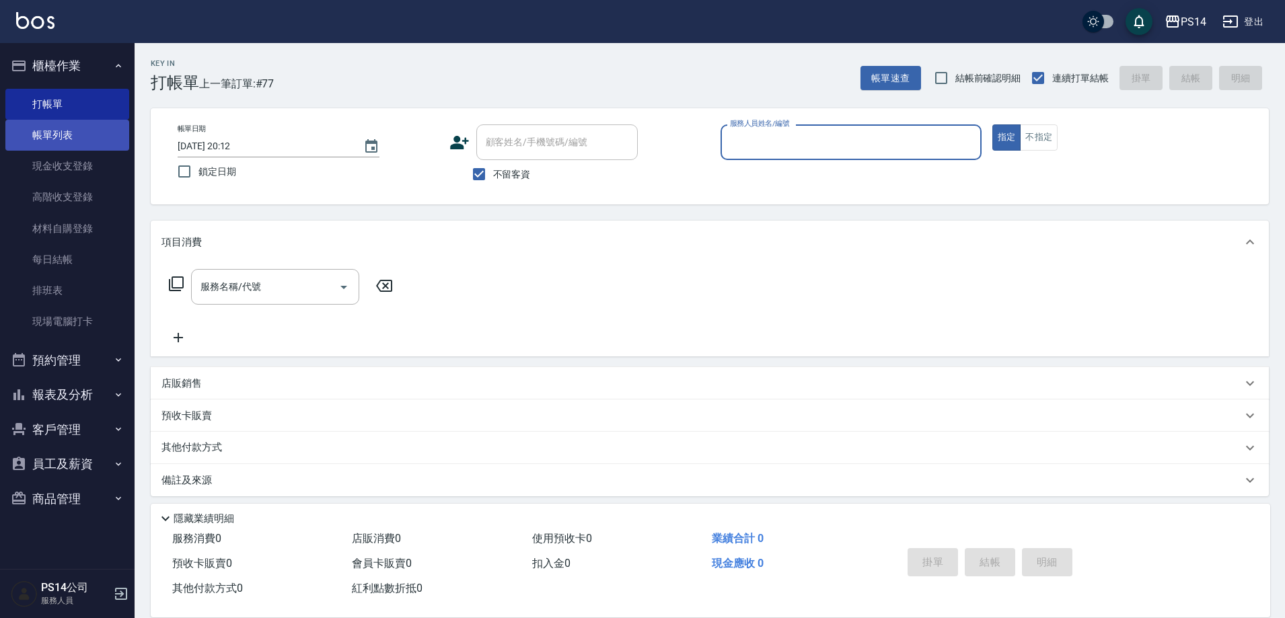
click at [34, 137] on link "帳單列表" at bounding box center [67, 135] width 124 height 31
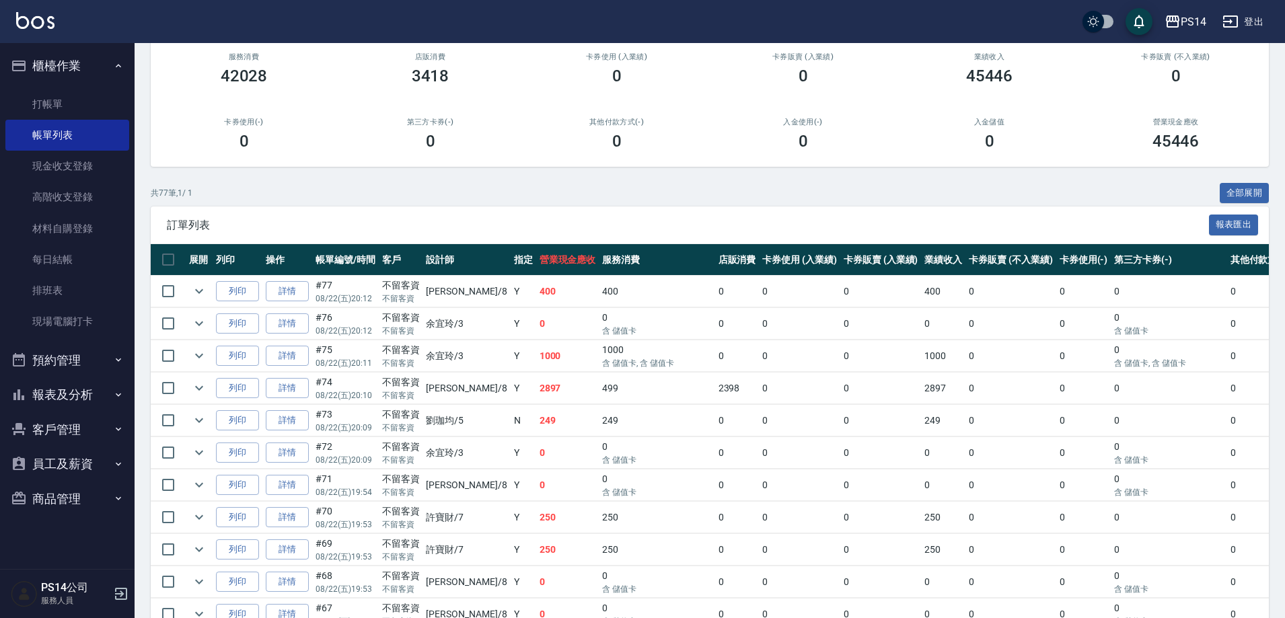
scroll to position [135, 0]
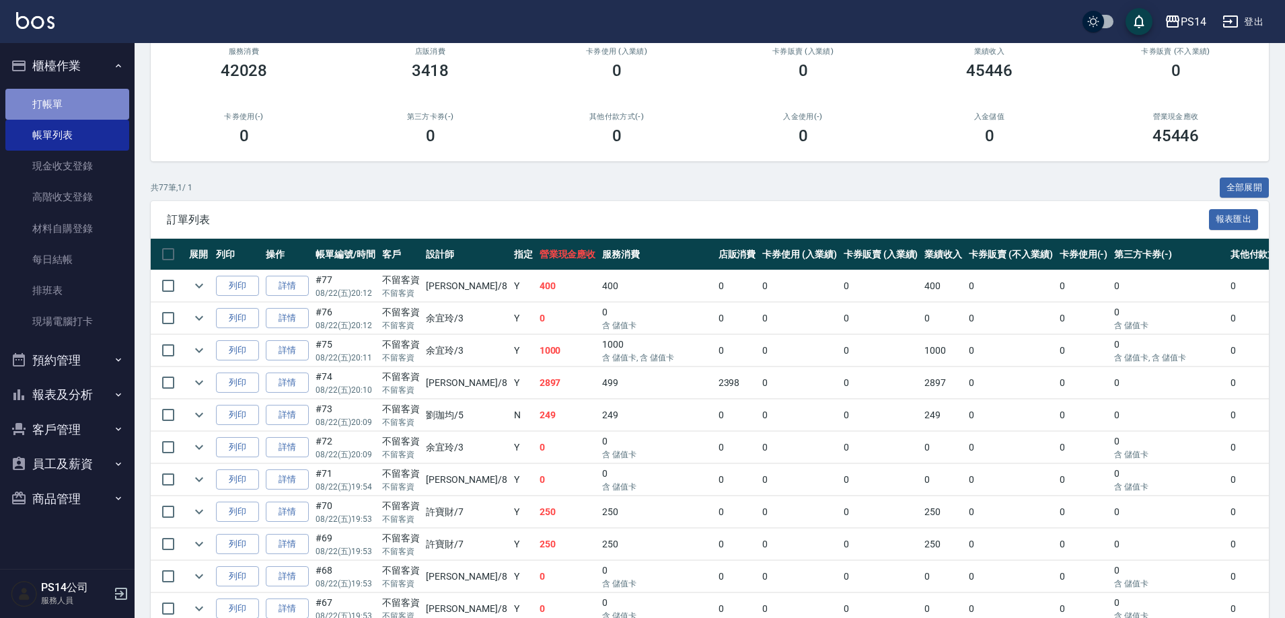
click at [44, 110] on link "打帳單" at bounding box center [67, 104] width 124 height 31
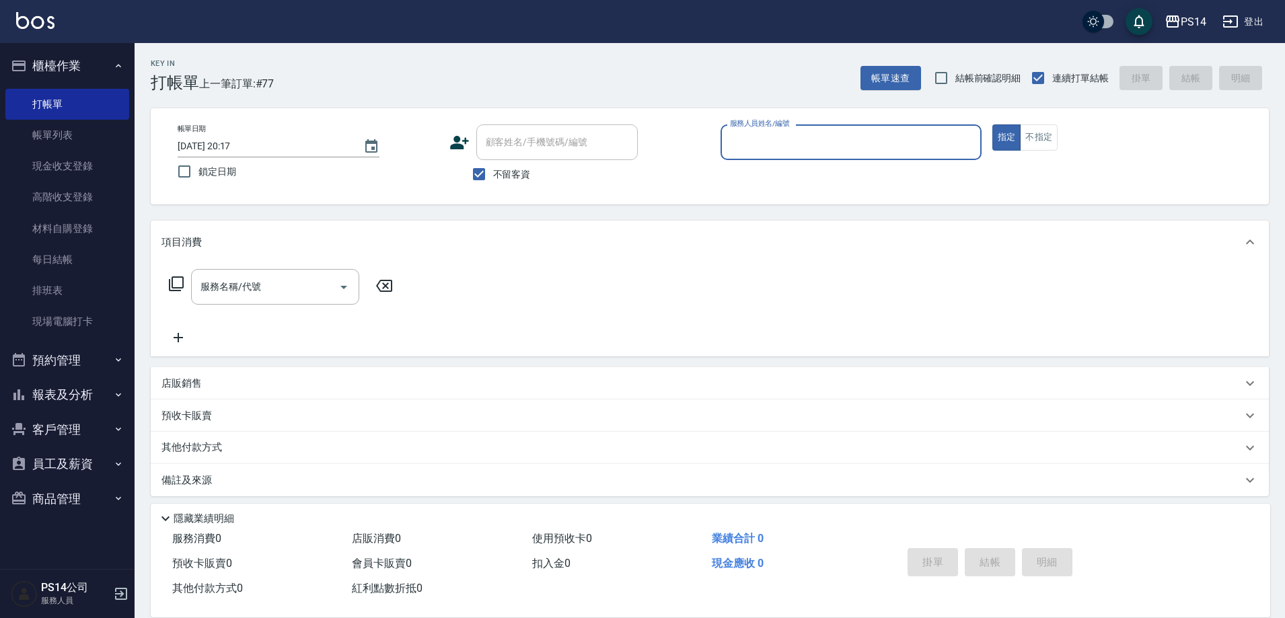
click at [749, 141] on input "服務人員姓名/編號" at bounding box center [851, 143] width 249 height 24
click at [67, 174] on link "現金收支登錄" at bounding box center [67, 166] width 124 height 31
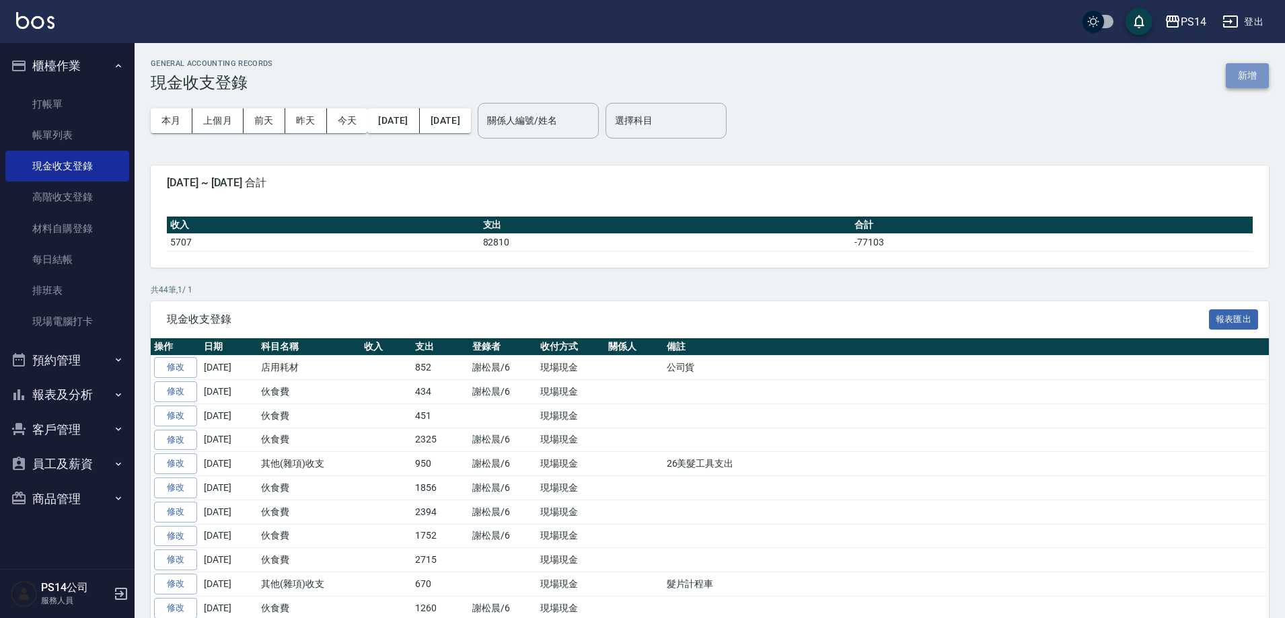
click at [1237, 68] on button "新增" at bounding box center [1247, 75] width 43 height 25
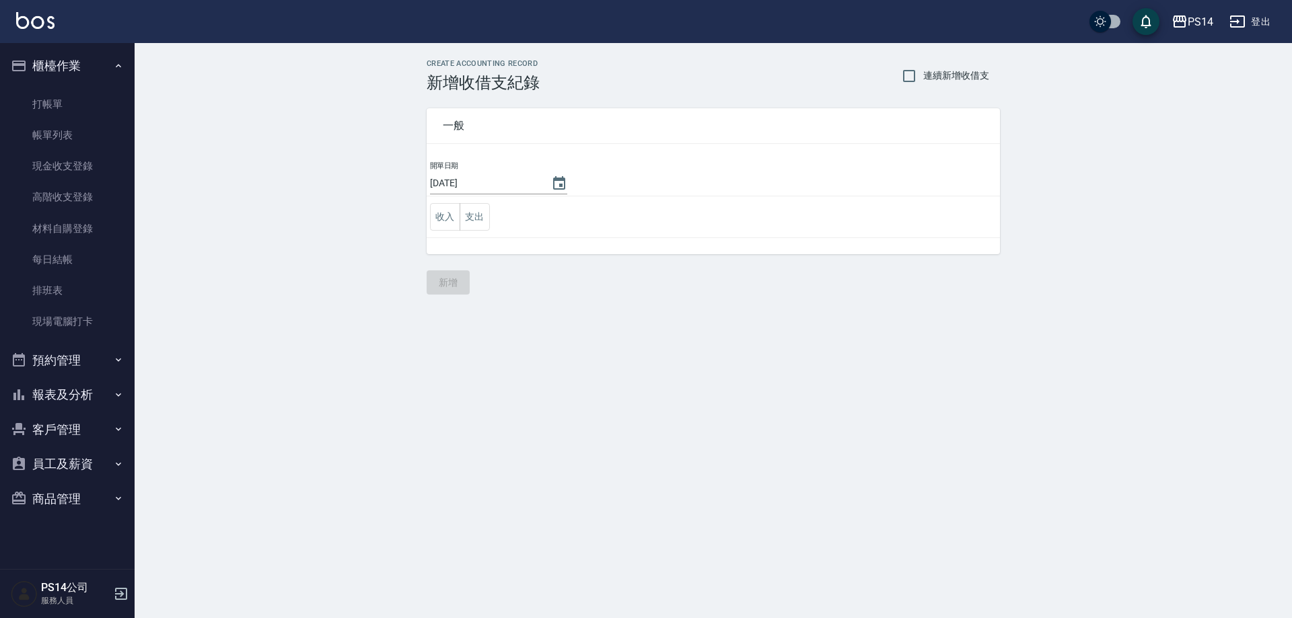
click at [492, 221] on td "收入 支出" at bounding box center [713, 218] width 573 height 42
click at [474, 219] on button "支出" at bounding box center [475, 217] width 30 height 28
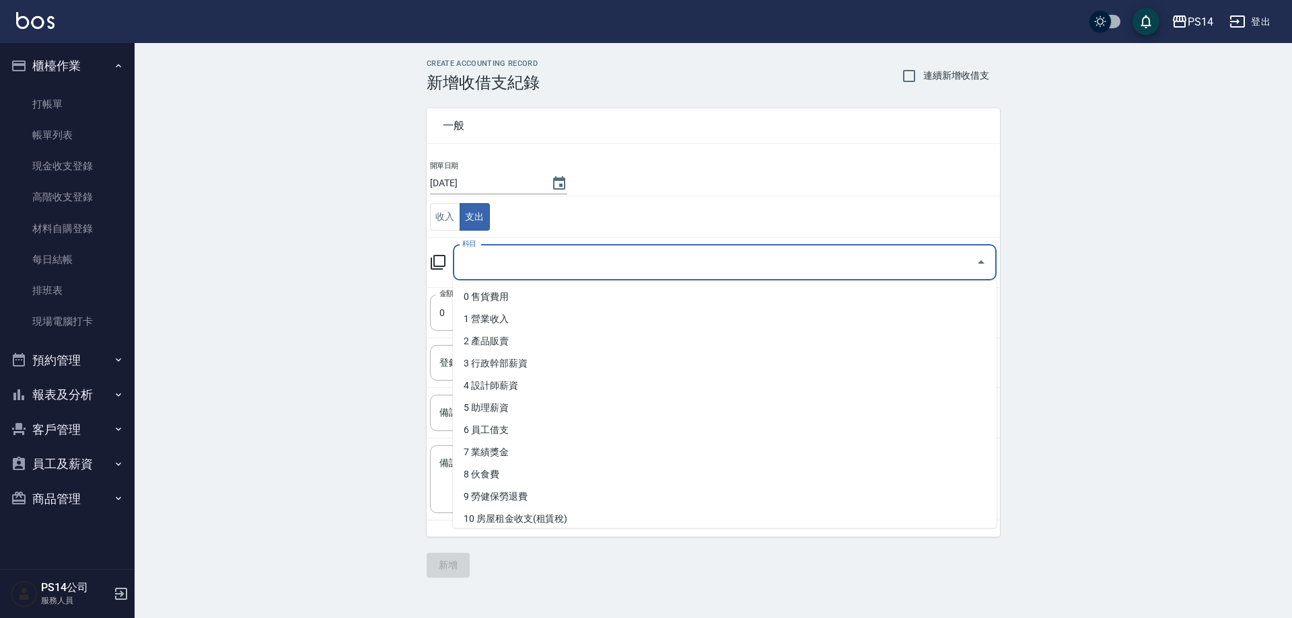
drag, startPoint x: 528, startPoint y: 268, endPoint x: 522, endPoint y: 412, distance: 144.1
click at [526, 274] on input "科目" at bounding box center [714, 263] width 511 height 24
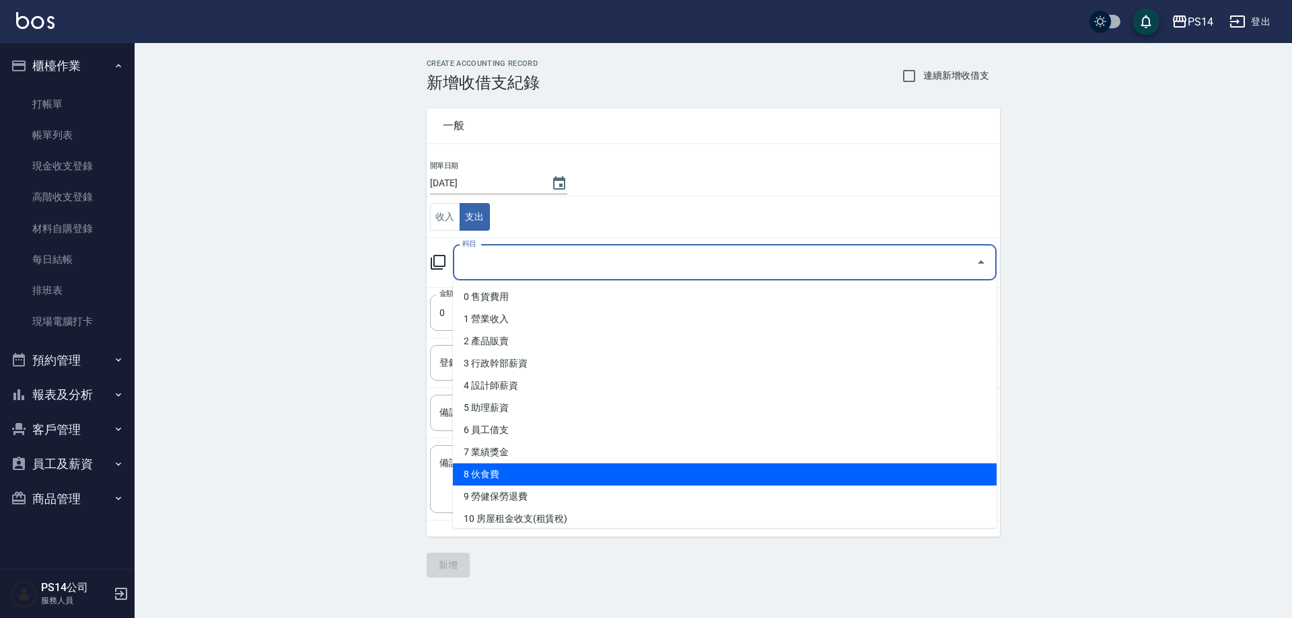
click at [516, 470] on li "8 伙食費" at bounding box center [725, 475] width 544 height 22
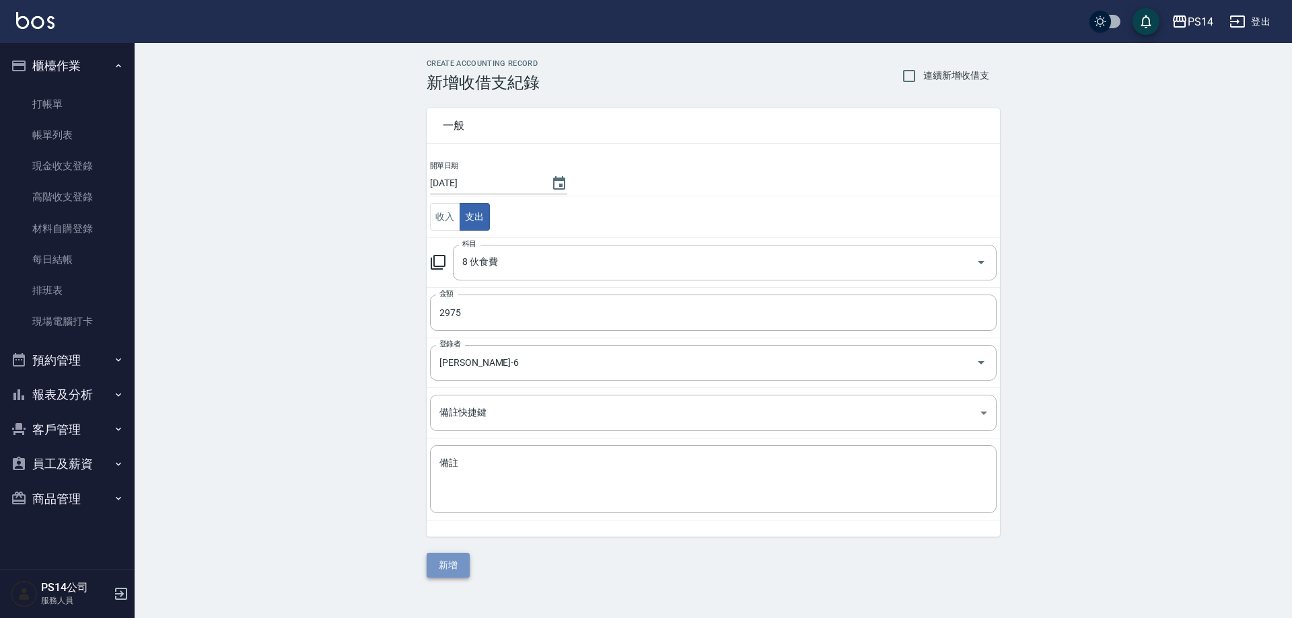
click at [450, 576] on button "新增" at bounding box center [448, 565] width 43 height 25
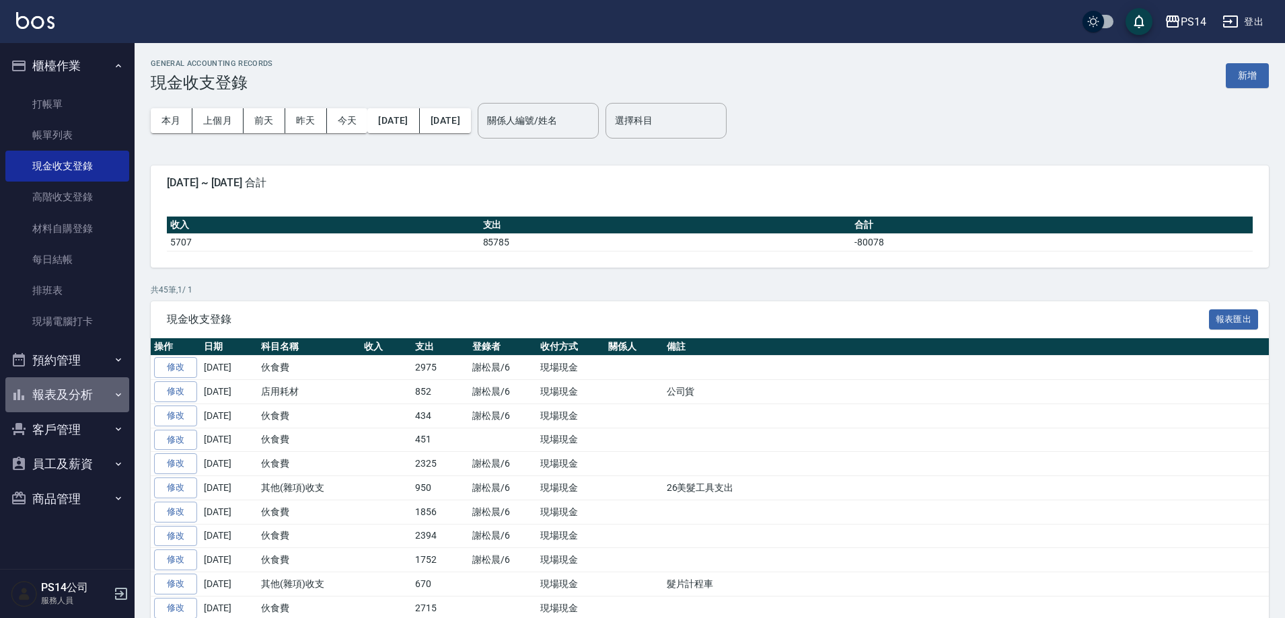
click at [95, 394] on button "報表及分析" at bounding box center [67, 395] width 124 height 35
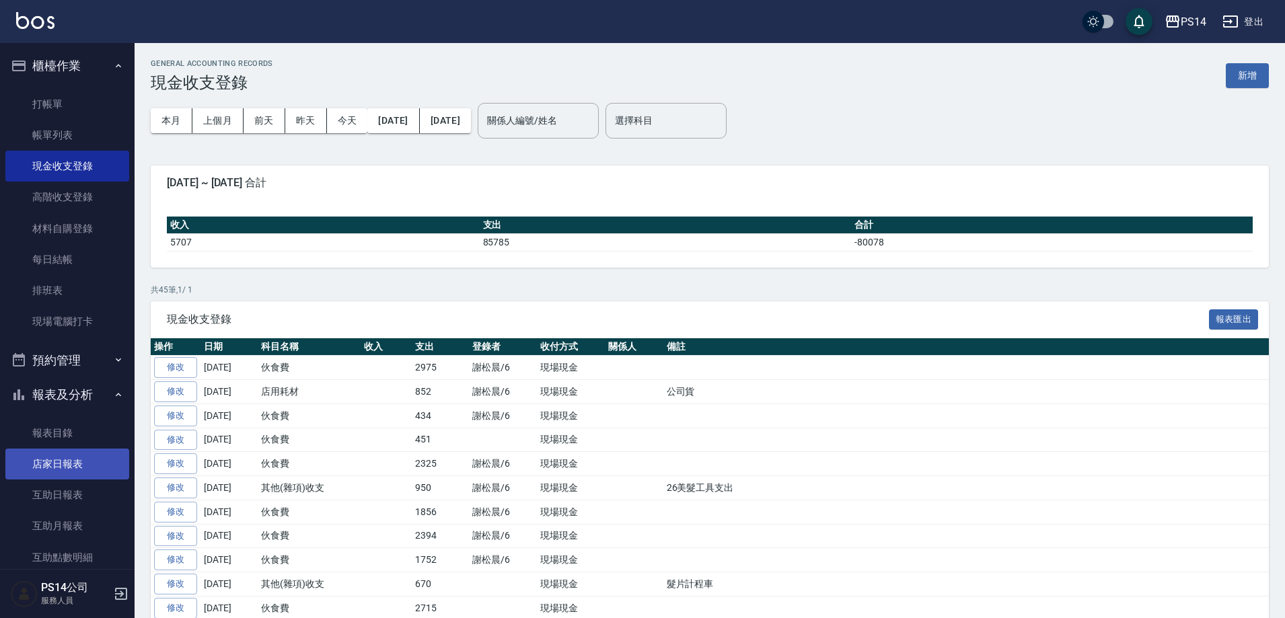
click at [67, 472] on link "店家日報表" at bounding box center [67, 464] width 124 height 31
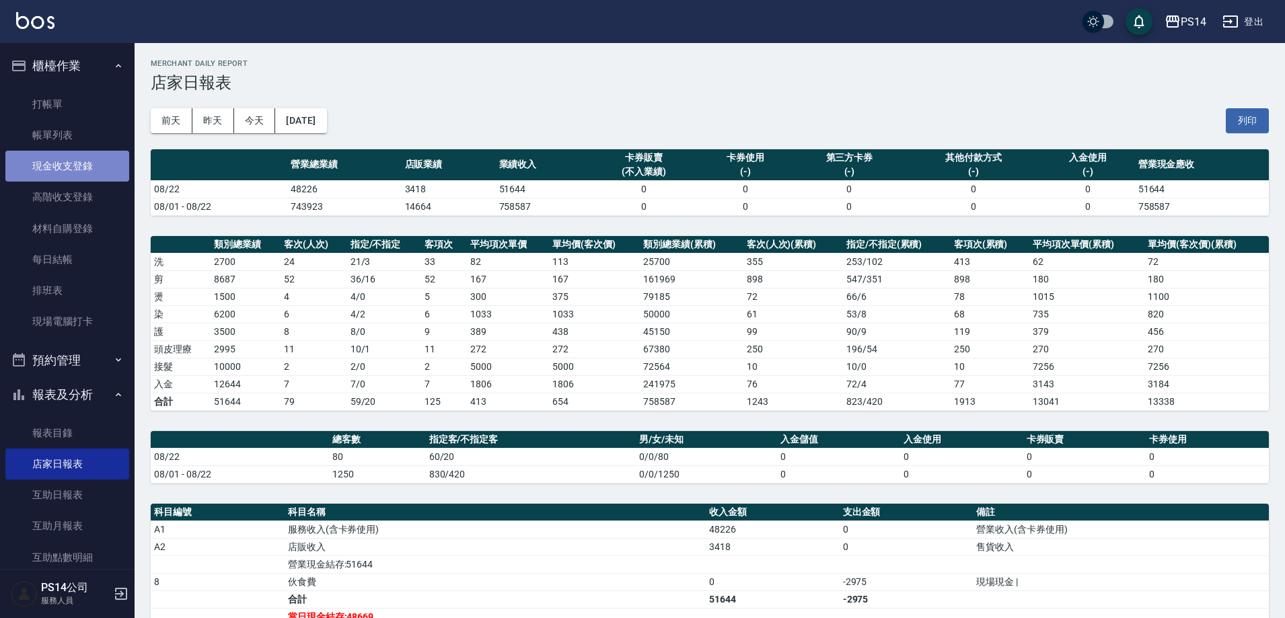
click at [79, 160] on link "現金收支登錄" at bounding box center [67, 166] width 124 height 31
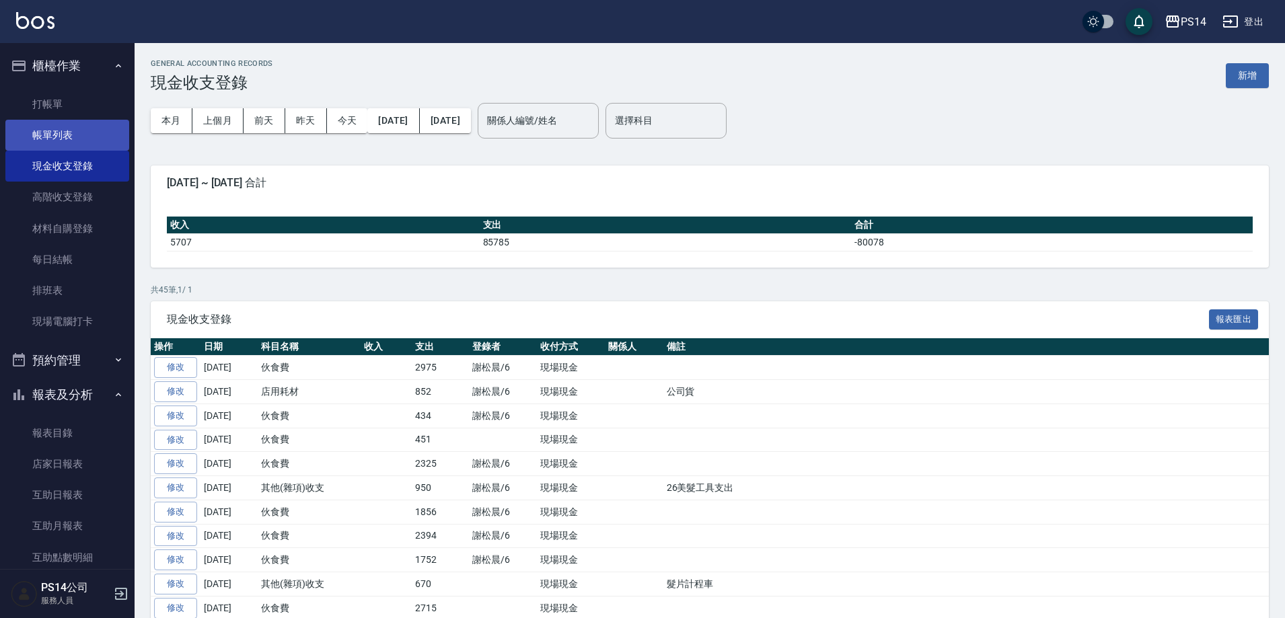
click at [82, 143] on link "帳單列表" at bounding box center [67, 135] width 124 height 31
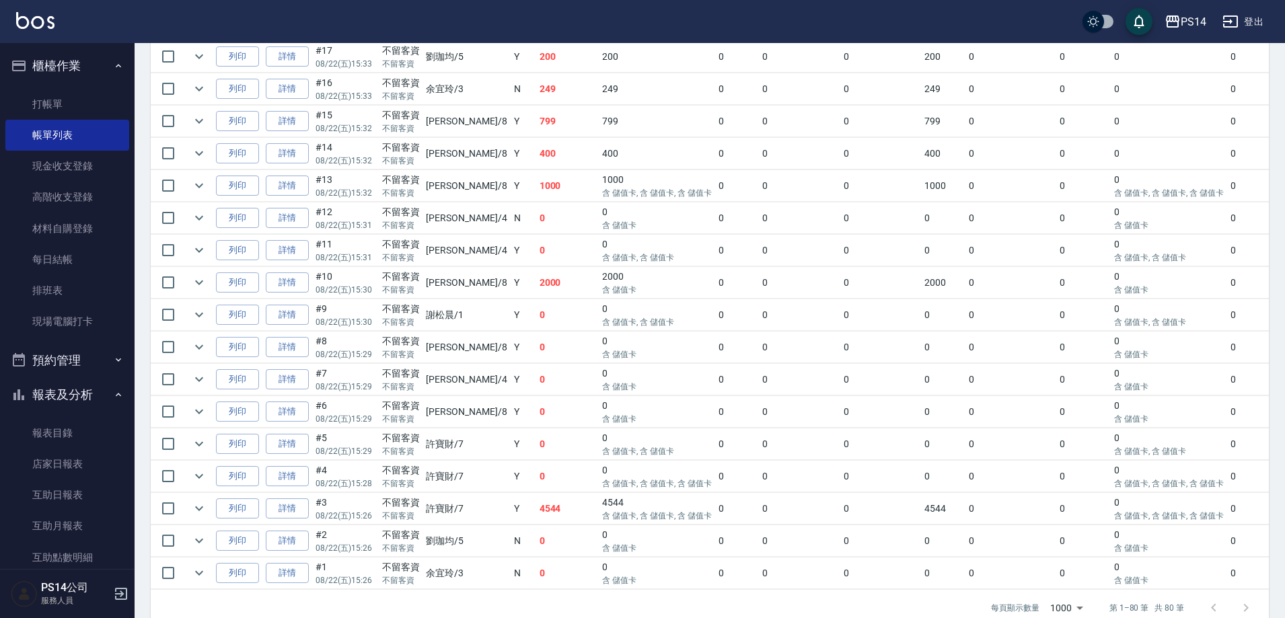
scroll to position [2423, 0]
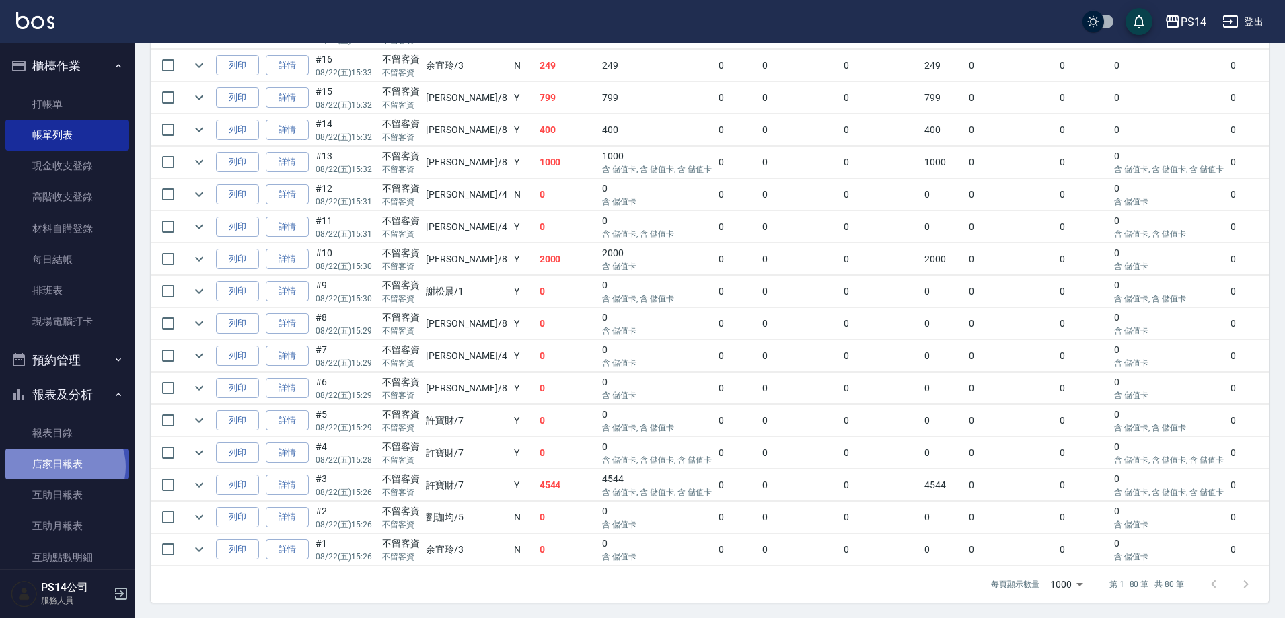
click at [63, 467] on link "店家日報表" at bounding box center [67, 464] width 124 height 31
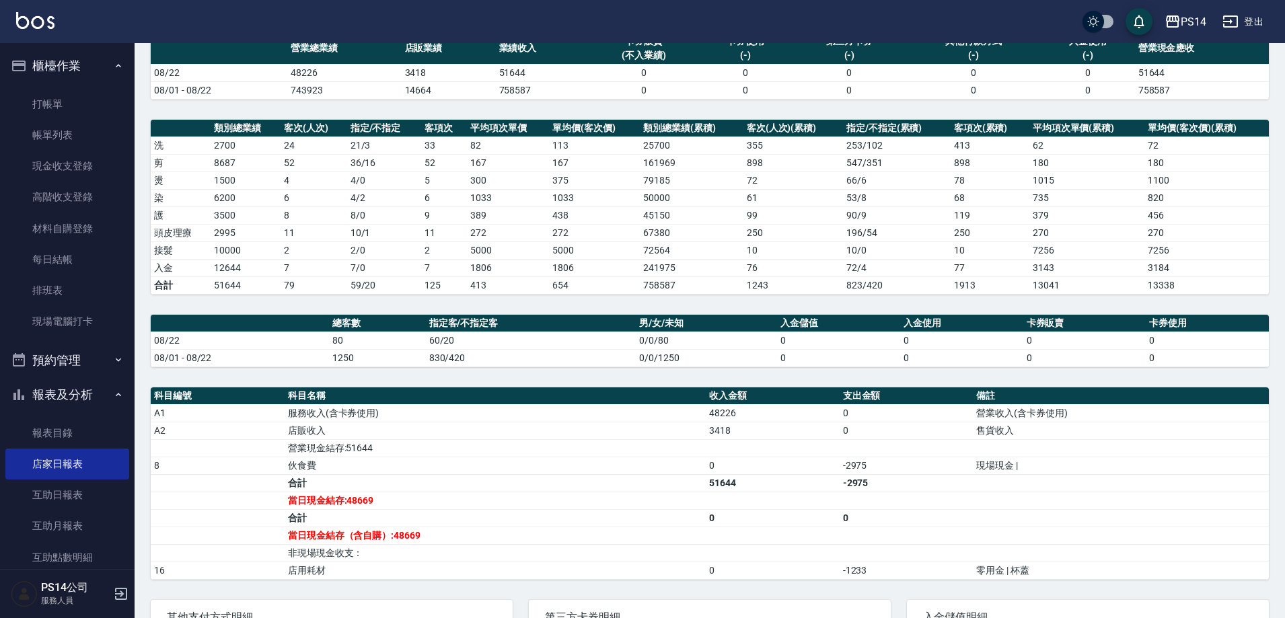
scroll to position [135, 0]
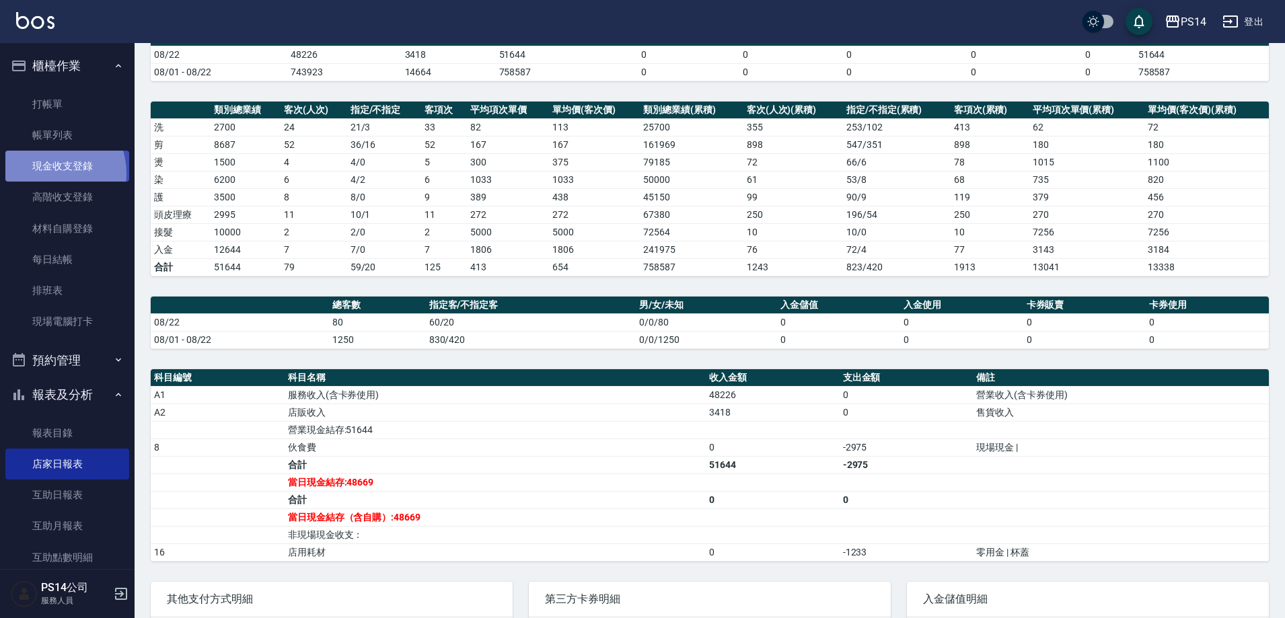
click at [46, 175] on link "現金收支登錄" at bounding box center [67, 166] width 124 height 31
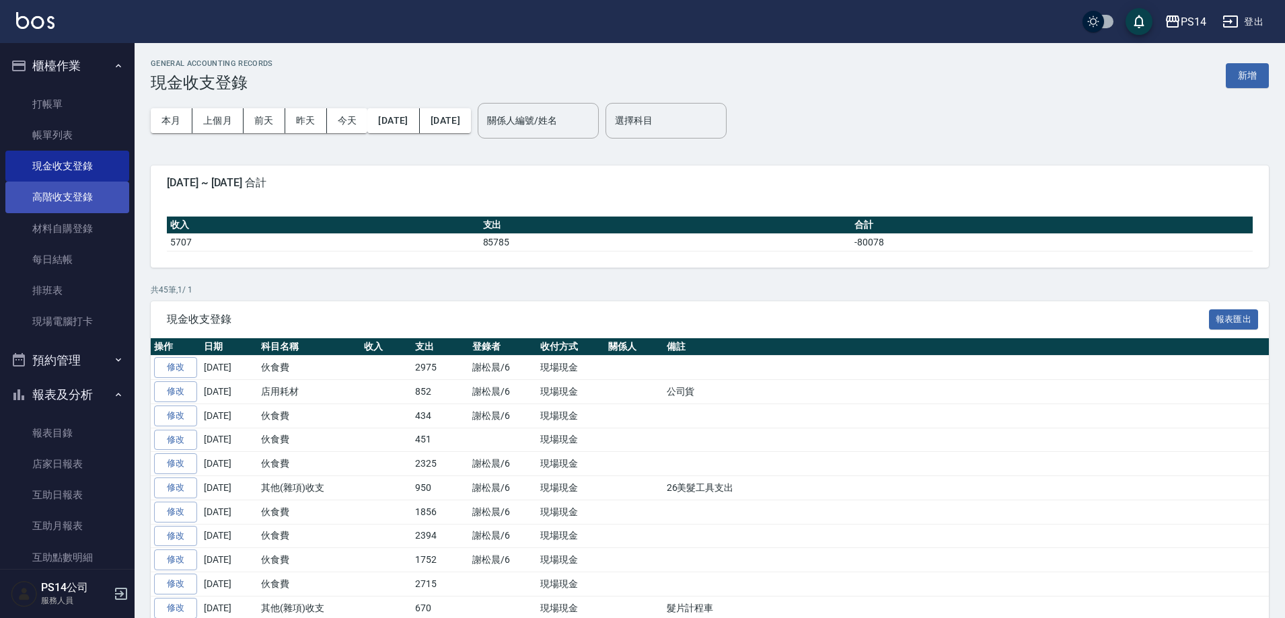
click at [90, 197] on link "高階收支登錄" at bounding box center [67, 197] width 124 height 31
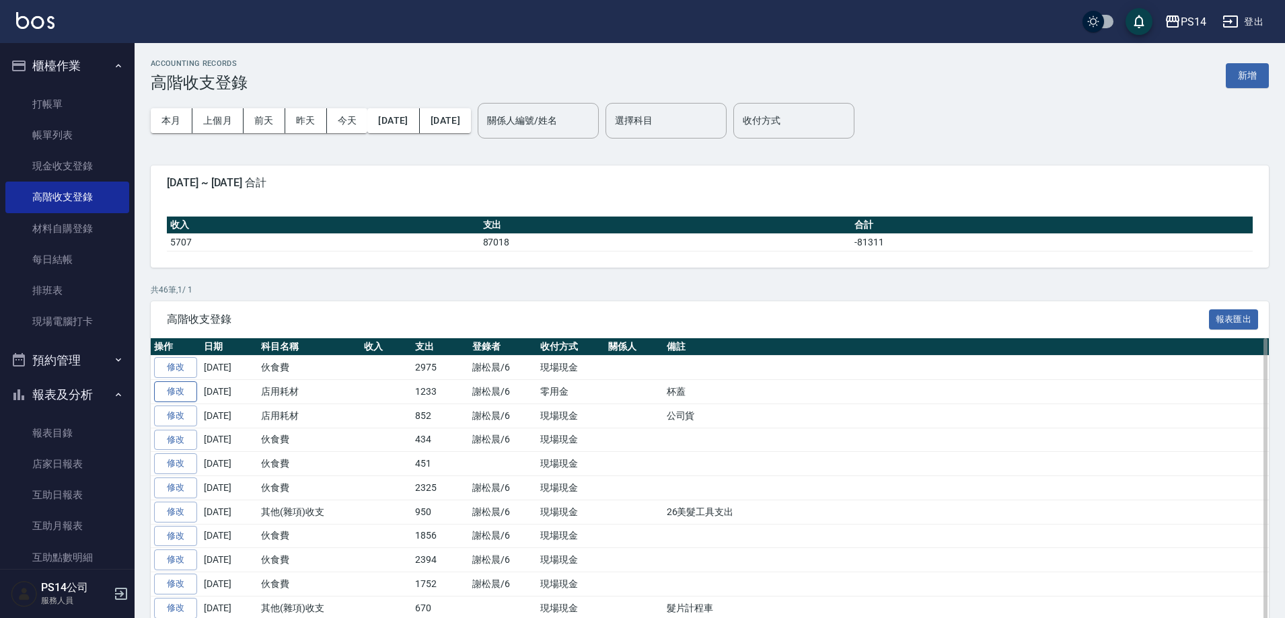
click at [174, 388] on link "修改" at bounding box center [175, 392] width 43 height 21
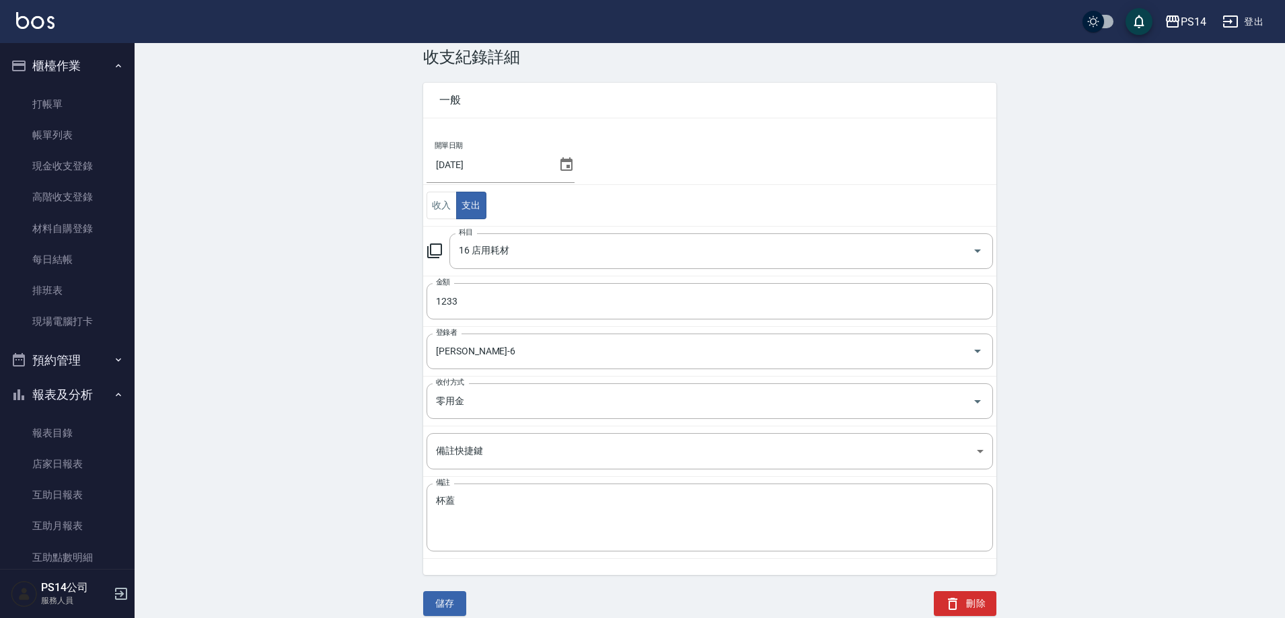
scroll to position [40, 0]
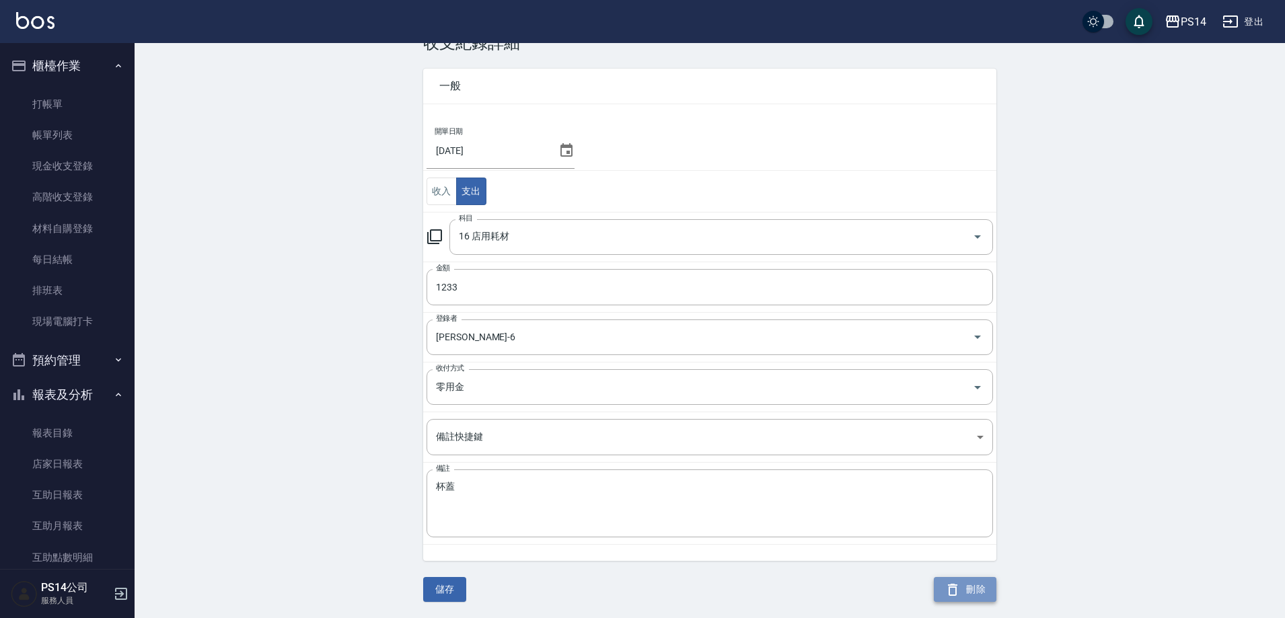
click at [975, 595] on button "刪除" at bounding box center [965, 589] width 63 height 25
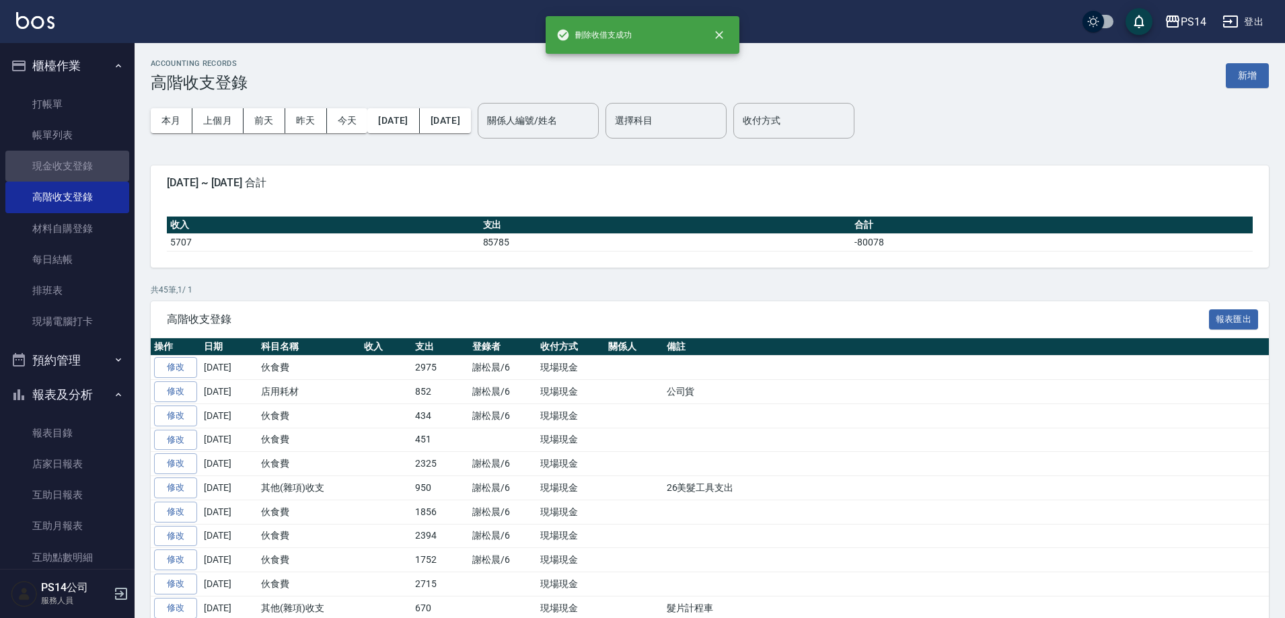
drag, startPoint x: 107, startPoint y: 173, endPoint x: 1291, endPoint y: 194, distance: 1184.6
click at [107, 172] on link "現金收支登錄" at bounding box center [67, 166] width 124 height 31
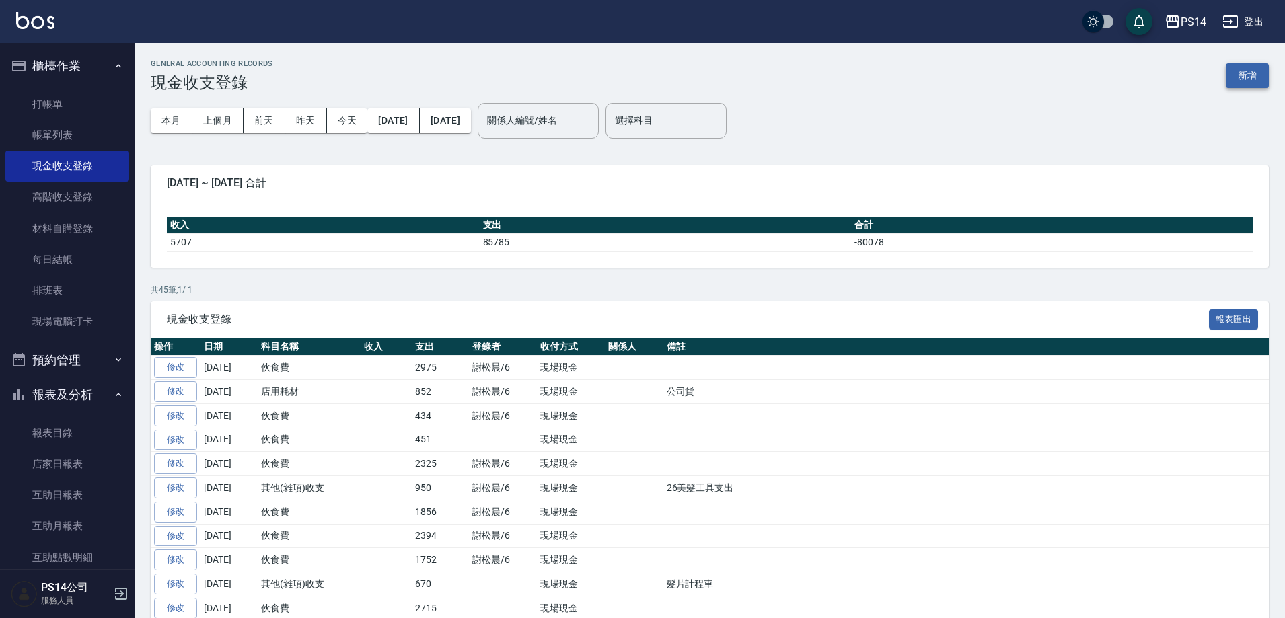
click at [1256, 69] on button "新增" at bounding box center [1247, 75] width 43 height 25
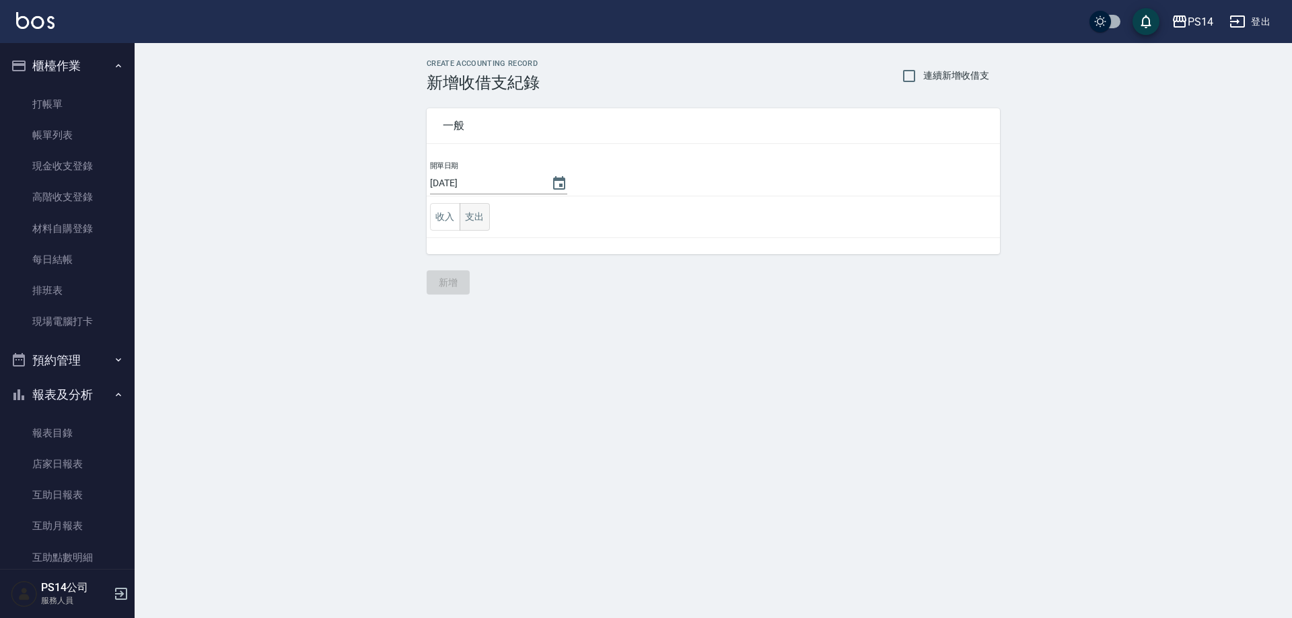
click at [488, 219] on button "支出" at bounding box center [475, 217] width 30 height 28
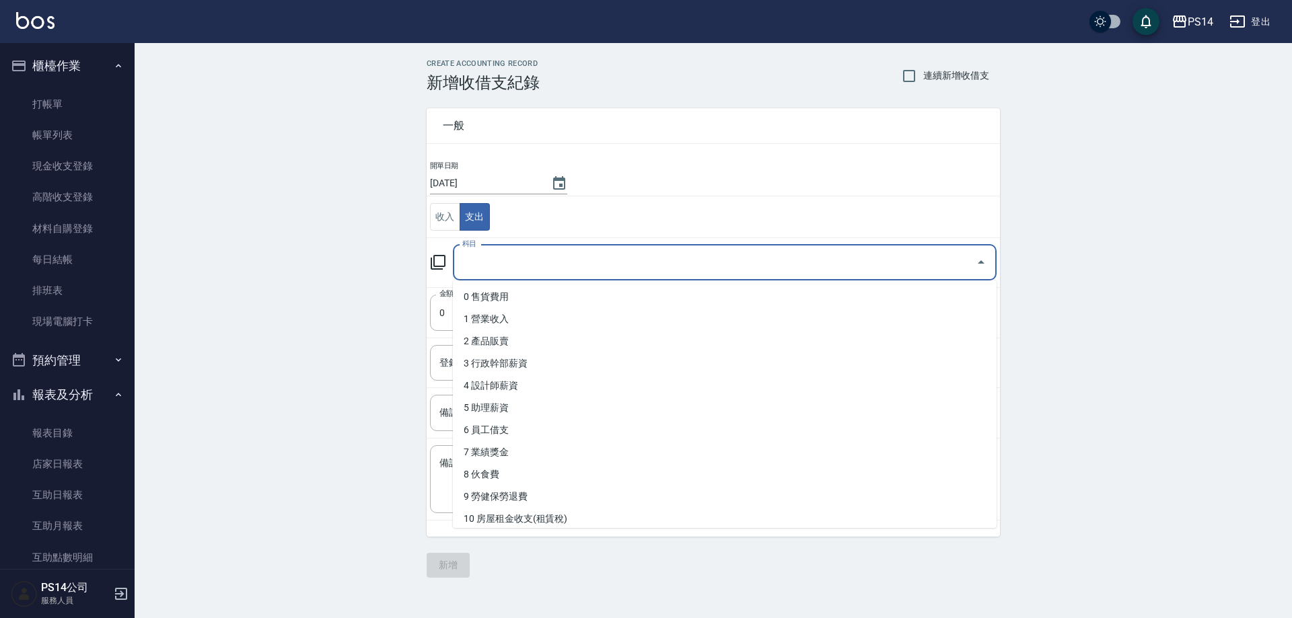
drag, startPoint x: 531, startPoint y: 261, endPoint x: 518, endPoint y: 339, distance: 78.4
click at [531, 262] on input "科目" at bounding box center [714, 263] width 511 height 24
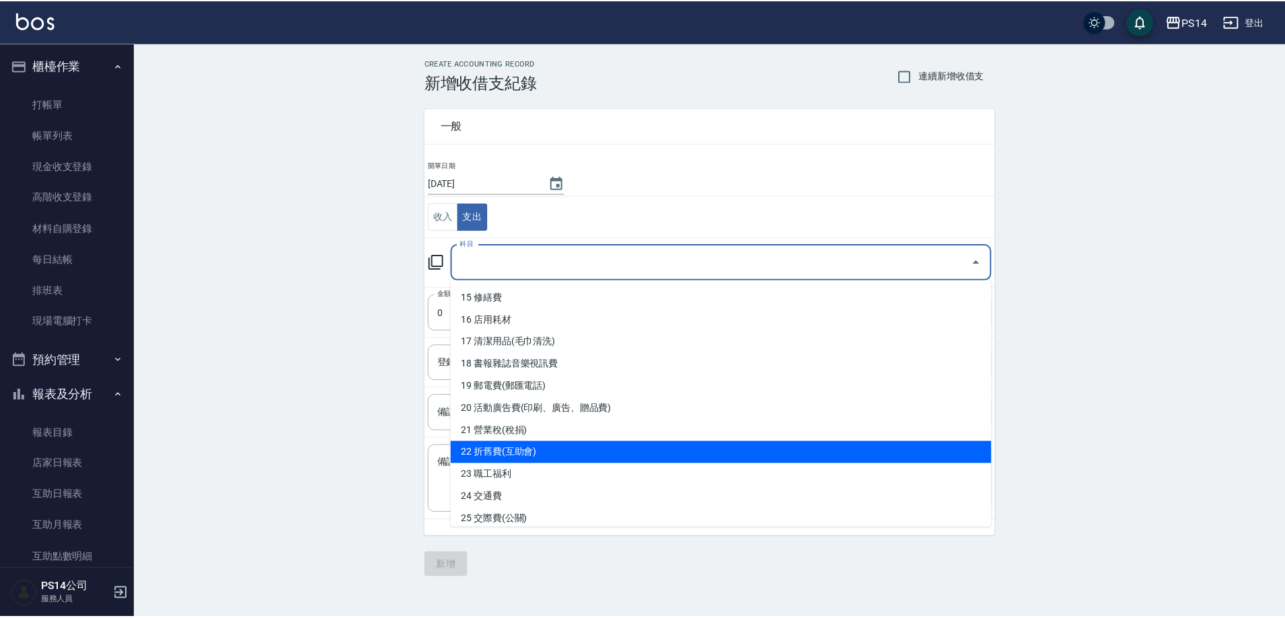
scroll to position [336, 0]
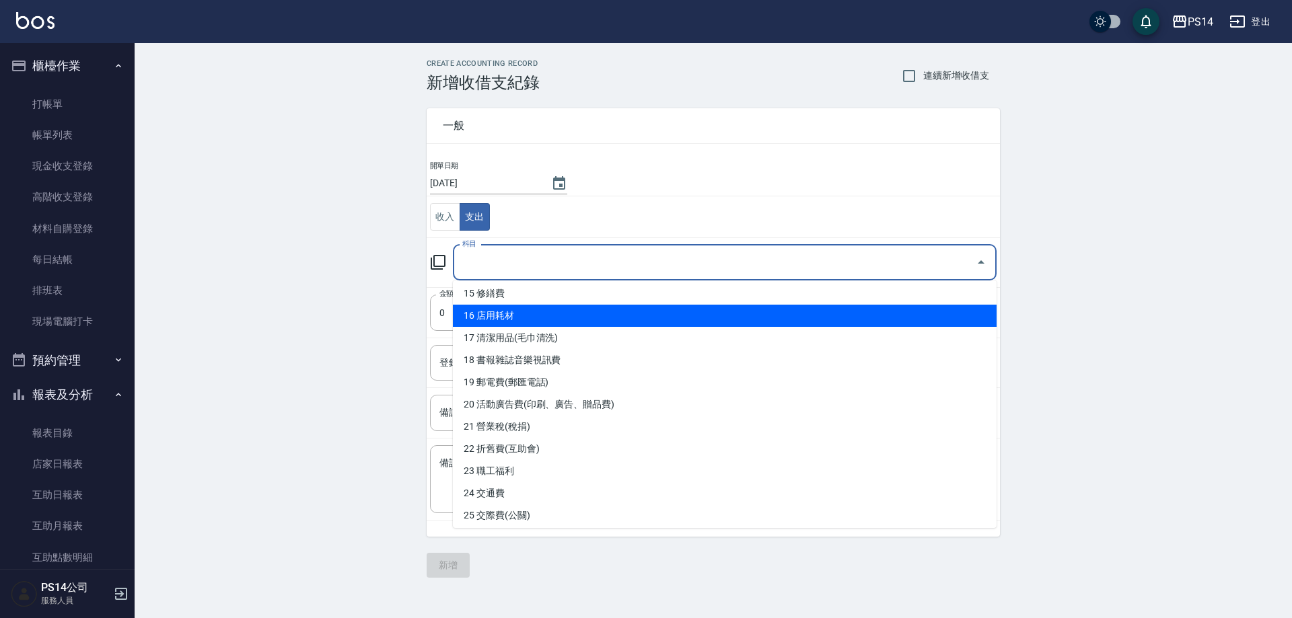
click at [526, 314] on li "16 店用耗材" at bounding box center [725, 316] width 544 height 22
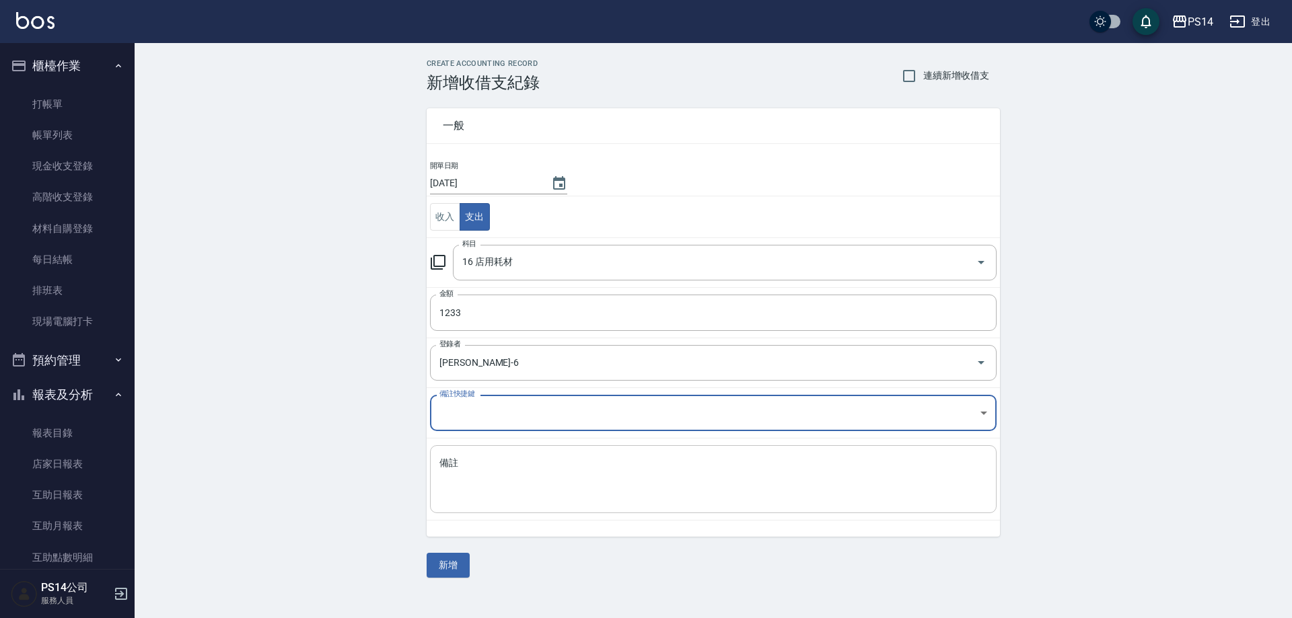
click at [503, 472] on textarea "備註" at bounding box center [713, 480] width 548 height 46
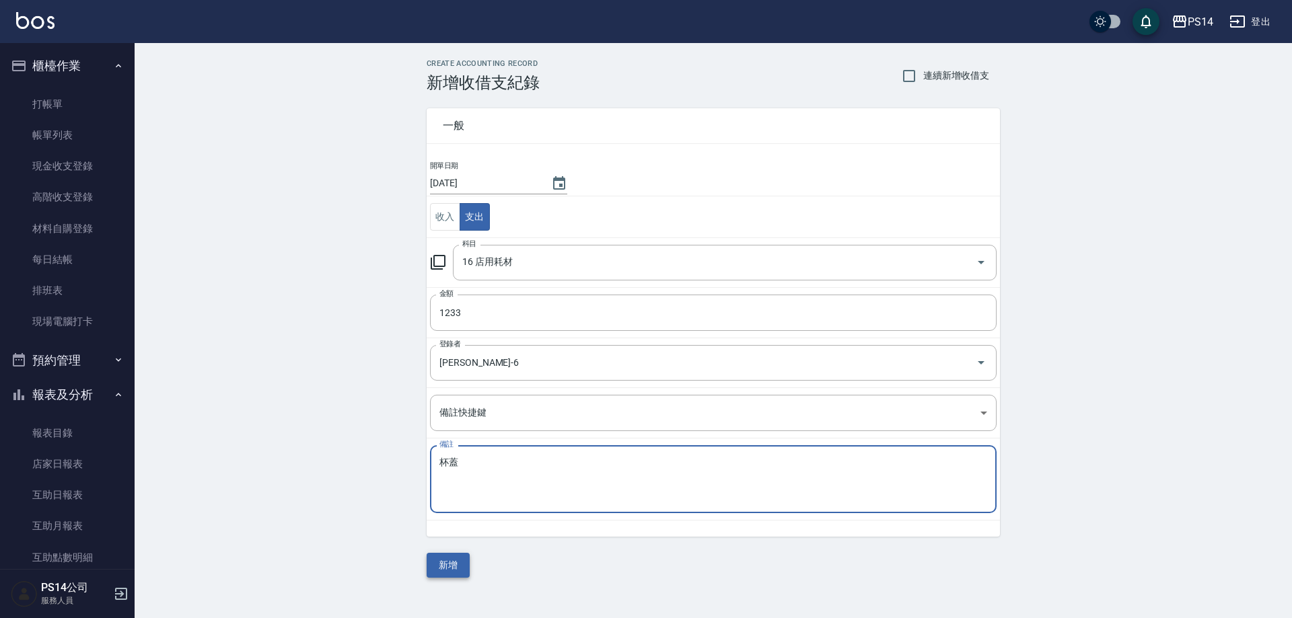
click at [453, 566] on button "新增" at bounding box center [448, 565] width 43 height 25
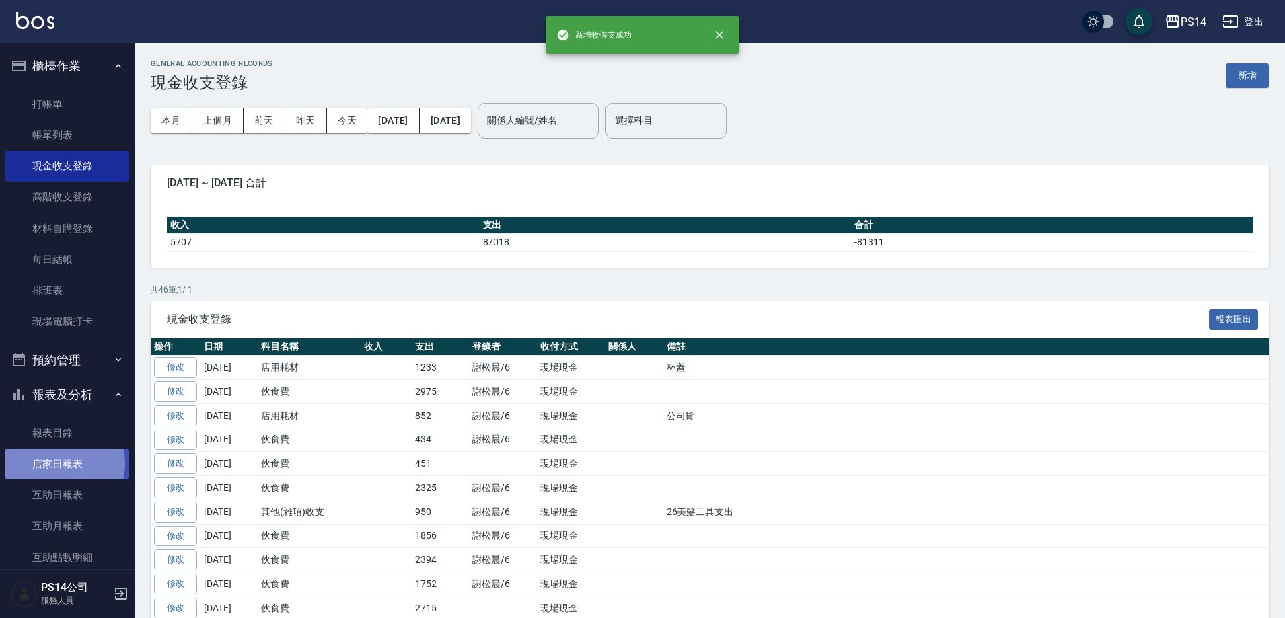
click at [56, 464] on link "店家日報表" at bounding box center [67, 464] width 124 height 31
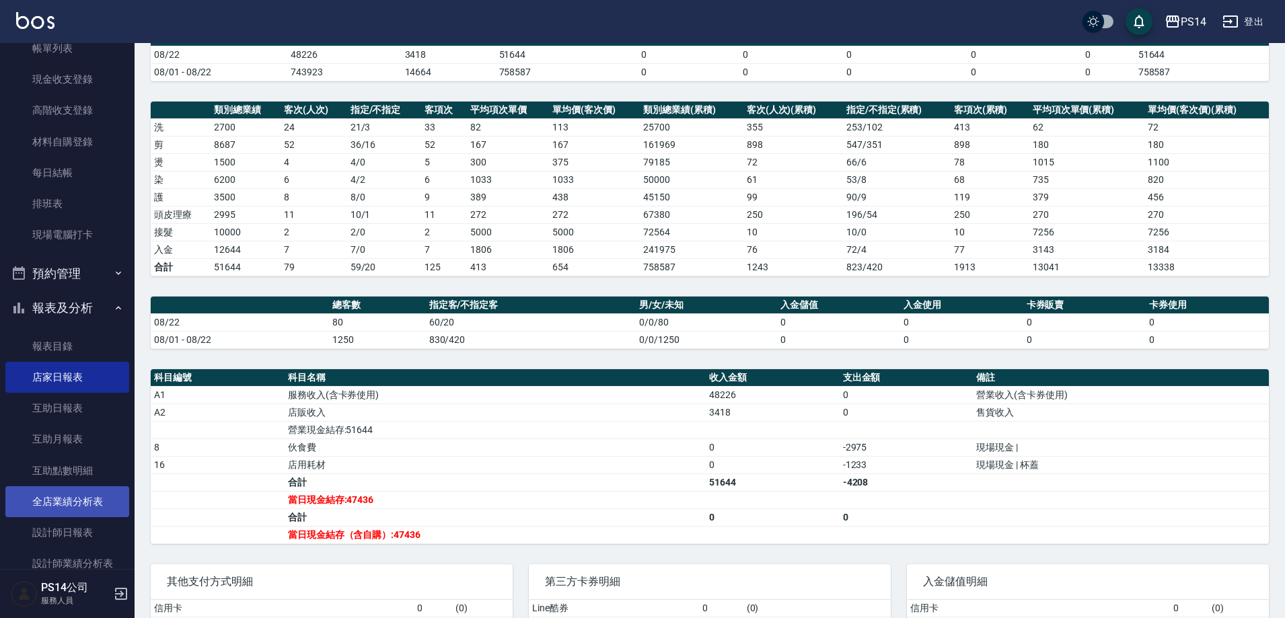
scroll to position [135, 0]
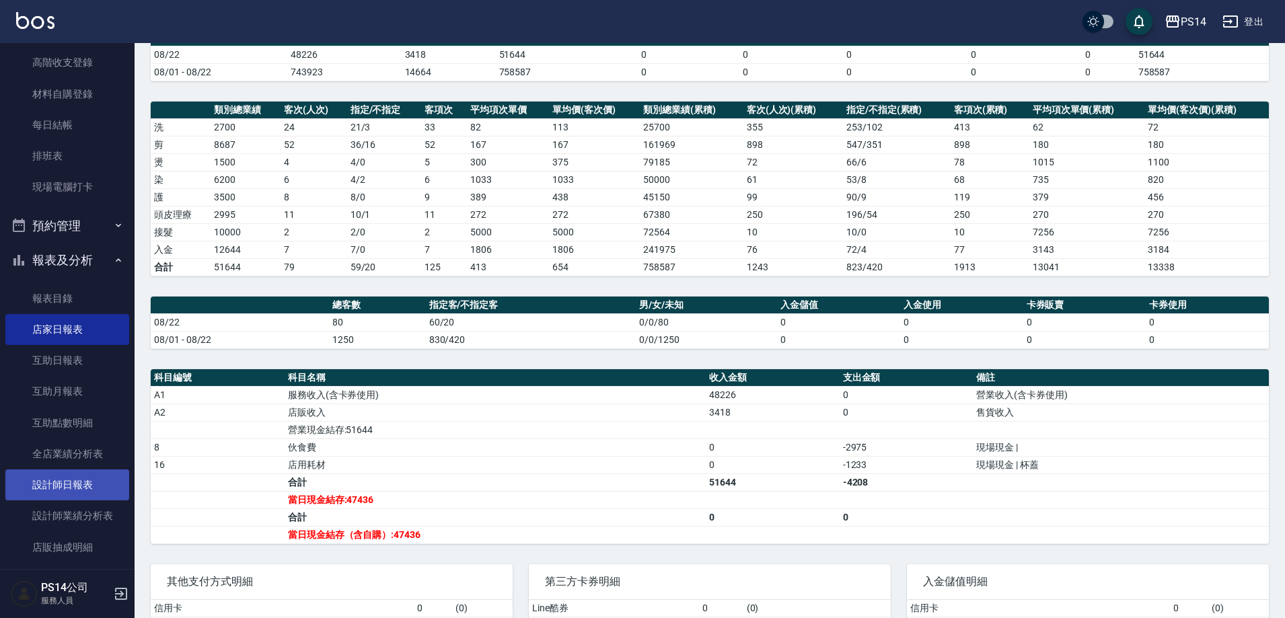
click at [91, 489] on link "設計師日報表" at bounding box center [67, 485] width 124 height 31
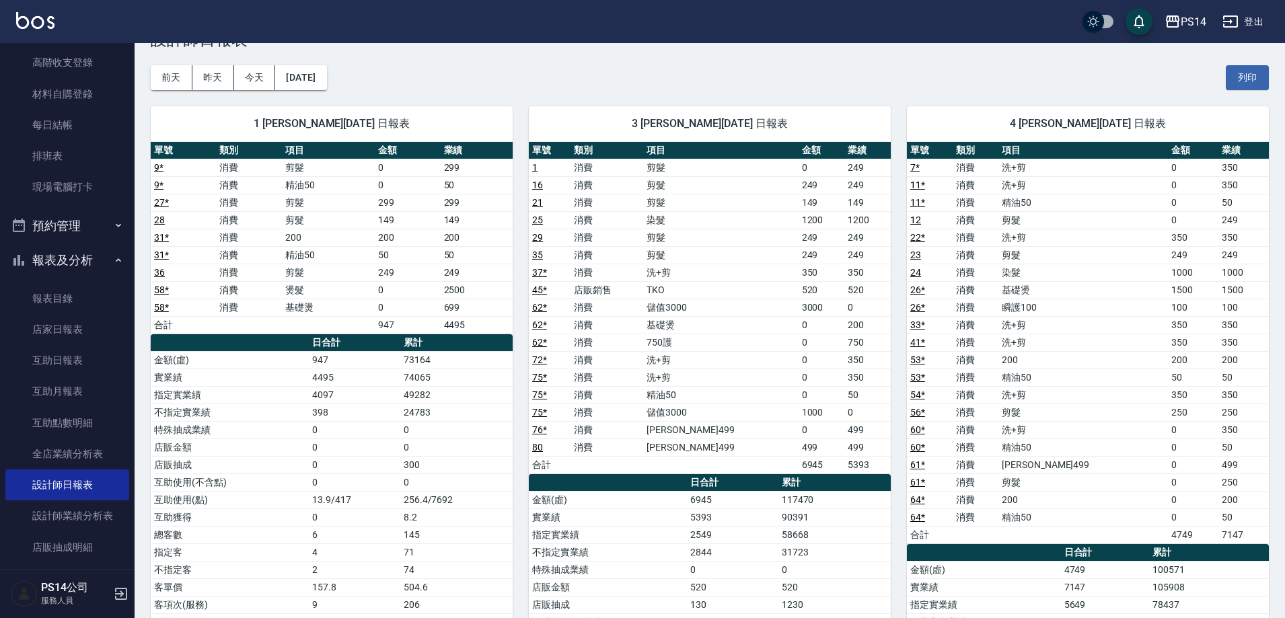
scroll to position [67, 0]
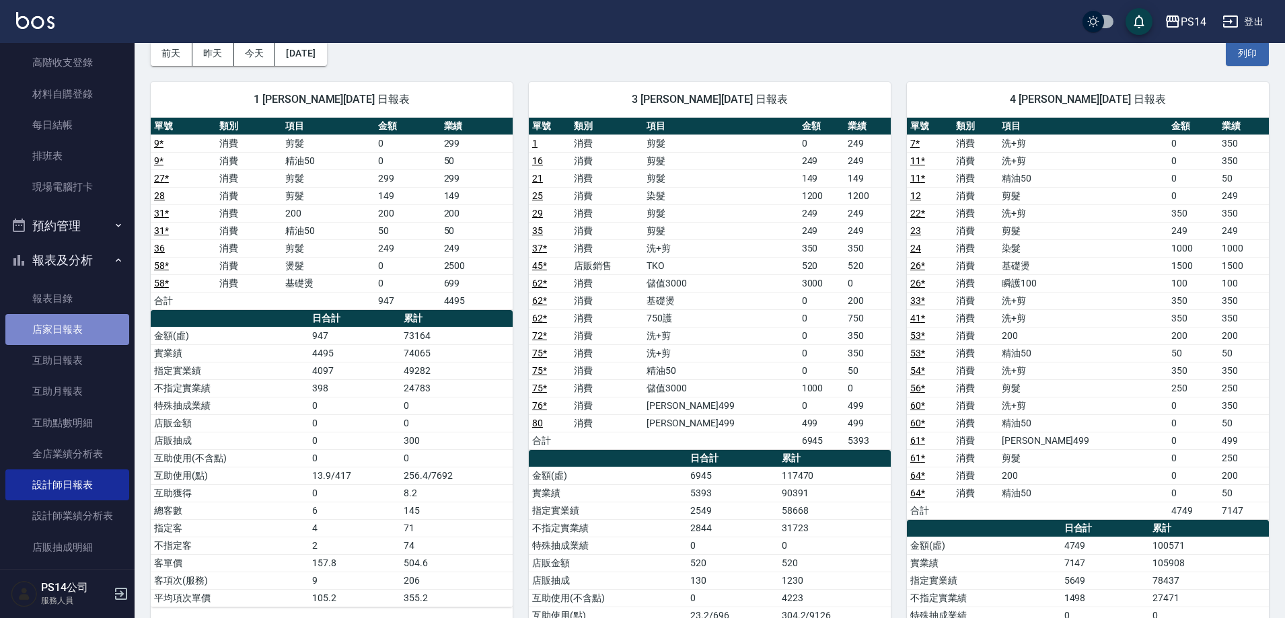
click at [92, 331] on link "店家日報表" at bounding box center [67, 329] width 124 height 31
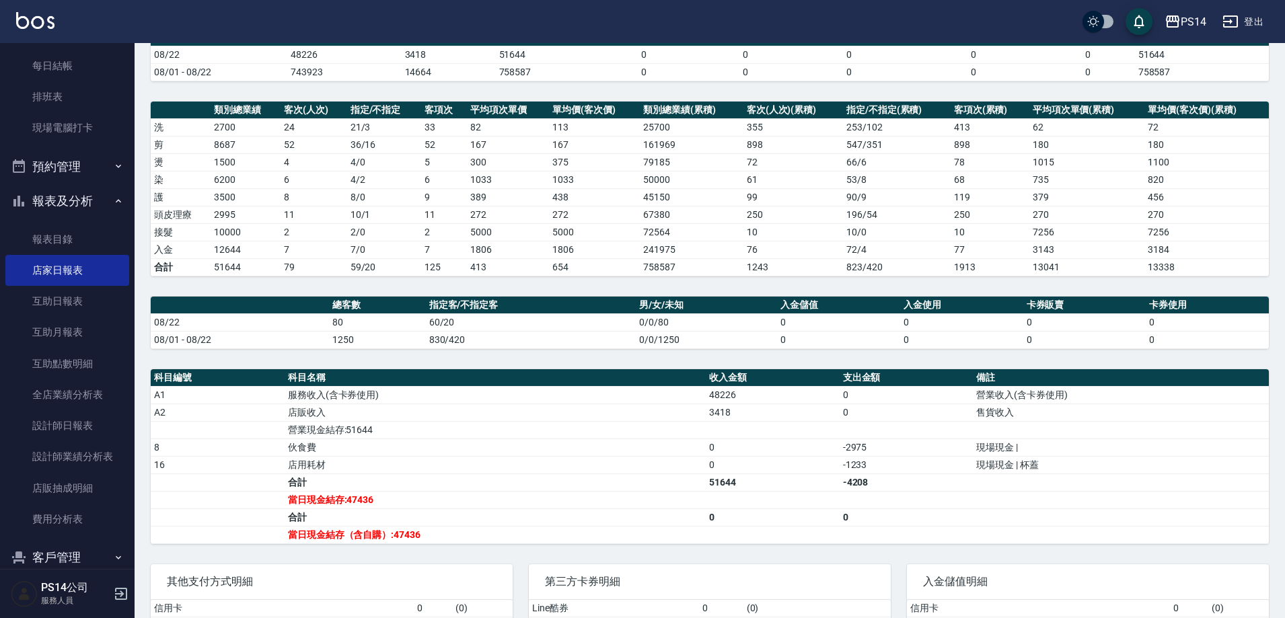
scroll to position [202, 0]
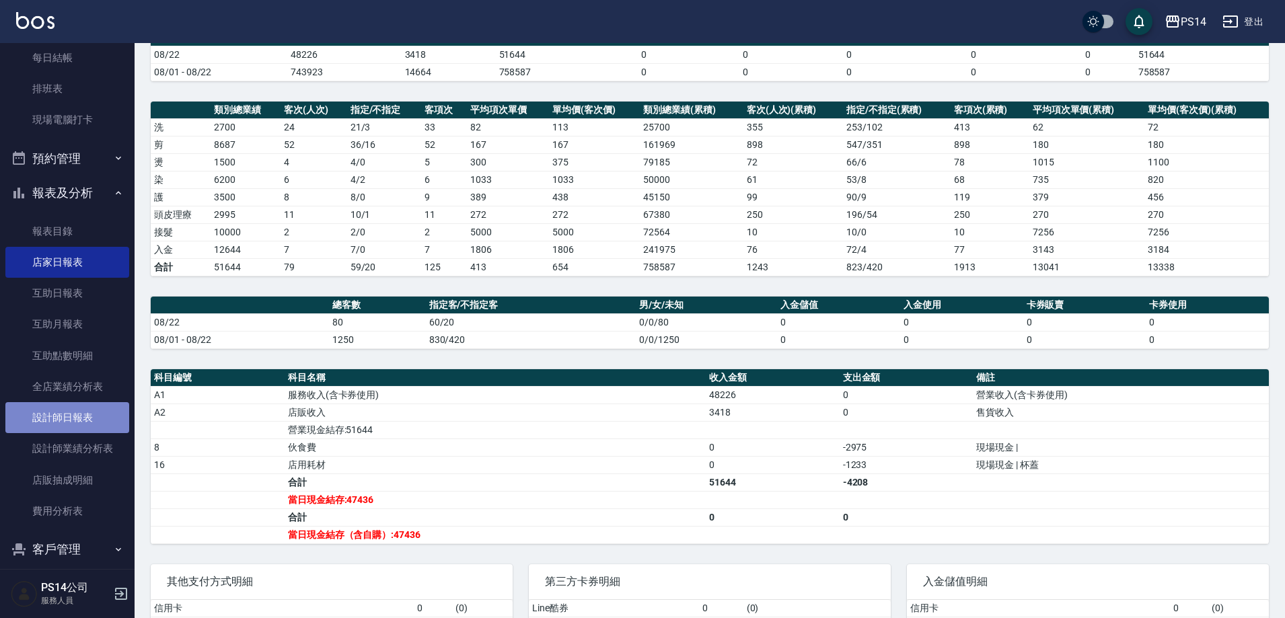
click at [89, 423] on link "設計師日報表" at bounding box center [67, 417] width 124 height 31
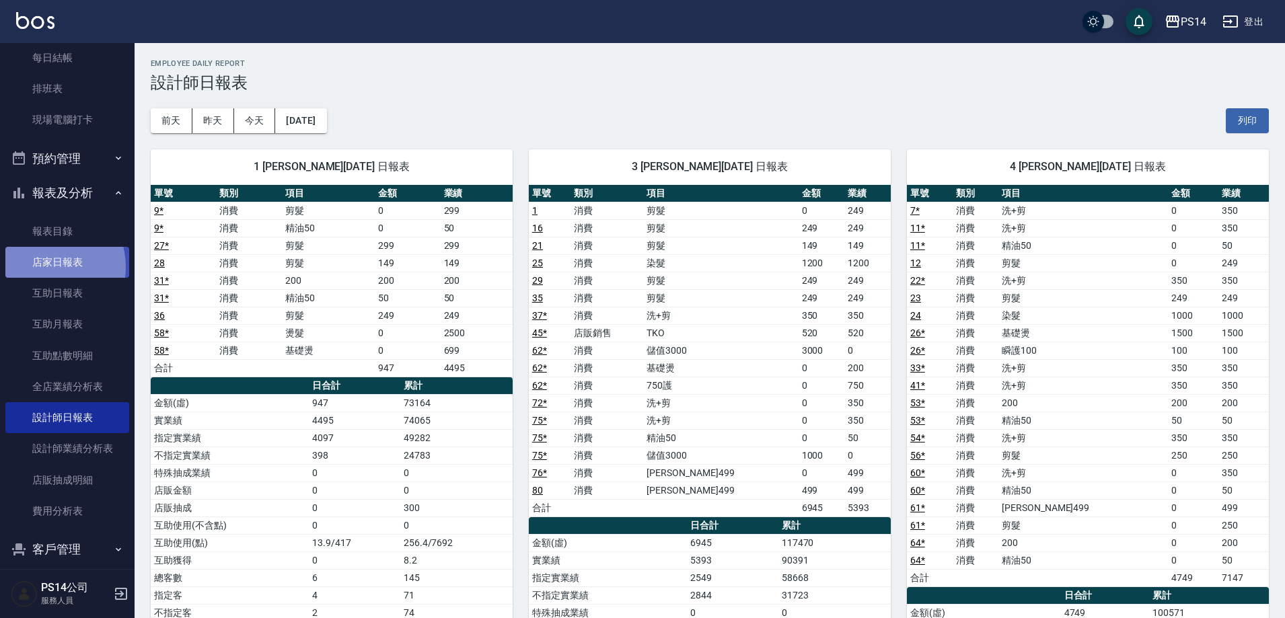
click at [45, 267] on link "店家日報表" at bounding box center [67, 262] width 124 height 31
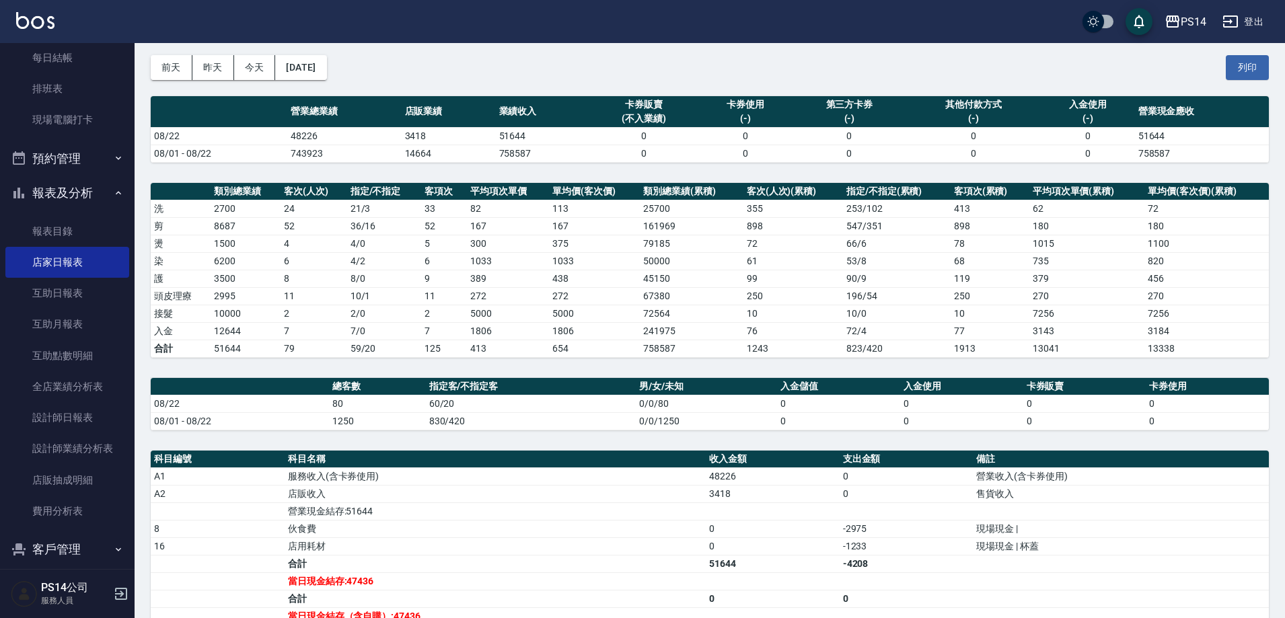
scroll to position [135, 0]
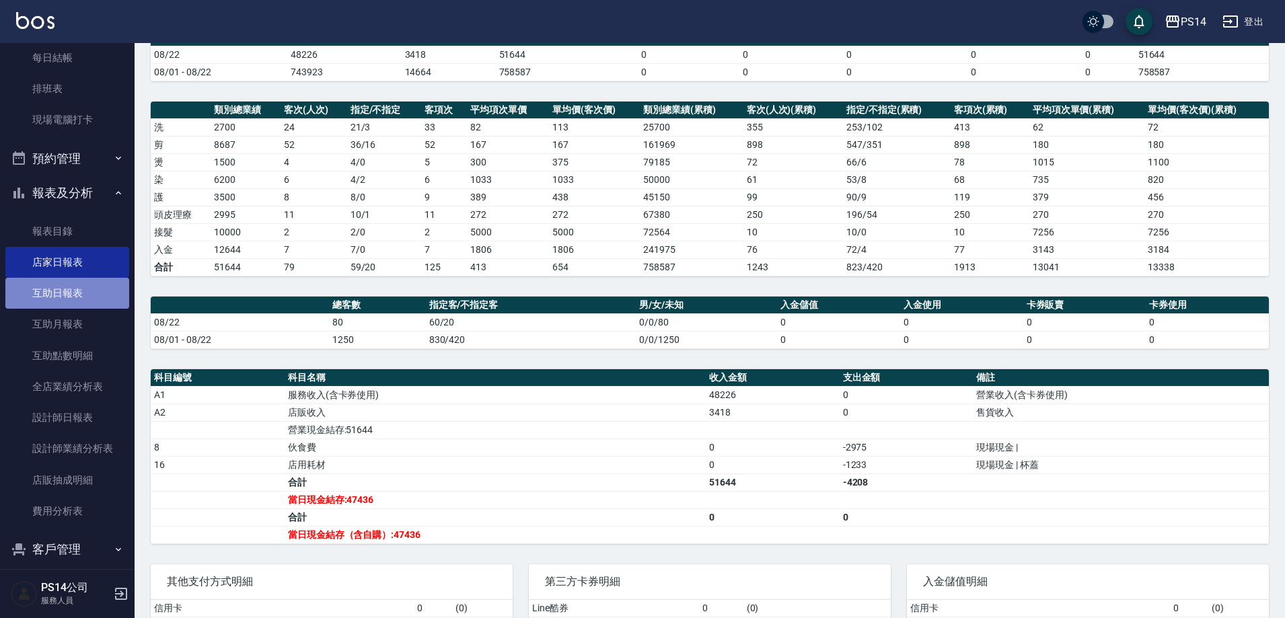
click at [85, 299] on link "互助日報表" at bounding box center [67, 293] width 124 height 31
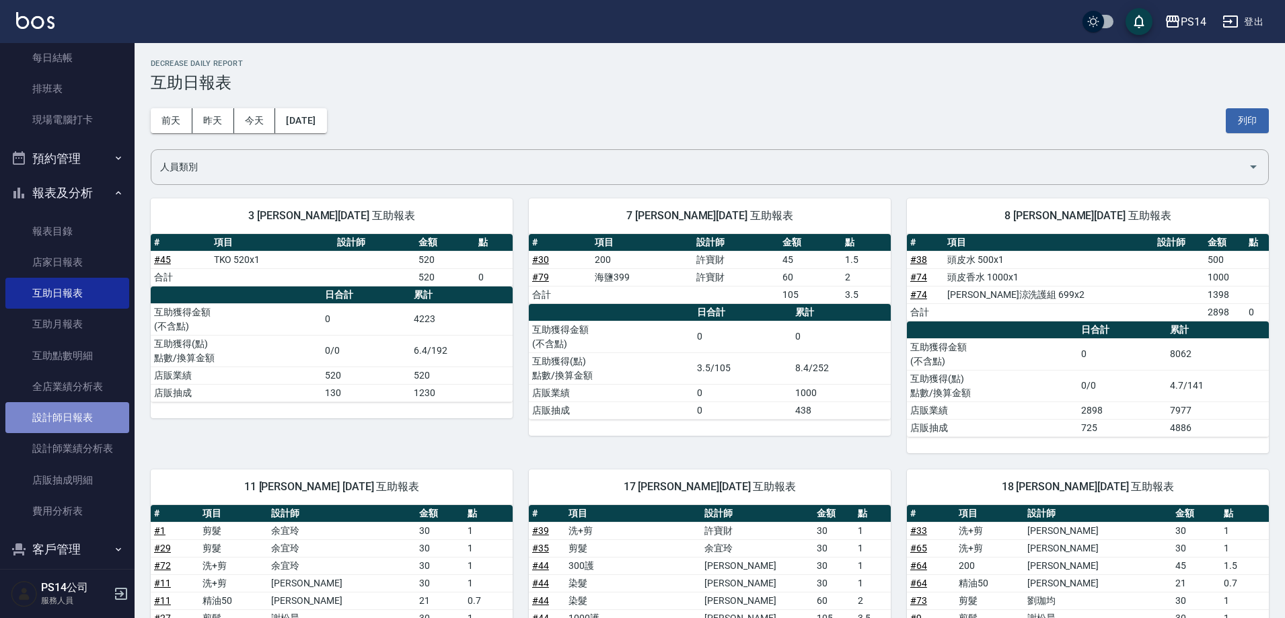
click at [73, 409] on link "設計師日報表" at bounding box center [67, 417] width 124 height 31
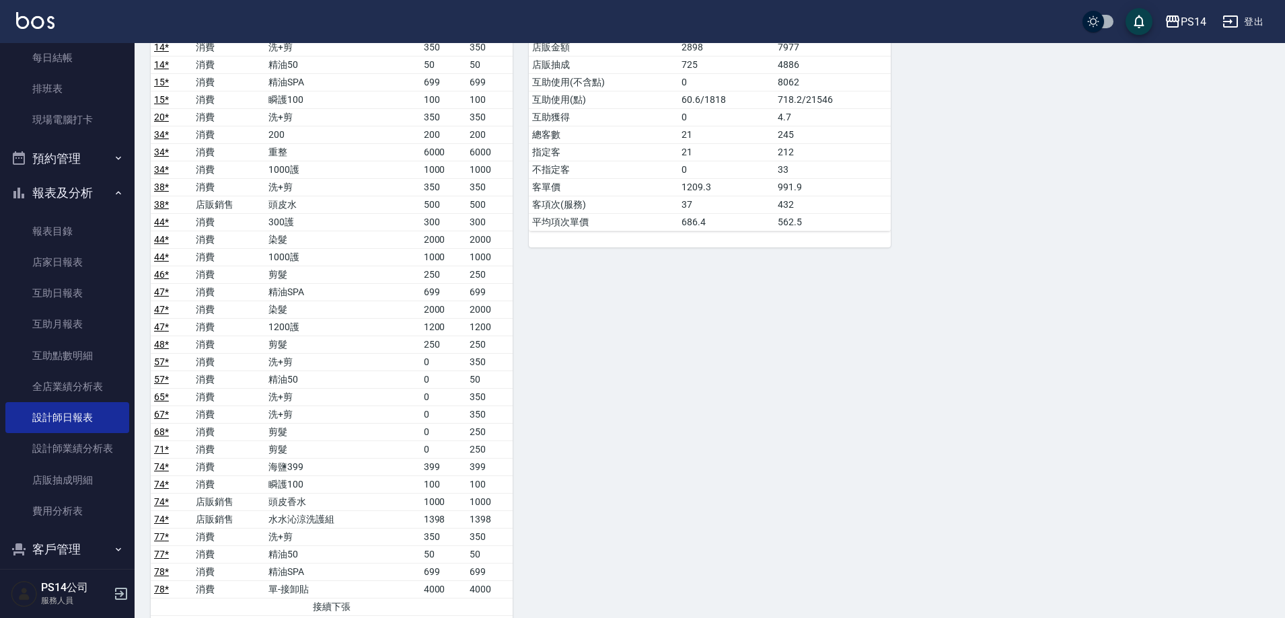
scroll to position [1730, 0]
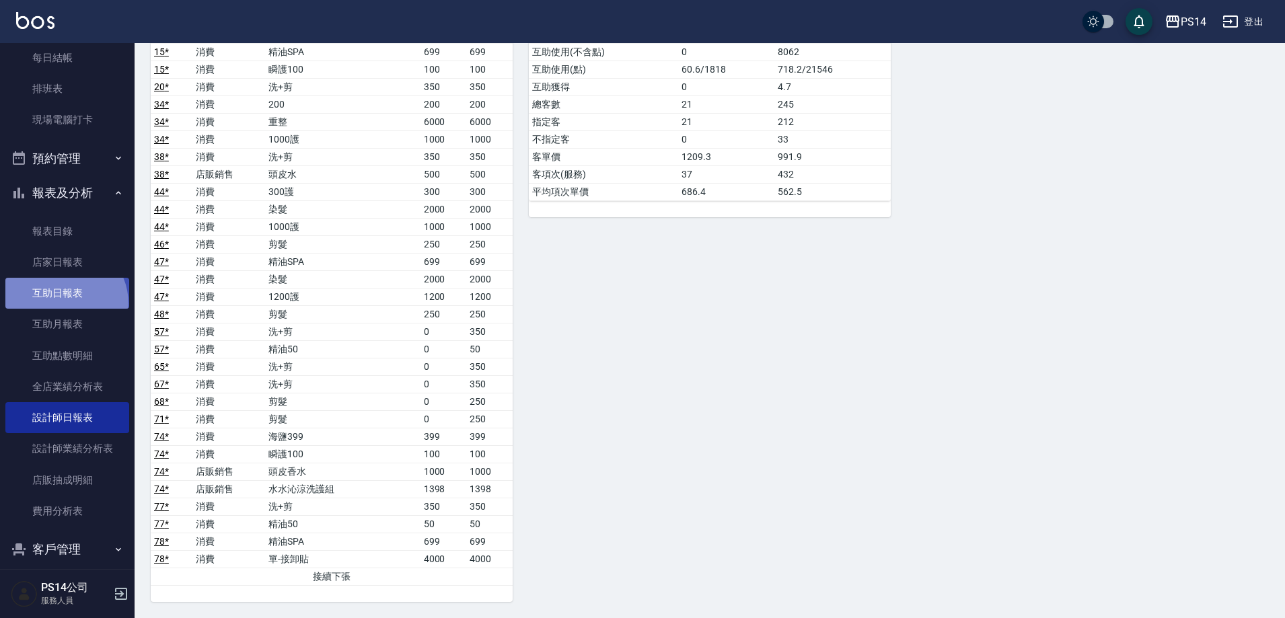
click at [63, 304] on link "互助日報表" at bounding box center [67, 293] width 124 height 31
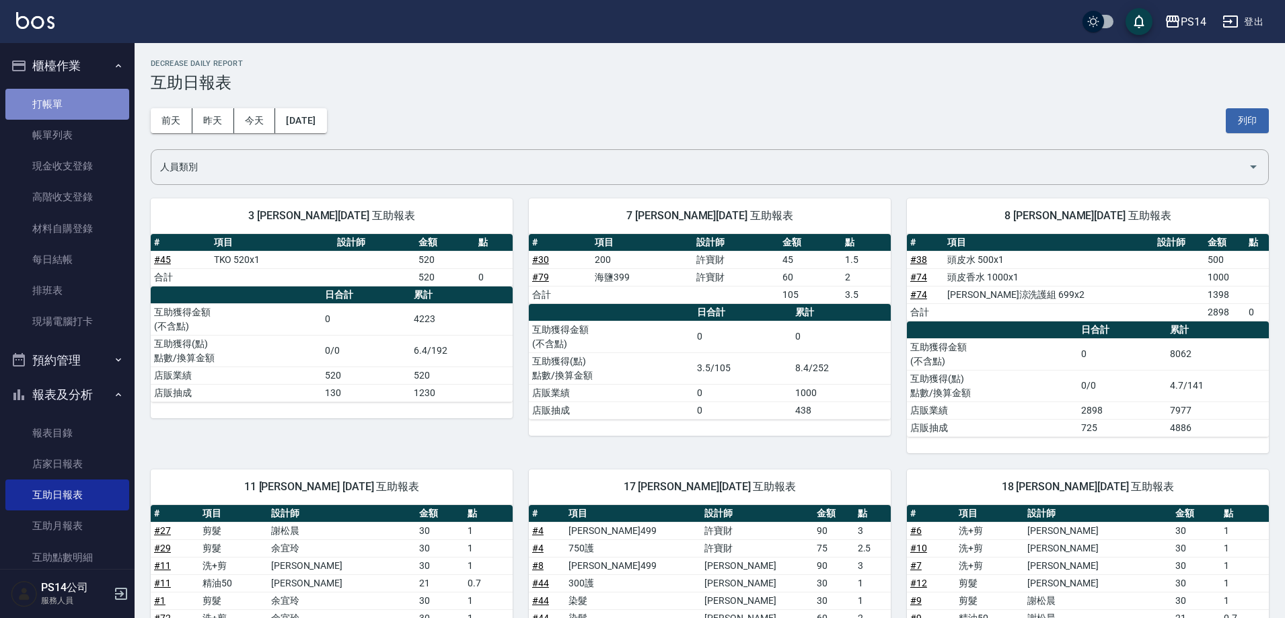
click at [79, 114] on link "打帳單" at bounding box center [67, 104] width 124 height 31
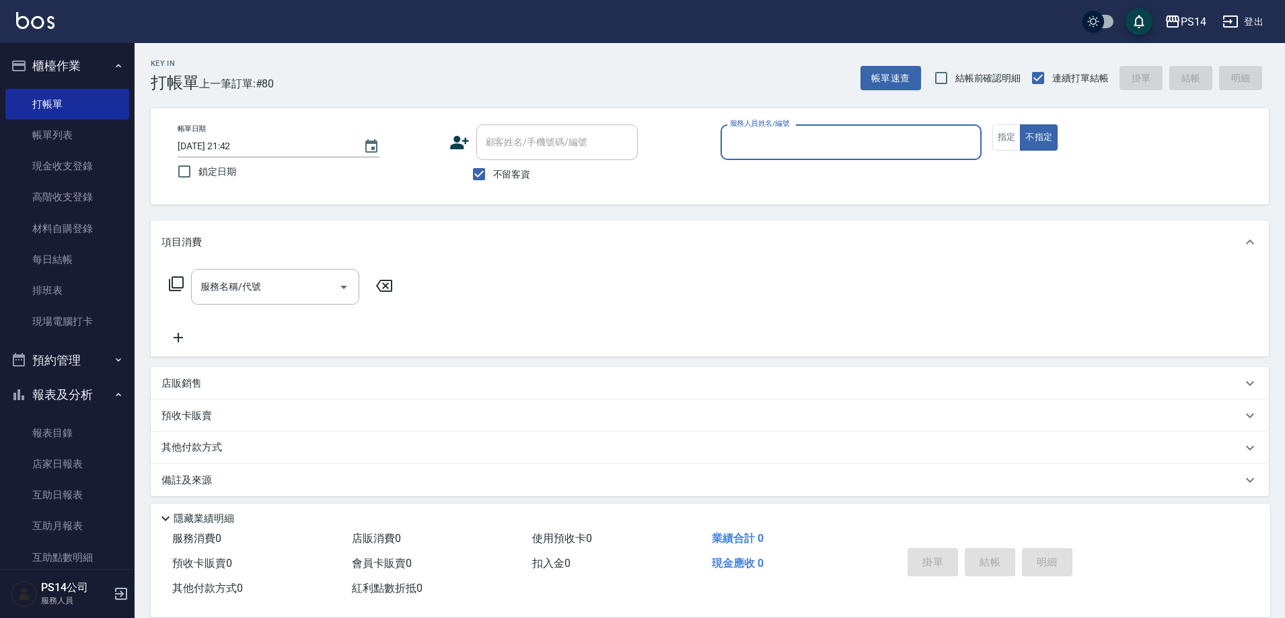
click at [839, 147] on input "服務人員姓名/編號" at bounding box center [851, 143] width 249 height 24
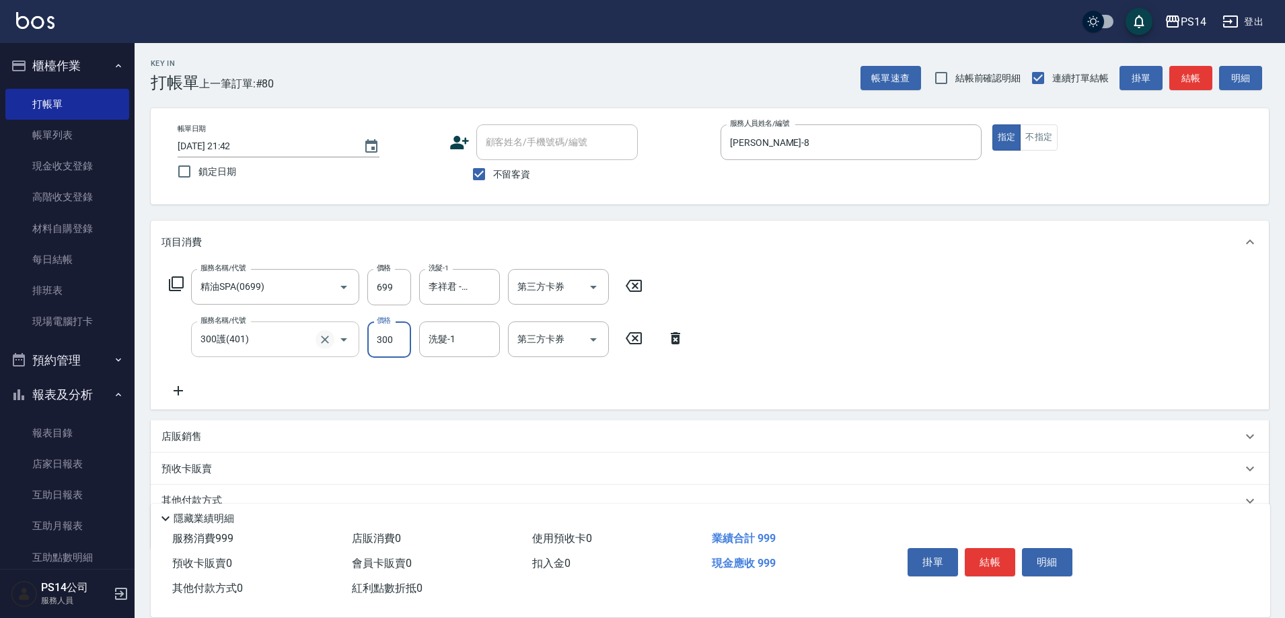
click at [326, 339] on icon "Clear" at bounding box center [324, 339] width 13 height 13
click at [278, 344] on input "300護(401)" at bounding box center [256, 340] width 118 height 24
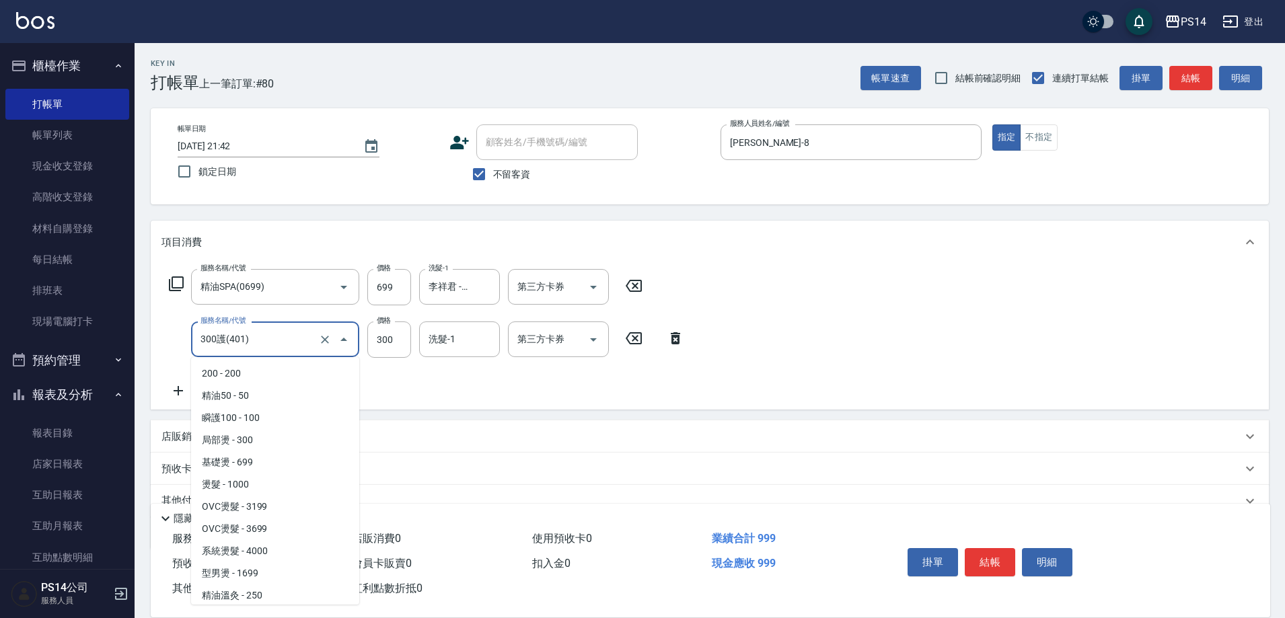
scroll to position [335, 0]
click at [322, 341] on icon "Clear" at bounding box center [324, 339] width 13 height 13
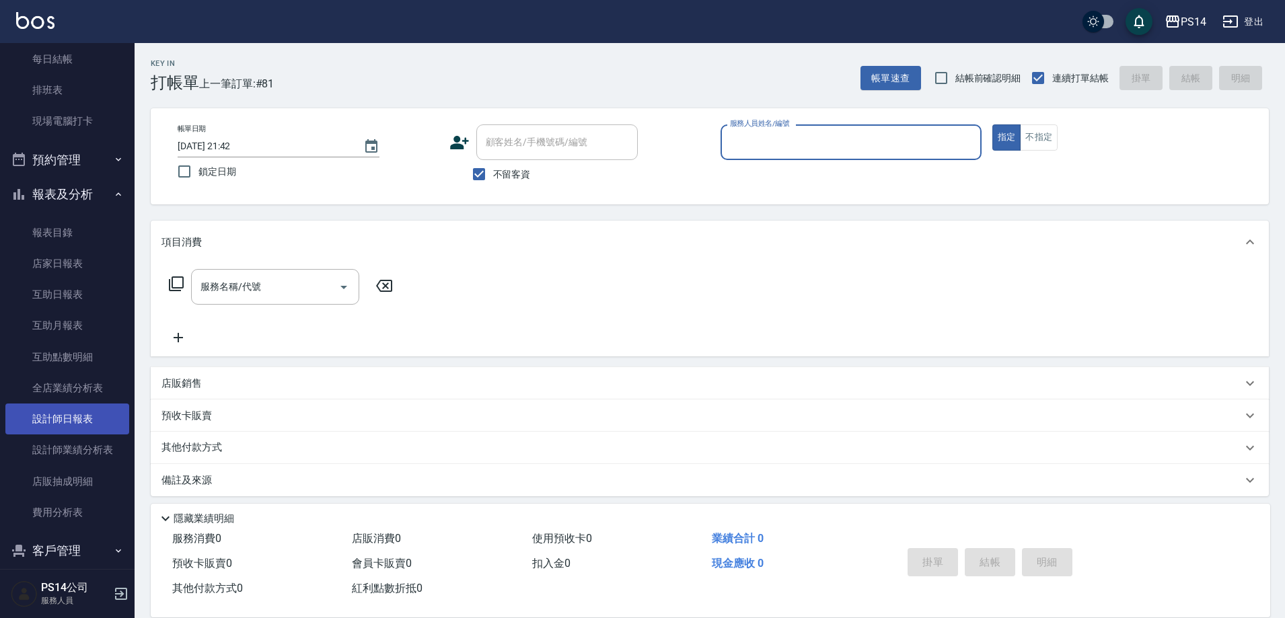
scroll to position [202, 0]
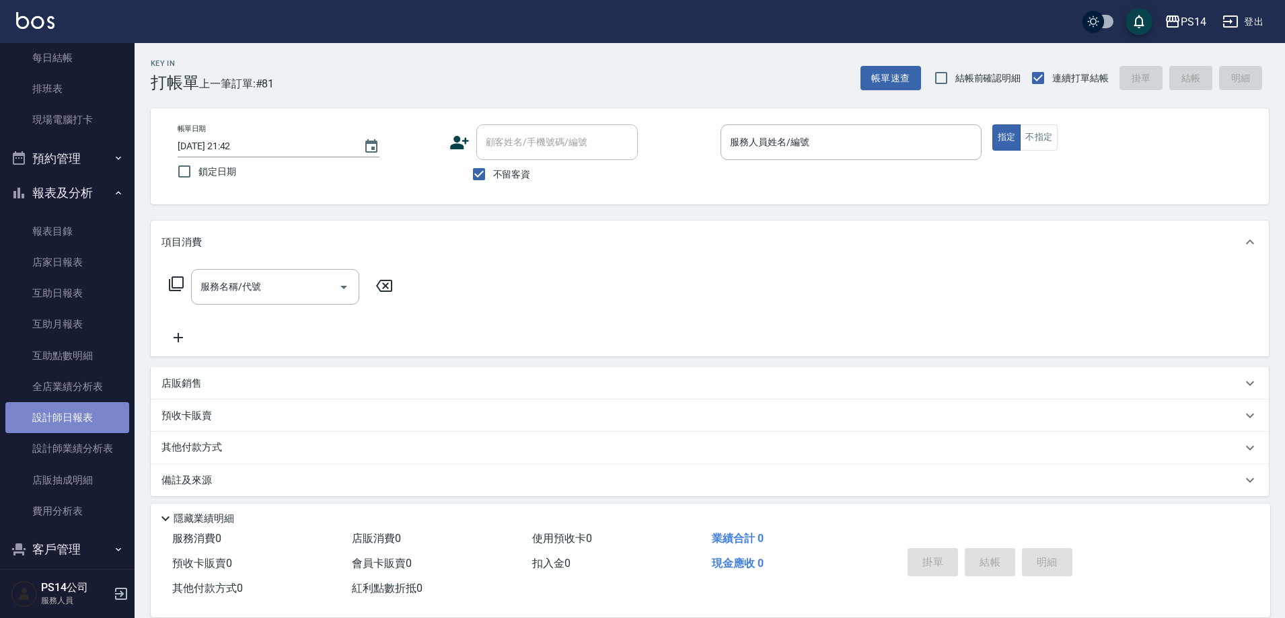
click at [82, 419] on link "設計師日報表" at bounding box center [67, 417] width 124 height 31
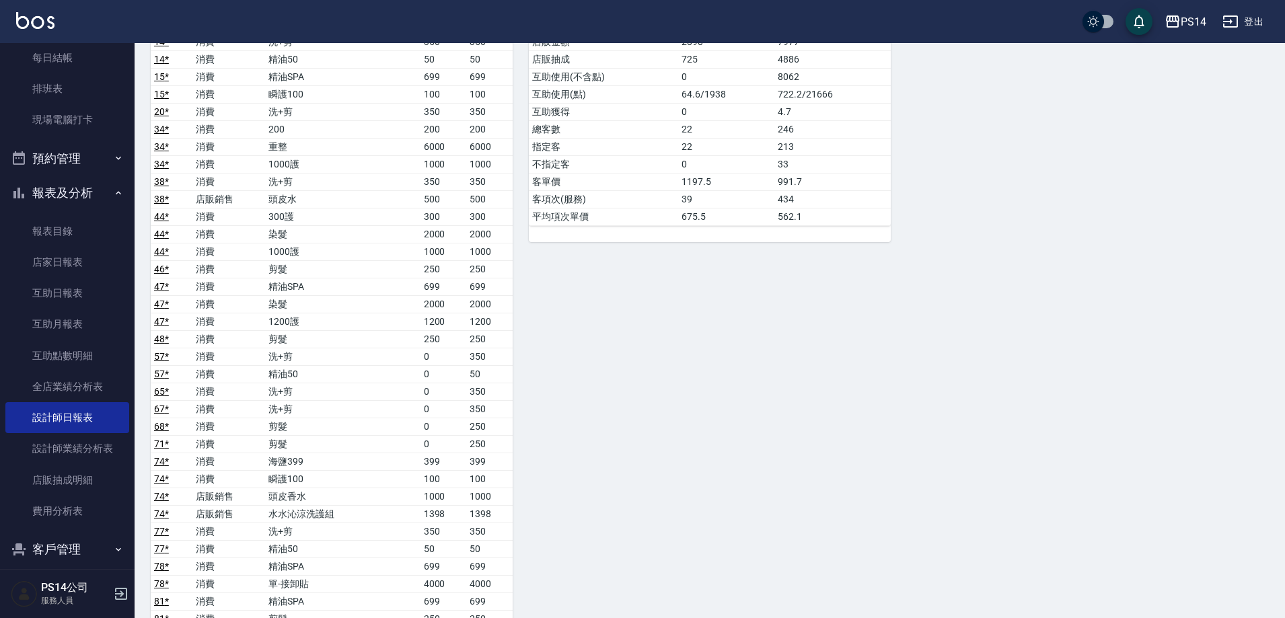
scroll to position [1765, 0]
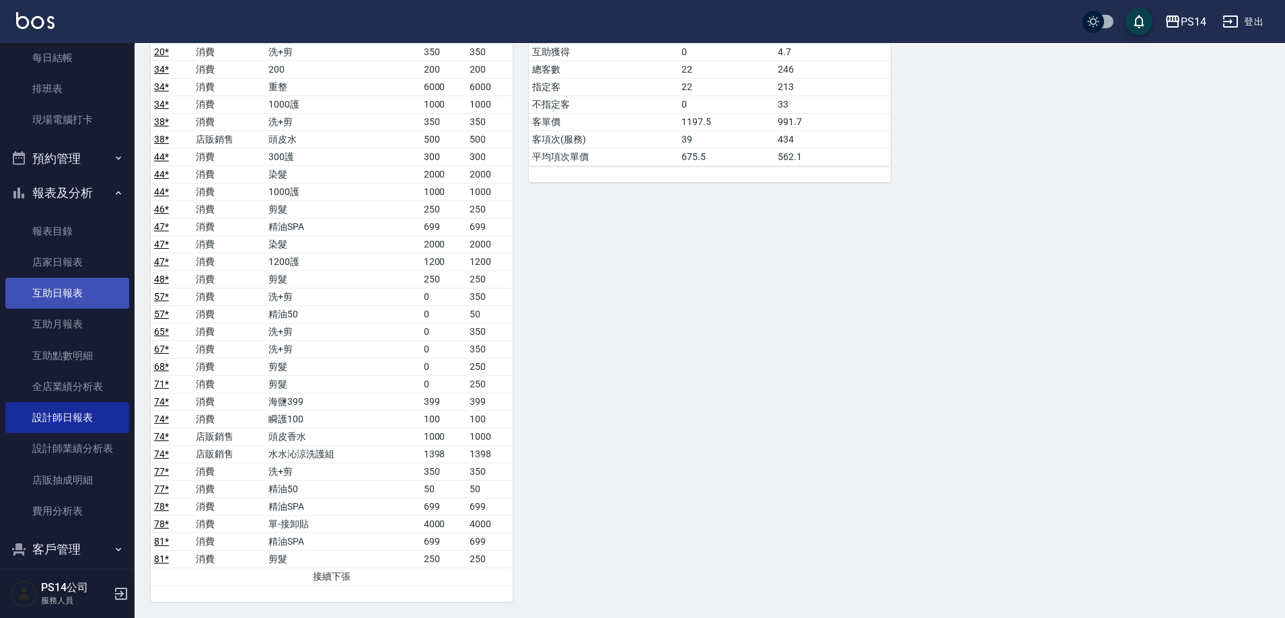
click at [63, 296] on link "互助日報表" at bounding box center [67, 293] width 124 height 31
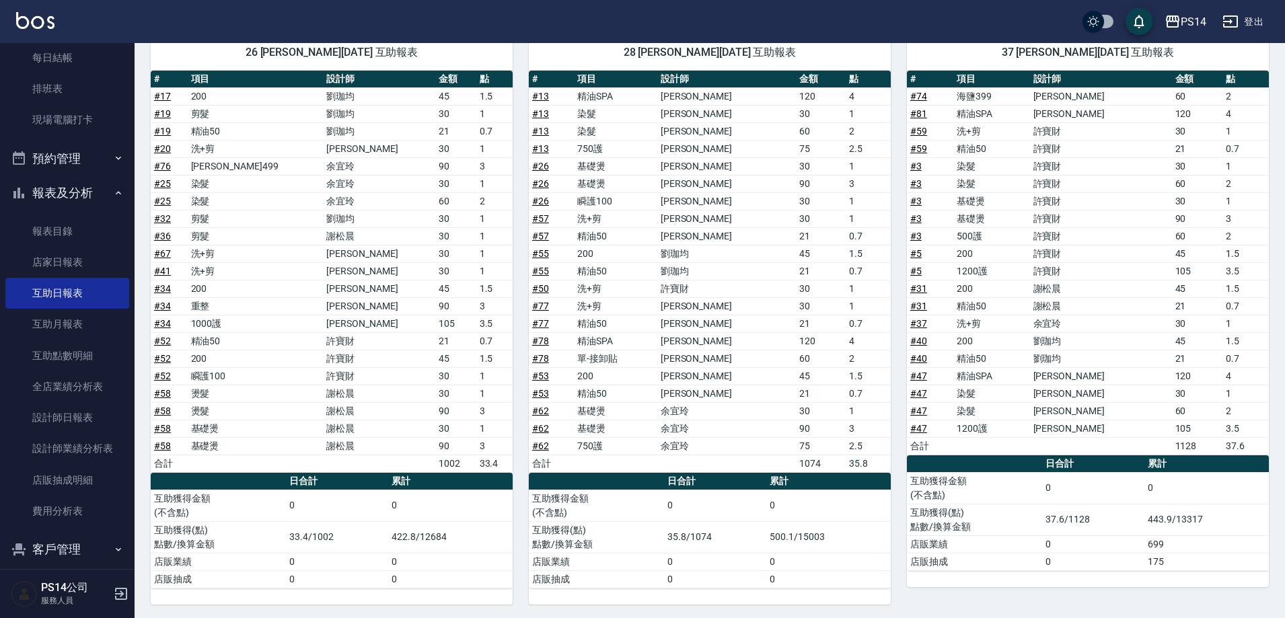
scroll to position [971, 0]
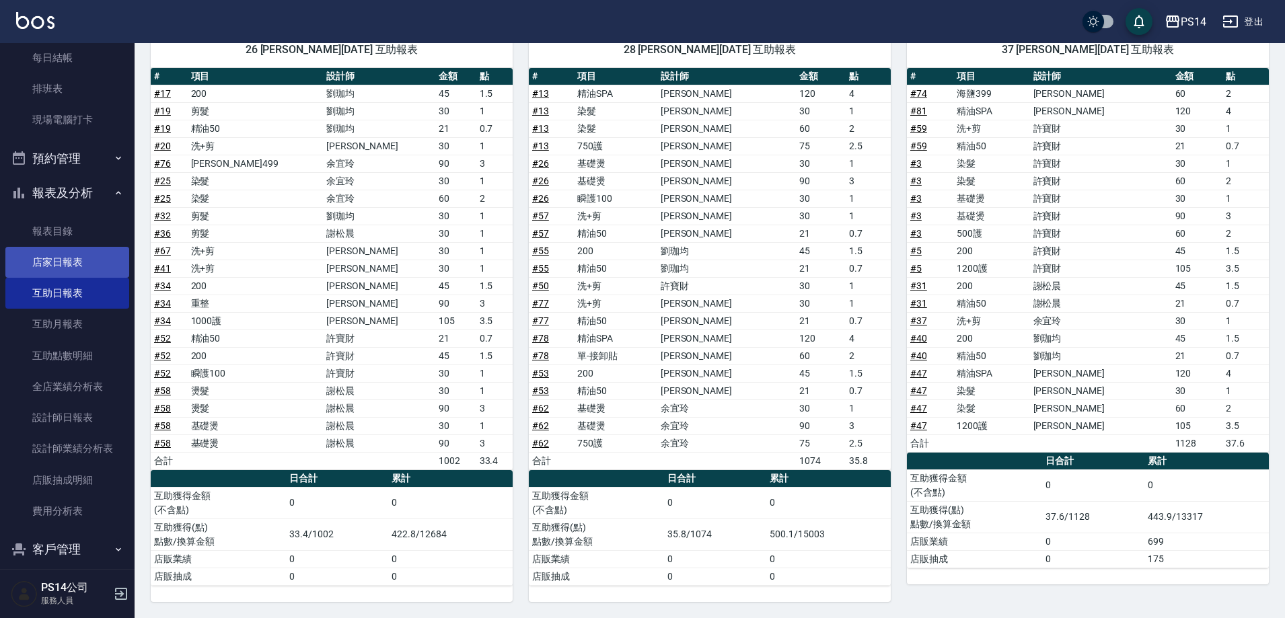
click at [59, 259] on link "店家日報表" at bounding box center [67, 262] width 124 height 31
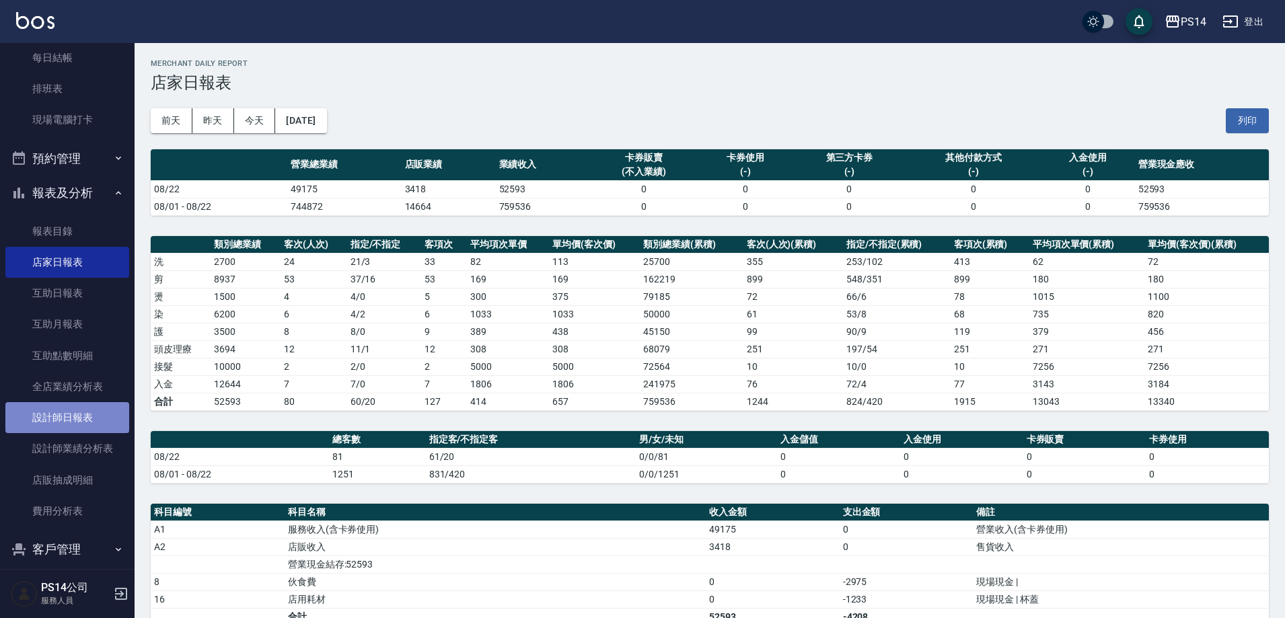
scroll to position [269, 0]
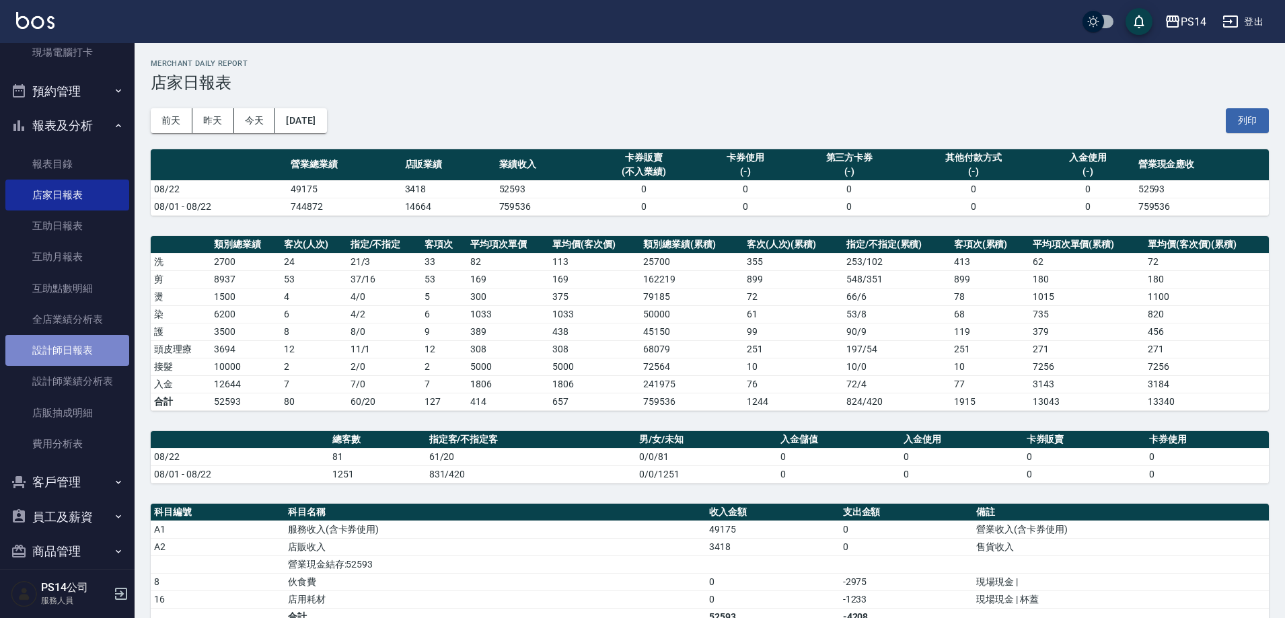
click at [80, 352] on link "設計師日報表" at bounding box center [67, 350] width 124 height 31
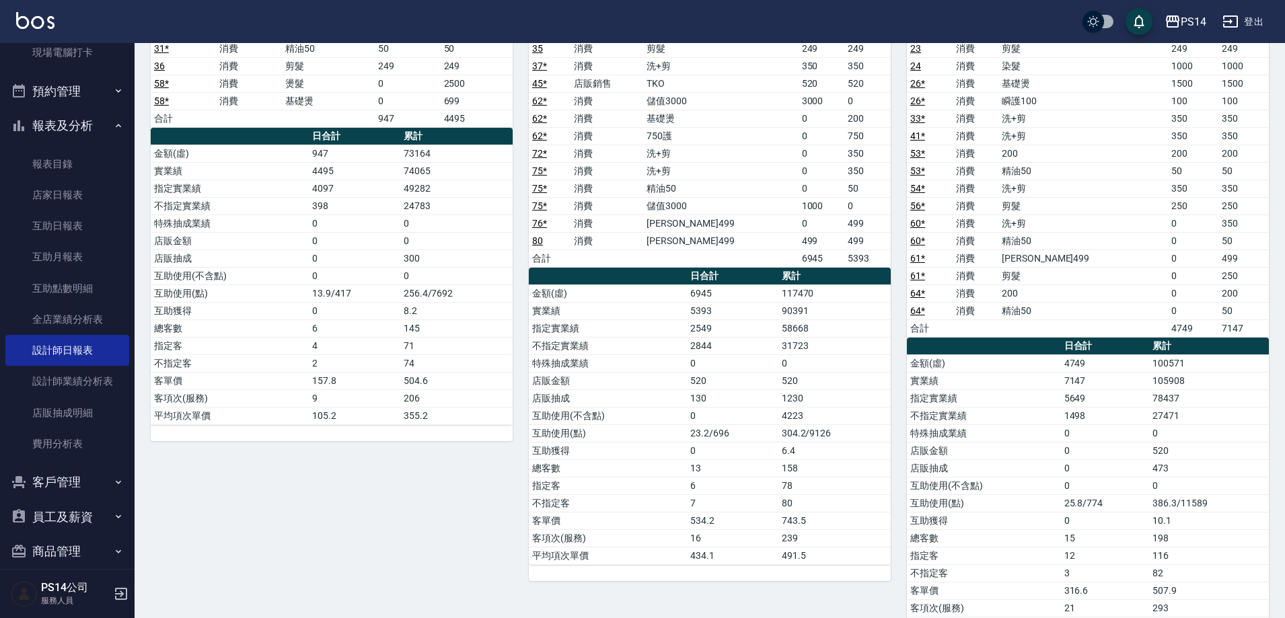
scroll to position [269, 0]
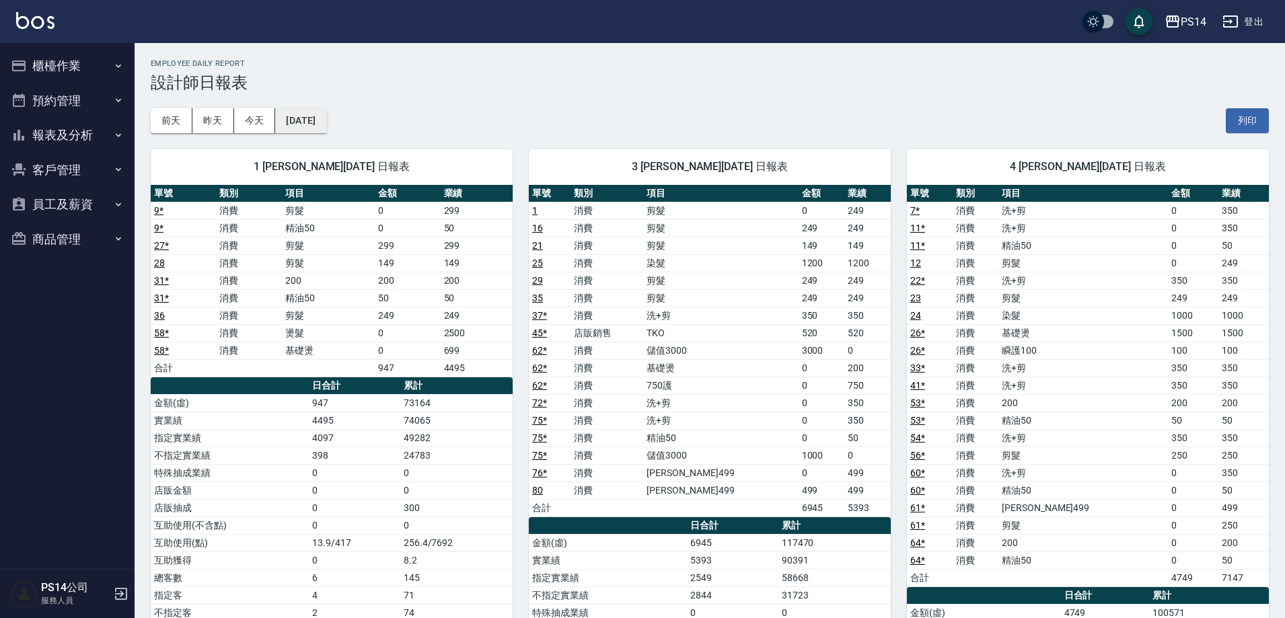
drag, startPoint x: 310, startPoint y: 126, endPoint x: 301, endPoint y: 126, distance: 8.7
click at [301, 126] on button "[DATE]" at bounding box center [300, 120] width 51 height 25
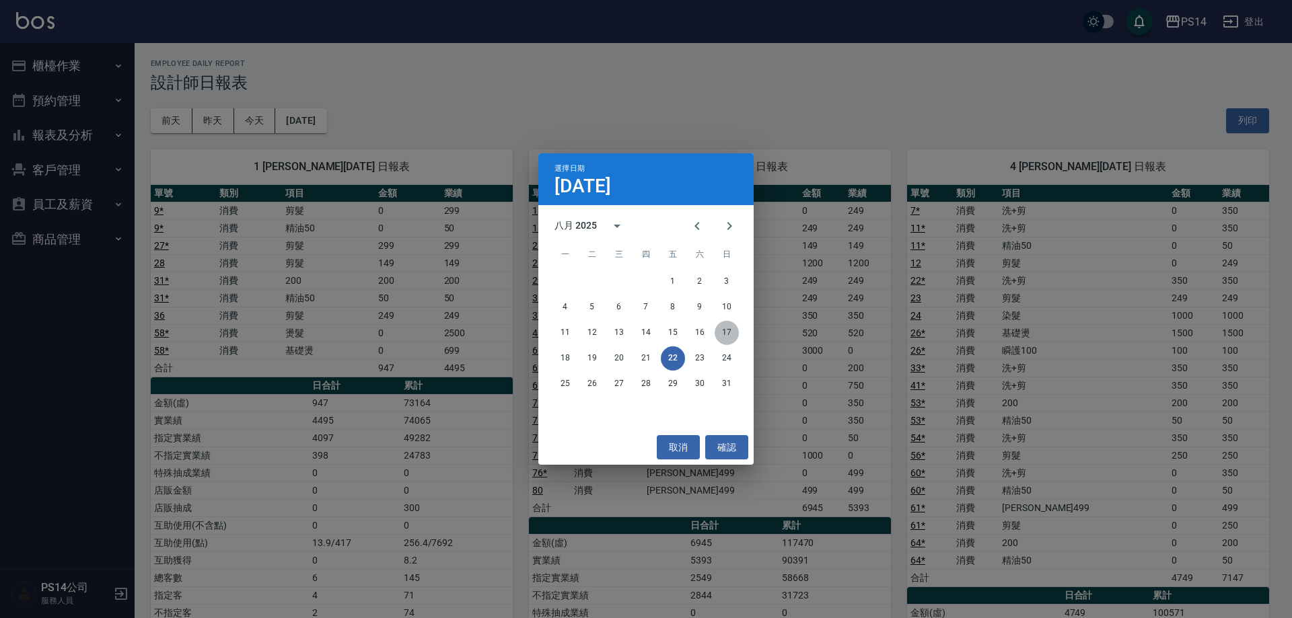
click at [728, 330] on button "17" at bounding box center [727, 333] width 24 height 24
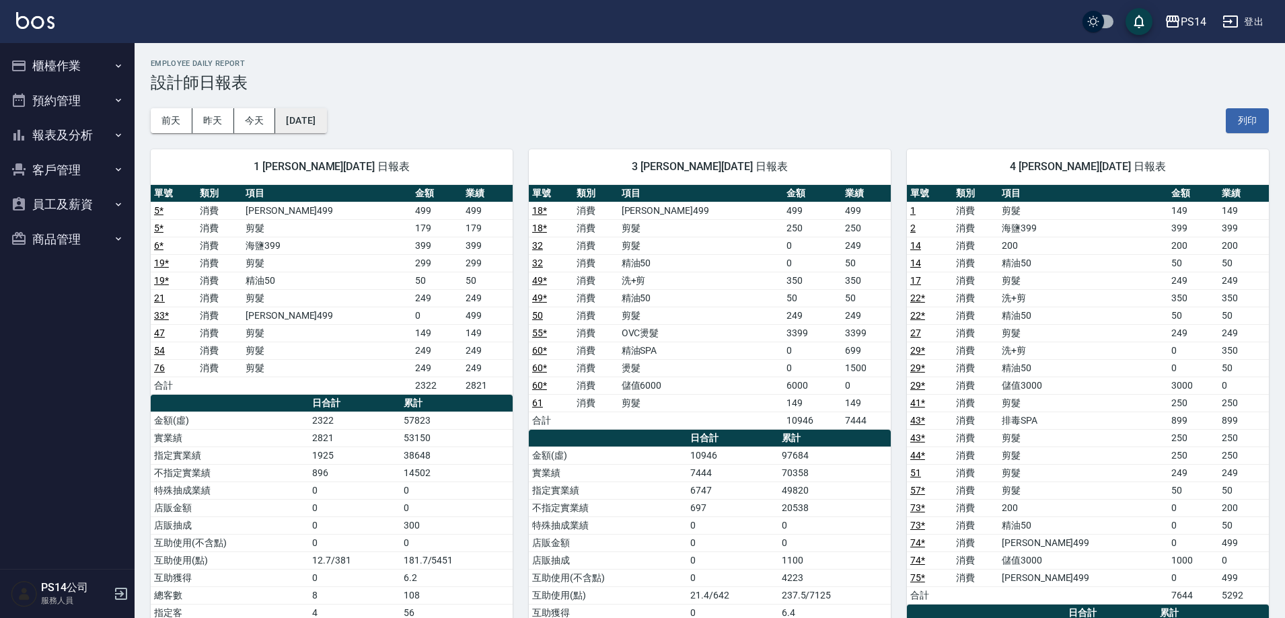
click at [326, 117] on button "2025/08/17" at bounding box center [300, 120] width 51 height 25
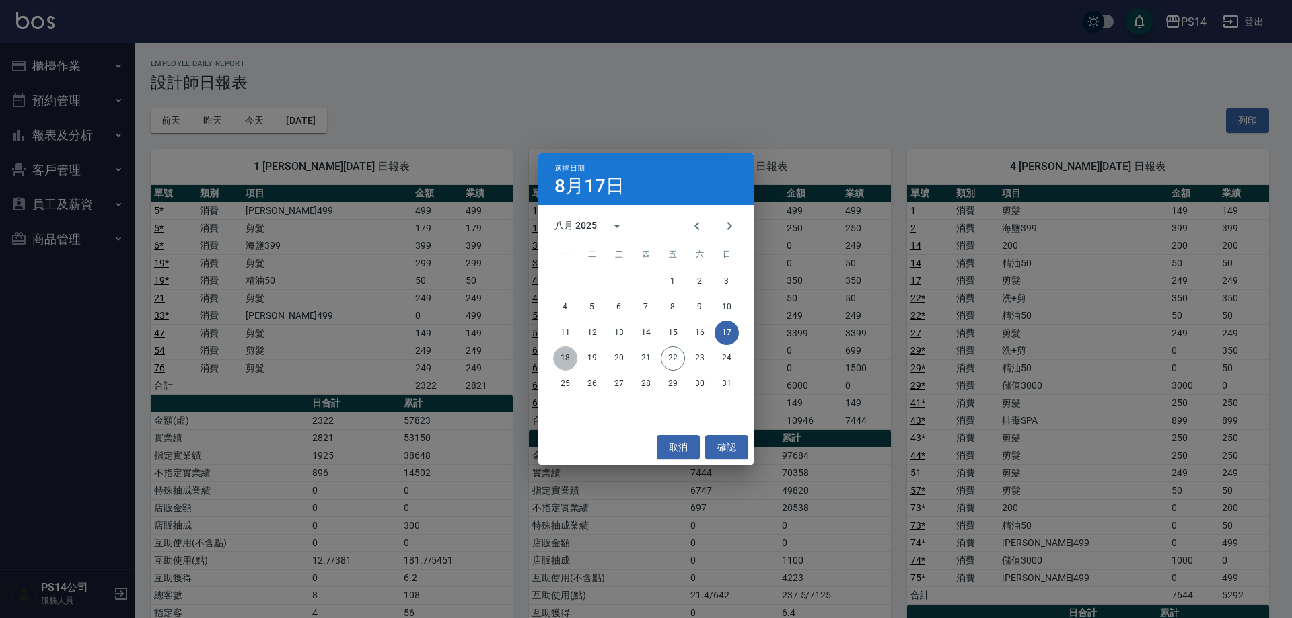
click at [561, 357] on button "18" at bounding box center [565, 359] width 24 height 24
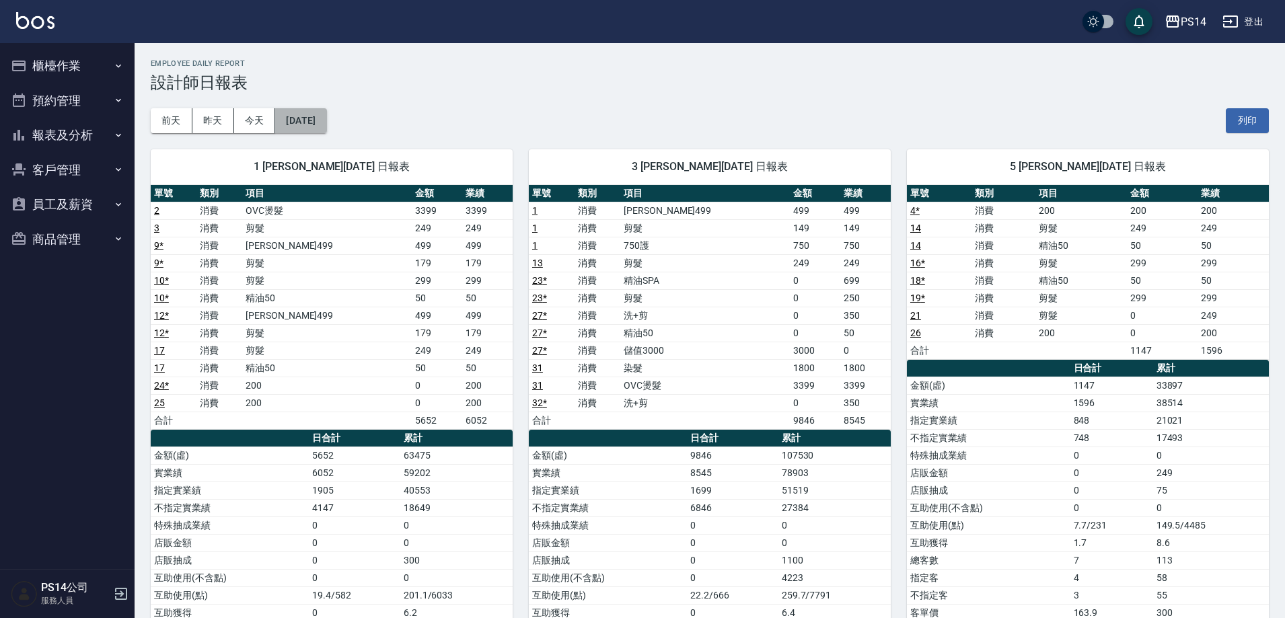
click at [326, 118] on button "2025/08/18" at bounding box center [300, 120] width 51 height 25
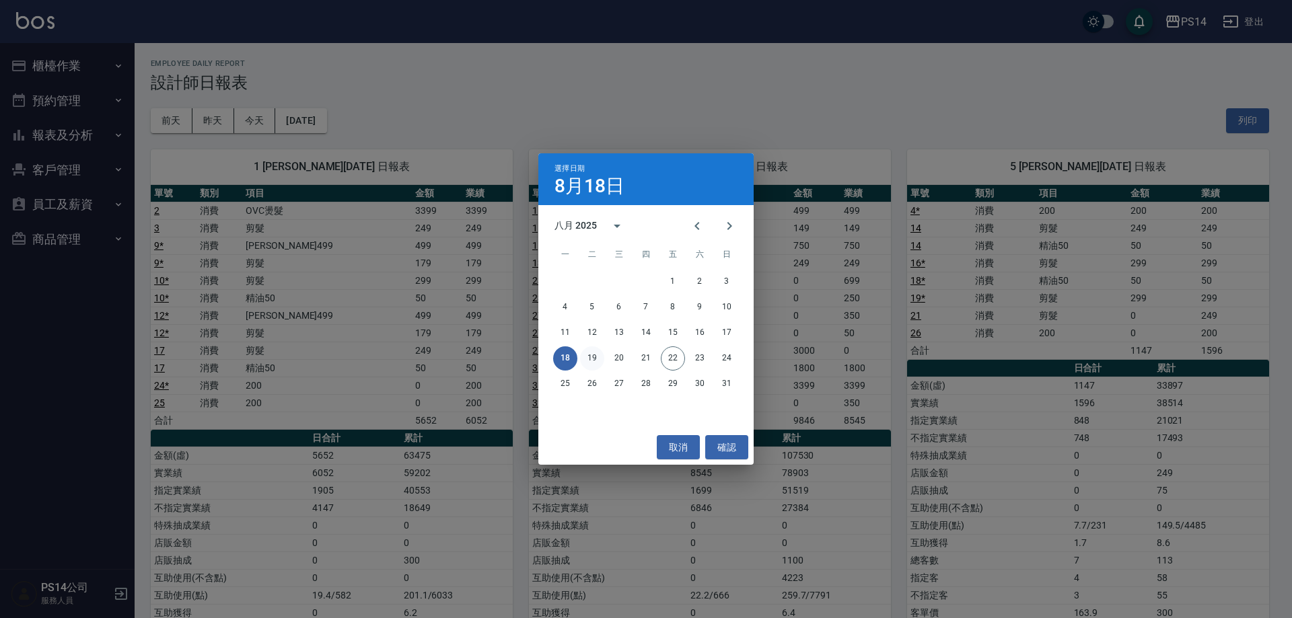
click at [592, 361] on button "19" at bounding box center [592, 359] width 24 height 24
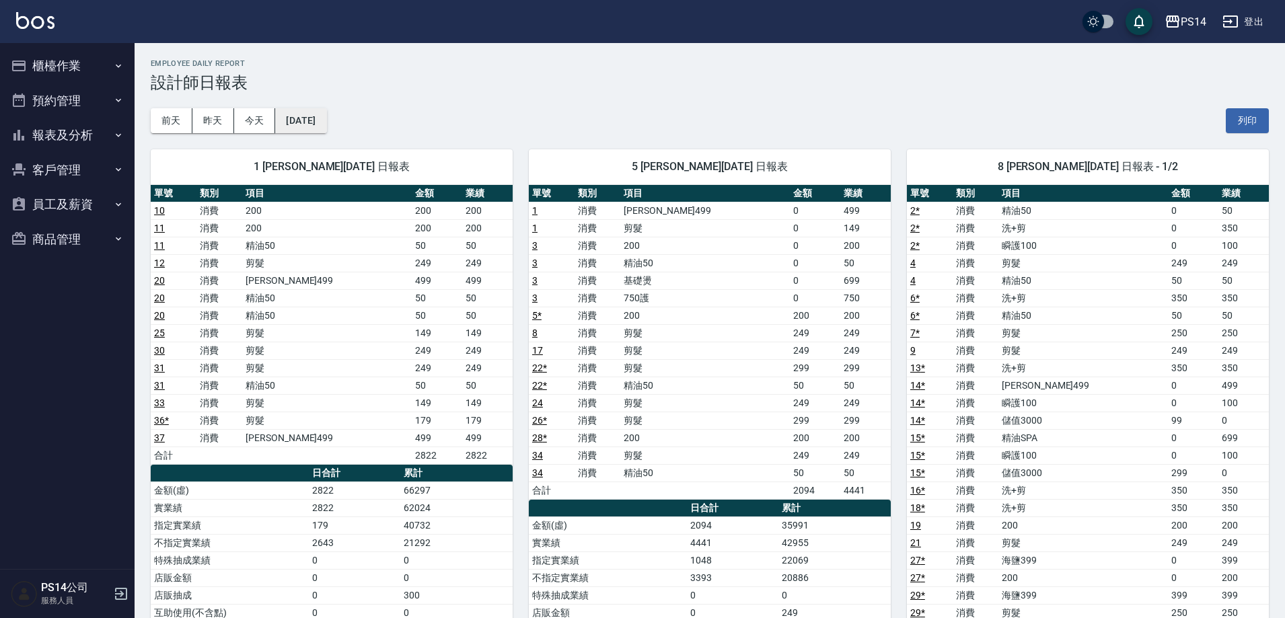
click at [321, 118] on button "2025/08/19" at bounding box center [300, 120] width 51 height 25
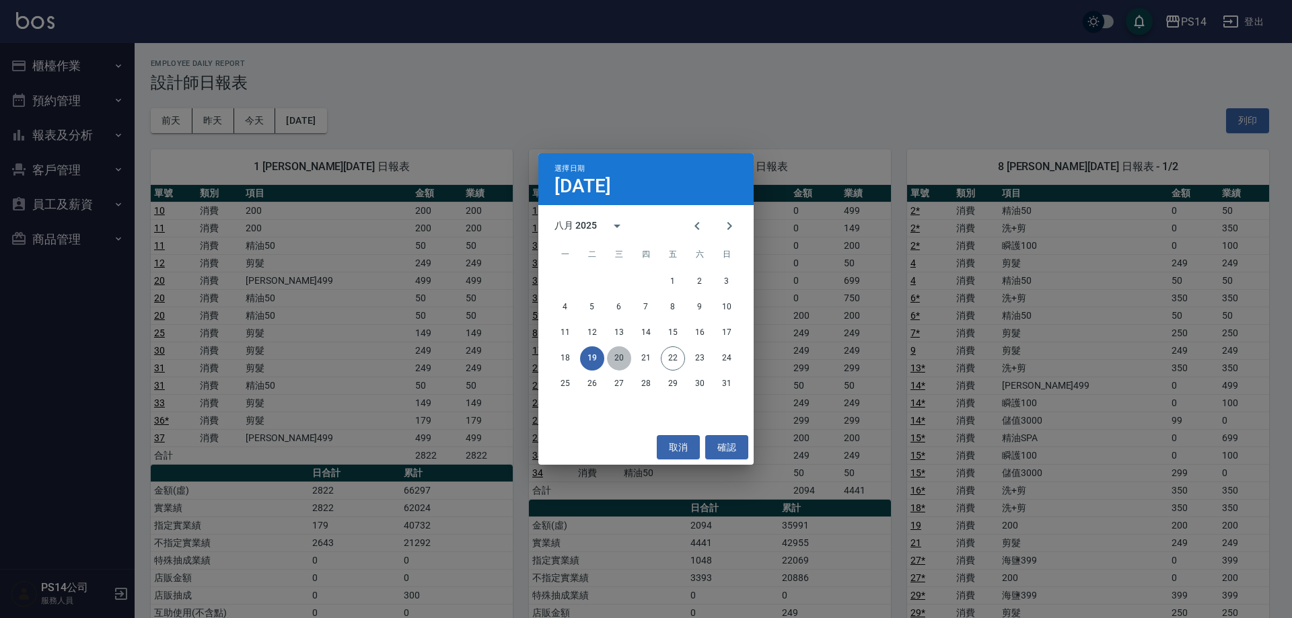
click at [616, 359] on button "20" at bounding box center [619, 359] width 24 height 24
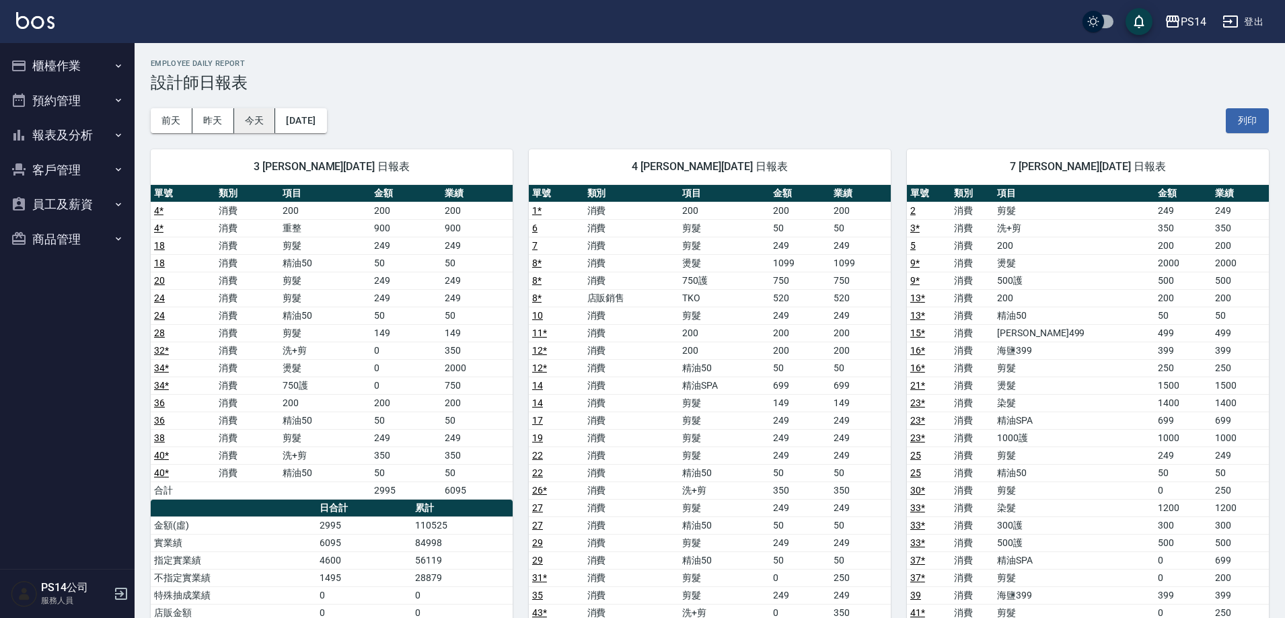
click at [258, 120] on button "今天" at bounding box center [255, 120] width 42 height 25
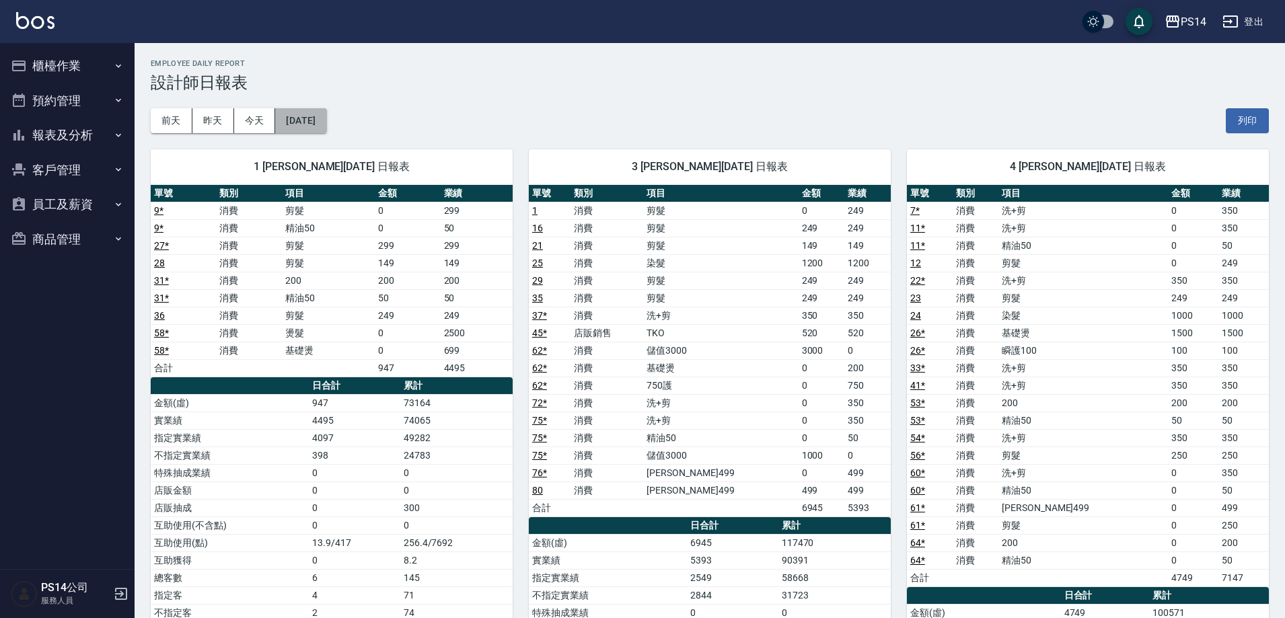
click at [326, 118] on button "[DATE]" at bounding box center [300, 120] width 51 height 25
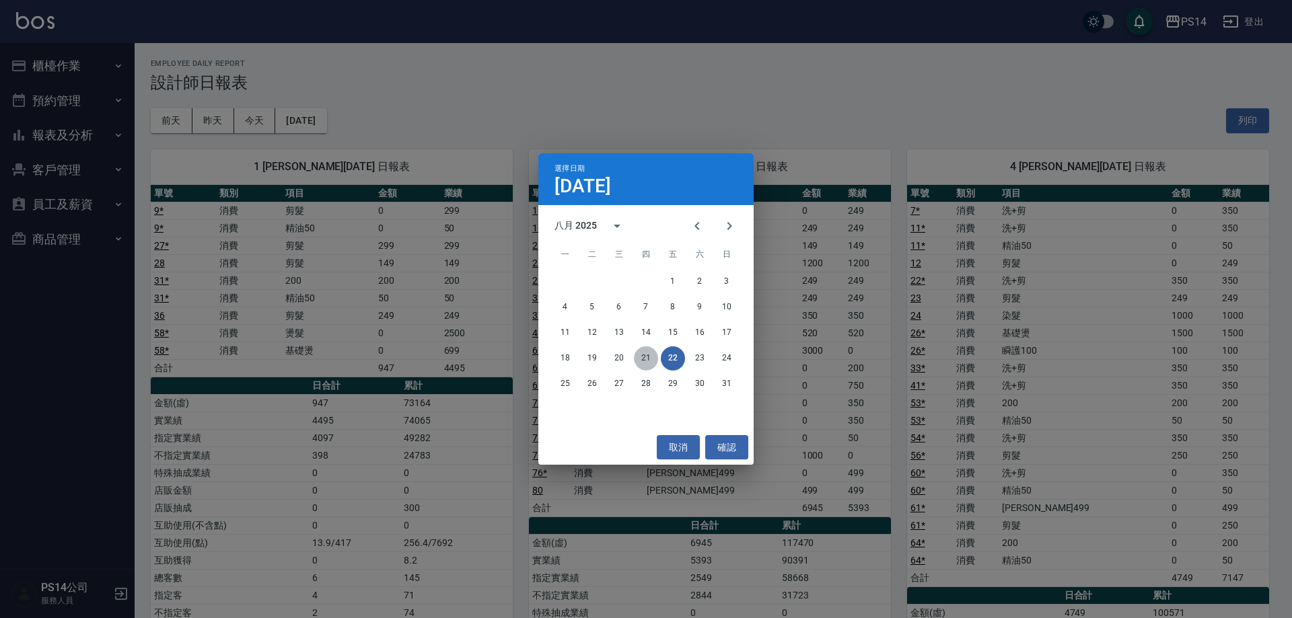
click at [649, 365] on button "21" at bounding box center [646, 359] width 24 height 24
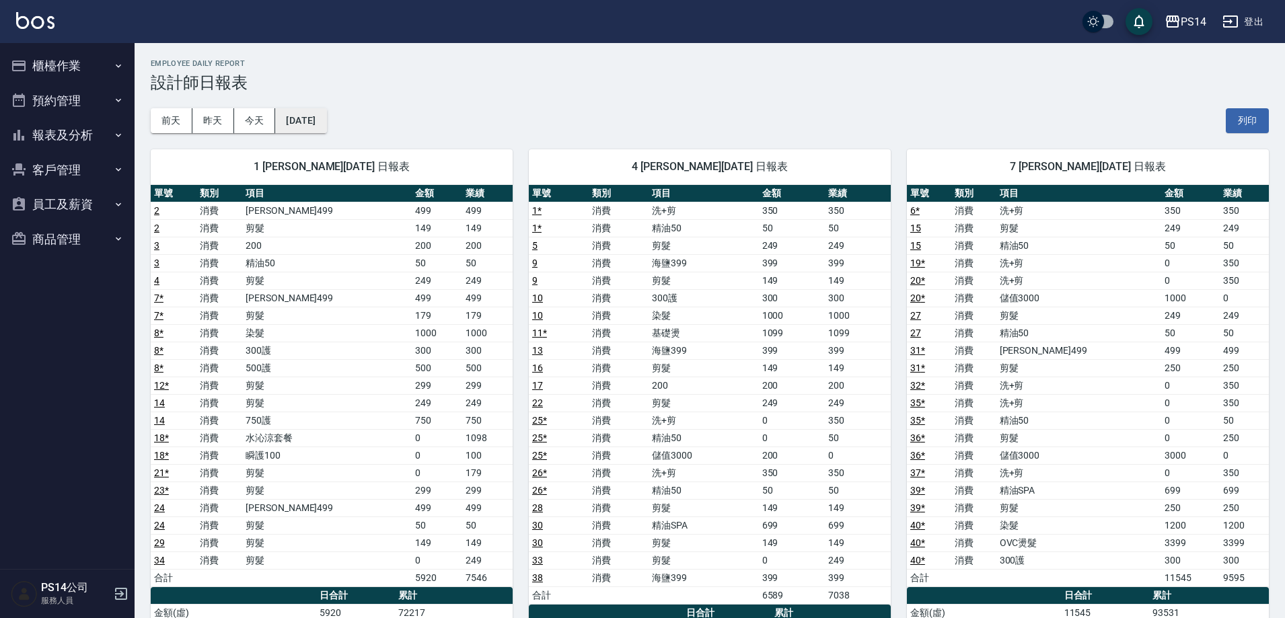
click at [326, 121] on button "2025/08/21" at bounding box center [300, 120] width 51 height 25
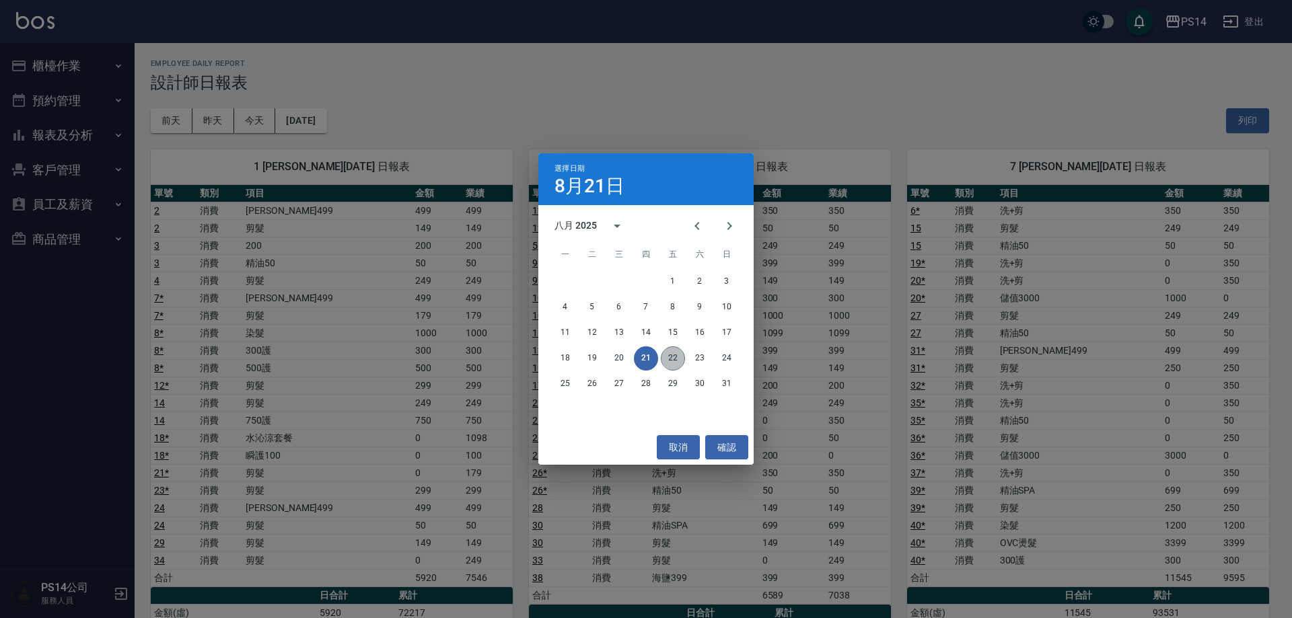
drag, startPoint x: 670, startPoint y: 361, endPoint x: 719, endPoint y: 339, distance: 54.2
click at [671, 360] on button "22" at bounding box center [673, 359] width 24 height 24
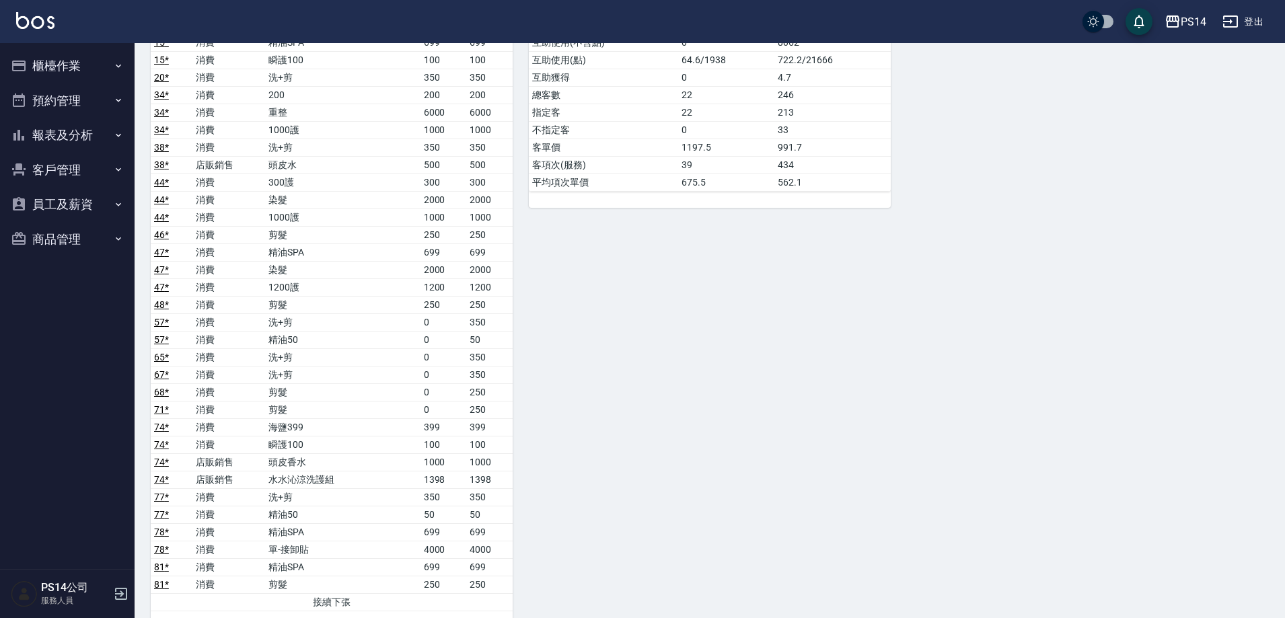
scroll to position [1765, 0]
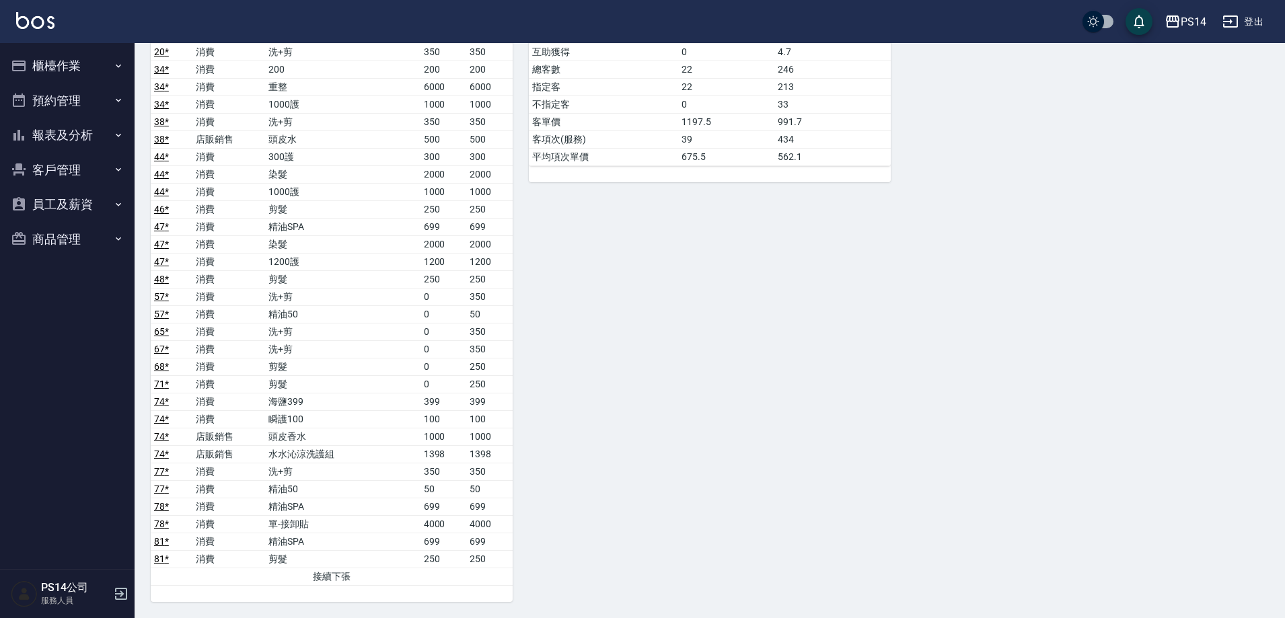
click at [353, 348] on td "洗+剪" at bounding box center [342, 349] width 155 height 17
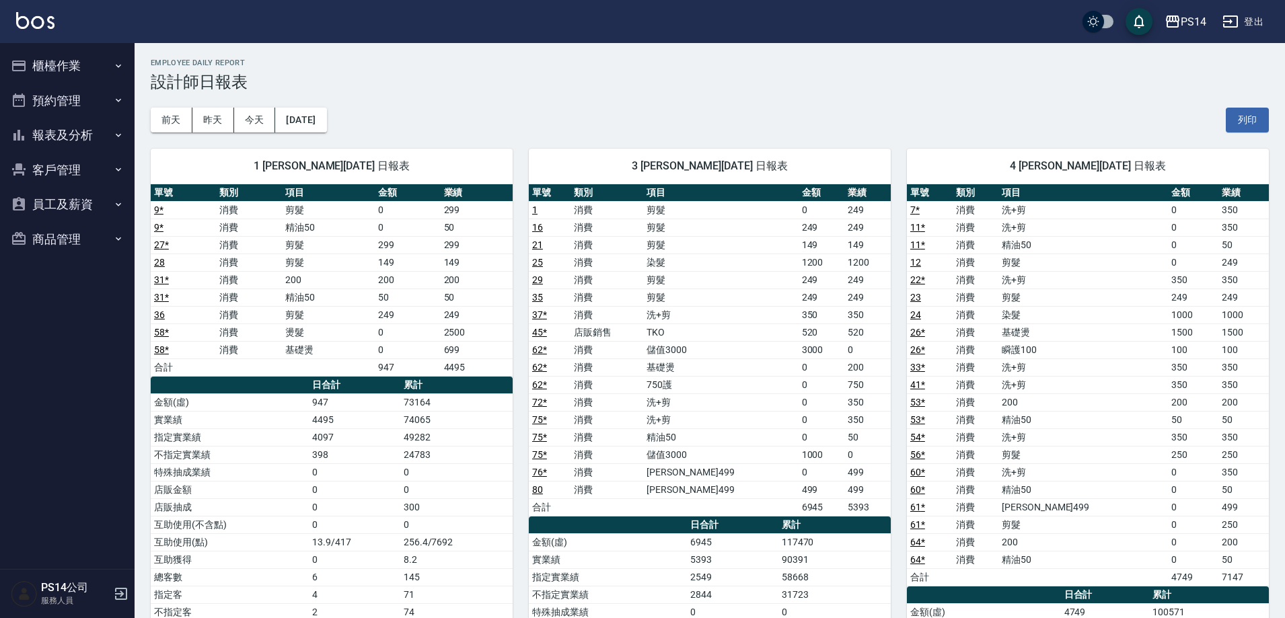
scroll to position [0, 0]
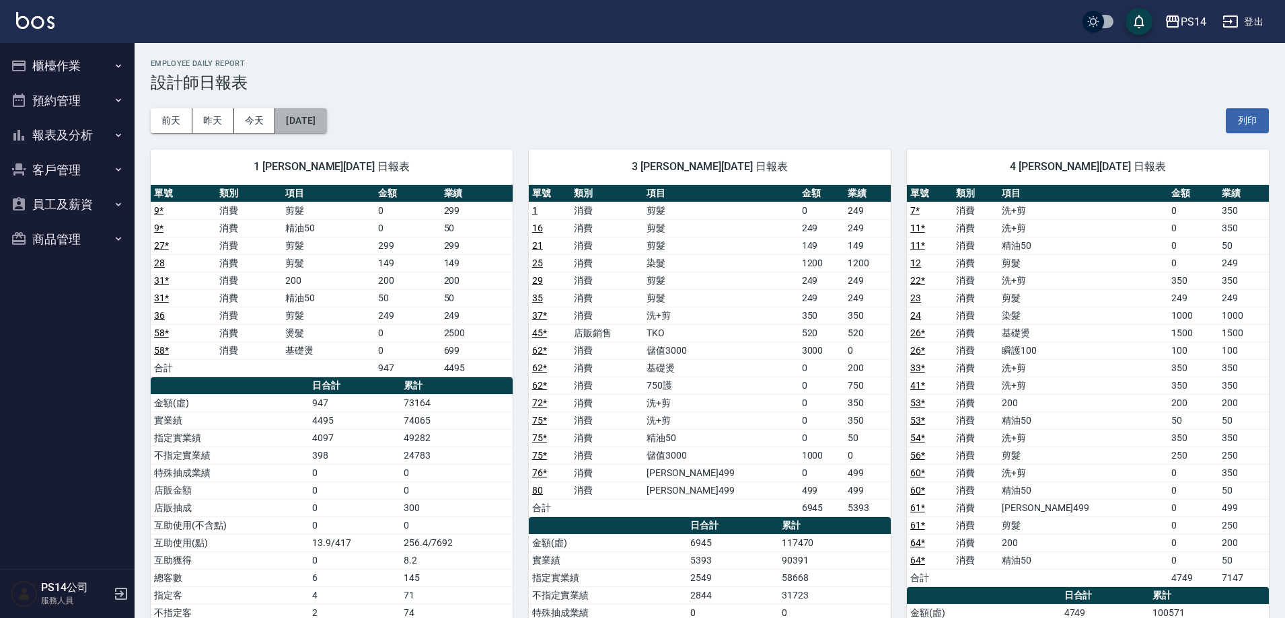
click at [324, 108] on button "[DATE]" at bounding box center [300, 120] width 51 height 25
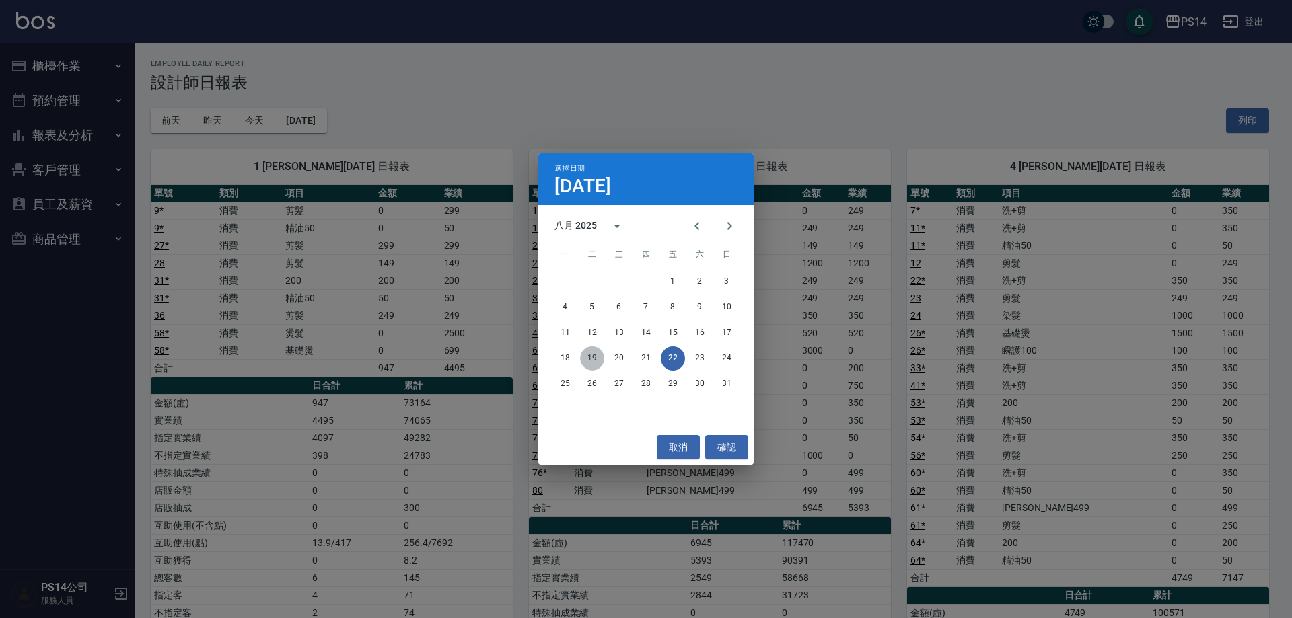
click at [586, 361] on button "19" at bounding box center [592, 359] width 24 height 24
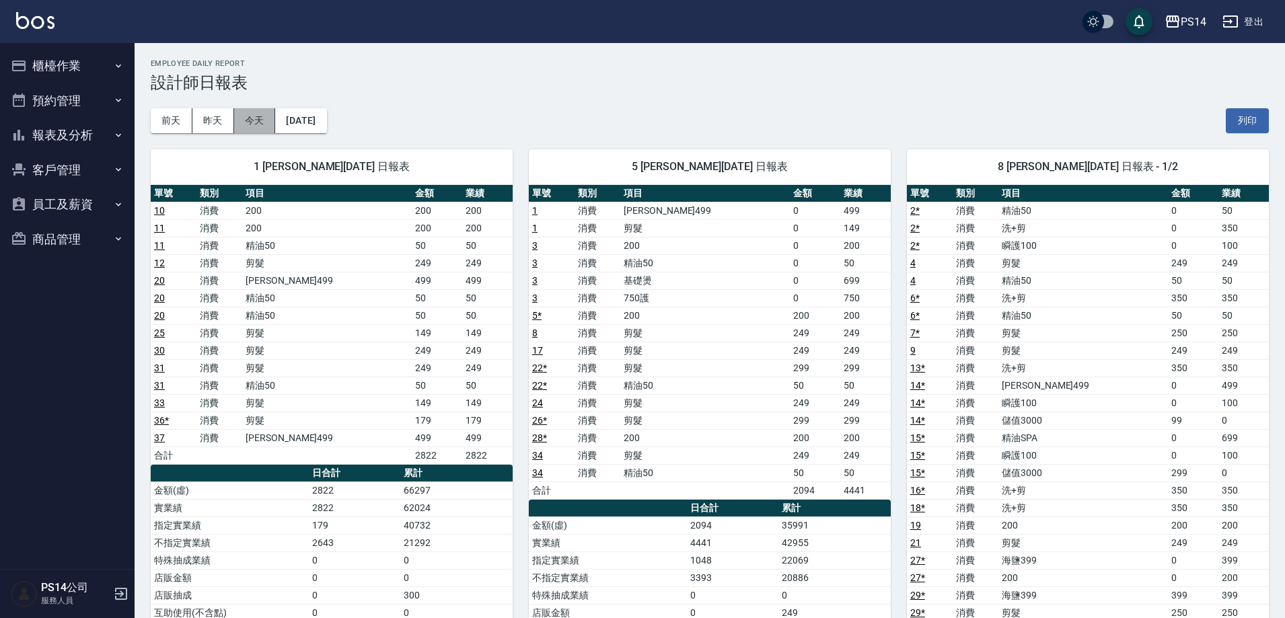
click at [261, 129] on button "今天" at bounding box center [255, 120] width 42 height 25
